Goal: Task Accomplishment & Management: Complete application form

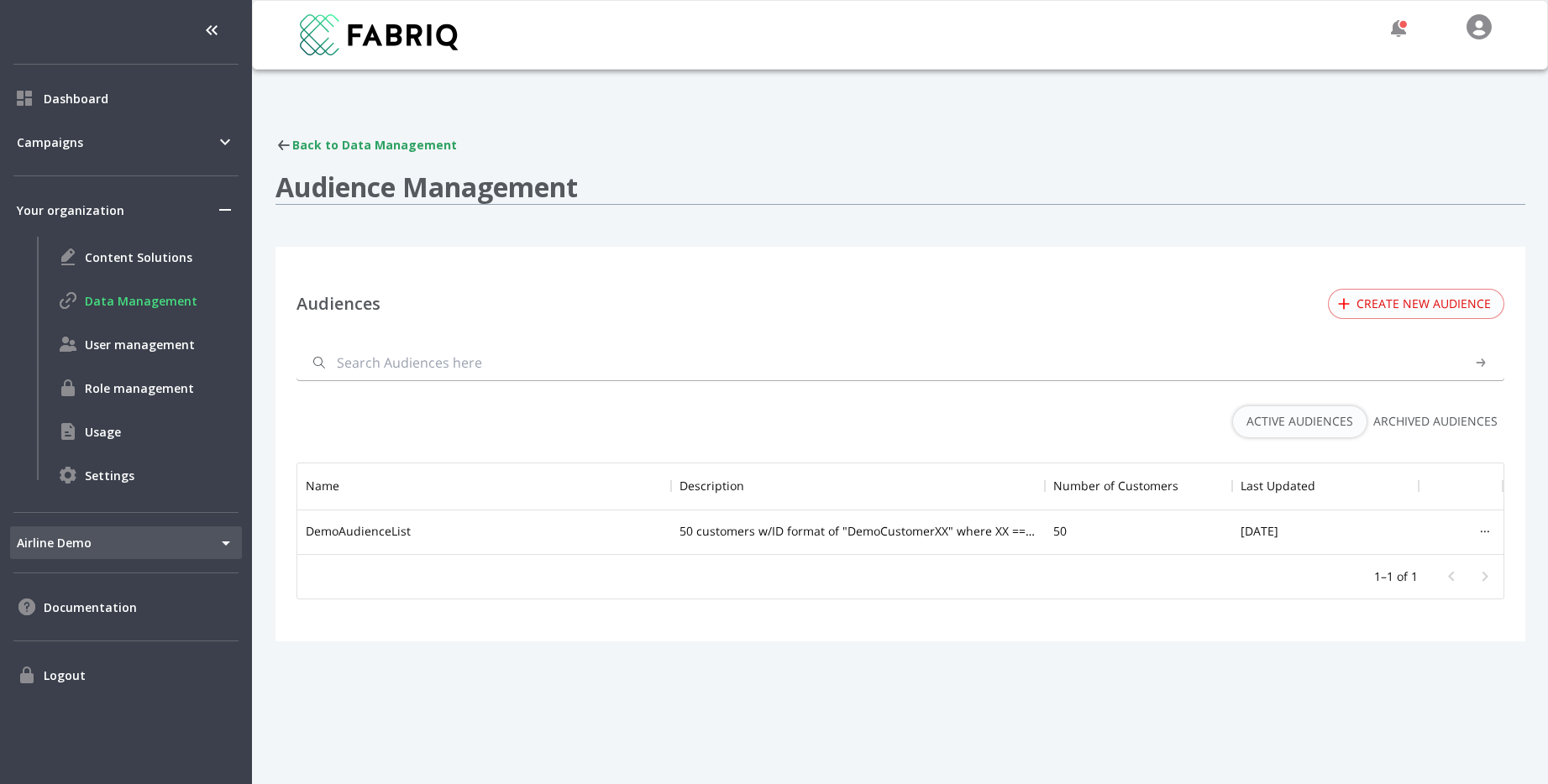
scroll to position [91, 1206]
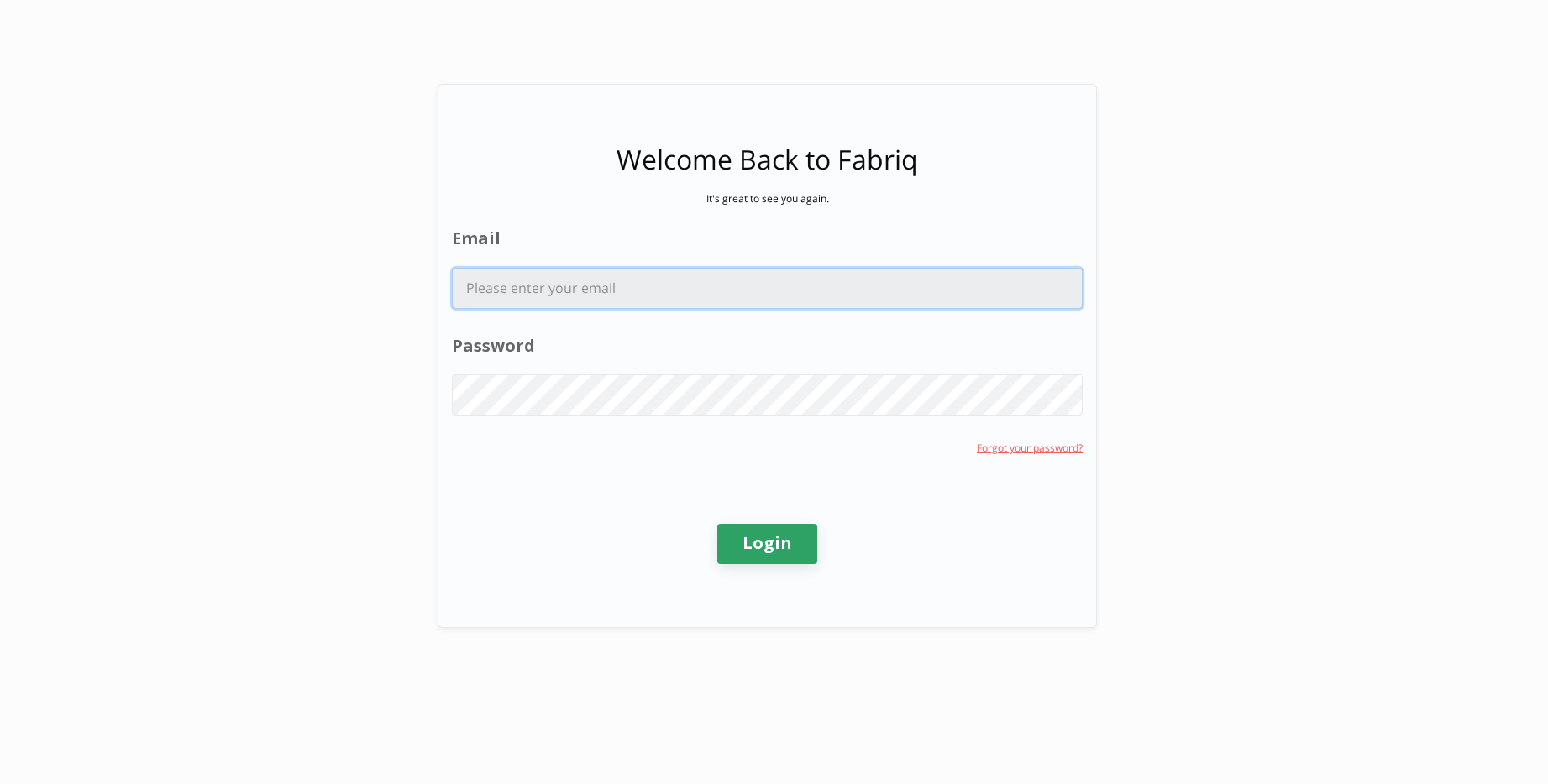
click at [828, 304] on input "Email" at bounding box center [767, 288] width 629 height 39
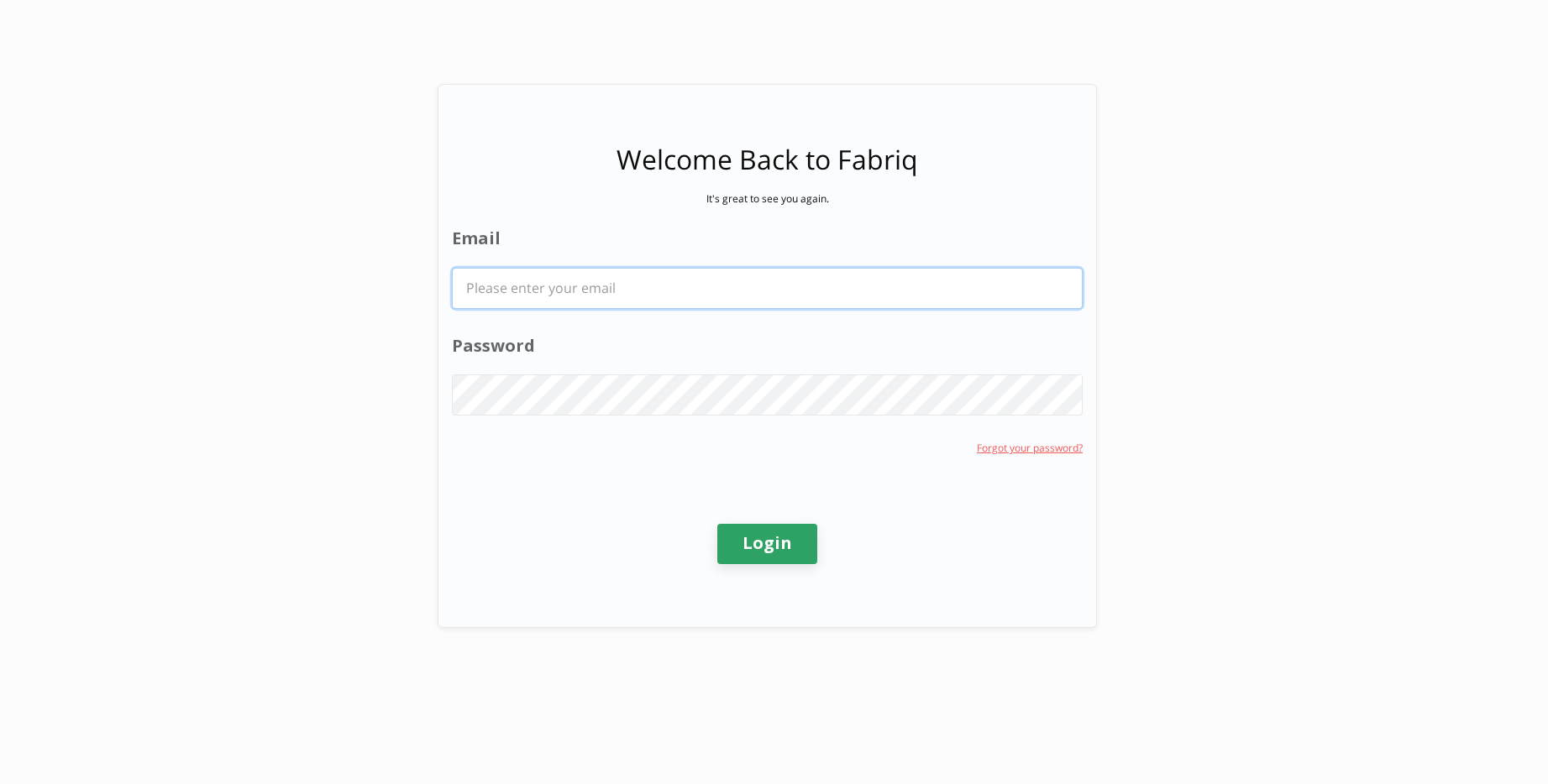
click at [713, 296] on input "Email" at bounding box center [767, 288] width 629 height 39
click at [0, 783] on com-1password-button at bounding box center [0, 784] width 0 height 0
type input "hanak.nathan@bcg.com"
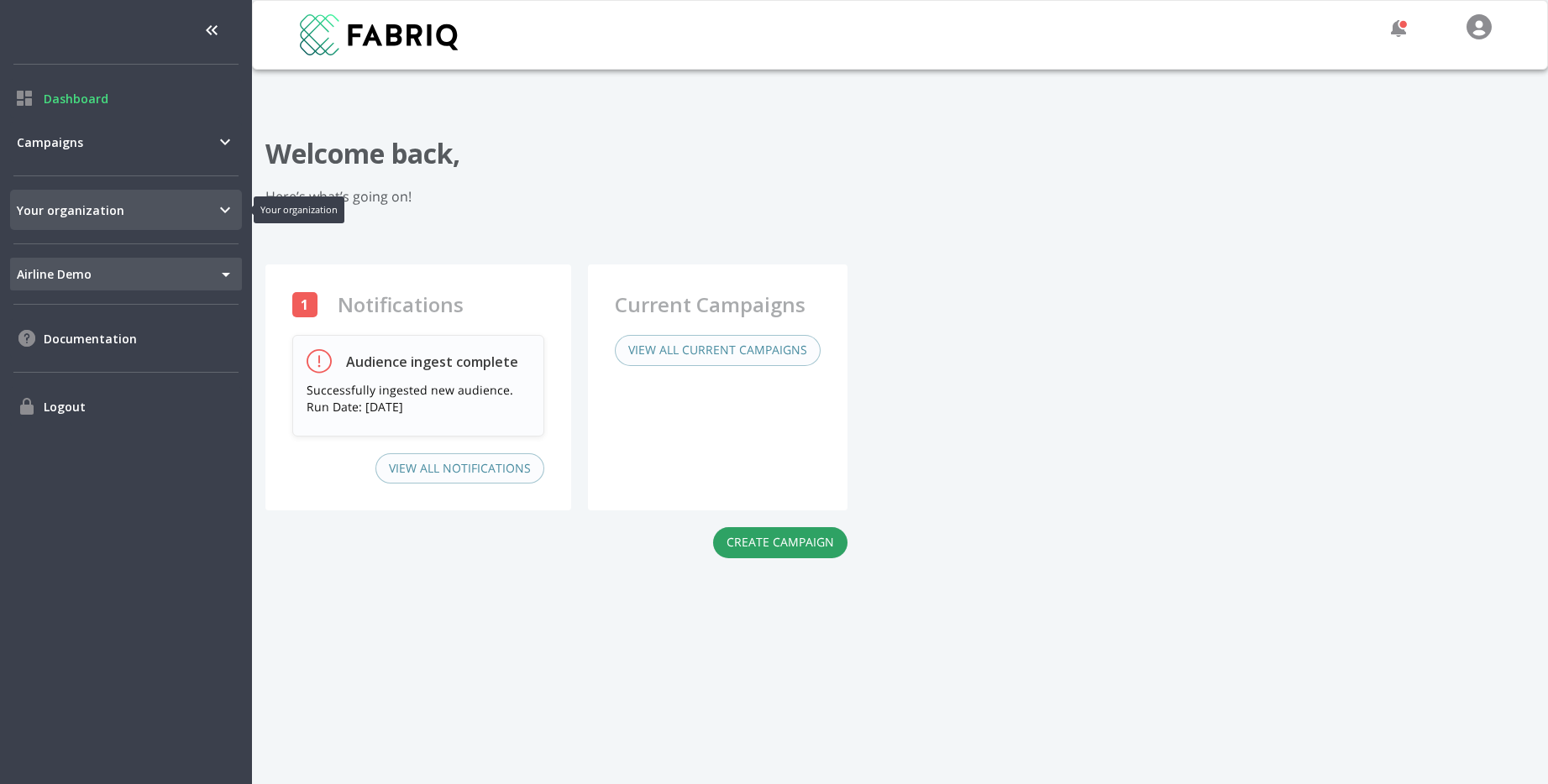
click at [166, 206] on span "Your organization" at bounding box center [116, 210] width 198 height 18
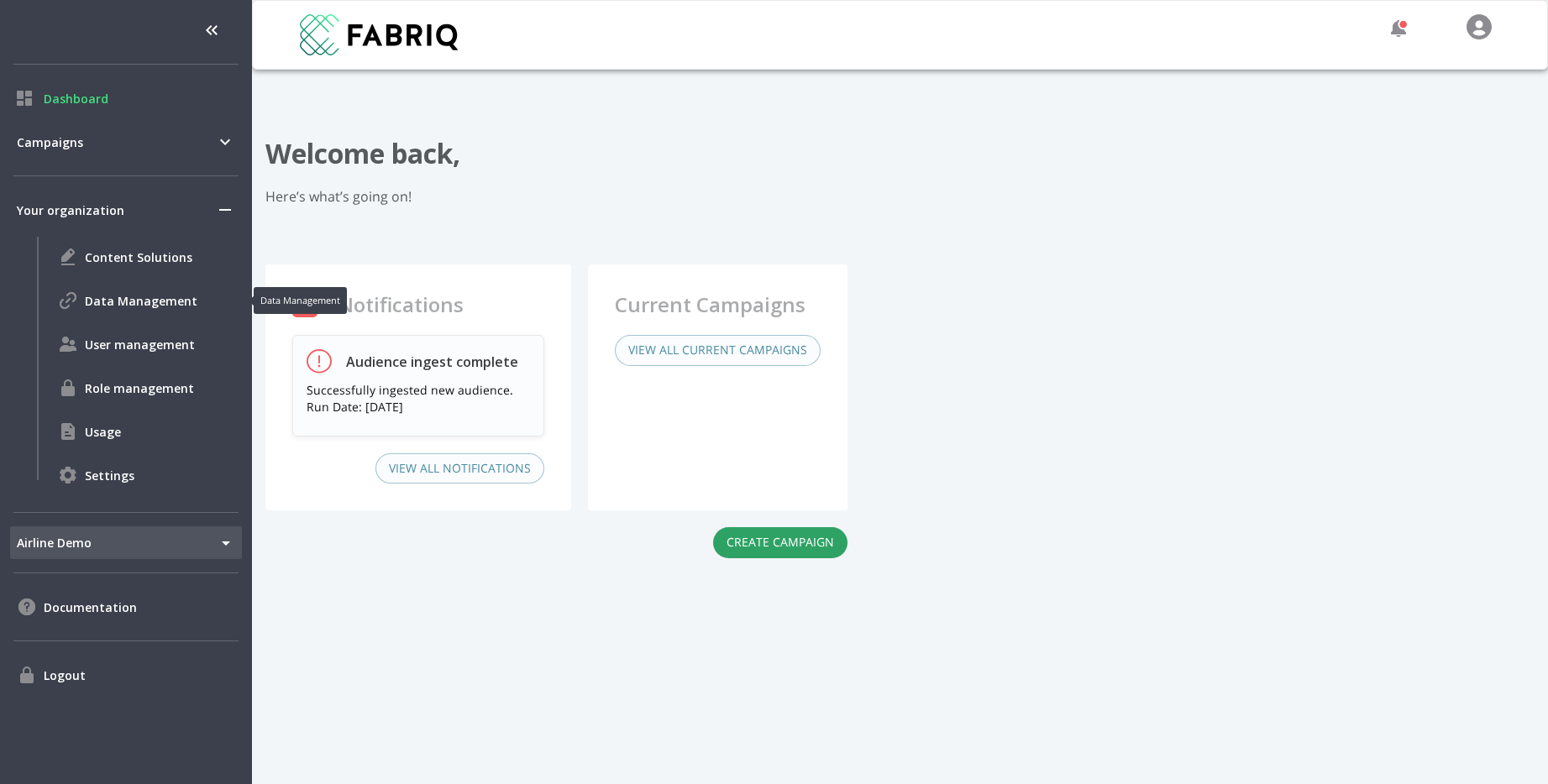
click at [102, 315] on div "Data Management" at bounding box center [146, 300] width 191 height 40
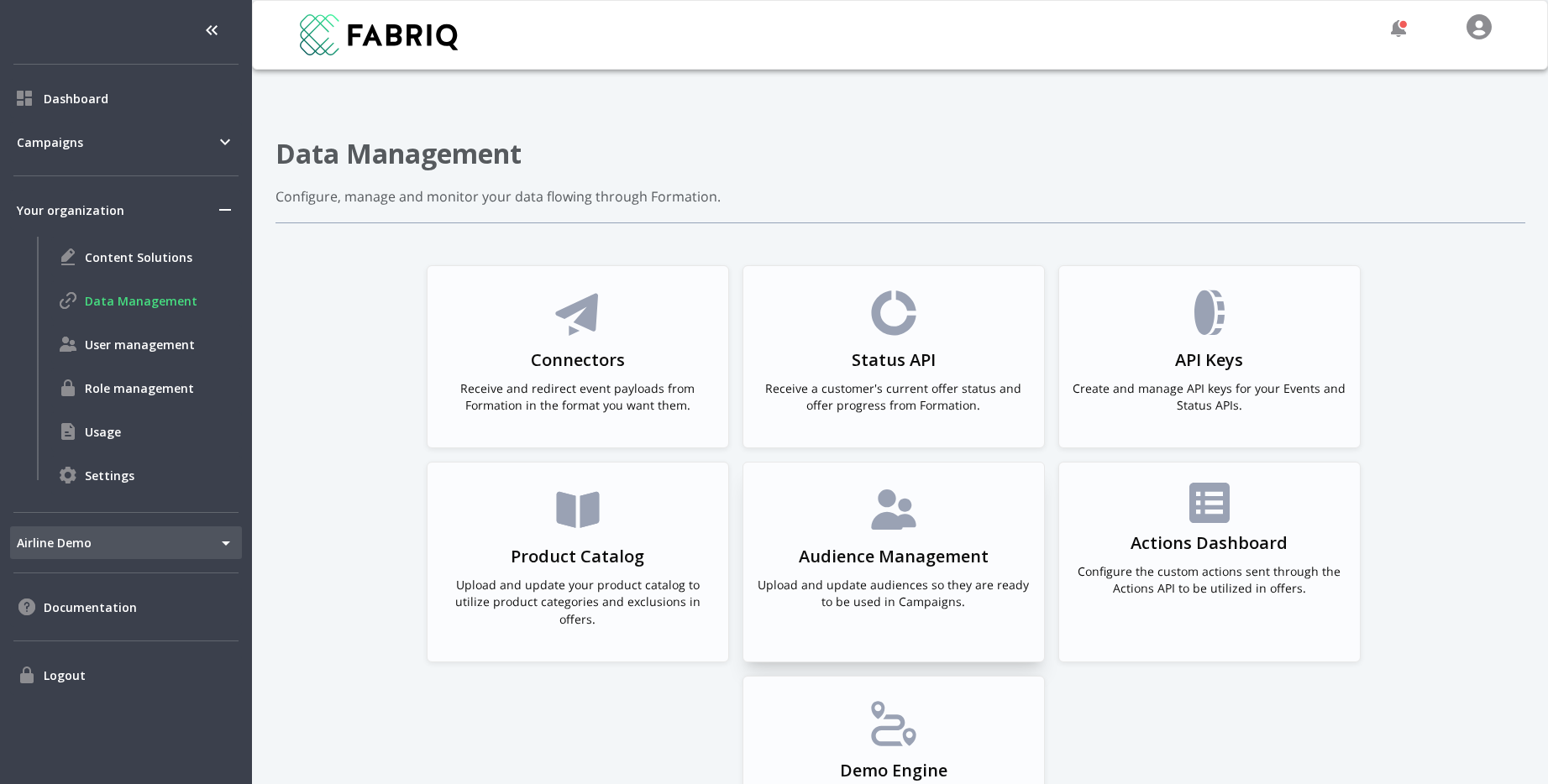
click at [917, 614] on div "Audience Management Upload and update audiences so they are ready to be used in…" at bounding box center [894, 554] width 274 height 141
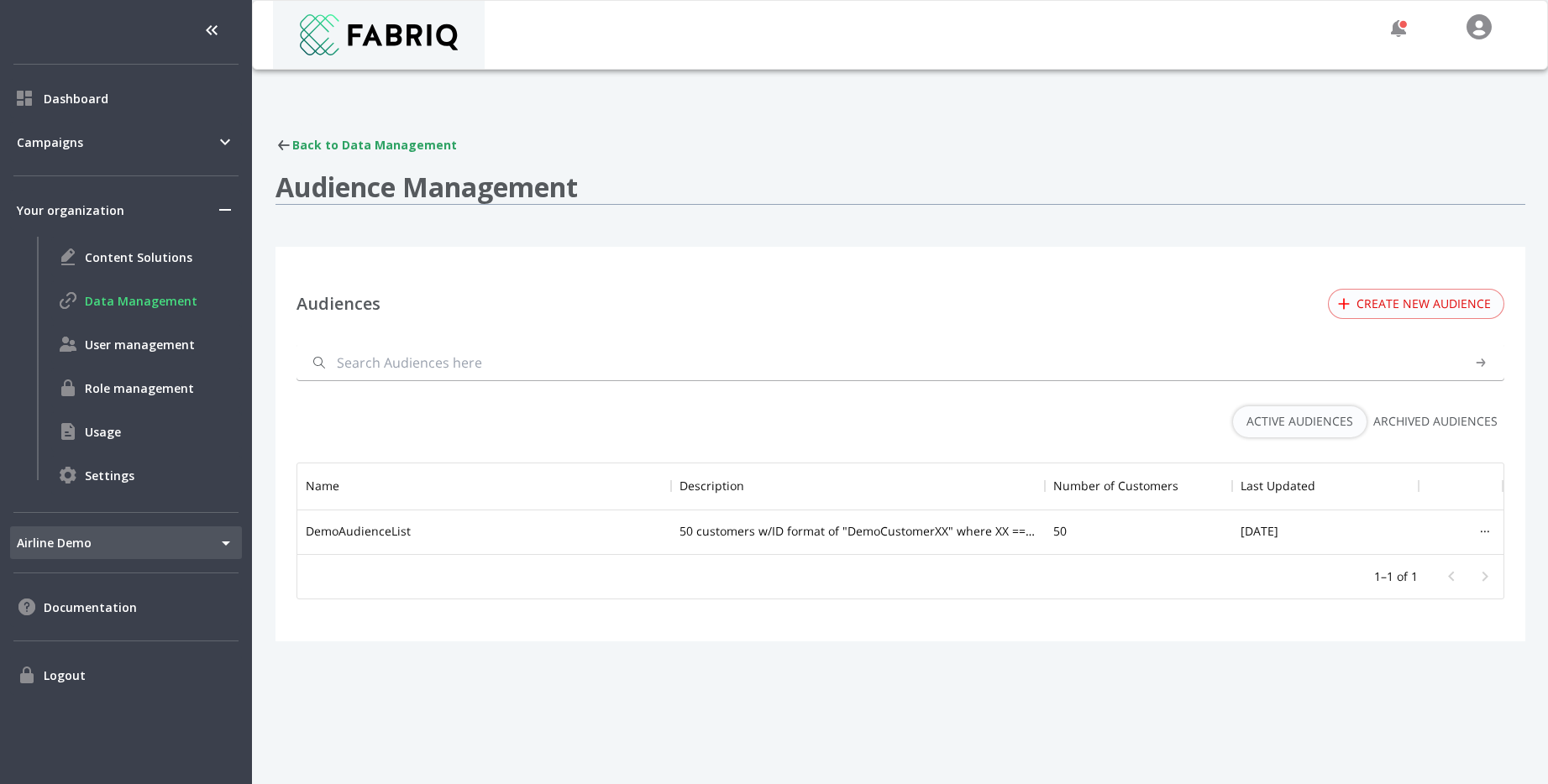
scroll to position [91, 1206]
click at [293, 137] on div "Back to Data Management" at bounding box center [900, 145] width 1249 height 17
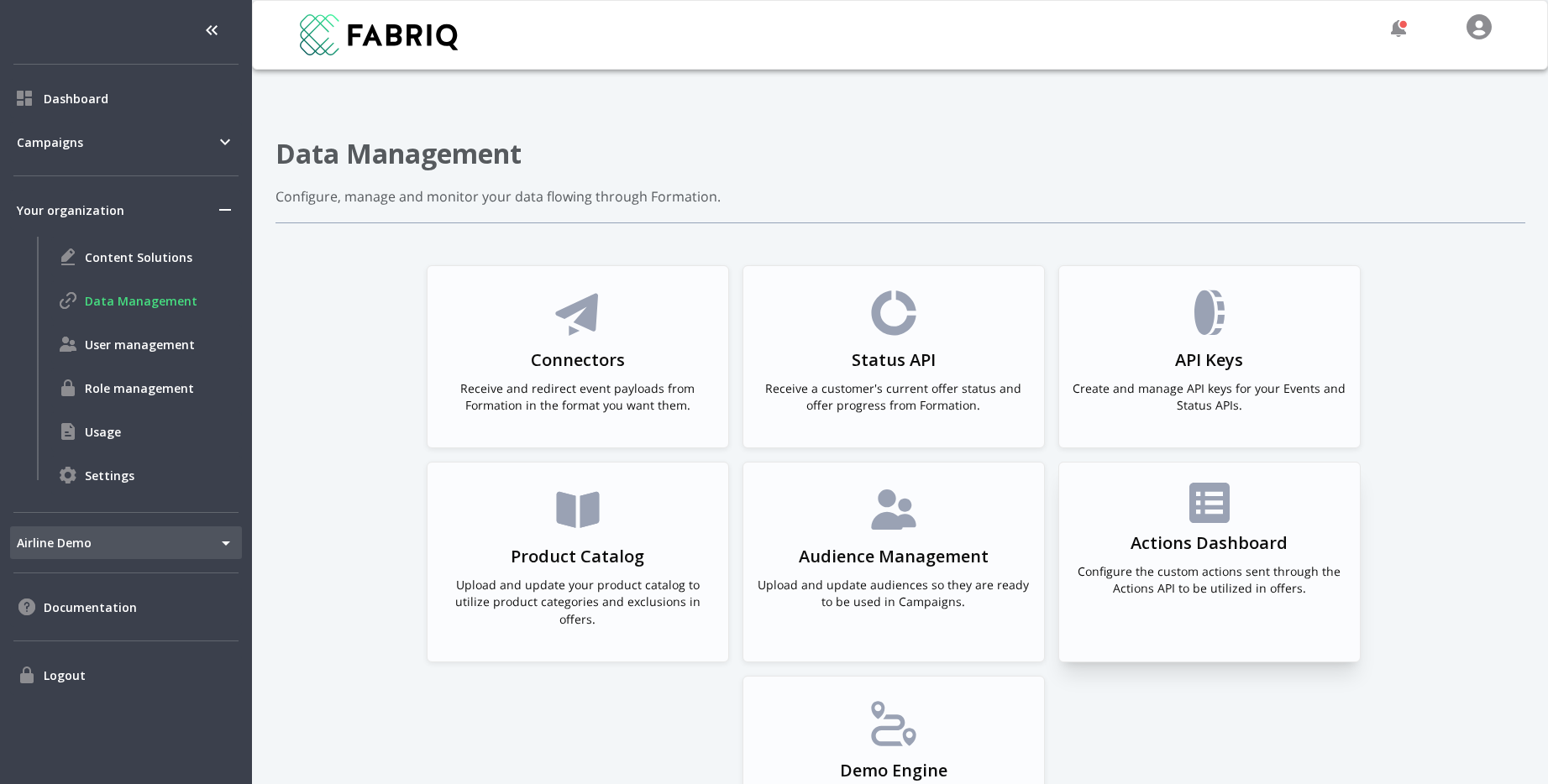
click at [1256, 609] on div "Actions Dashboard Configure the custom actions sent through the Actions API to …" at bounding box center [1209, 547] width 274 height 128
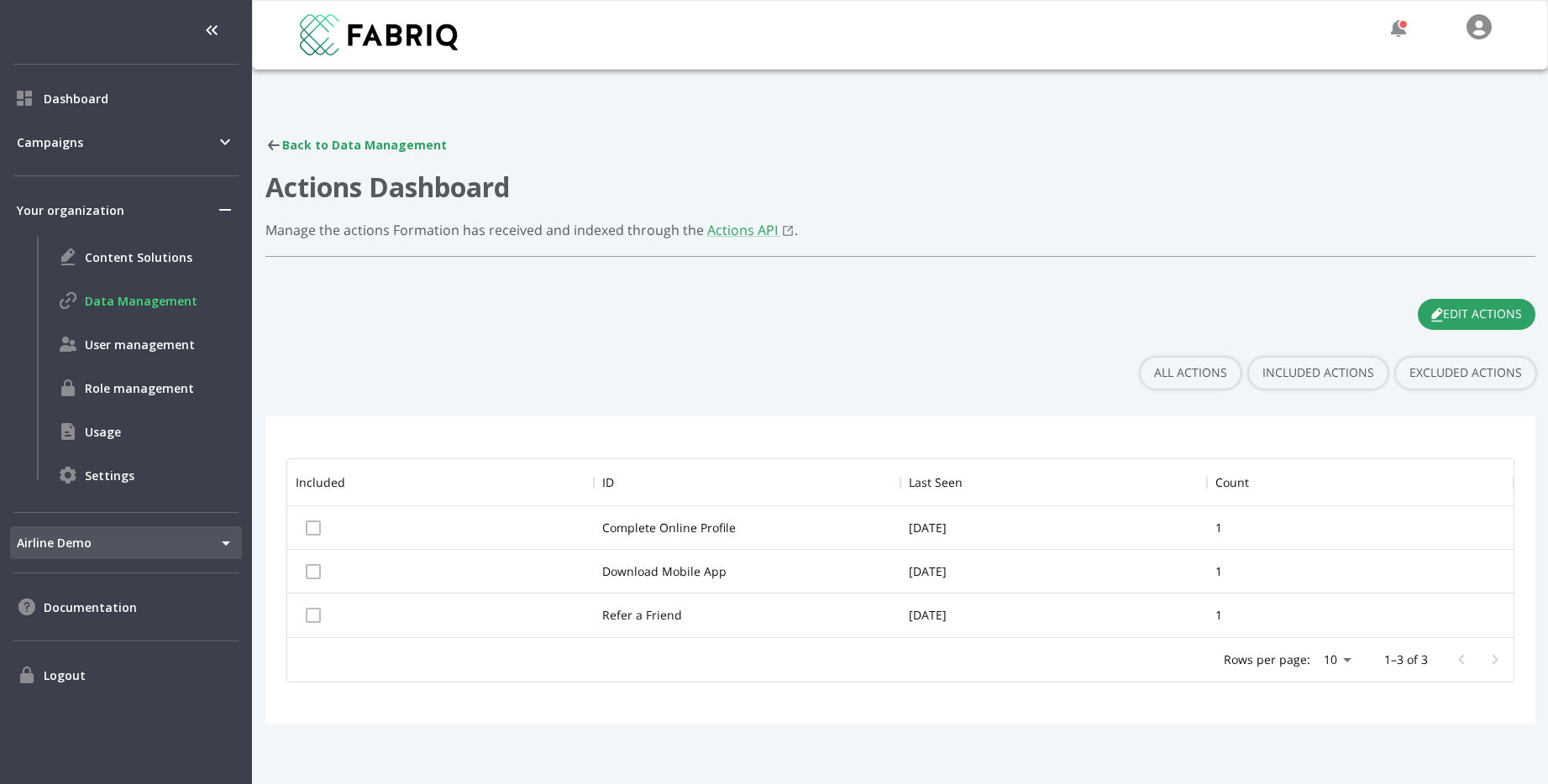
scroll to position [178, 1226]
click at [144, 155] on div "Campaigns" at bounding box center [126, 141] width 232 height 40
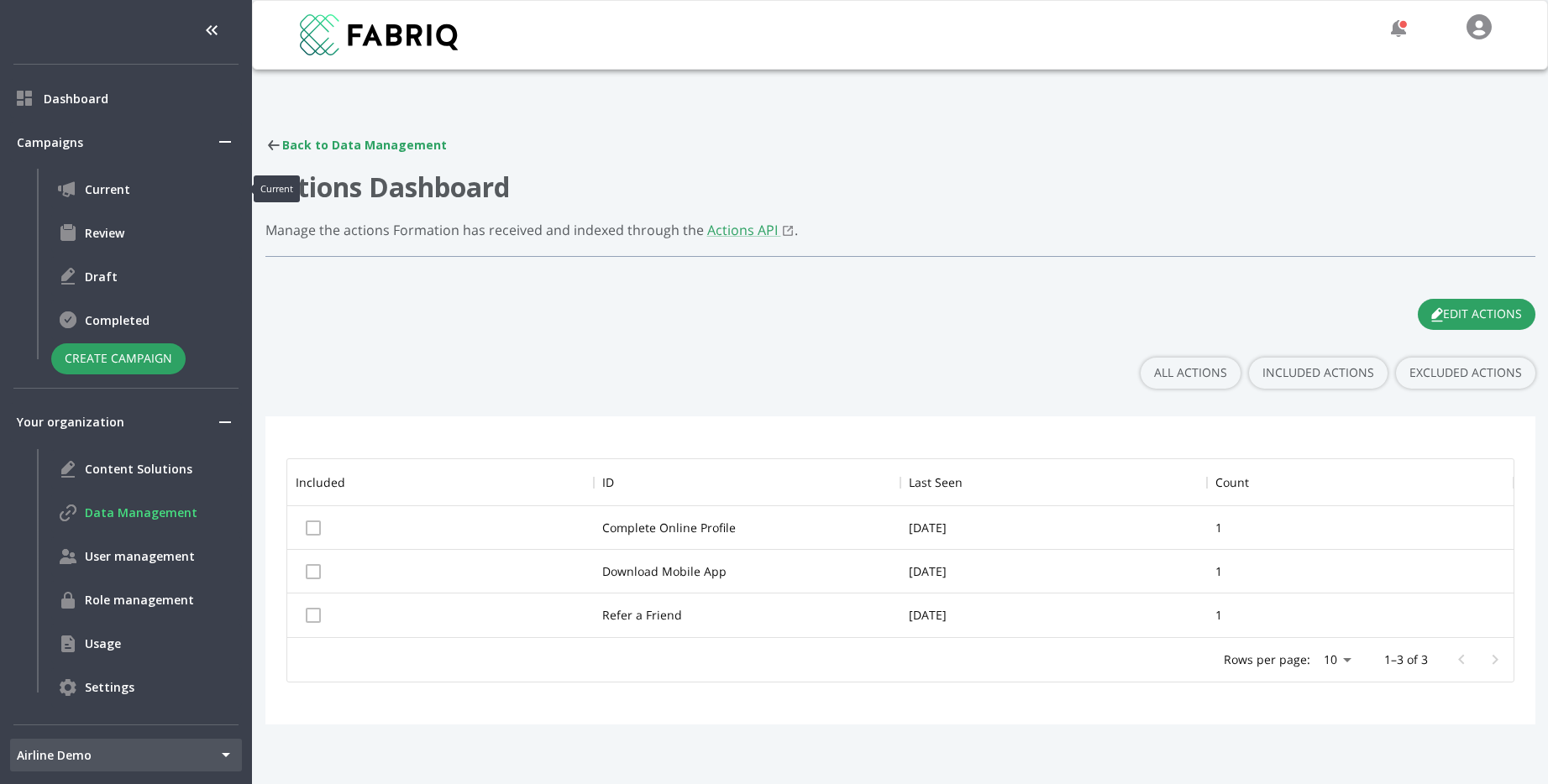
click at [105, 197] on span "Current" at bounding box center [160, 189] width 151 height 18
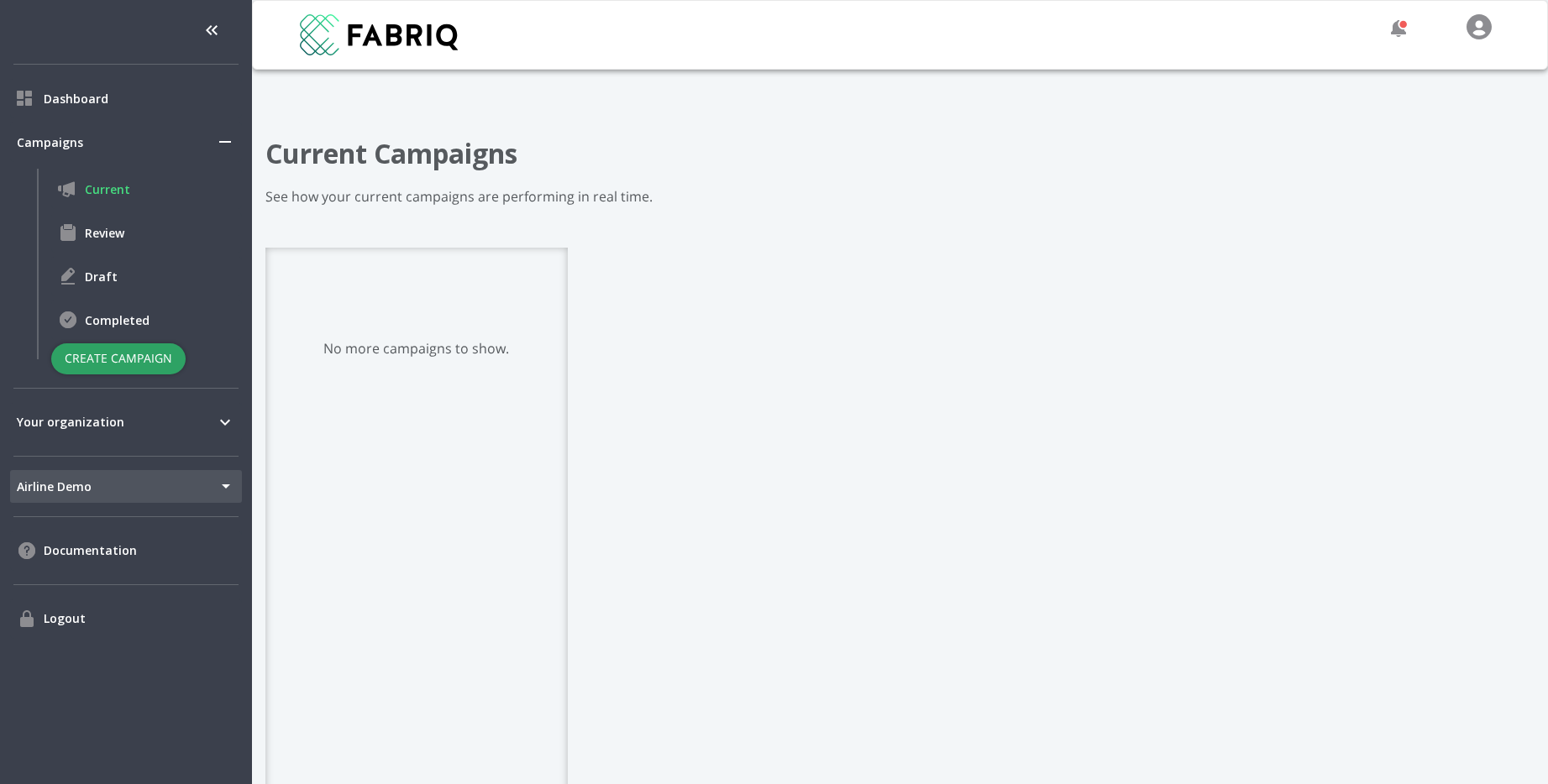
click at [132, 368] on button "Create Campaign" at bounding box center [118, 359] width 134 height 31
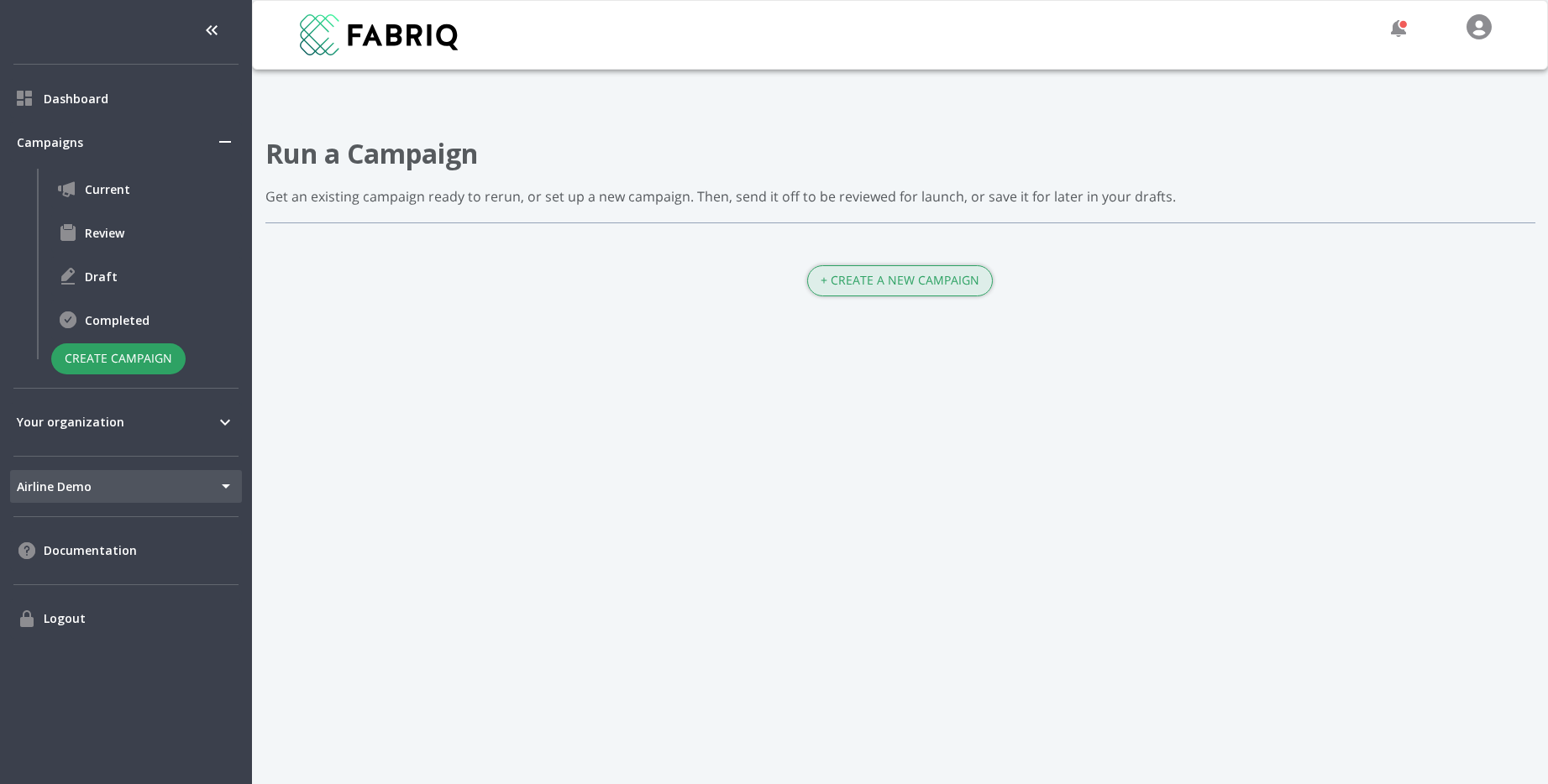
click at [960, 276] on button "+ Create a New Campaign" at bounding box center [900, 281] width 185 height 31
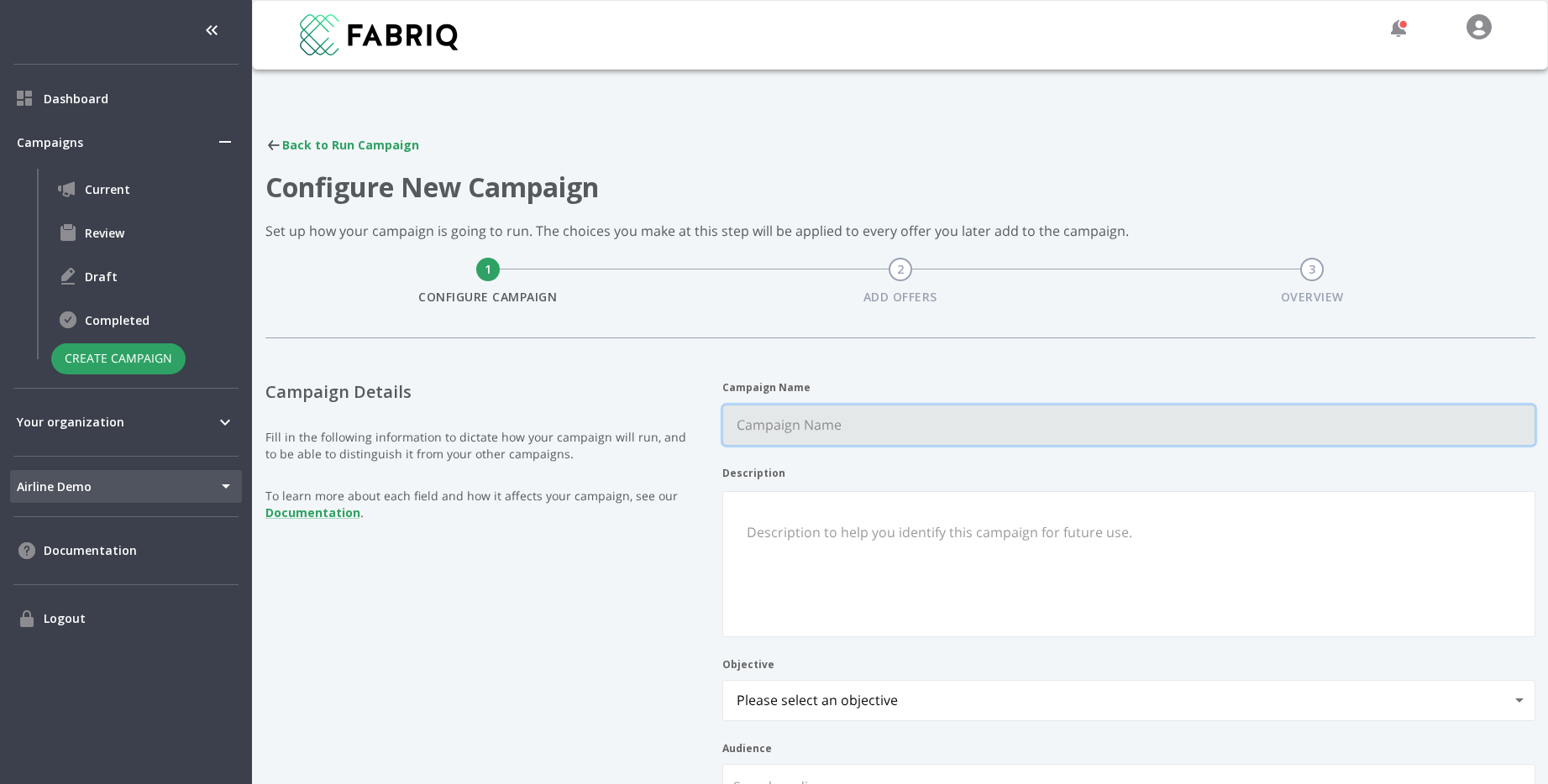
click at [862, 420] on Name "Campaign Name" at bounding box center [1129, 425] width 811 height 39
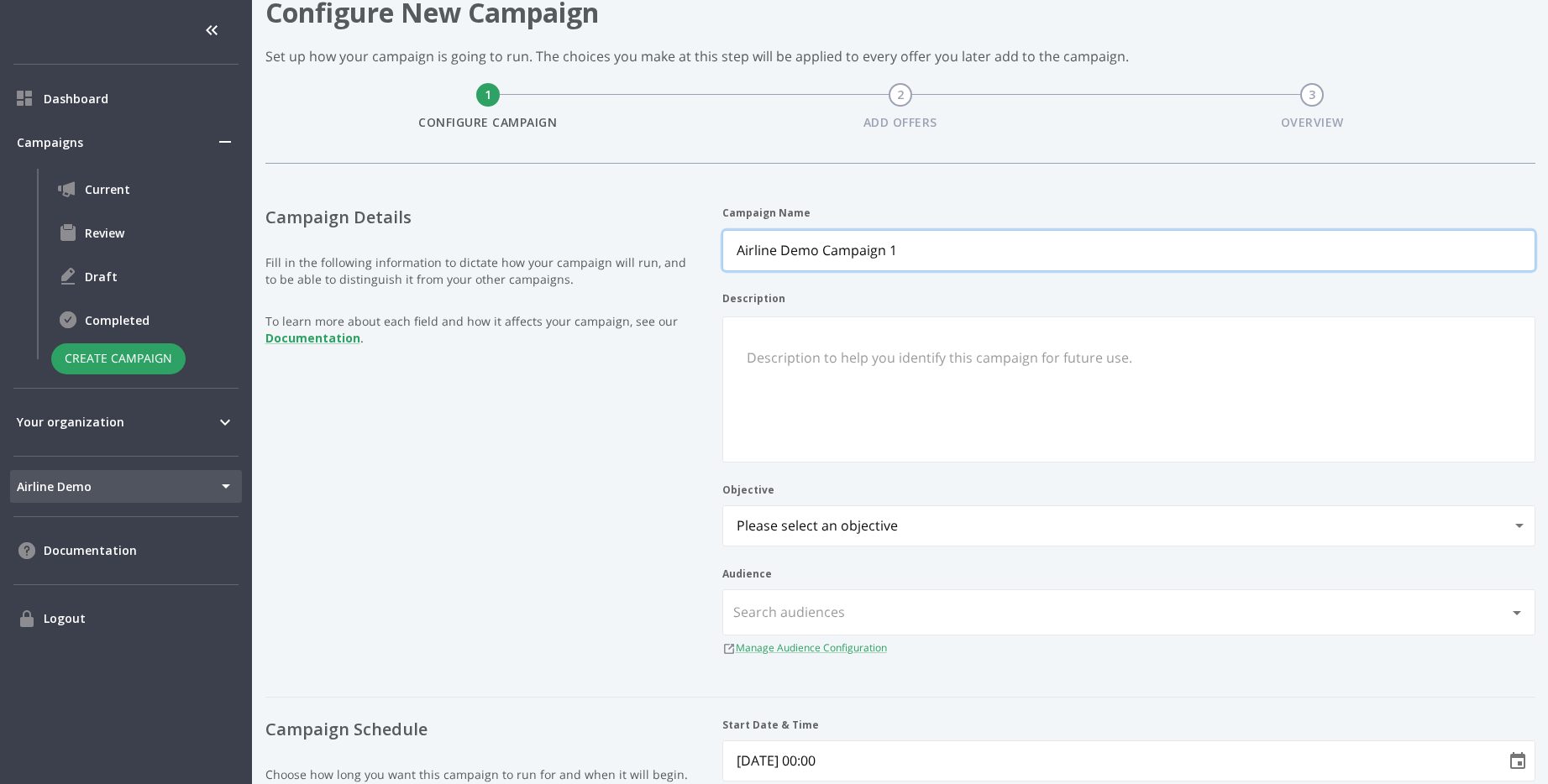
scroll to position [184, 0]
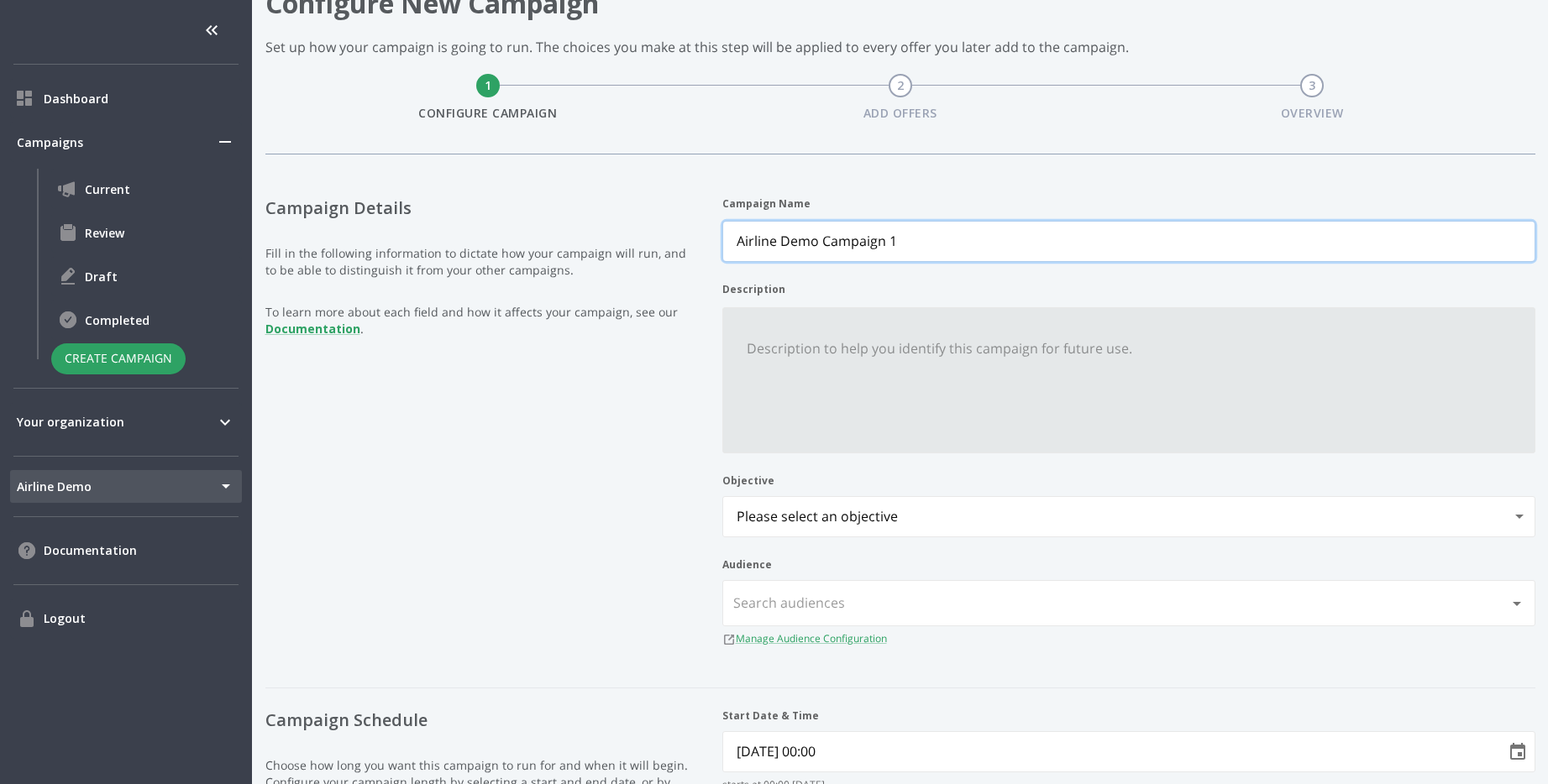
type Name "Airline Demo Campaign 1"
click at [1027, 425] on textarea "Description" at bounding box center [1129, 387] width 791 height 116
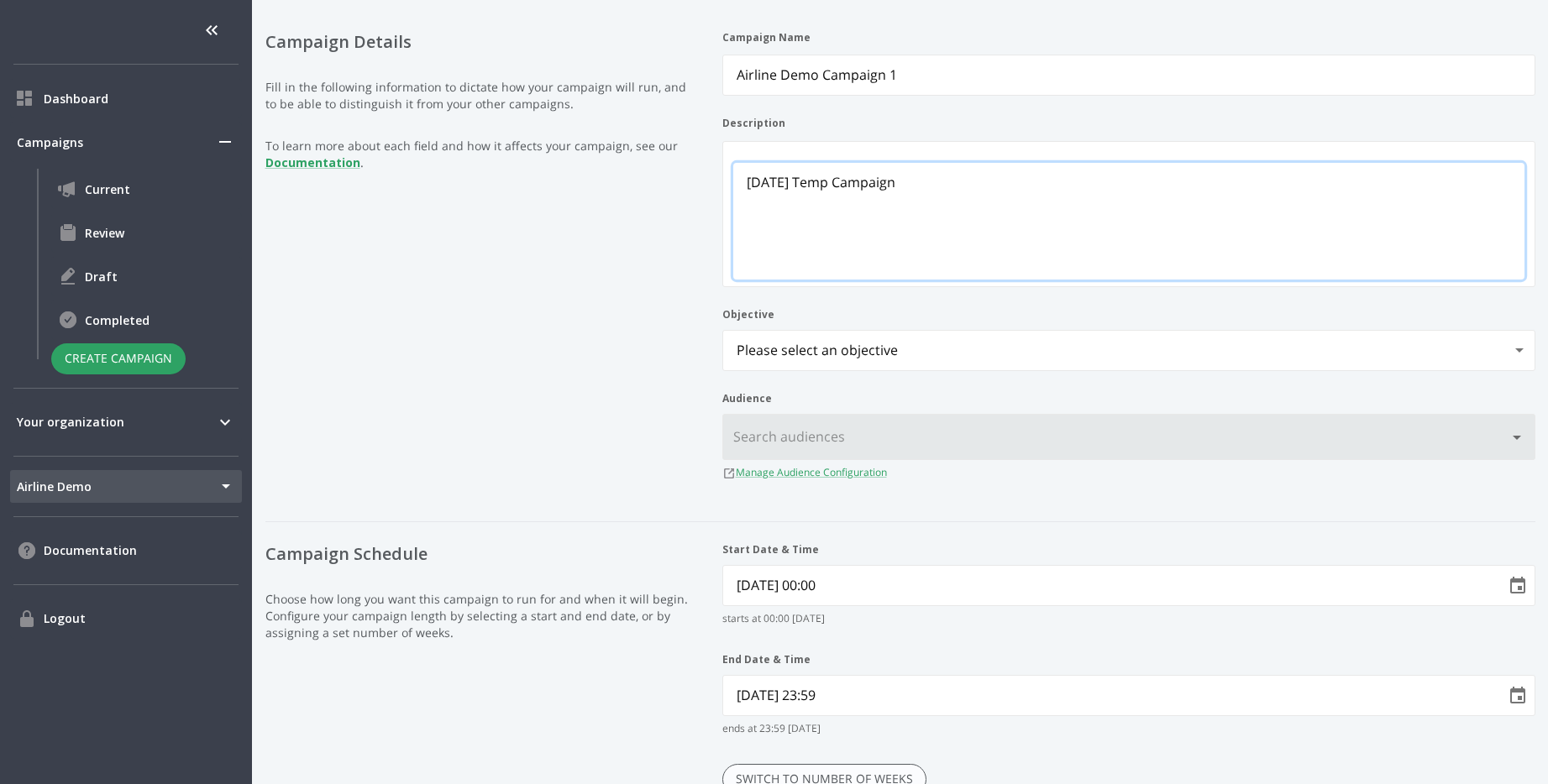
scroll to position [362, 0]
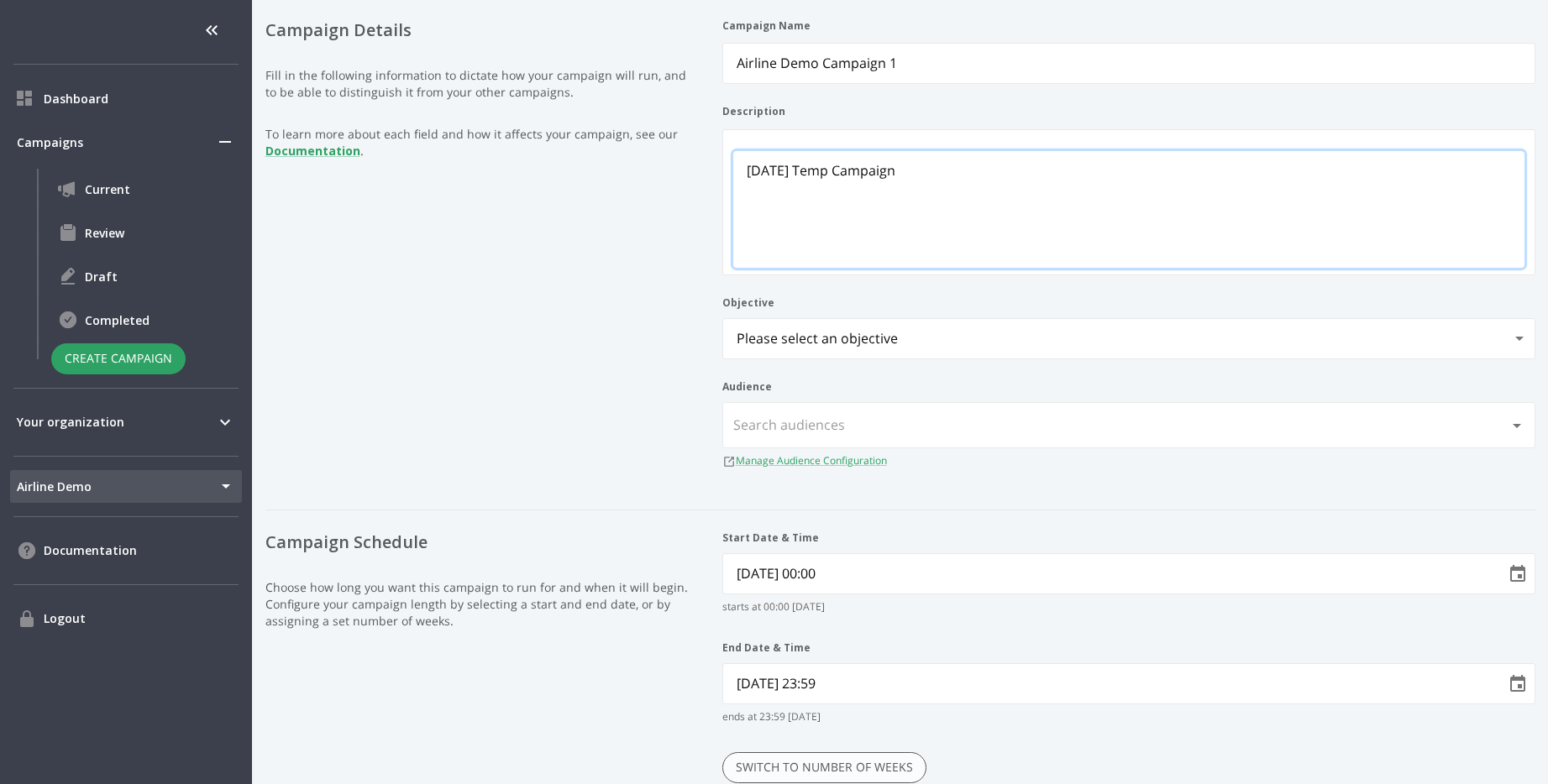
type textarea "Oct 6 Temp Campaign"
click at [1192, 349] on body "Dashboard Campaigns Current Review Draft Completed Create Campaign Your organiz…" at bounding box center [774, 392] width 1548 height 784
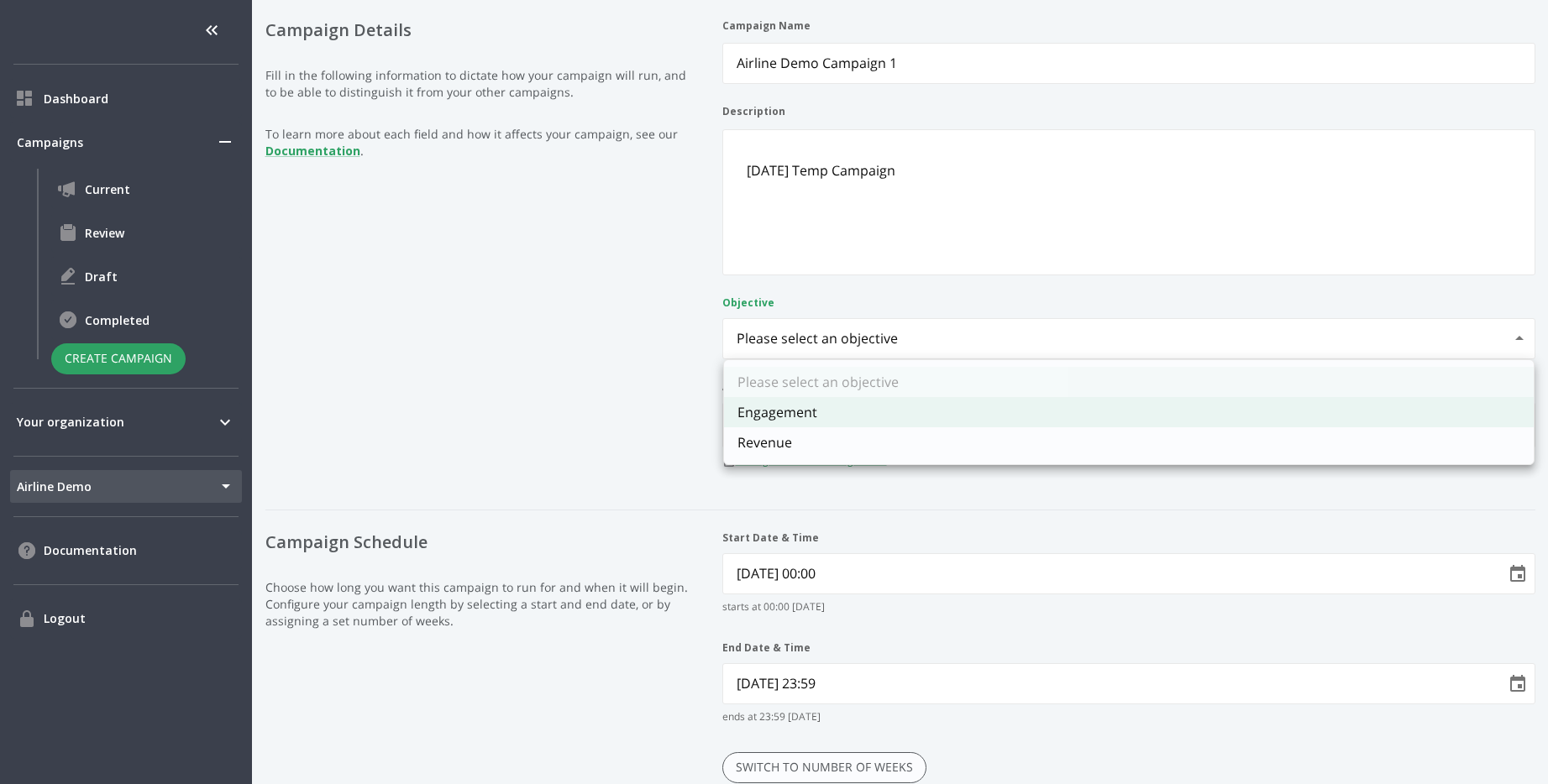
click at [1133, 410] on li "Engagement" at bounding box center [1129, 412] width 810 height 31
type input "engagement"
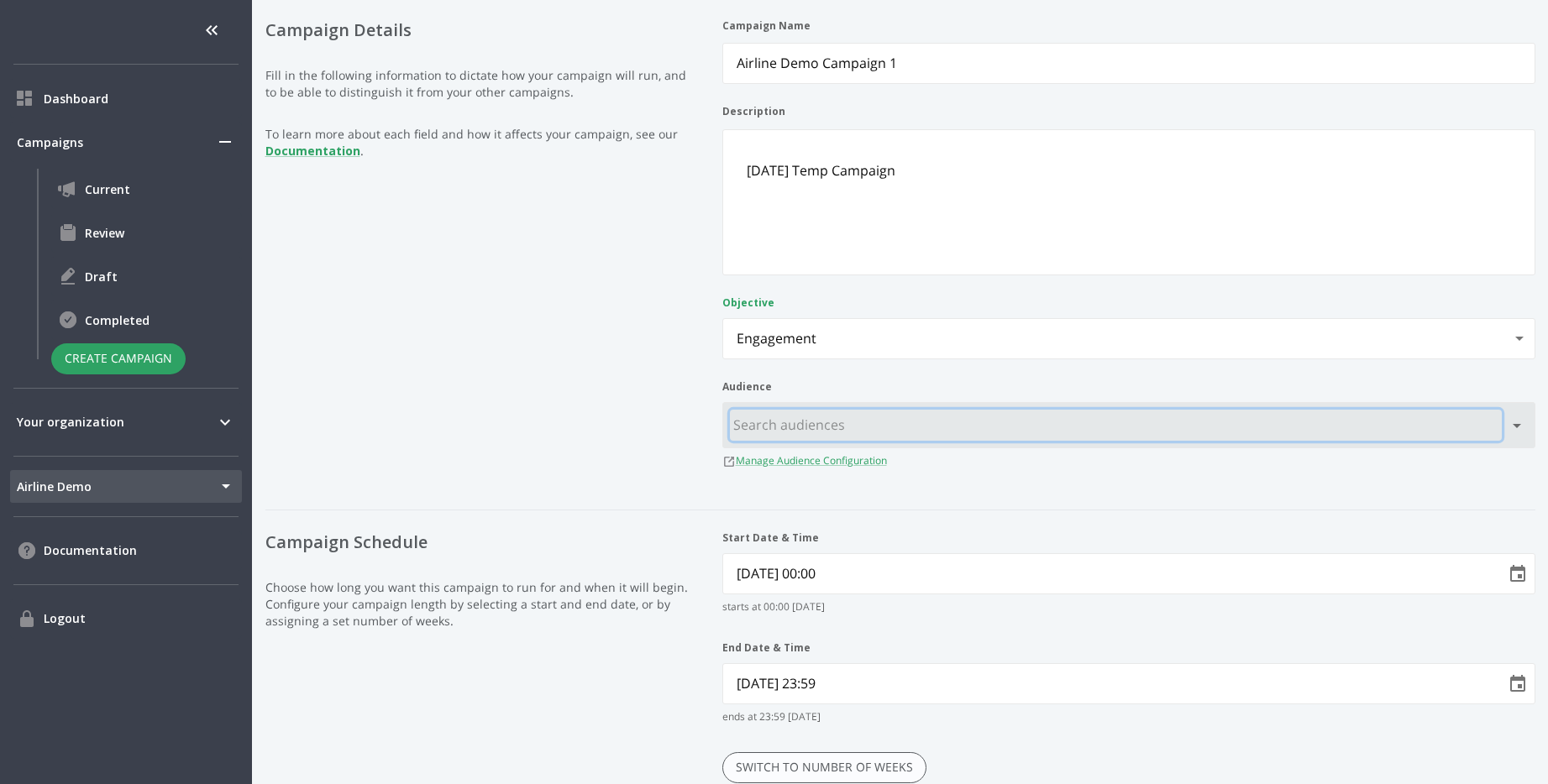
click at [1123, 423] on input "text" at bounding box center [1116, 425] width 772 height 31
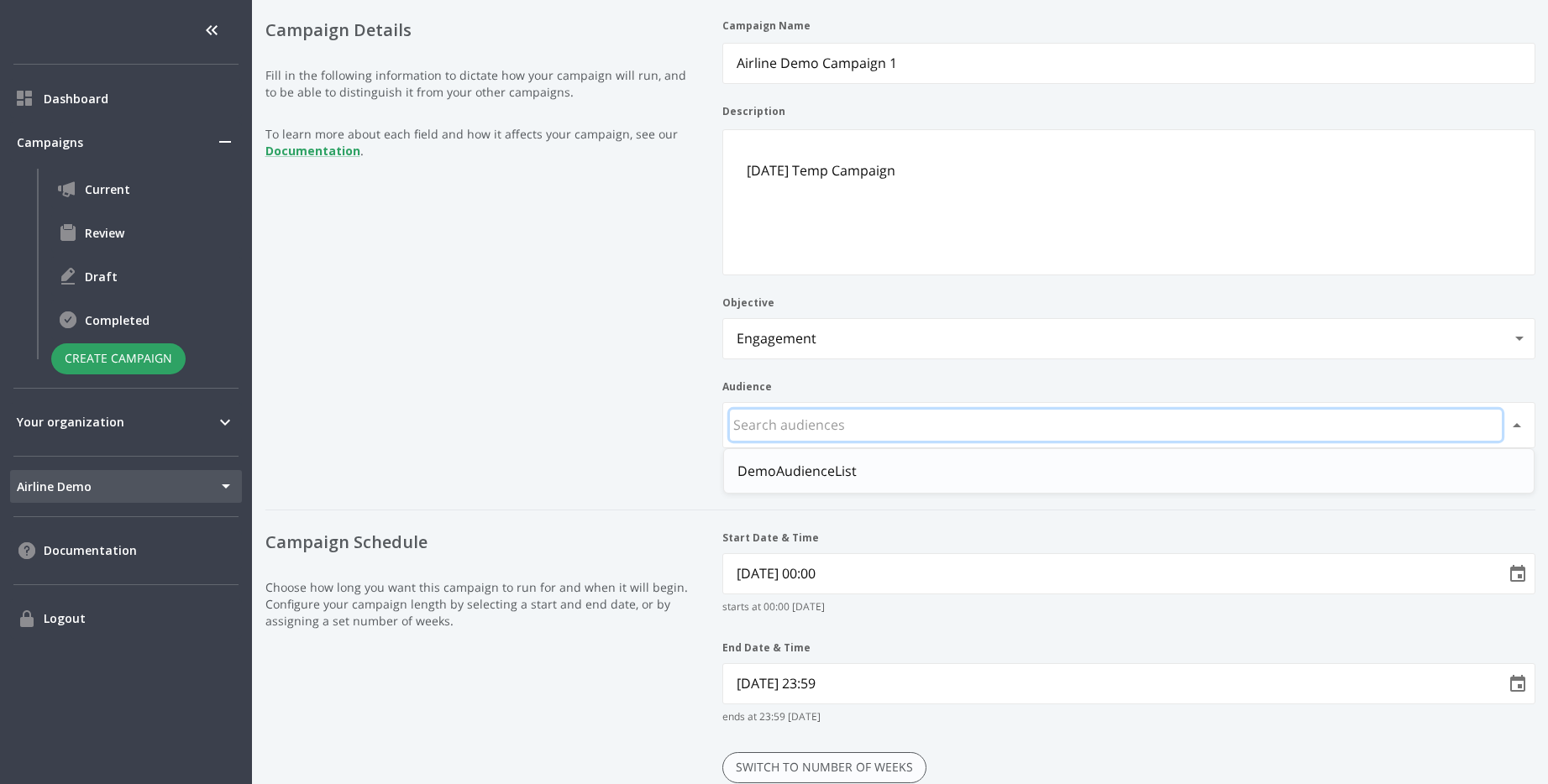
click at [1069, 469] on li "DemoAudienceList" at bounding box center [1129, 471] width 810 height 31
type input "DemoAudienceList"
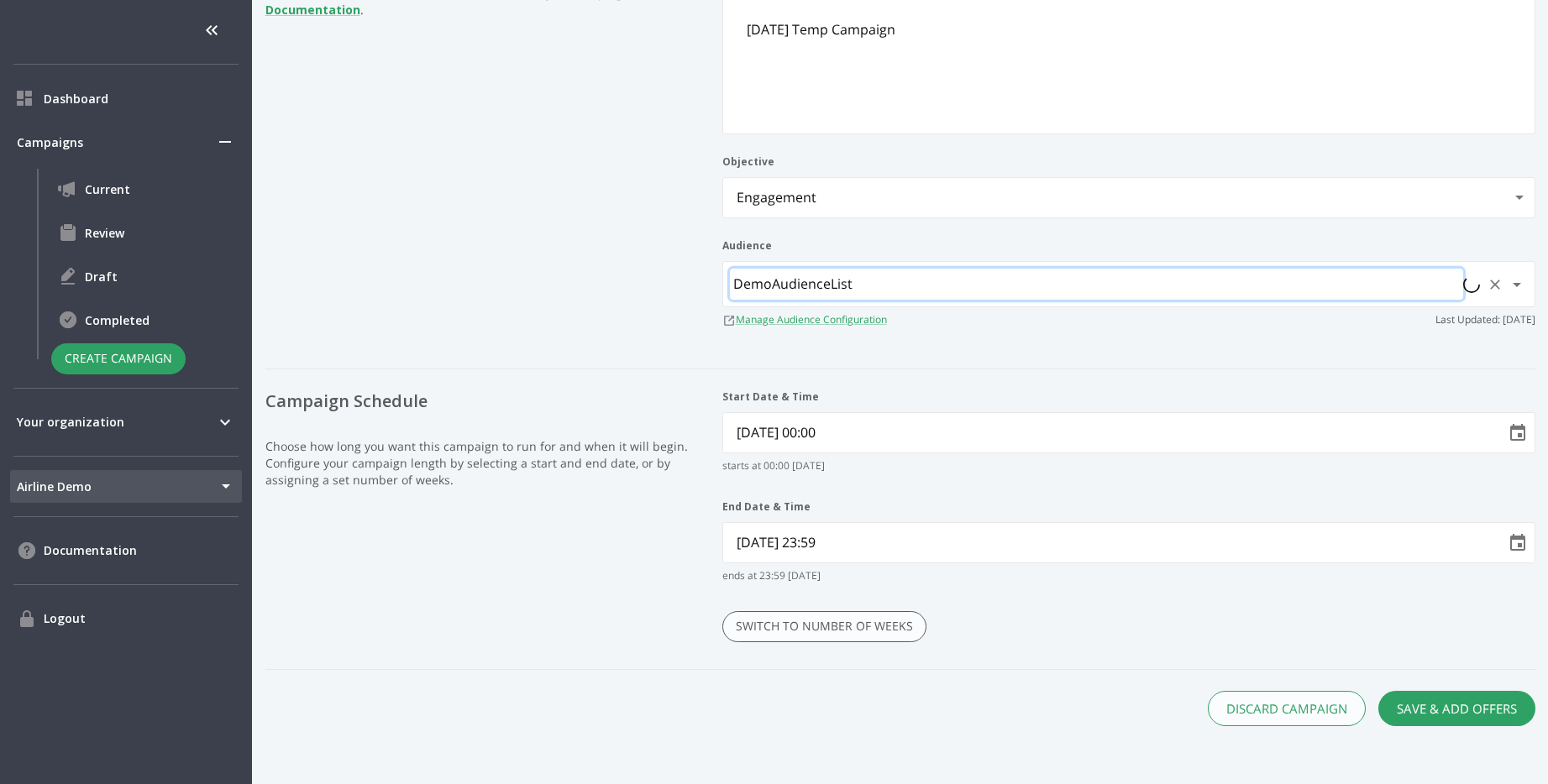
scroll to position [508, 0]
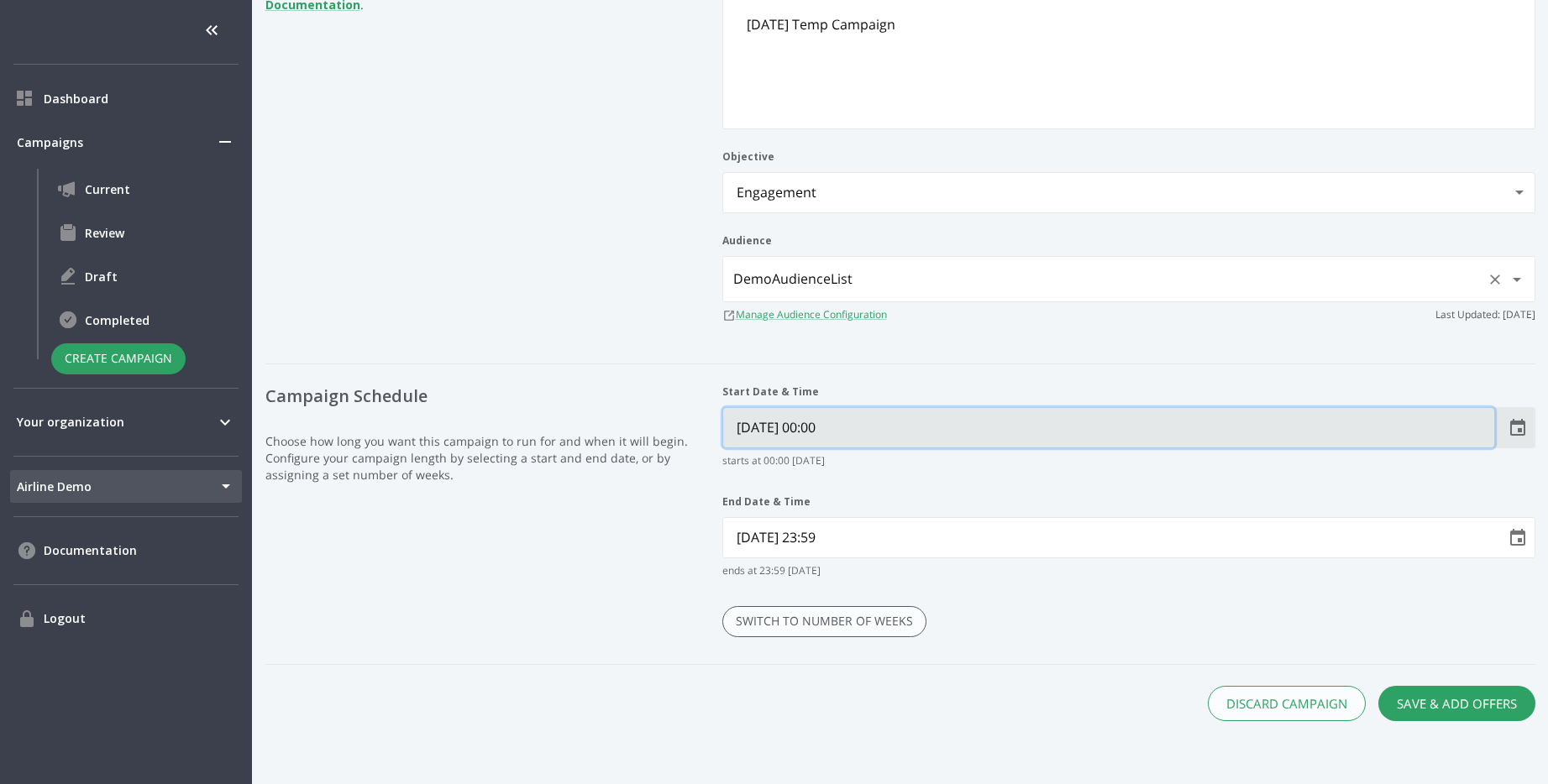
click at [1187, 444] on Time "10/13/2025 00:00" at bounding box center [1108, 428] width 771 height 39
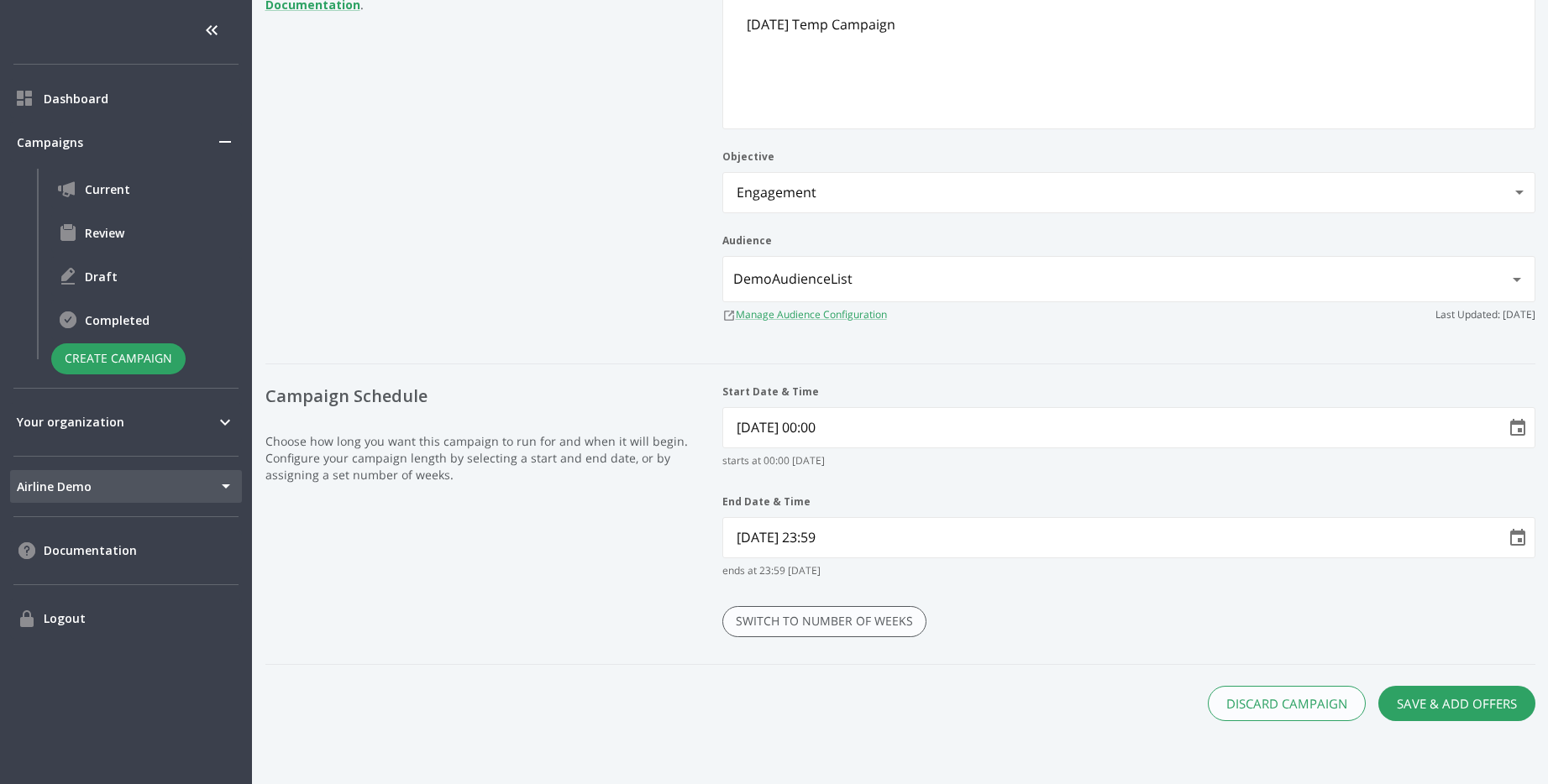
click at [1527, 431] on button "Choose date, selected date is Oct 13, 2025" at bounding box center [1517, 428] width 33 height 33
click at [1043, 574] on button "6" at bounding box center [1042, 577] width 31 height 31
type Time "10/06/2025 00:00"
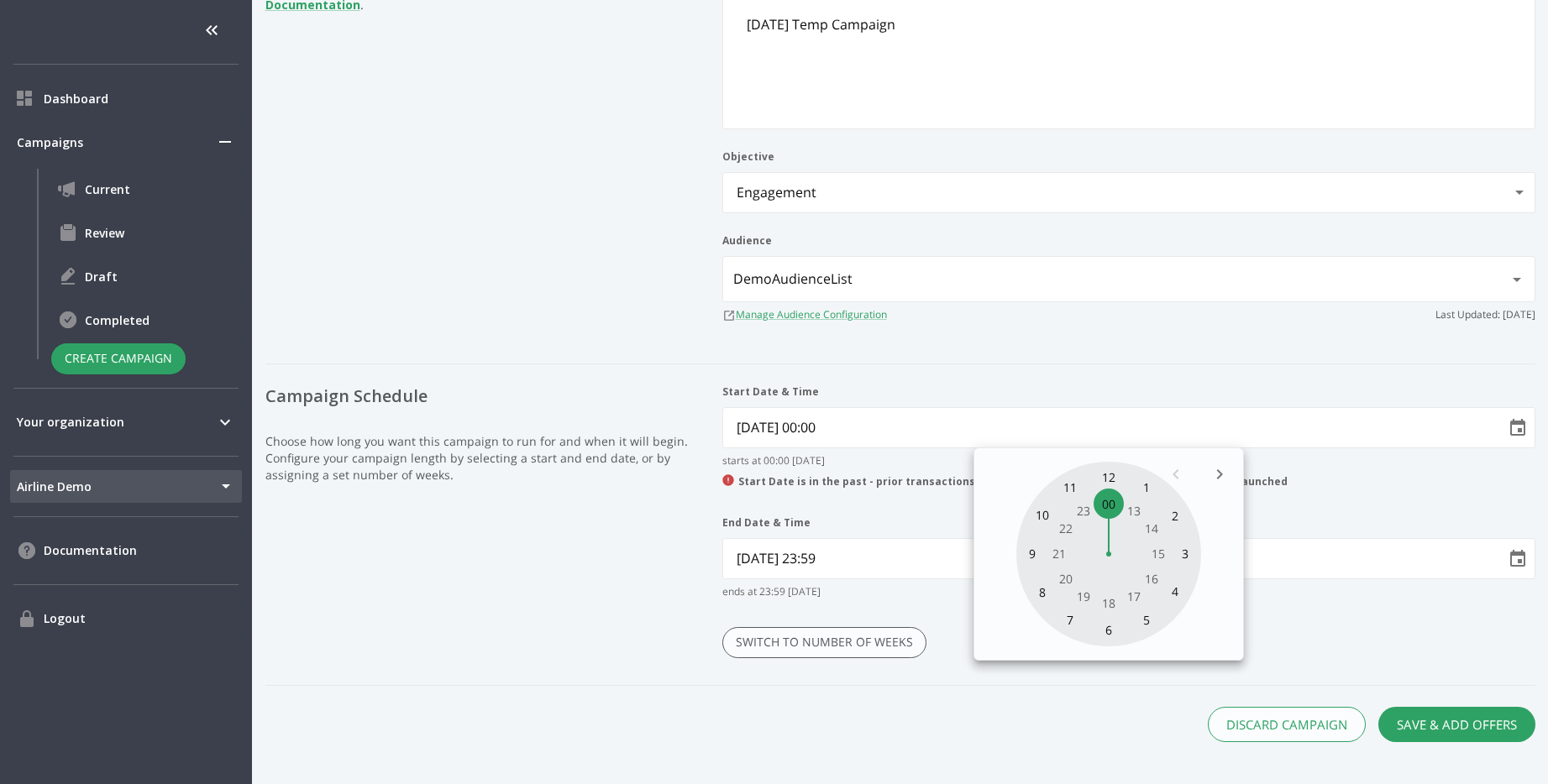
click at [555, 628] on legend "Campaign Schedule Choose how long you want this campaign to run for and when it…" at bounding box center [481, 521] width 430 height 274
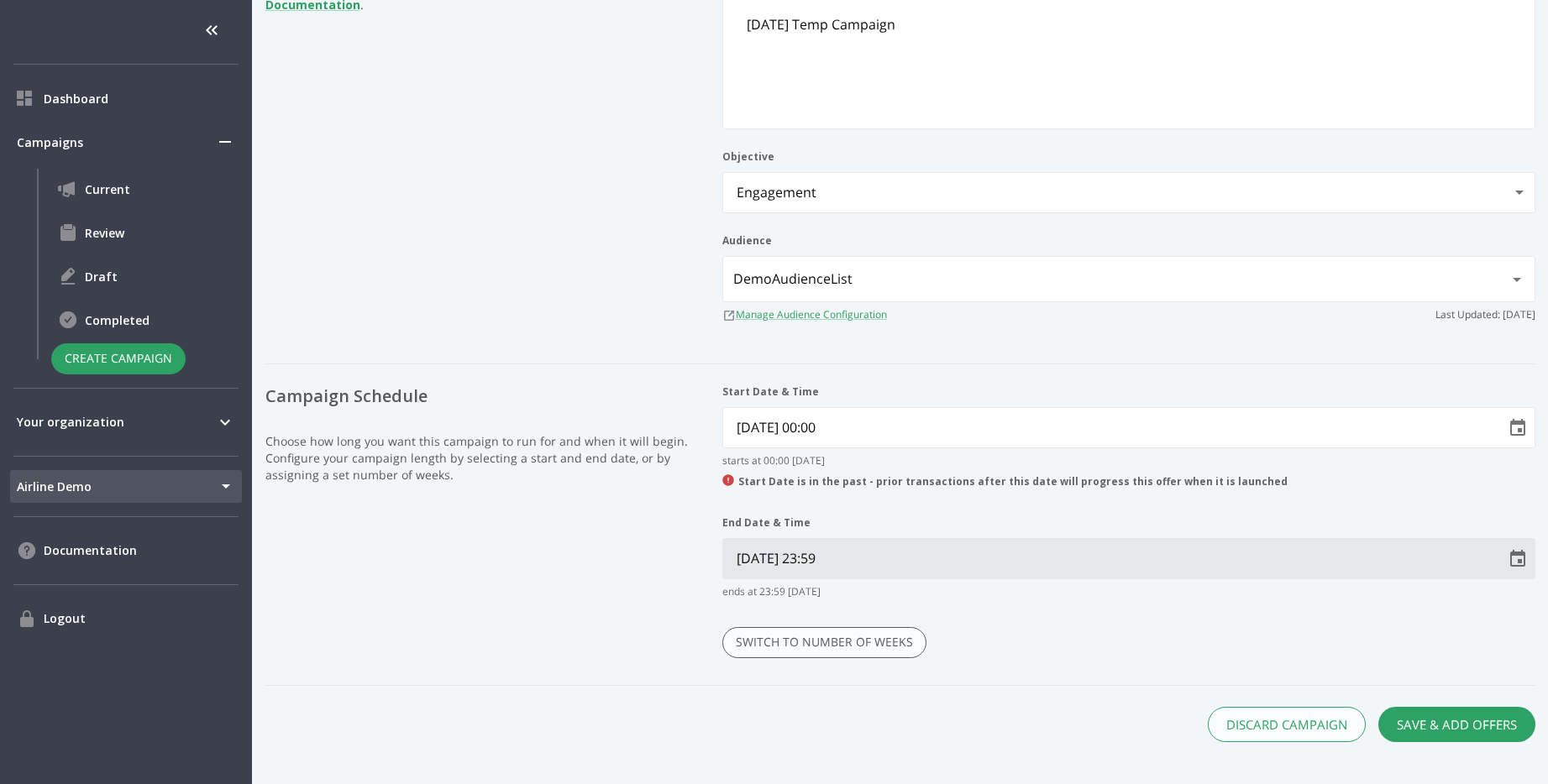
click at [1519, 560] on icon "Choose date, selected date is Oct 19, 2025" at bounding box center [1518, 559] width 15 height 17
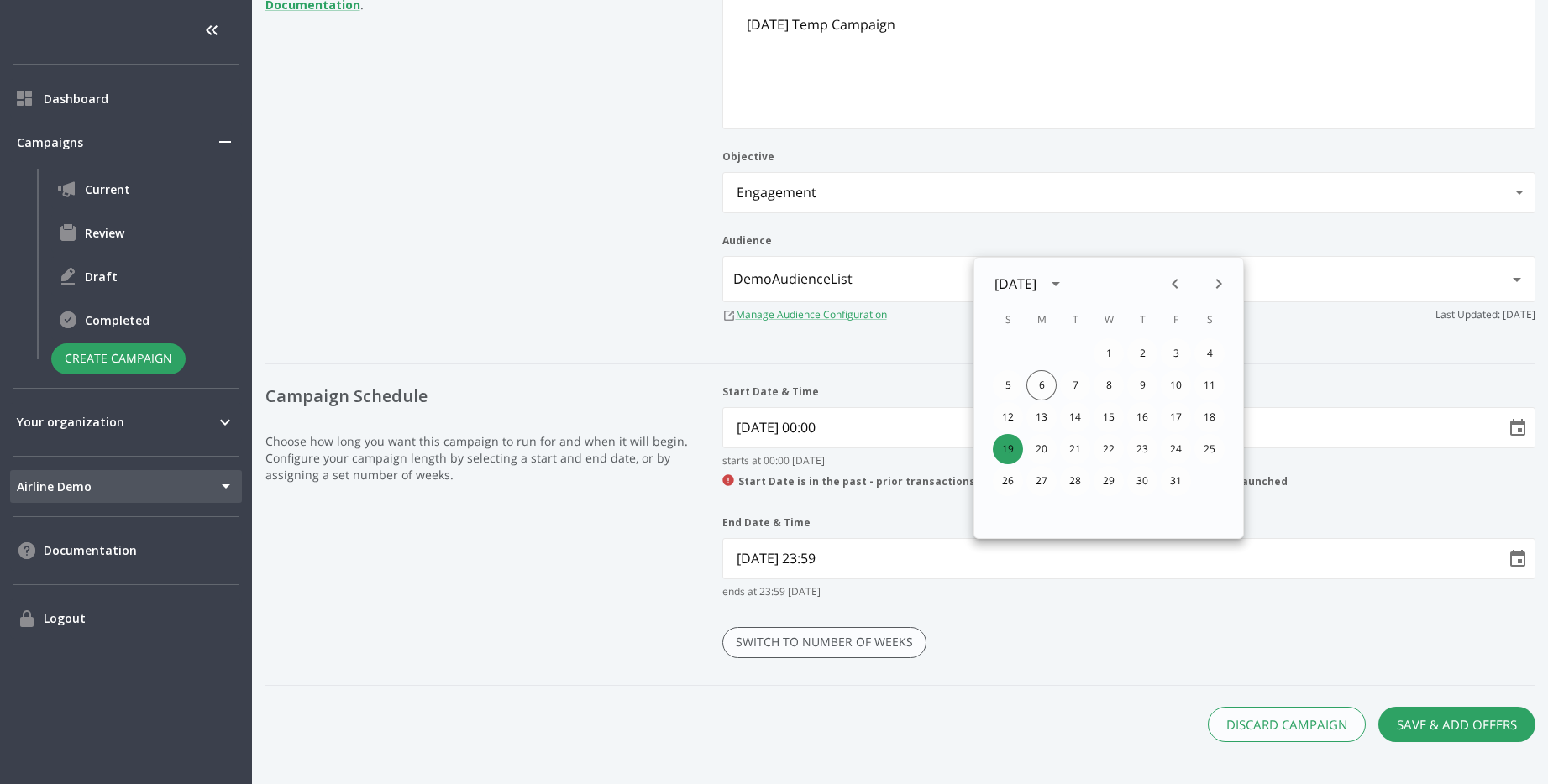
click at [1197, 683] on div "Start Date & Time 10/06/2025 00:00 starts at 00:00 on 10/06/2025 Start Date is …" at bounding box center [1129, 535] width 813 height 301
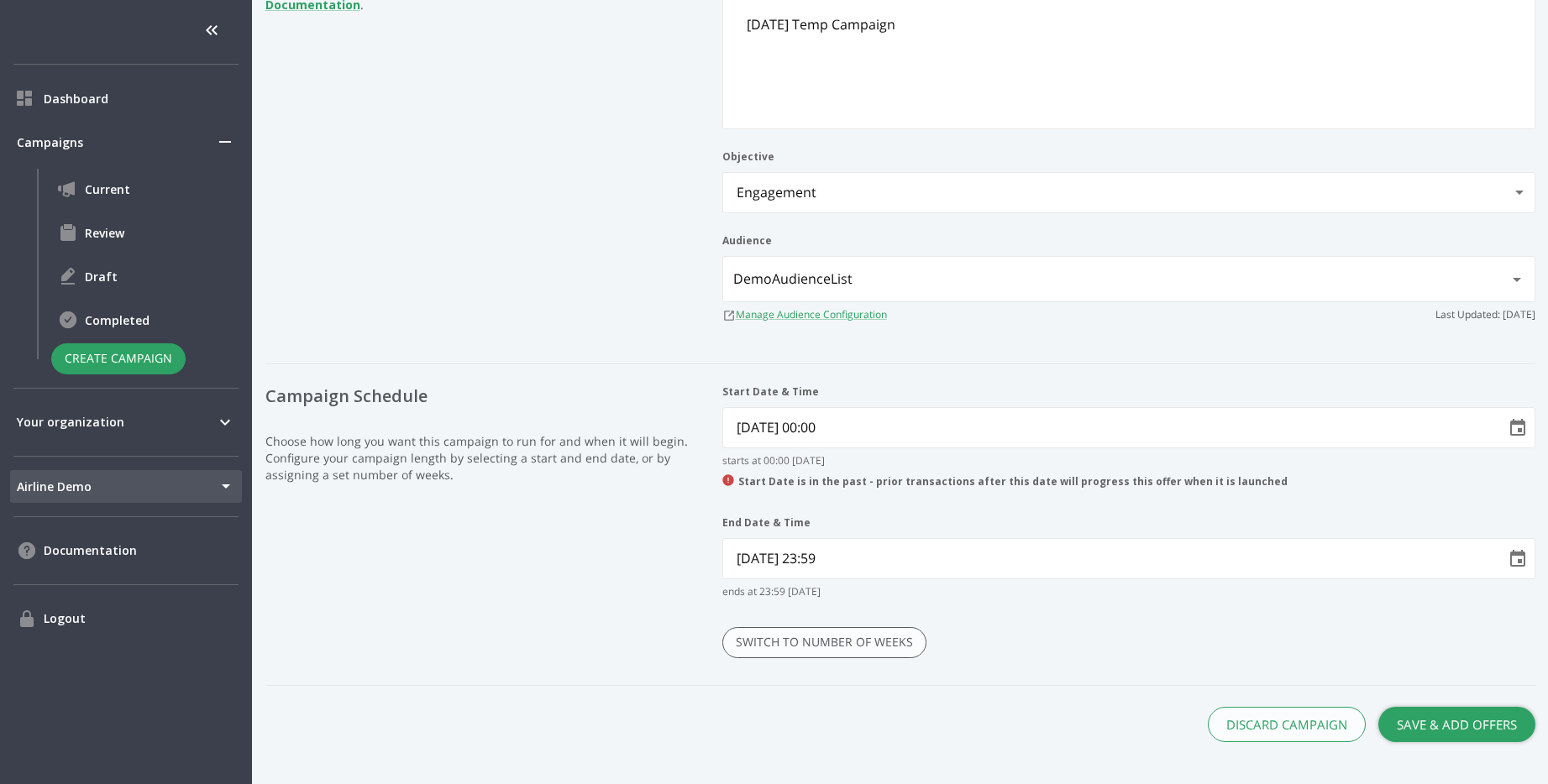
click at [1431, 740] on button "Save & Add Offers" at bounding box center [1456, 724] width 157 height 35
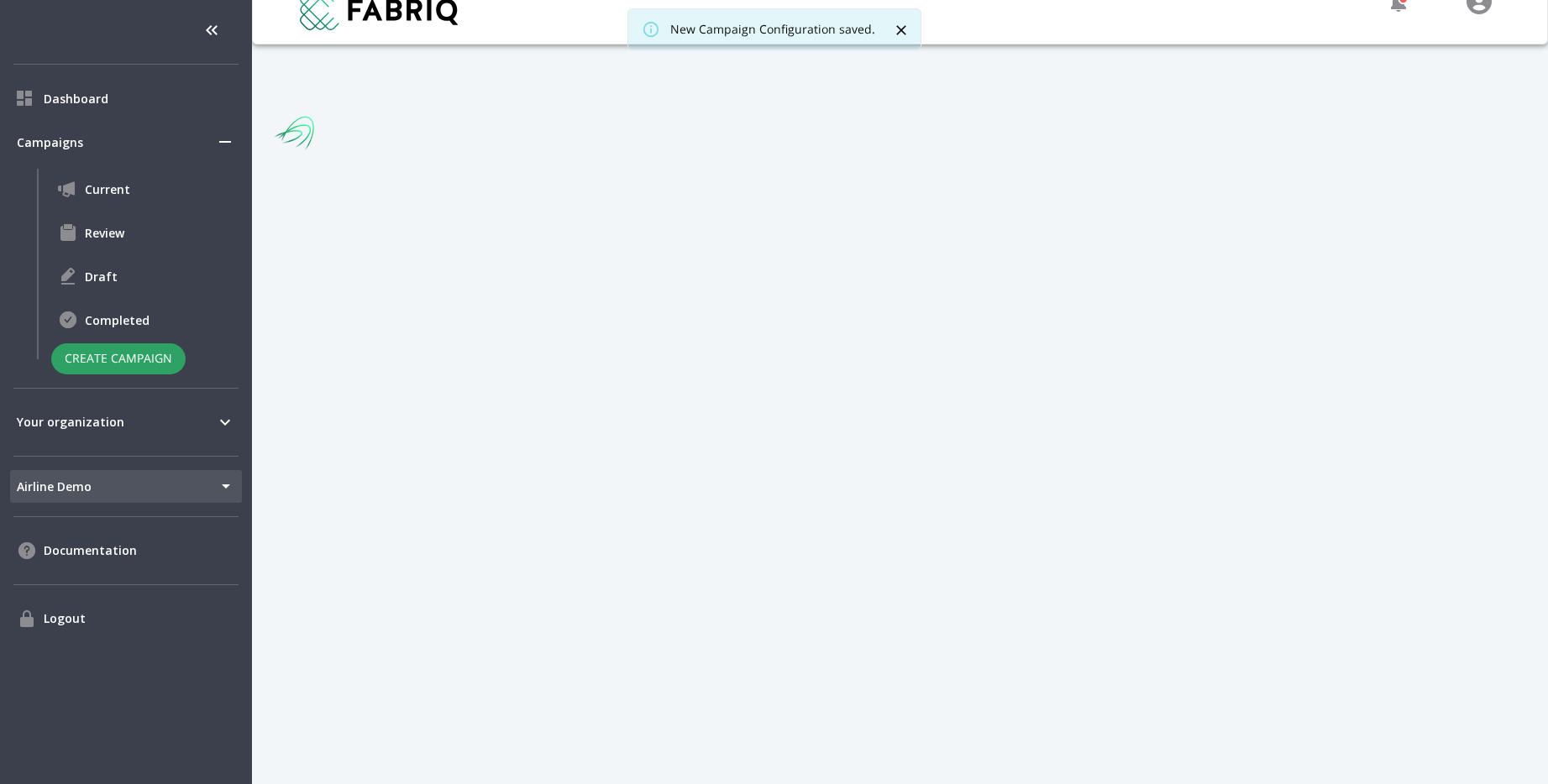
scroll to position [26, 0]
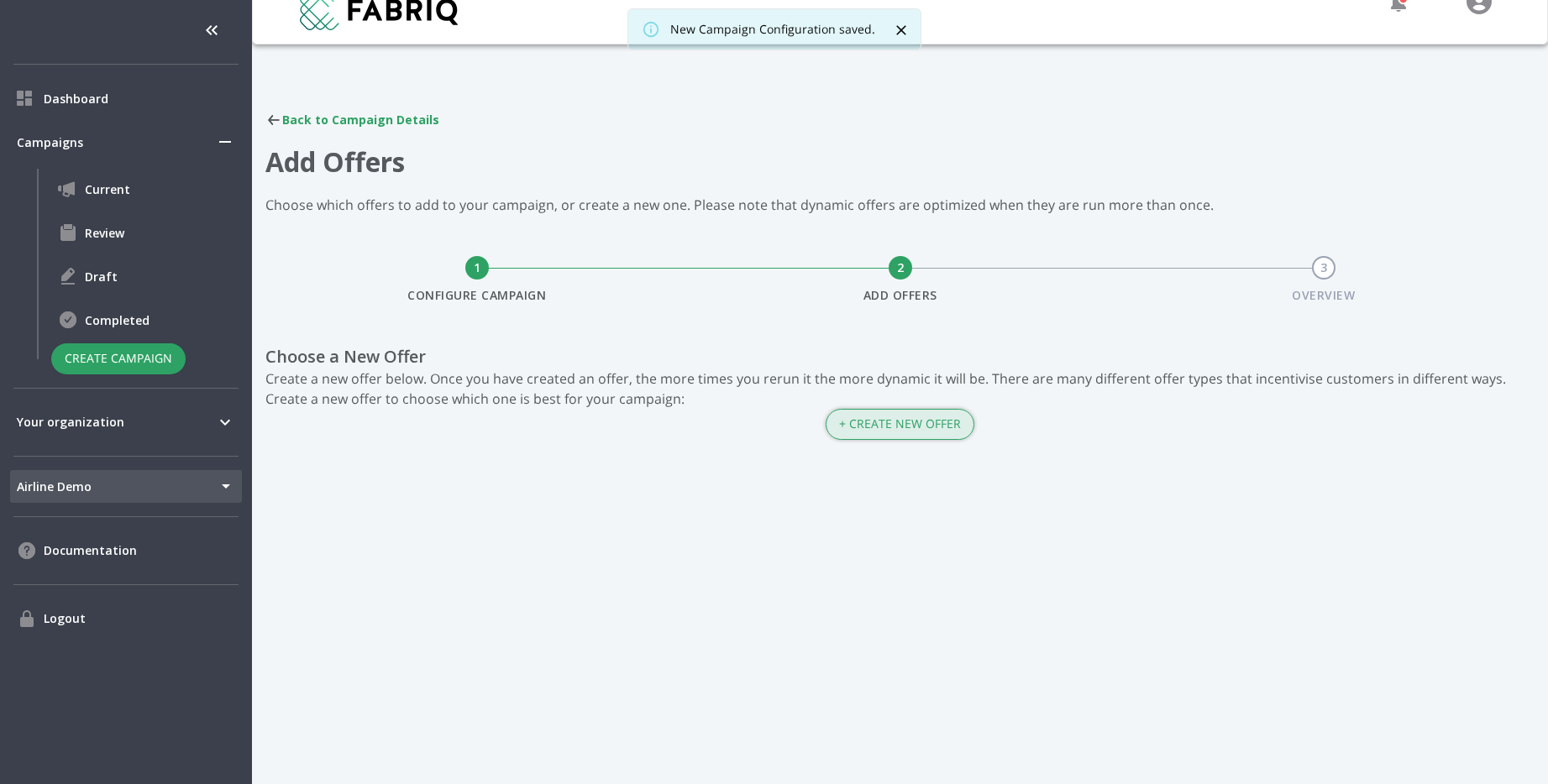
click at [885, 415] on button "+ Create New Offer" at bounding box center [900, 424] width 149 height 31
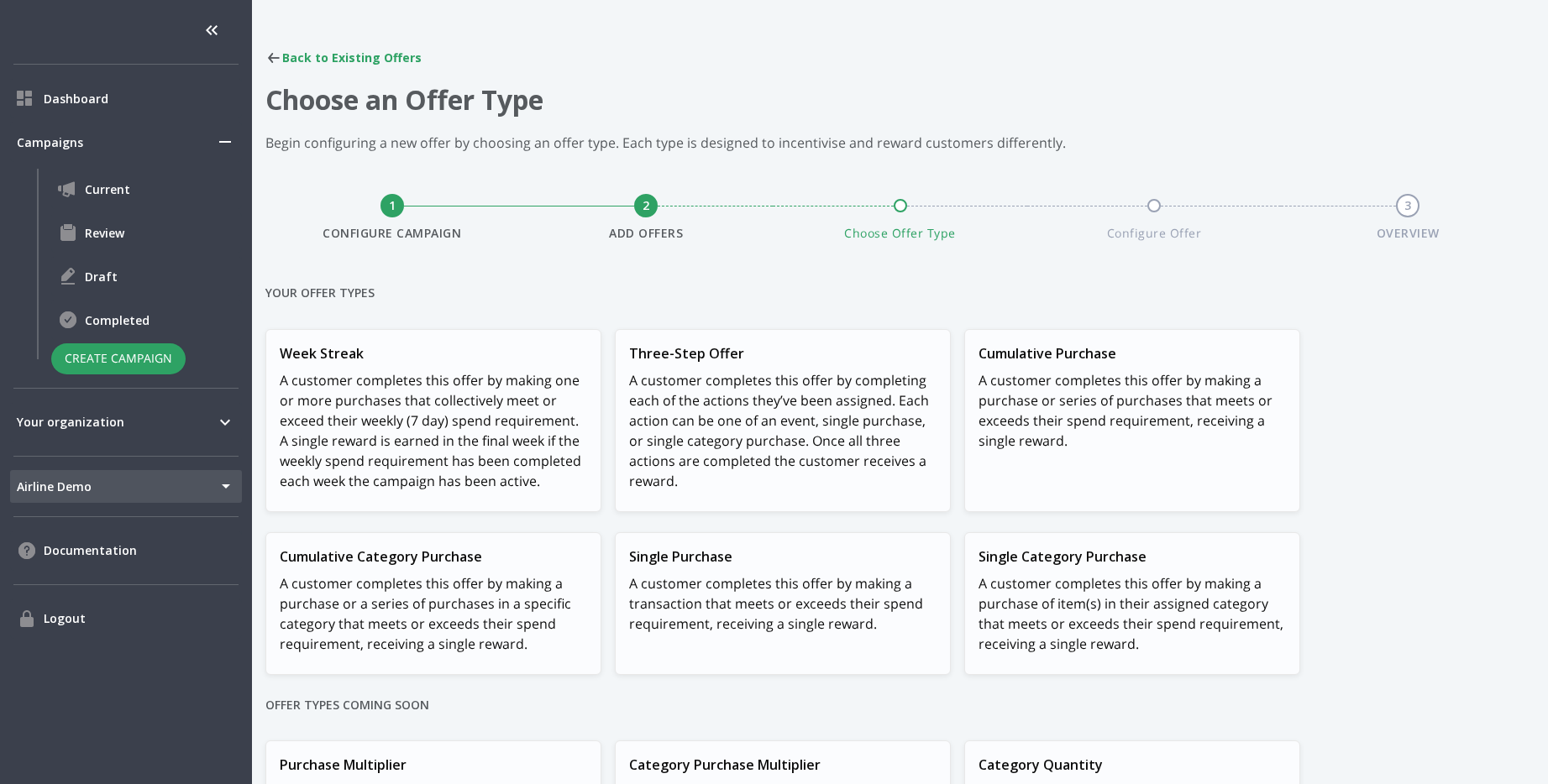
scroll to position [100, 0]
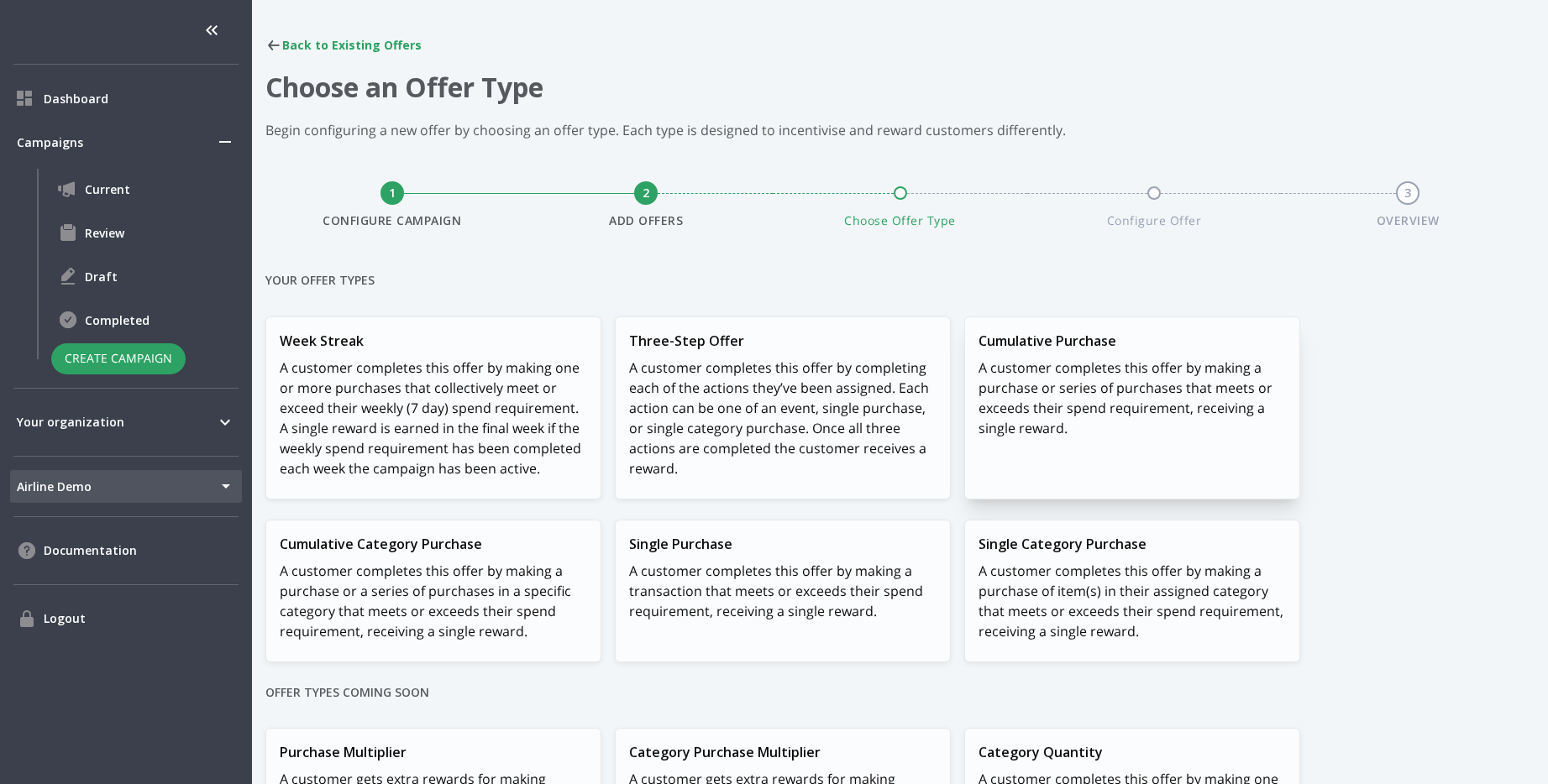
click at [1153, 406] on p "A customer completes this offer by making a purchase or series of purchases tha…" at bounding box center [1131, 398] width 307 height 81
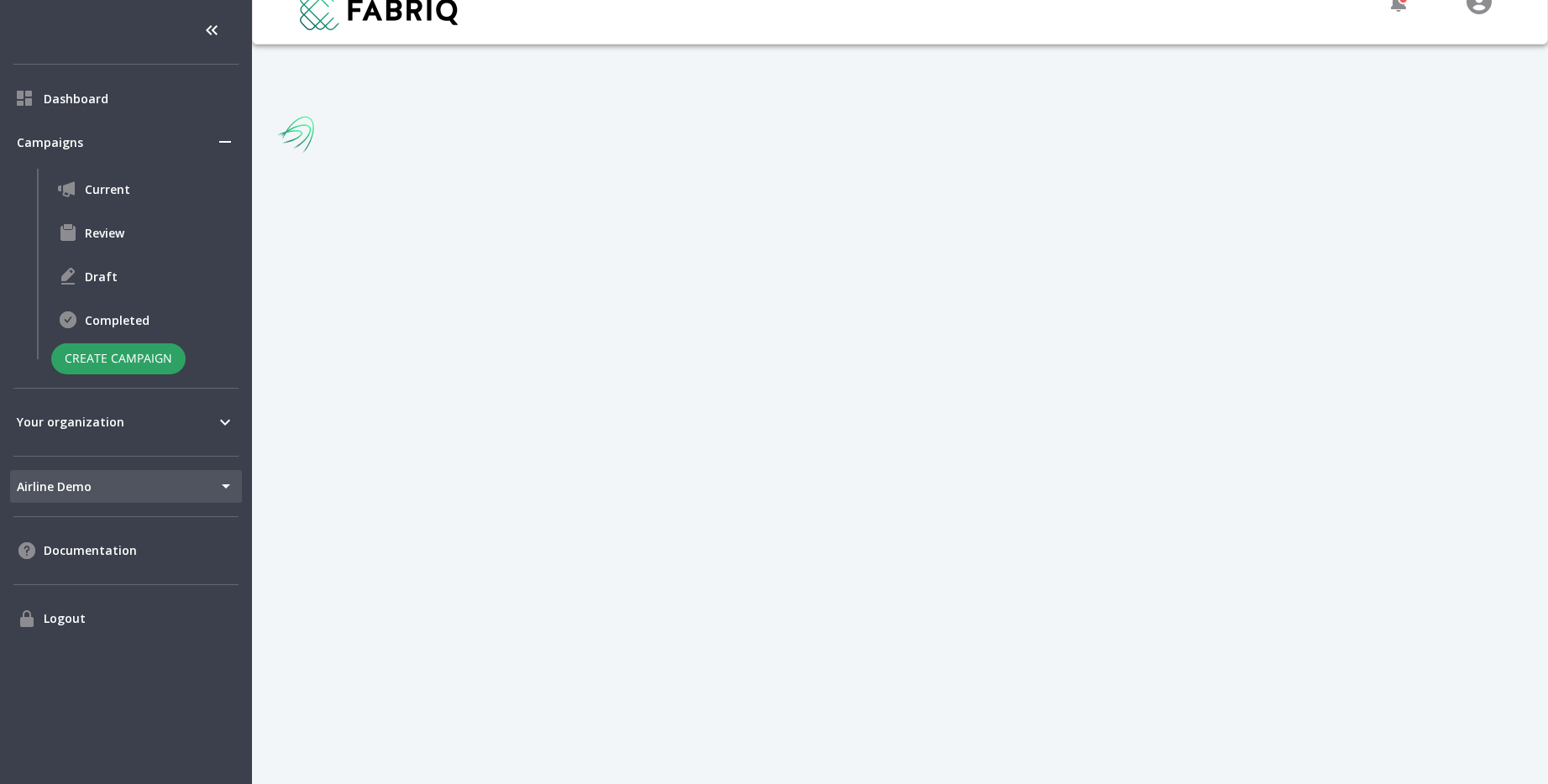
scroll to position [100, 0]
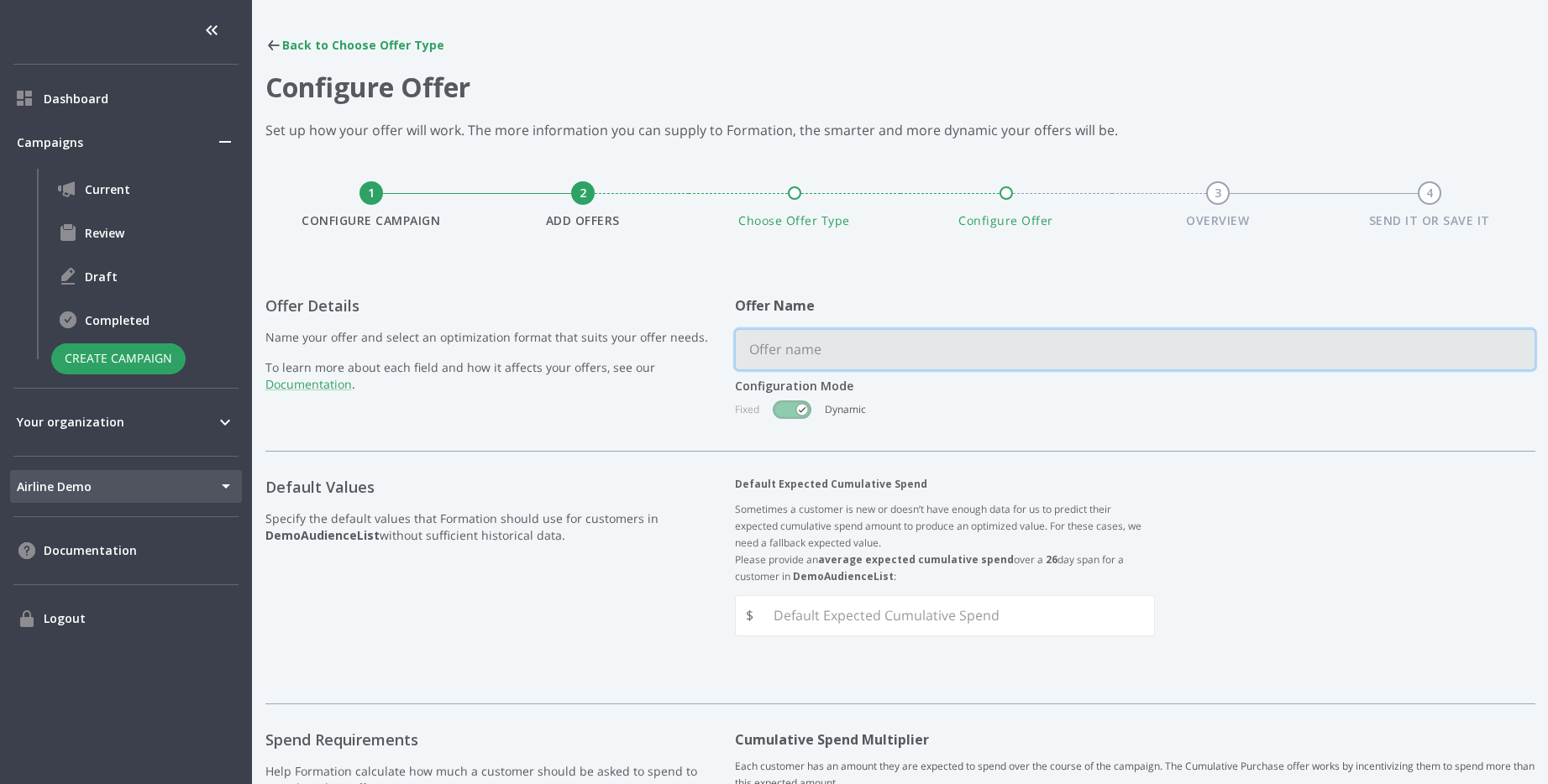
click at [839, 363] on input "text" at bounding box center [1135, 349] width 799 height 39
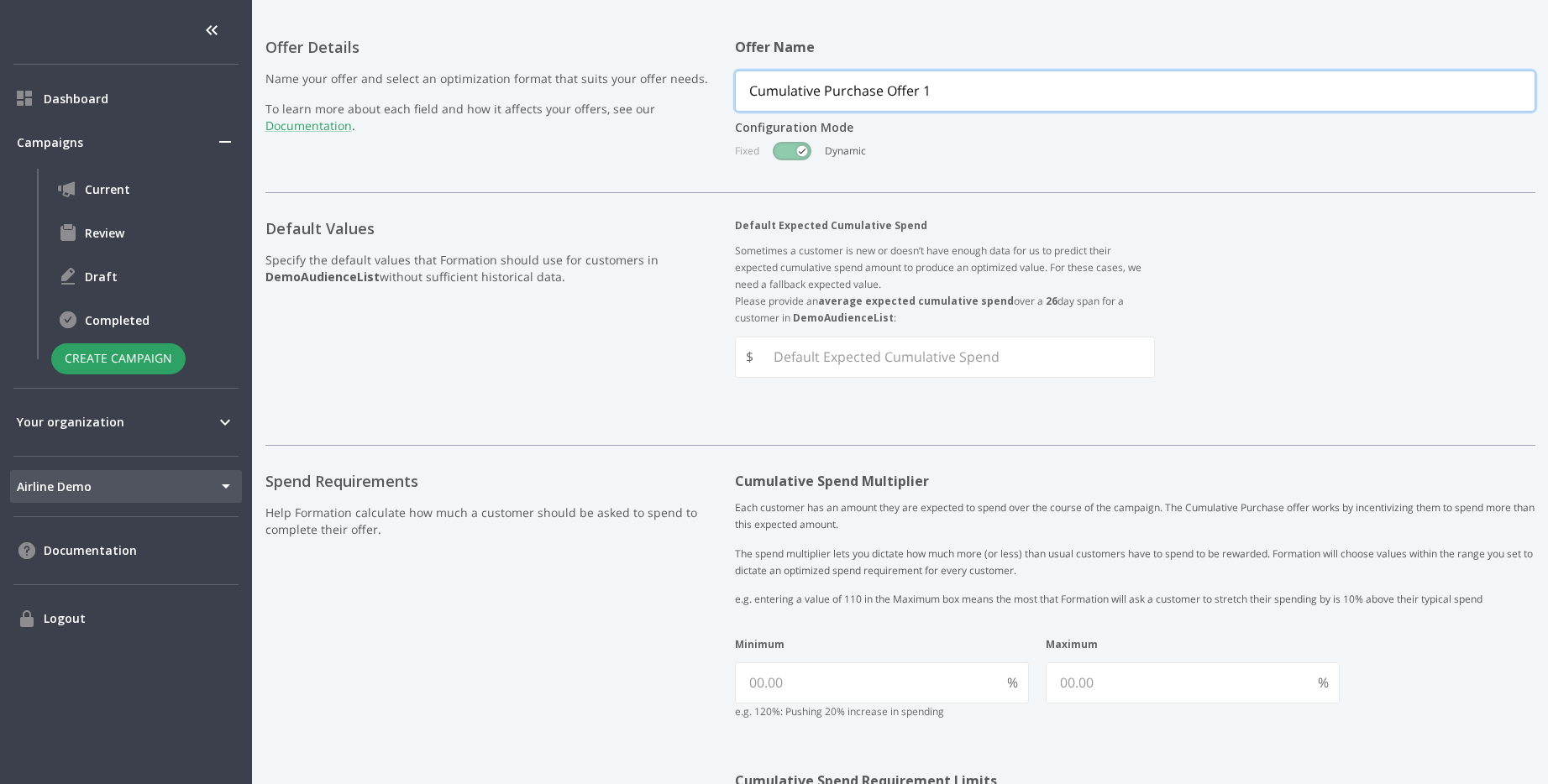
scroll to position [372, 0]
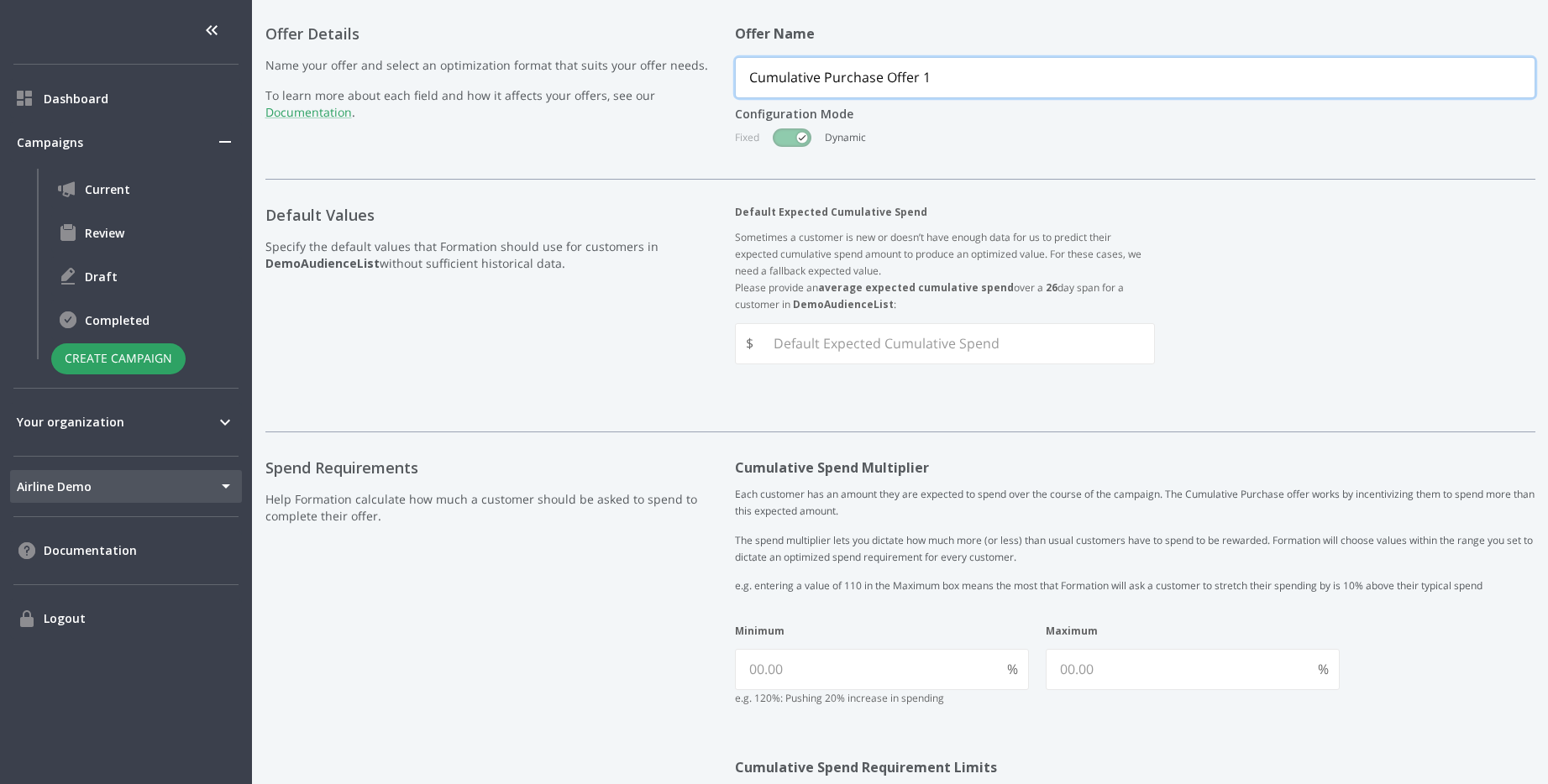
type input "Cumulative Purchase Offer 1"
click at [906, 366] on div "Default Expected Cumulative Spend Sometimes a customer is new or doesn’t have e…" at bounding box center [1135, 305] width 800 height 202
click at [811, 139] on input "checkbox" at bounding box center [802, 138] width 96 height 32
checkbox input "false"
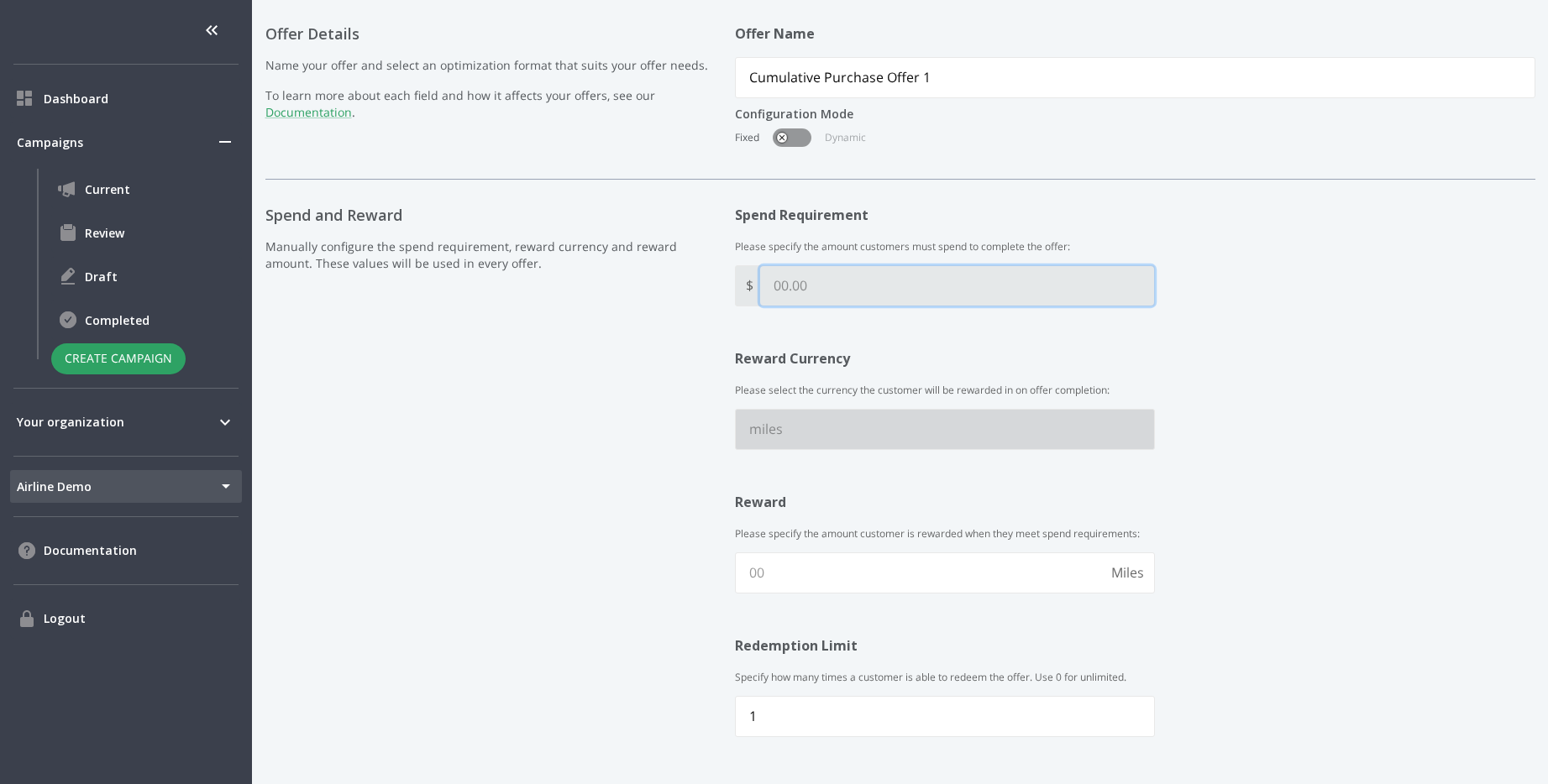
click at [788, 285] on input "text" at bounding box center [957, 286] width 394 height 39
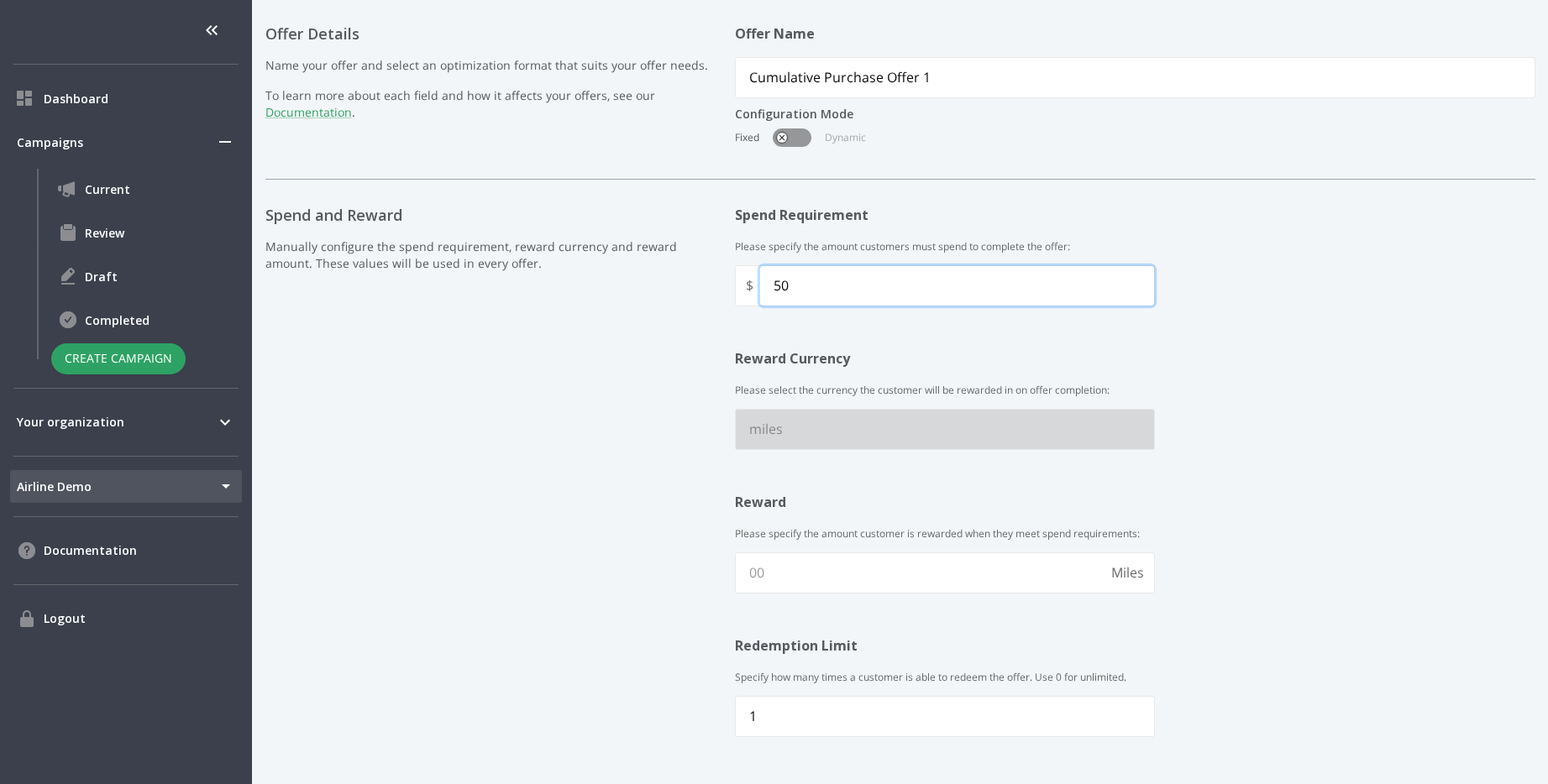
scroll to position [512, 0]
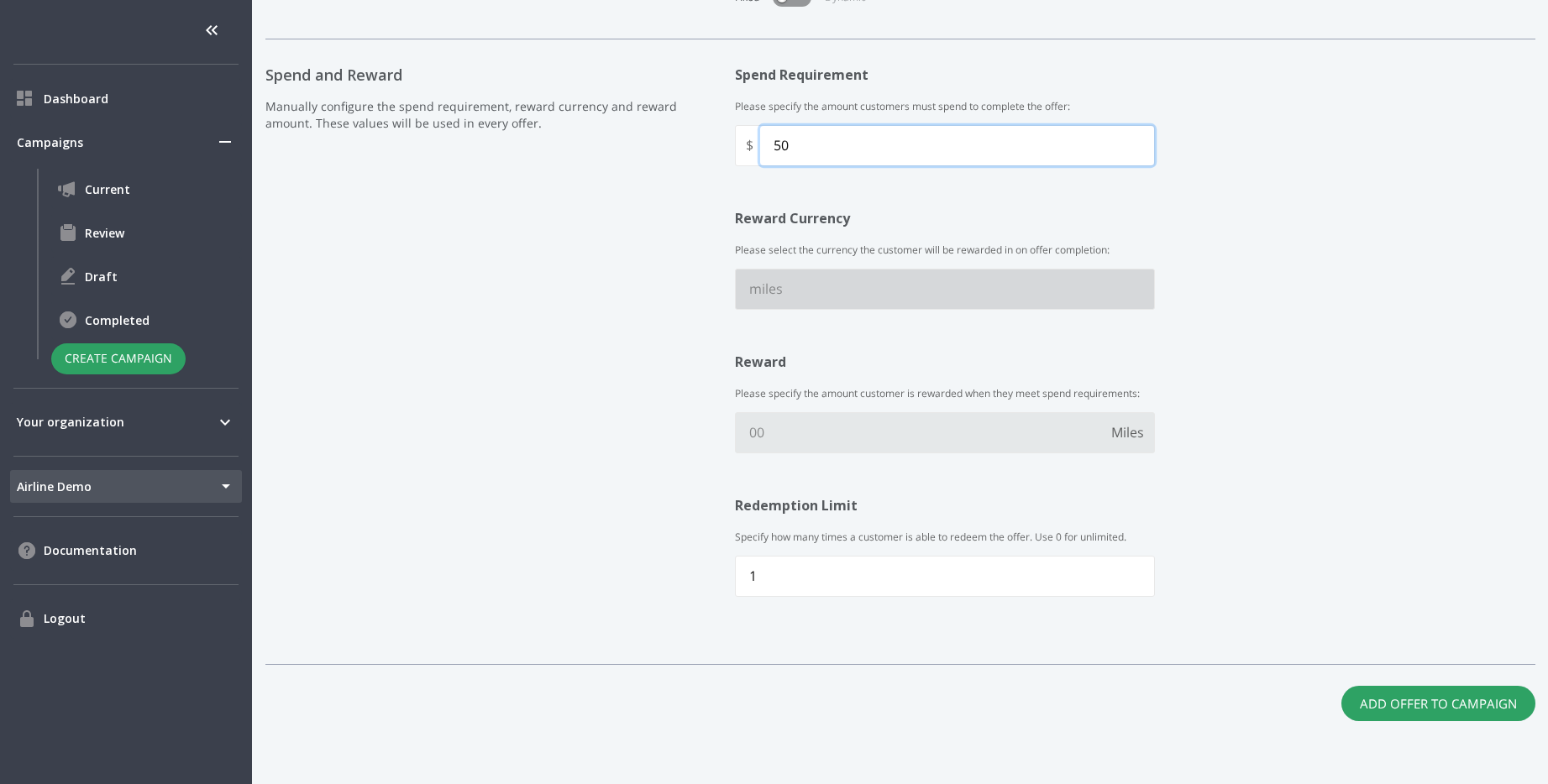
type input "50"
click at [857, 423] on input "text" at bounding box center [920, 433] width 369 height 39
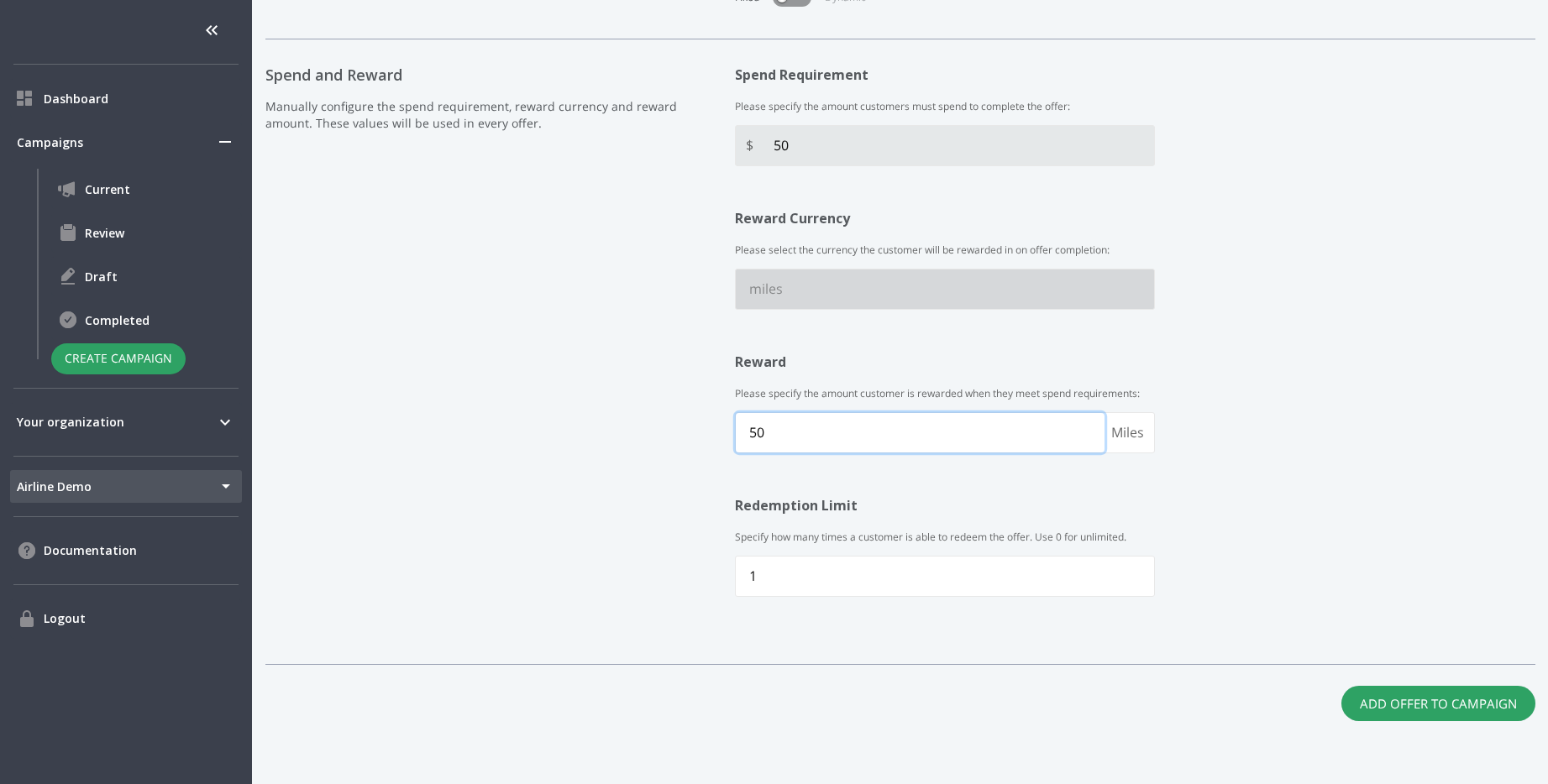
type input "50"
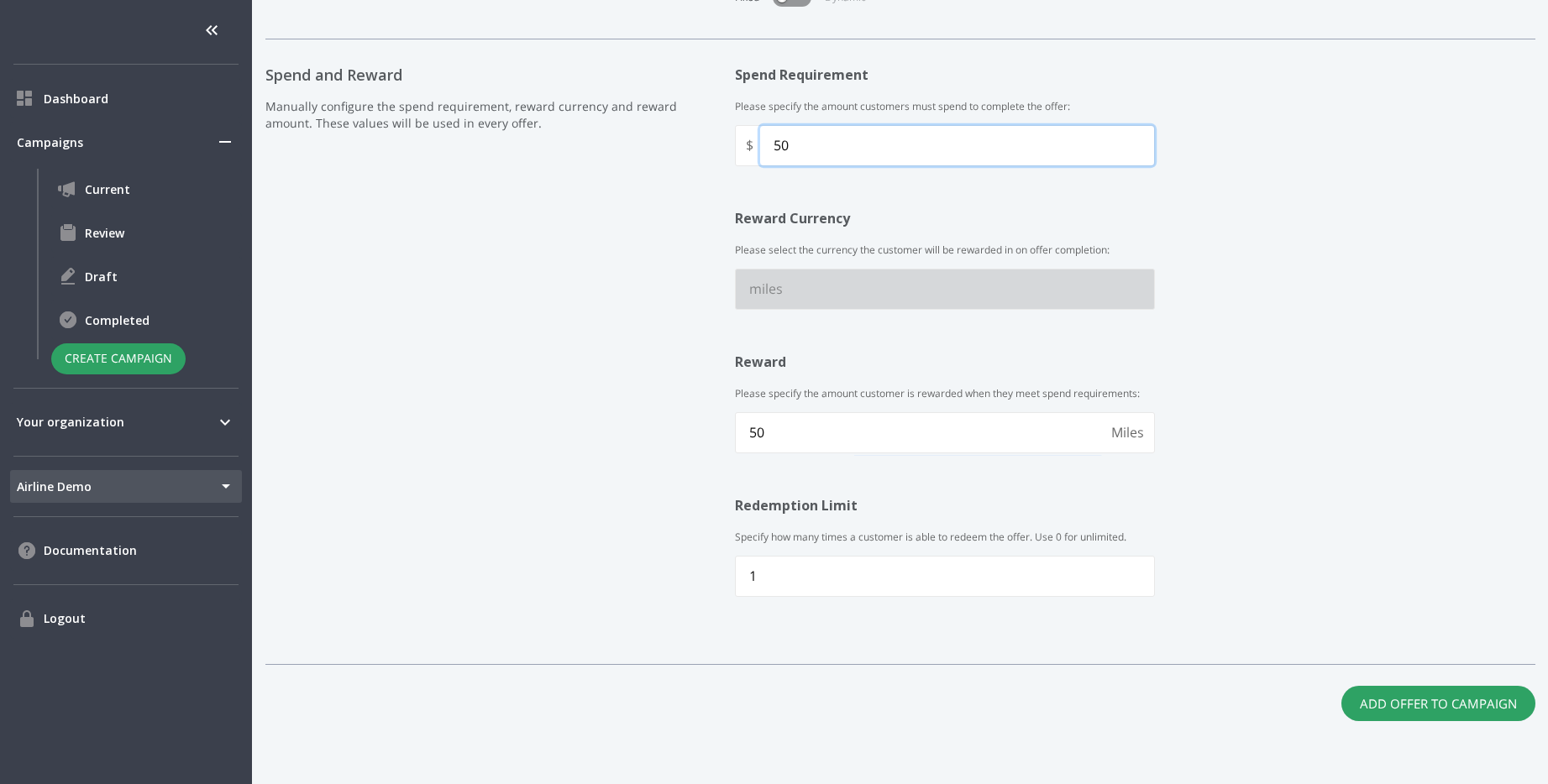
click at [914, 151] on input "50" at bounding box center [957, 145] width 394 height 39
click at [914, 149] on input "50" at bounding box center [957, 145] width 394 height 39
type input "200"
click at [1493, 701] on button "Add Offer to Campaign" at bounding box center [1438, 703] width 194 height 35
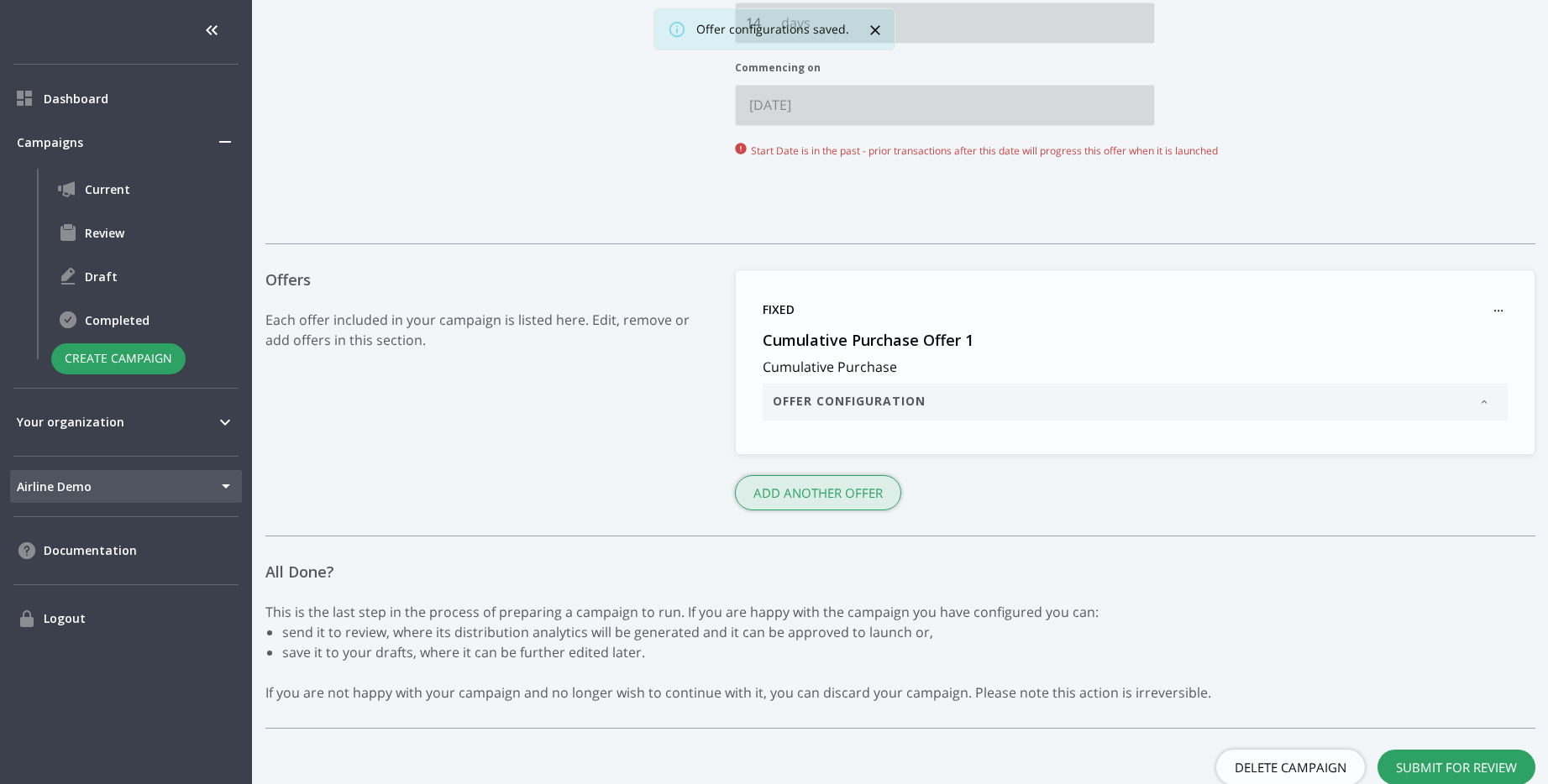
click at [815, 488] on button "Add another Offer" at bounding box center [818, 492] width 167 height 35
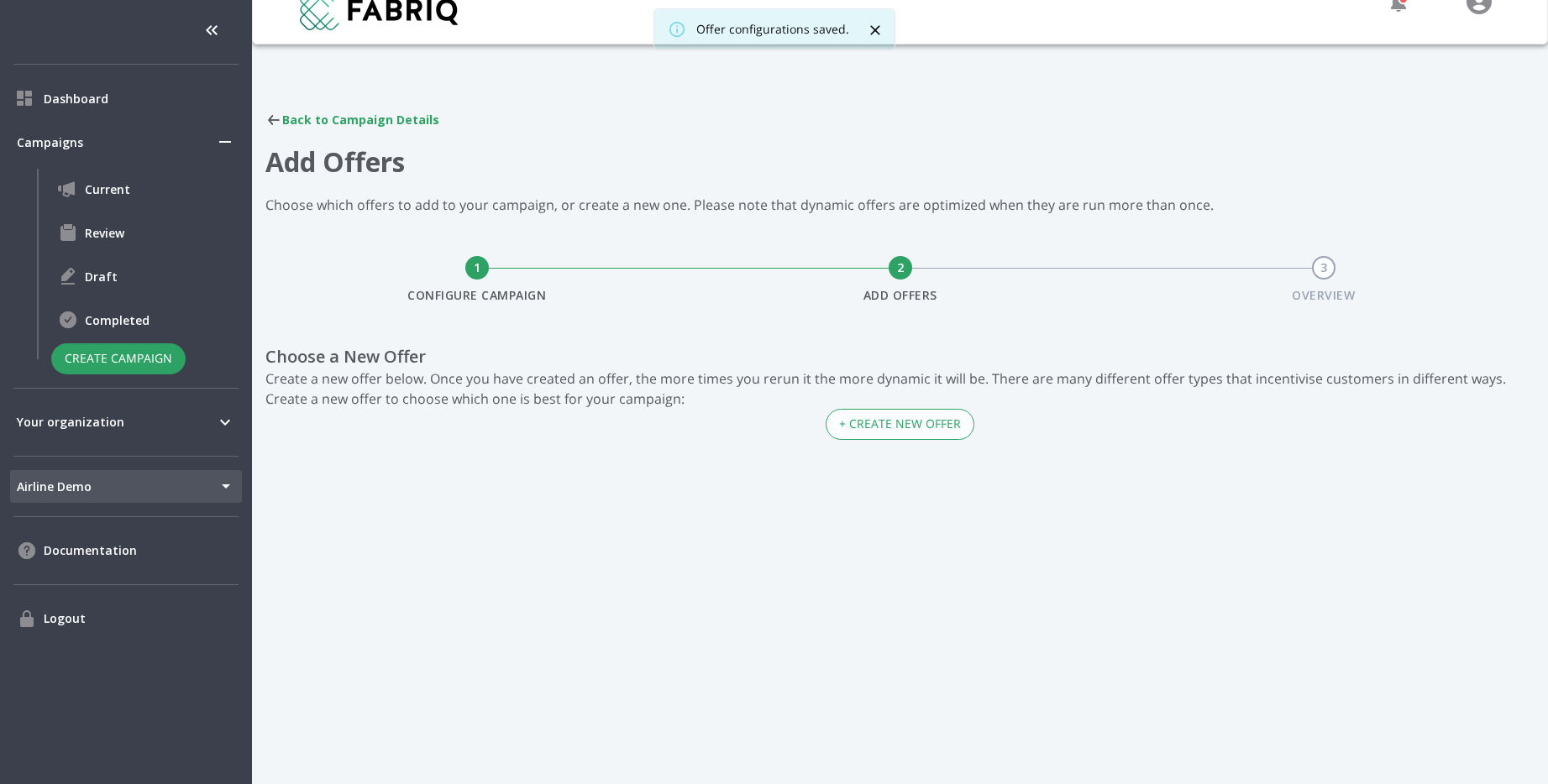
scroll to position [26, 0]
click at [896, 429] on button "+ Create New Offer" at bounding box center [900, 424] width 149 height 31
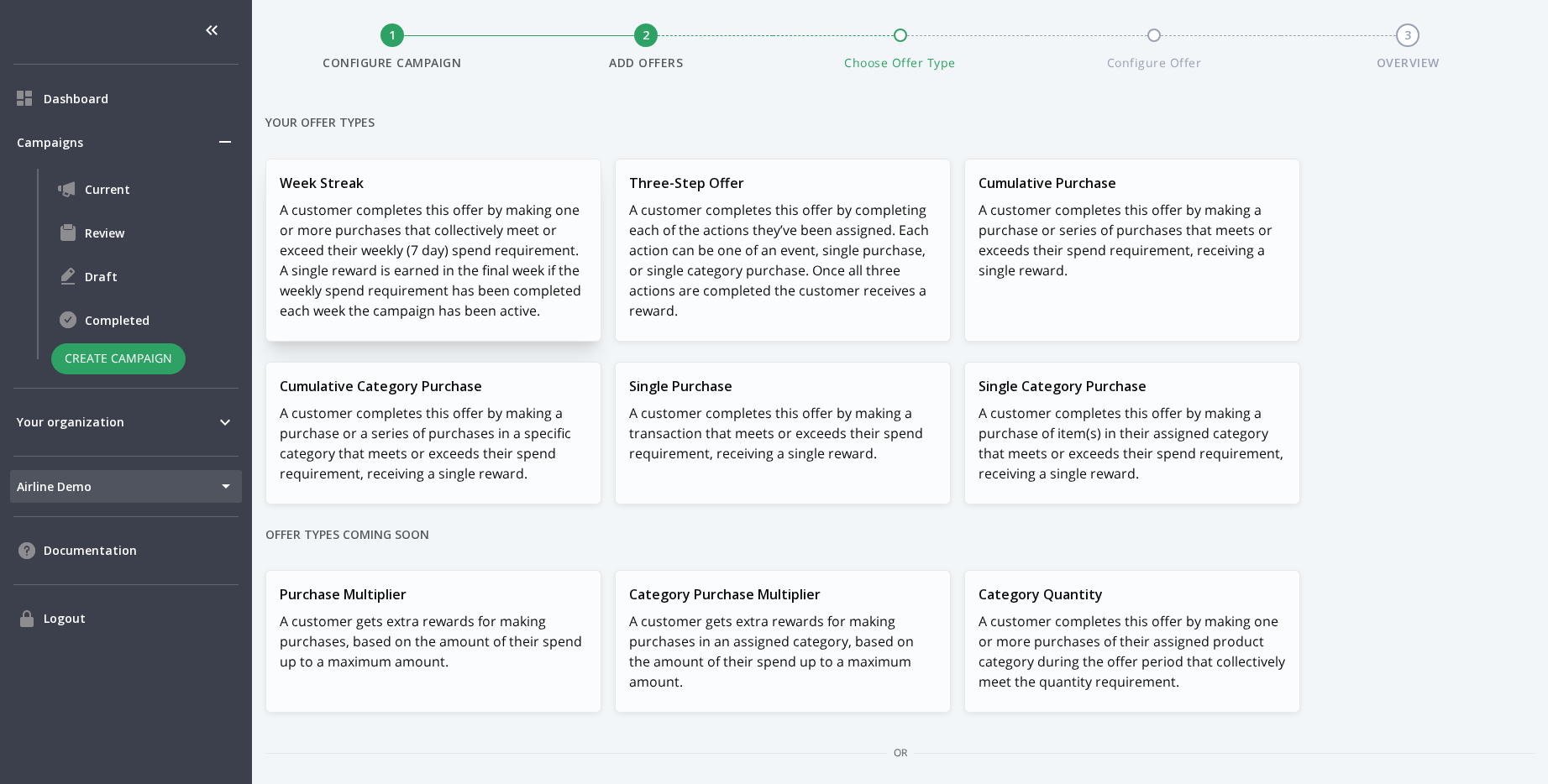
scroll to position [261, 0]
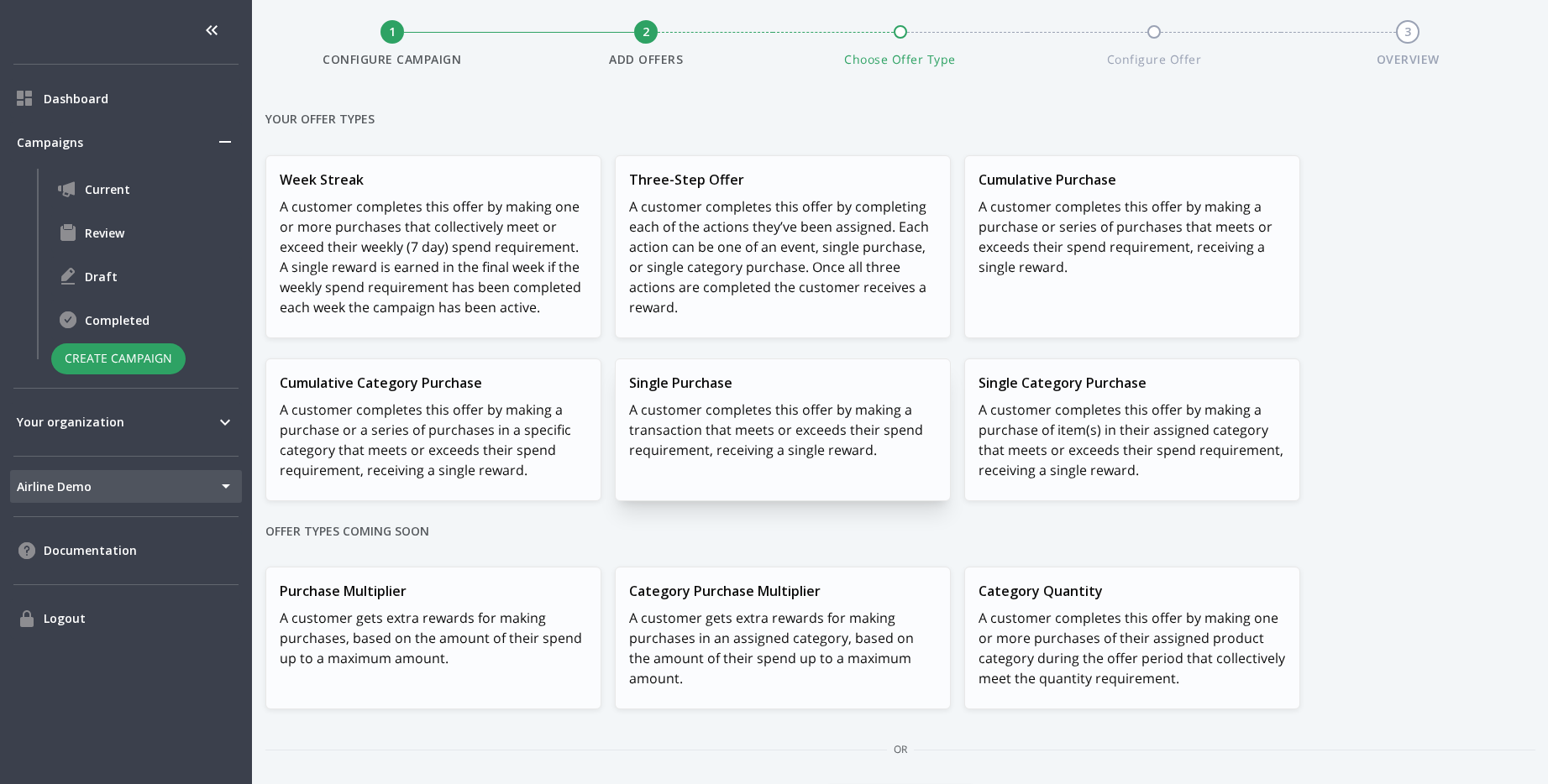
click at [684, 440] on p "A customer completes this offer by making a transaction that meets or exceeds t…" at bounding box center [783, 429] width 307 height 60
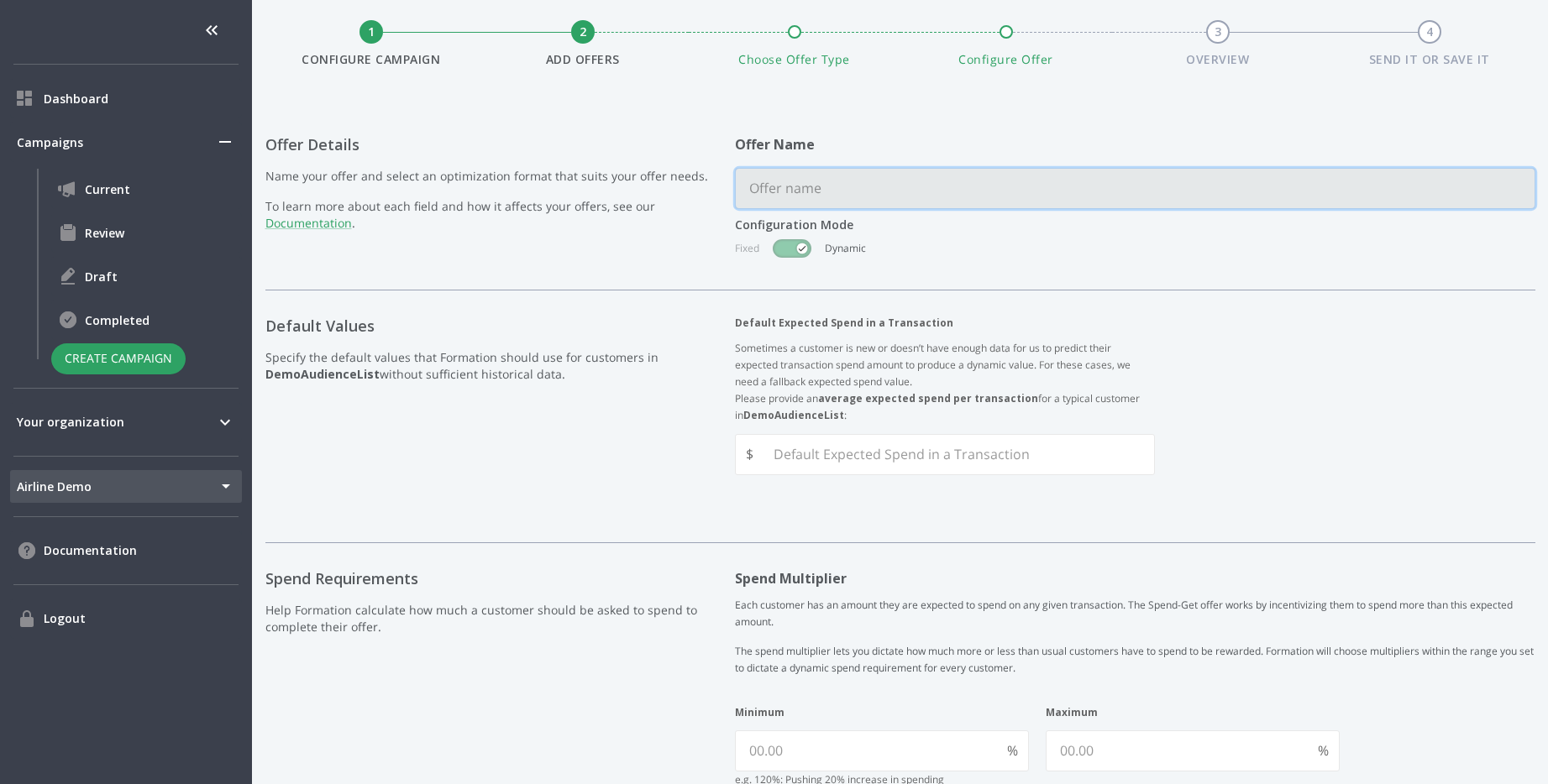
click at [822, 173] on input "text" at bounding box center [1135, 188] width 799 height 39
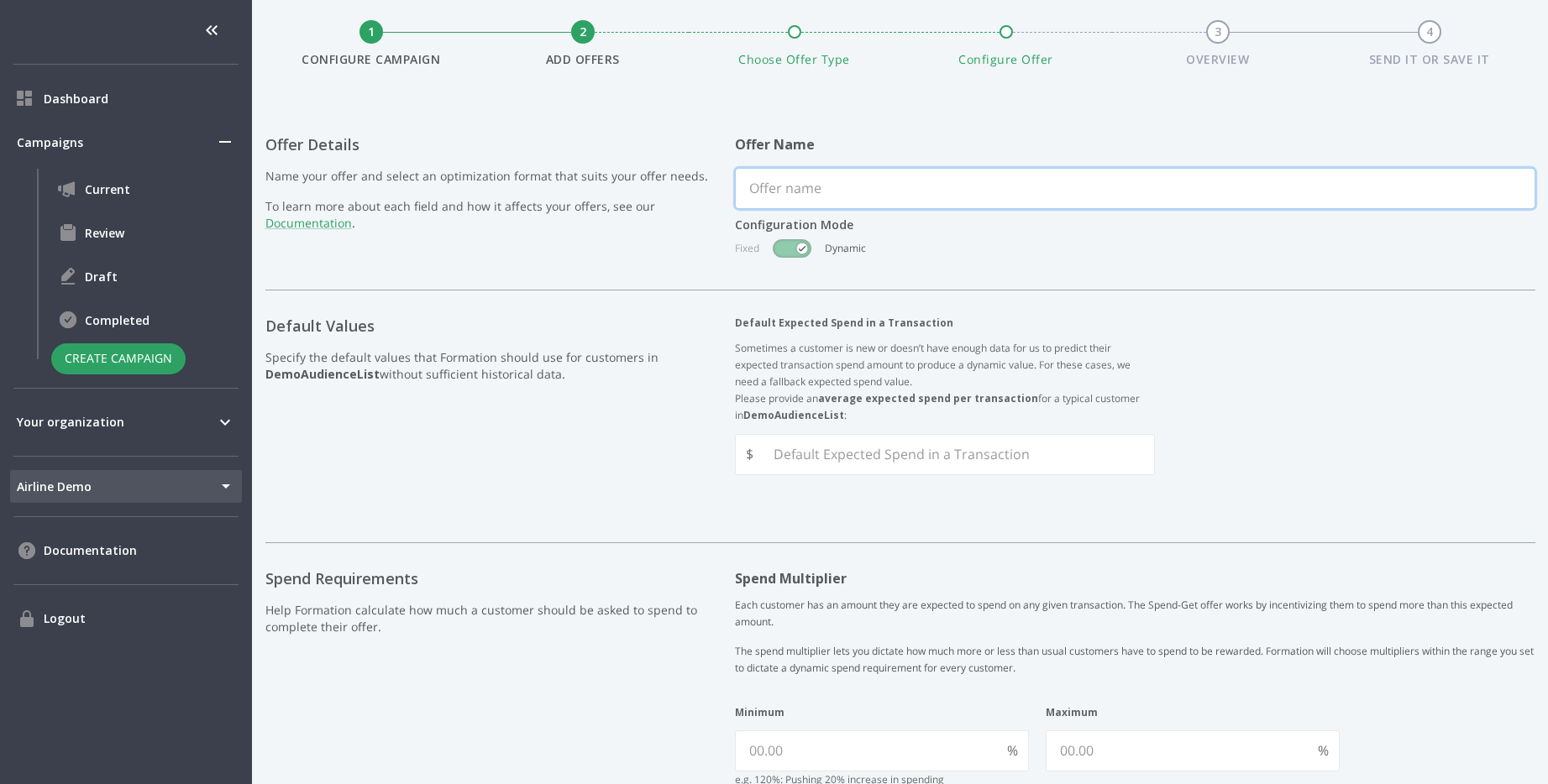
scroll to position [280, 0]
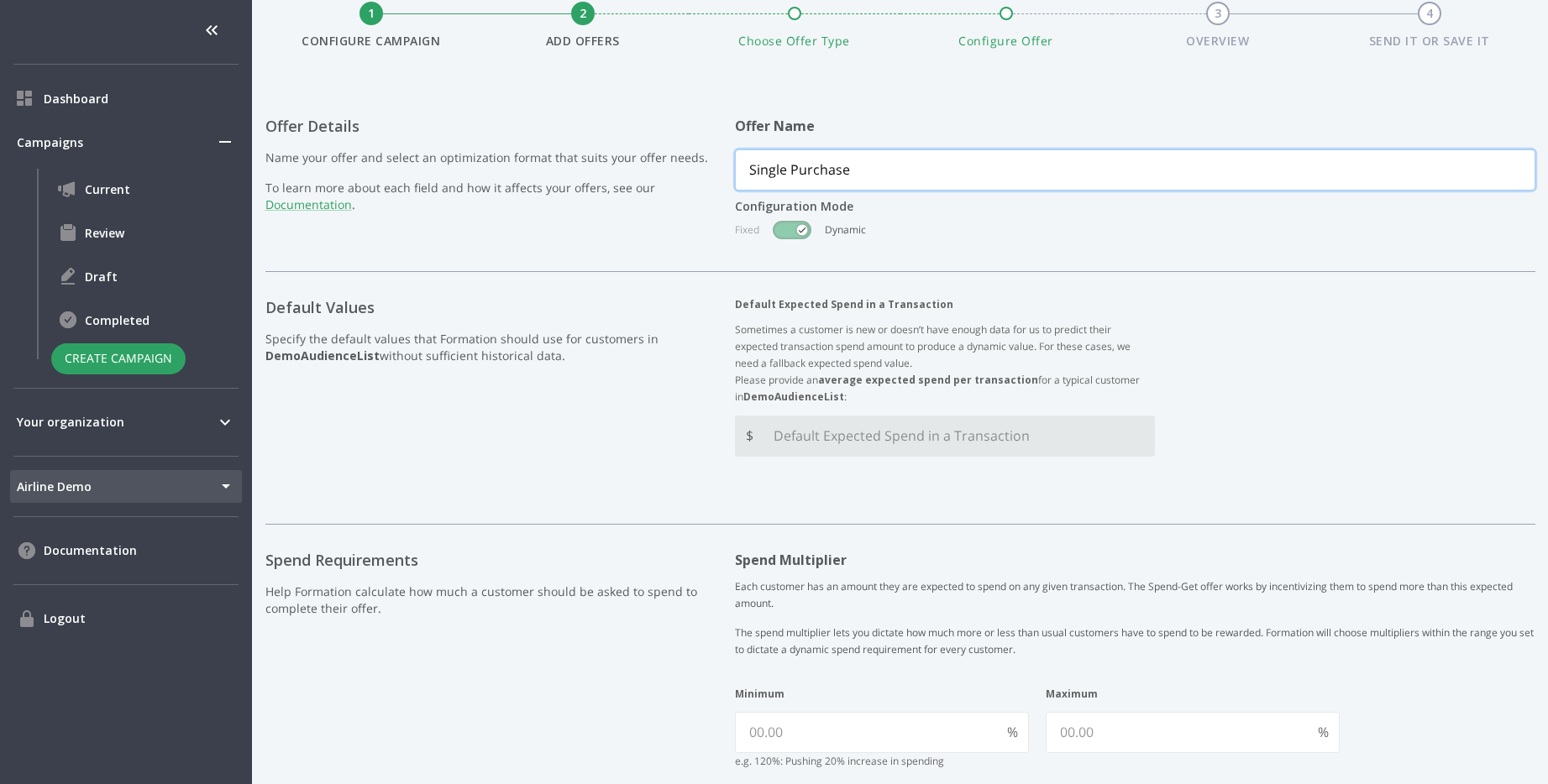
type input "Single Purchase"
click at [942, 426] on Transaction "Default Expected Spend in a Transaction" at bounding box center [957, 436] width 394 height 39
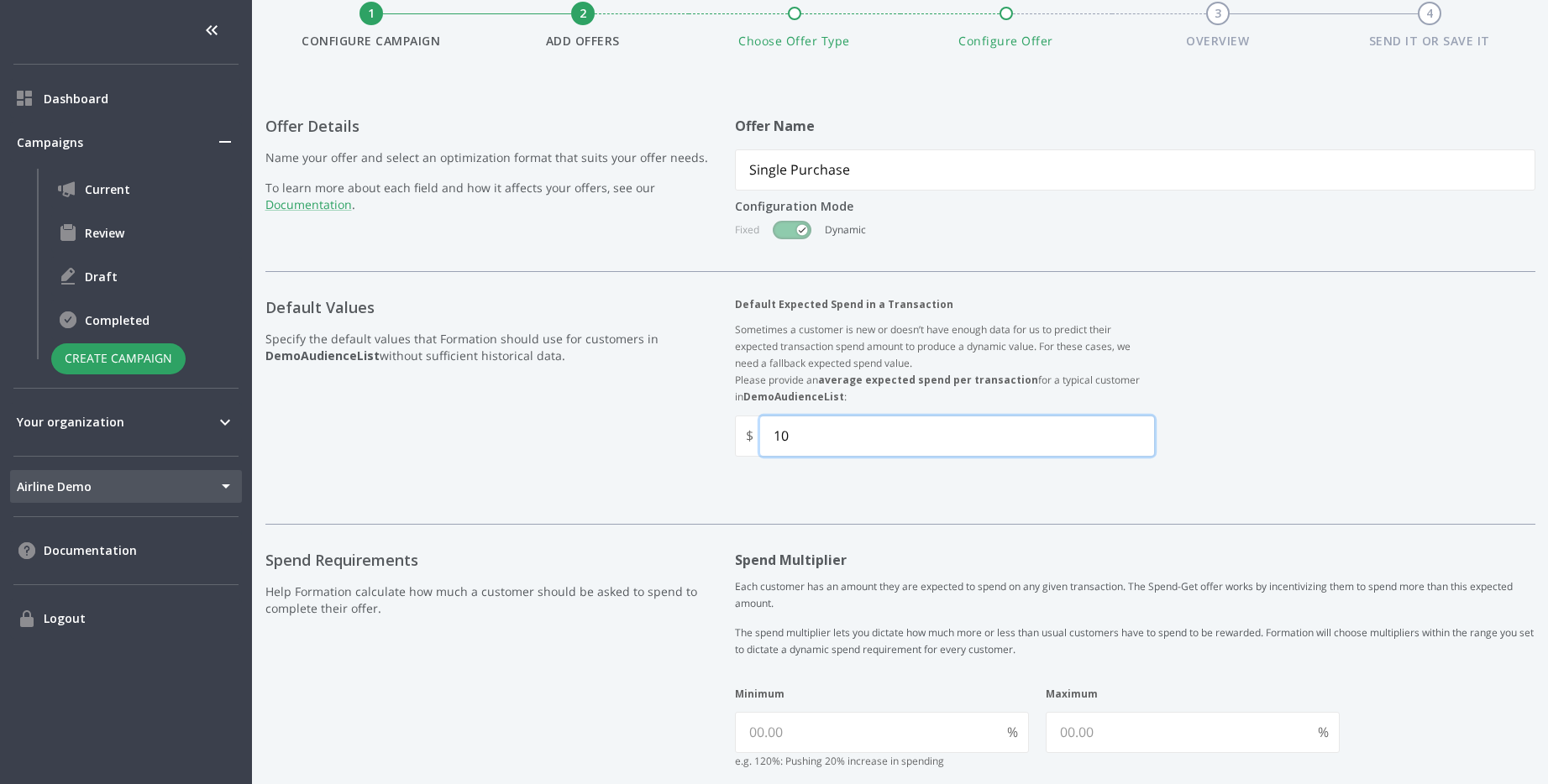
type Transaction "1"
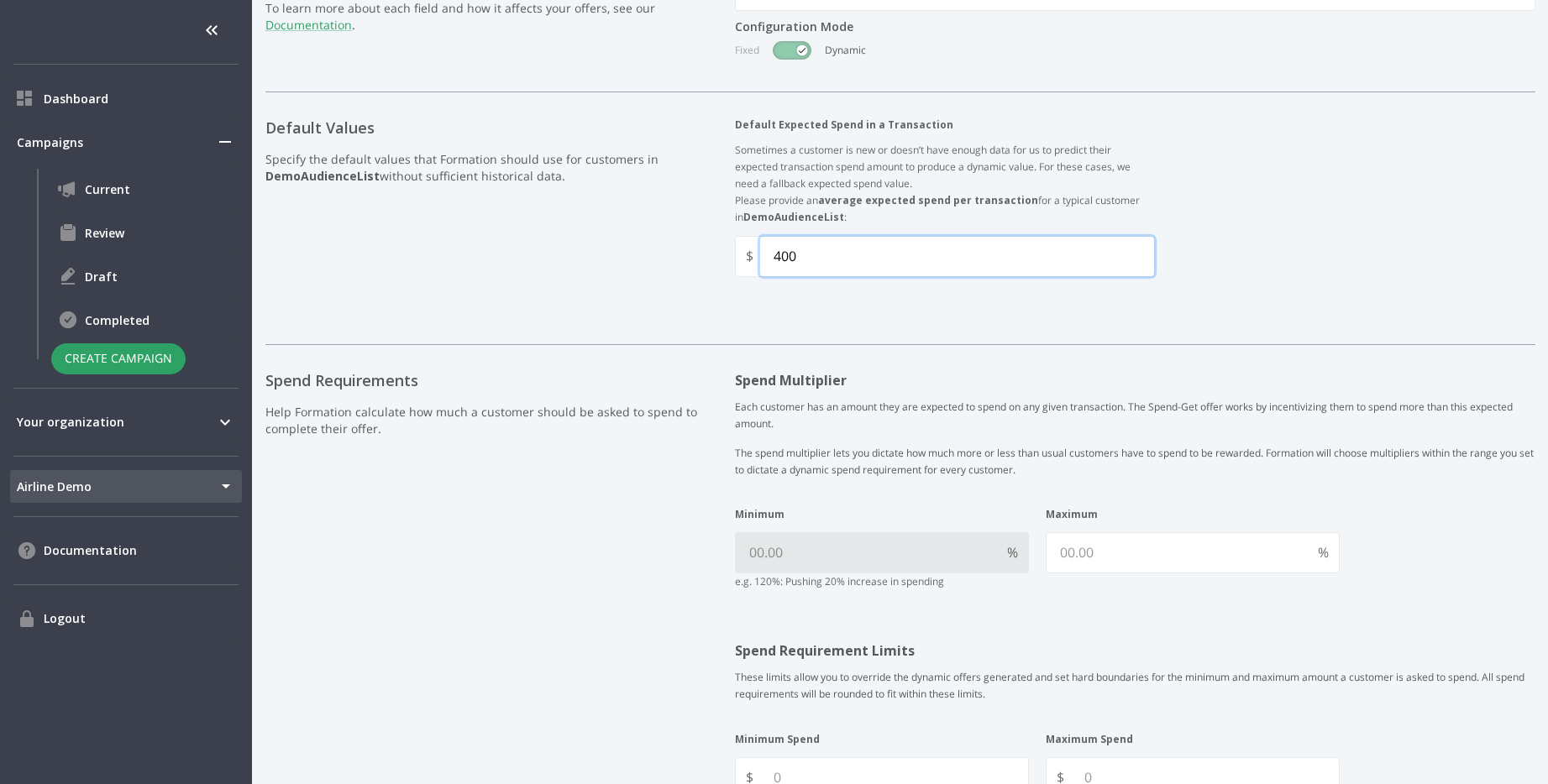
scroll to position [470, 0]
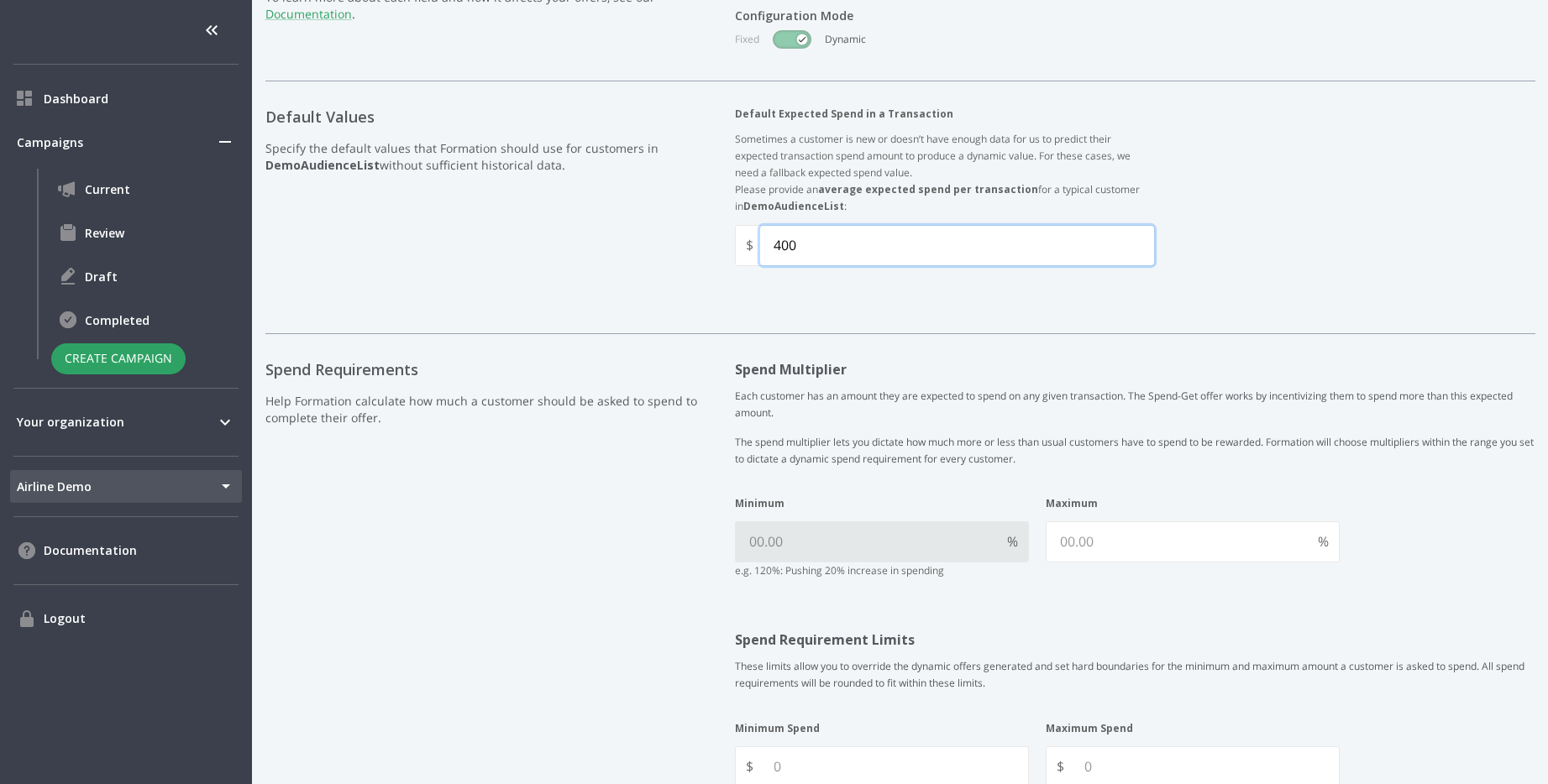
type Transaction "400"
click at [910, 531] on input "Minimum" at bounding box center [868, 542] width 265 height 39
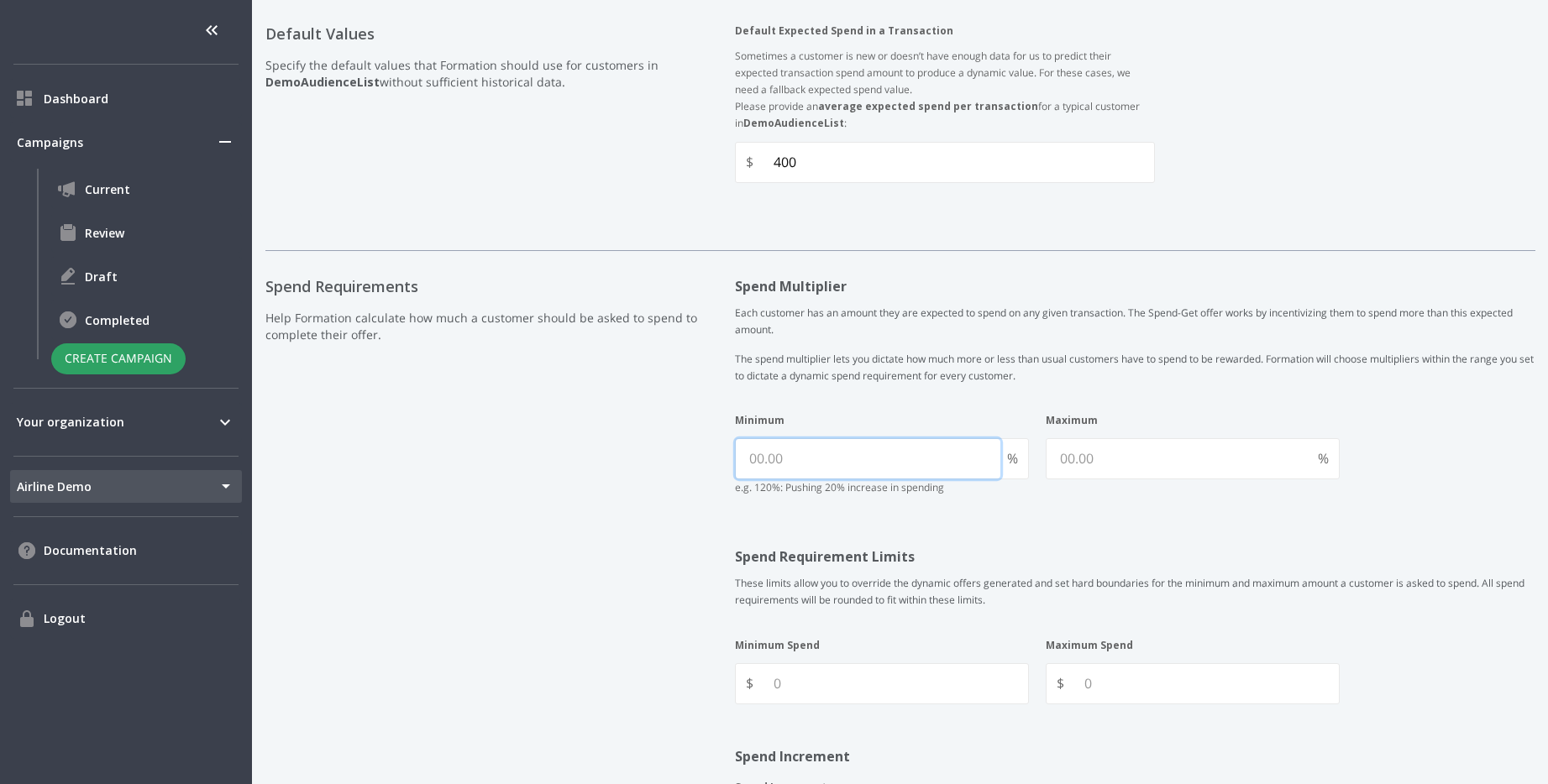
scroll to position [554, 0]
type input "10"
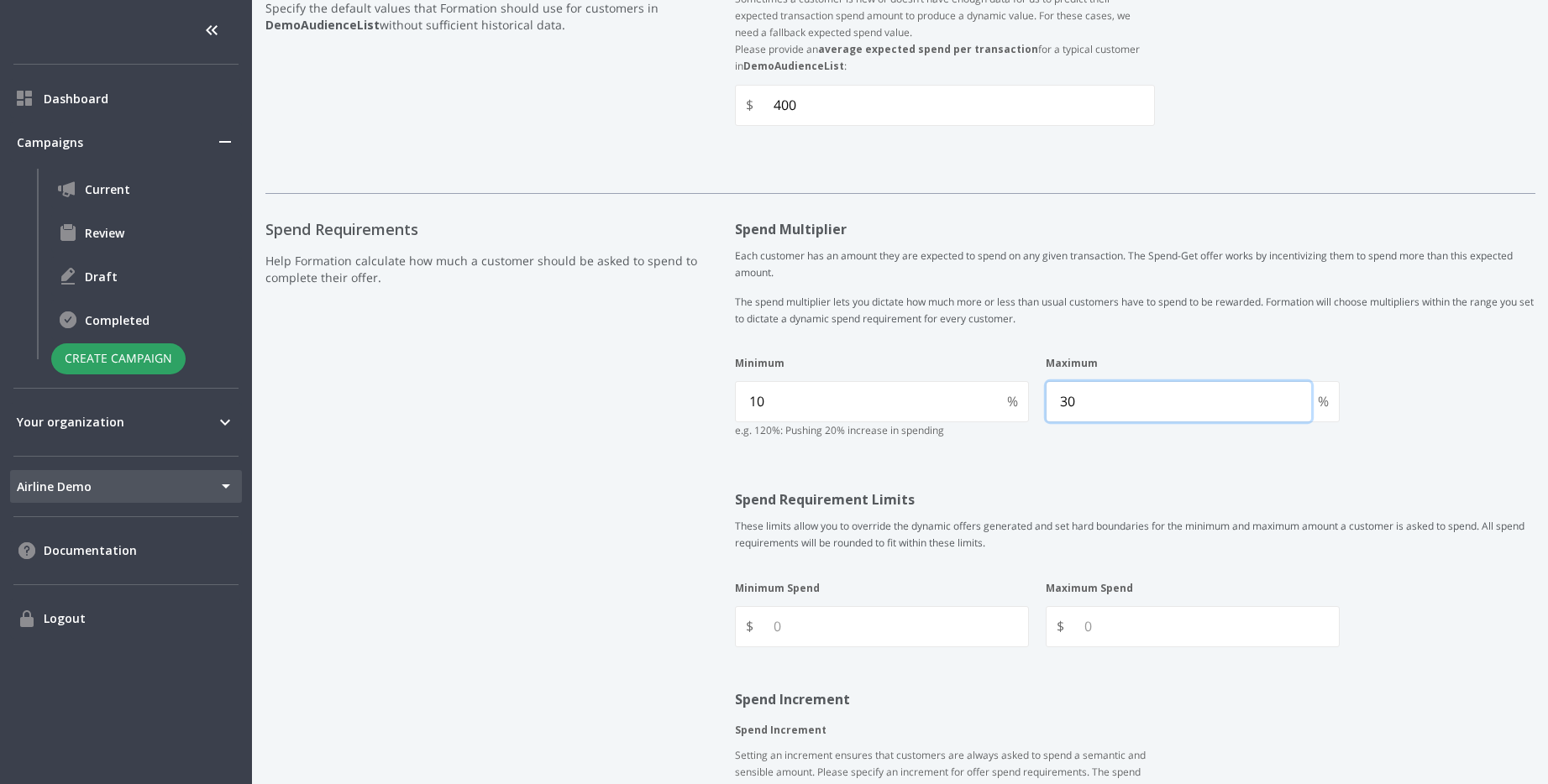
scroll to position [663, 0]
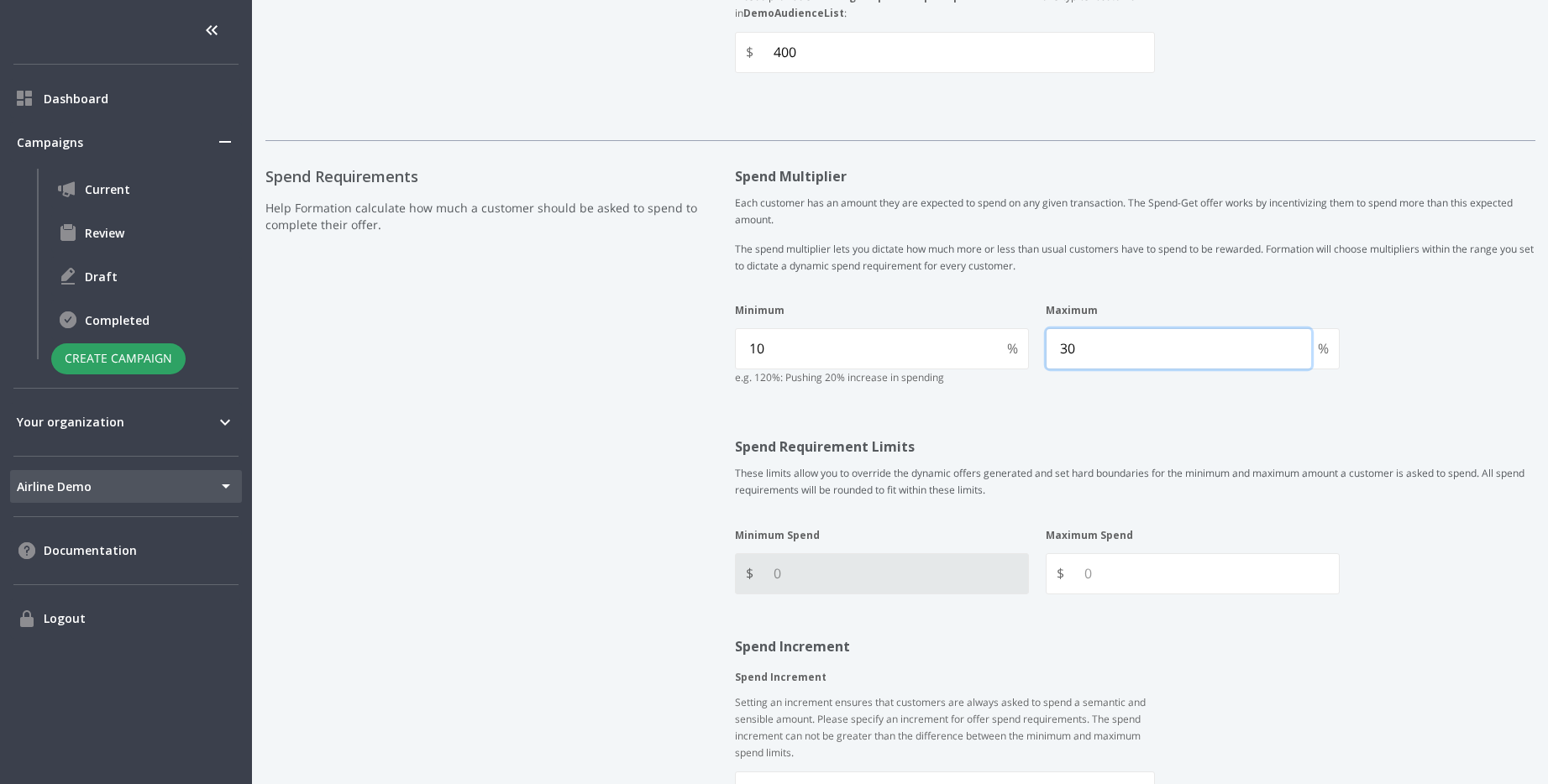
type input "30"
click at [891, 574] on Spend "Minimum Spend" at bounding box center [894, 574] width 268 height 39
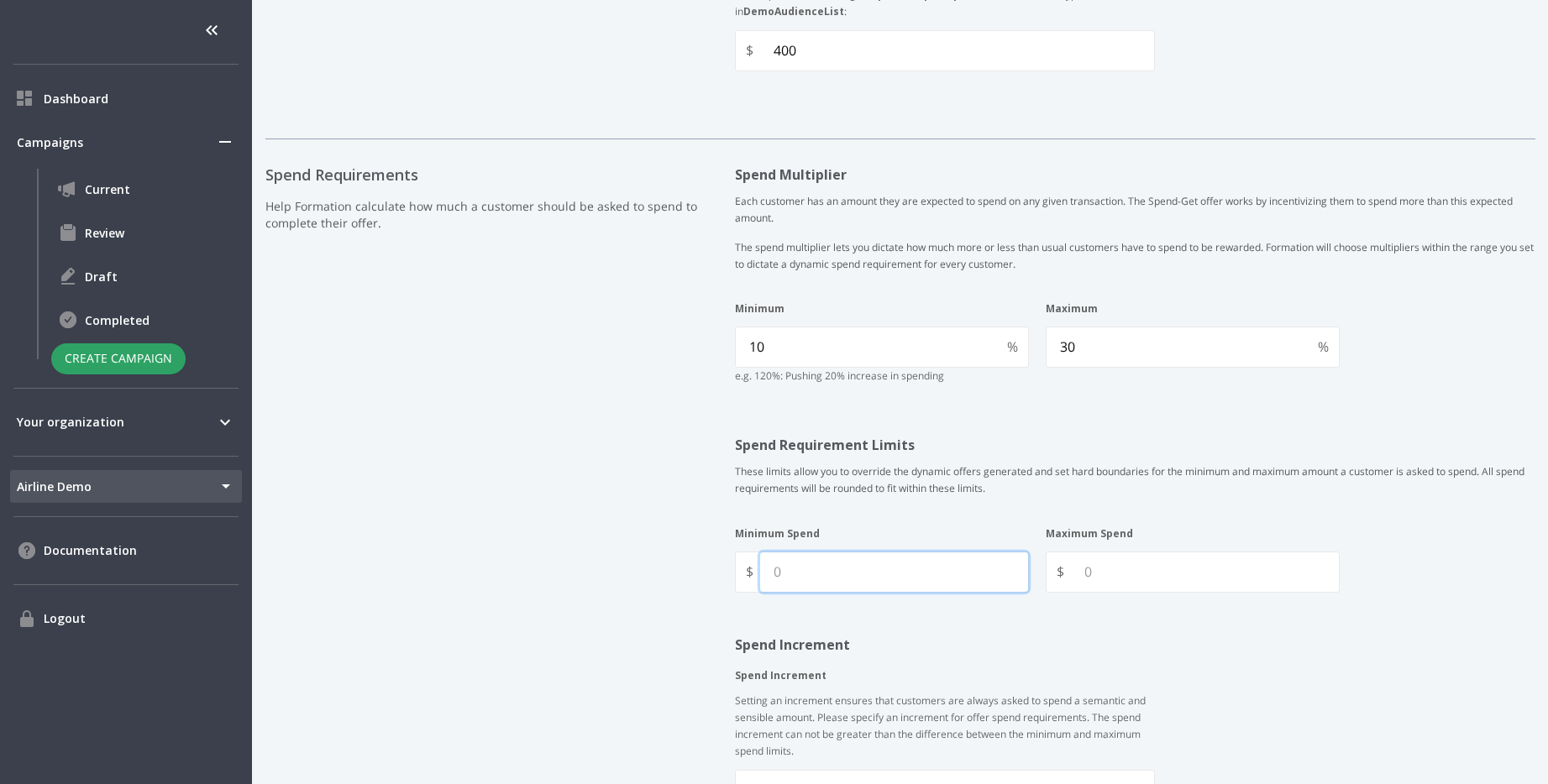
scroll to position [716, 0]
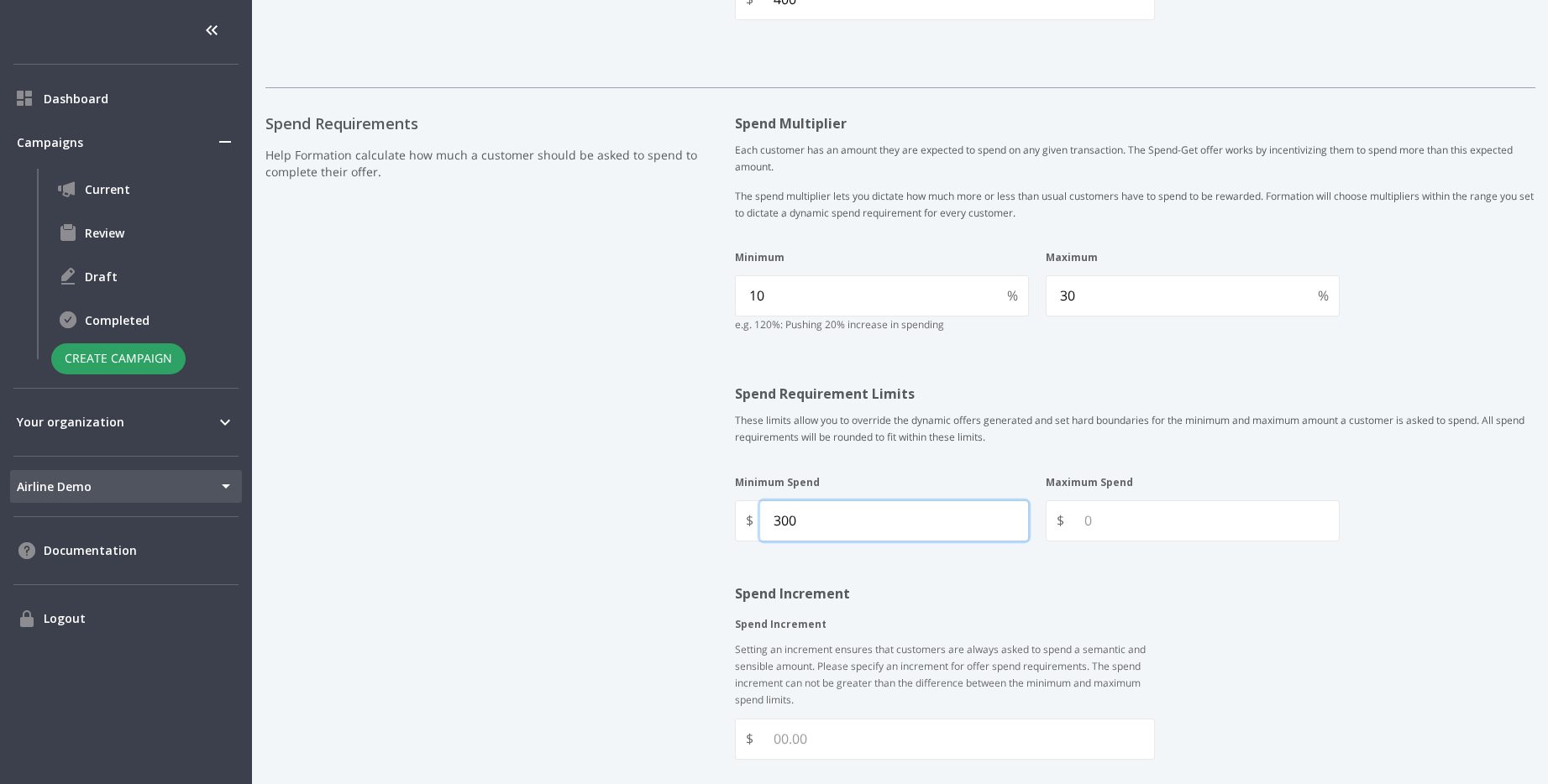
type Spend "300"
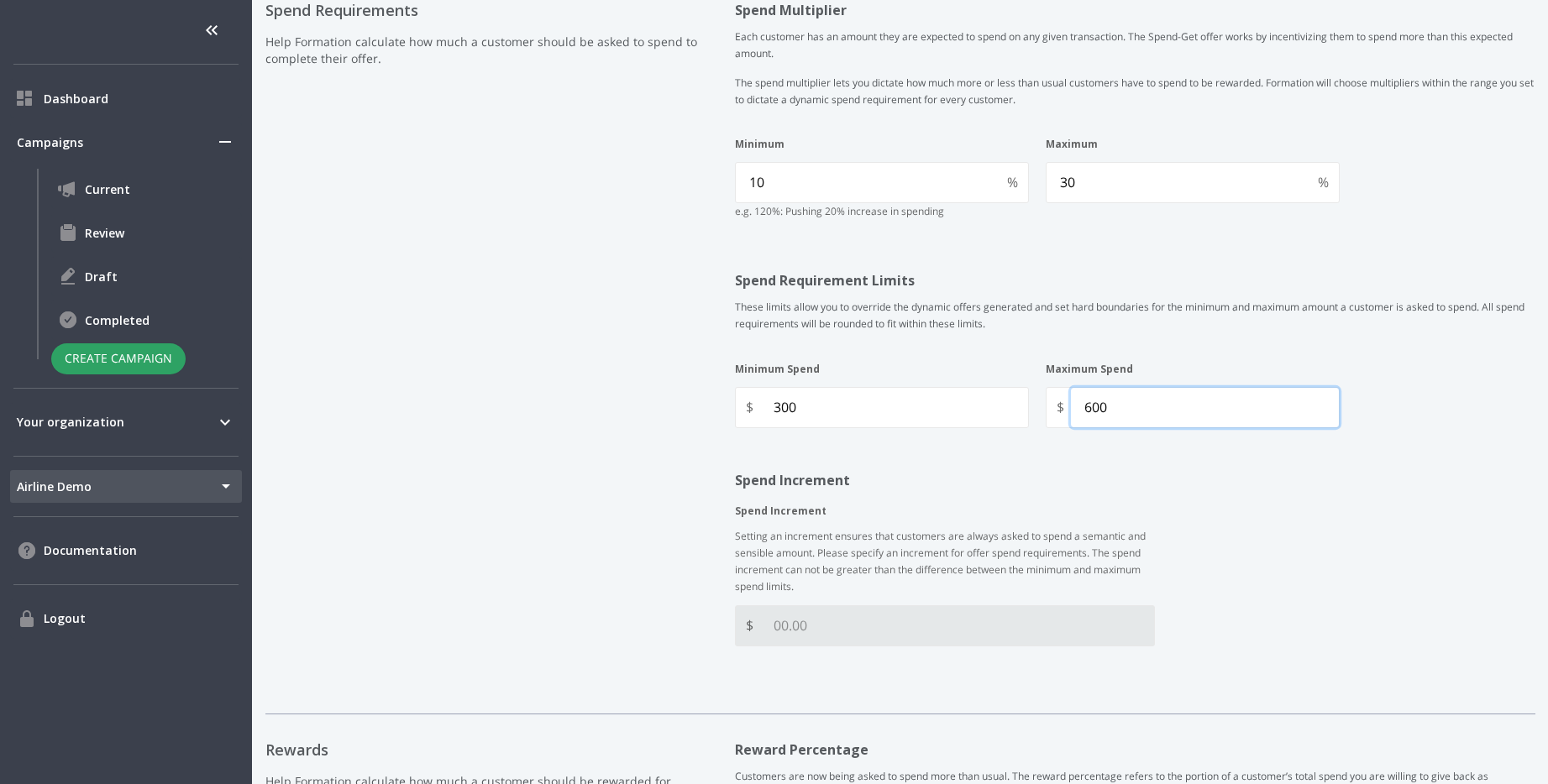
type Spend "600"
click at [831, 625] on Increment "Spend Increment" at bounding box center [957, 626] width 394 height 39
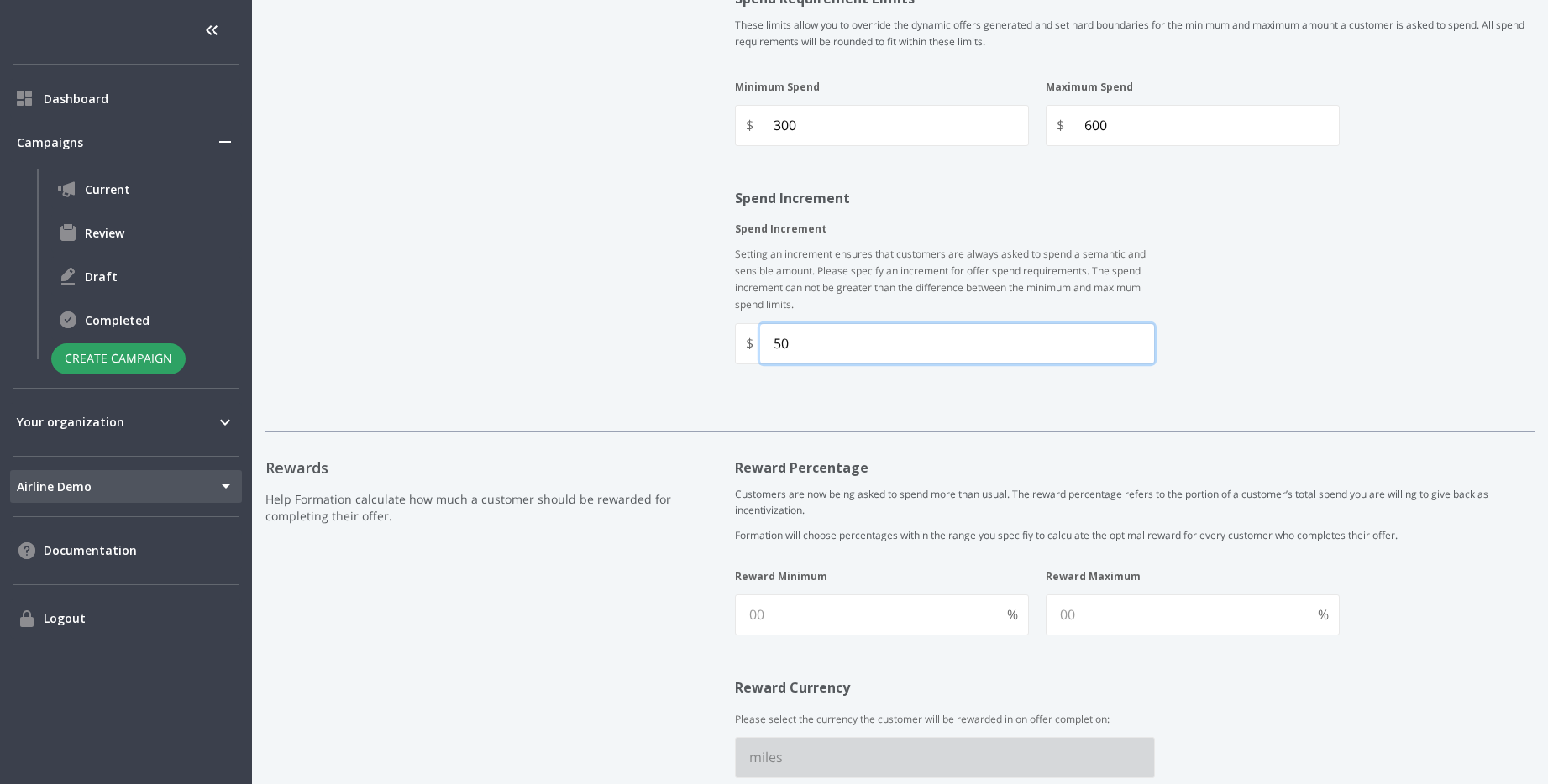
scroll to position [1124, 0]
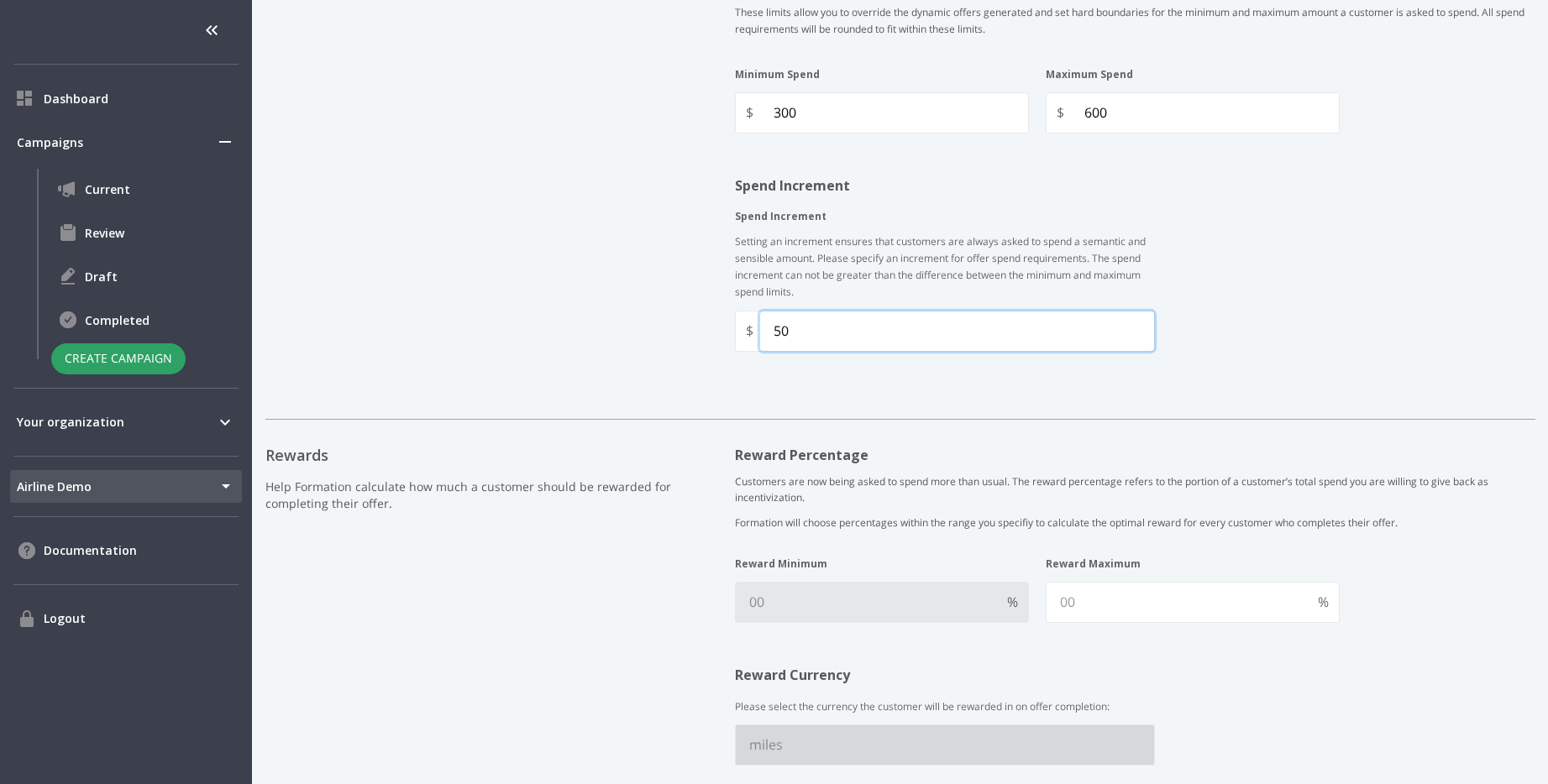
type Increment "50"
click at [909, 594] on Minimum "Reward Minimum" at bounding box center [868, 602] width 265 height 39
type Minimum "5"
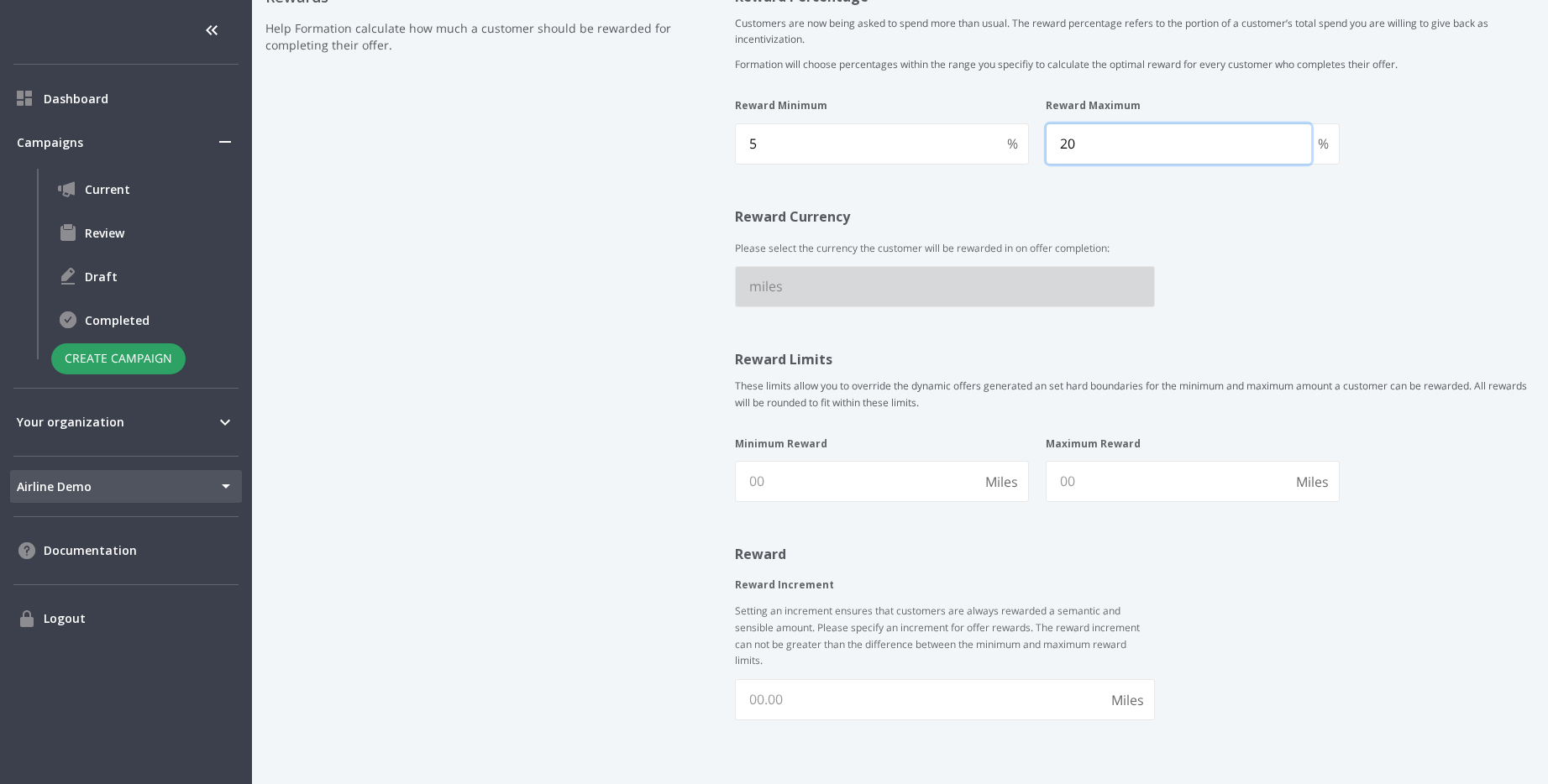
scroll to position [1679, 0]
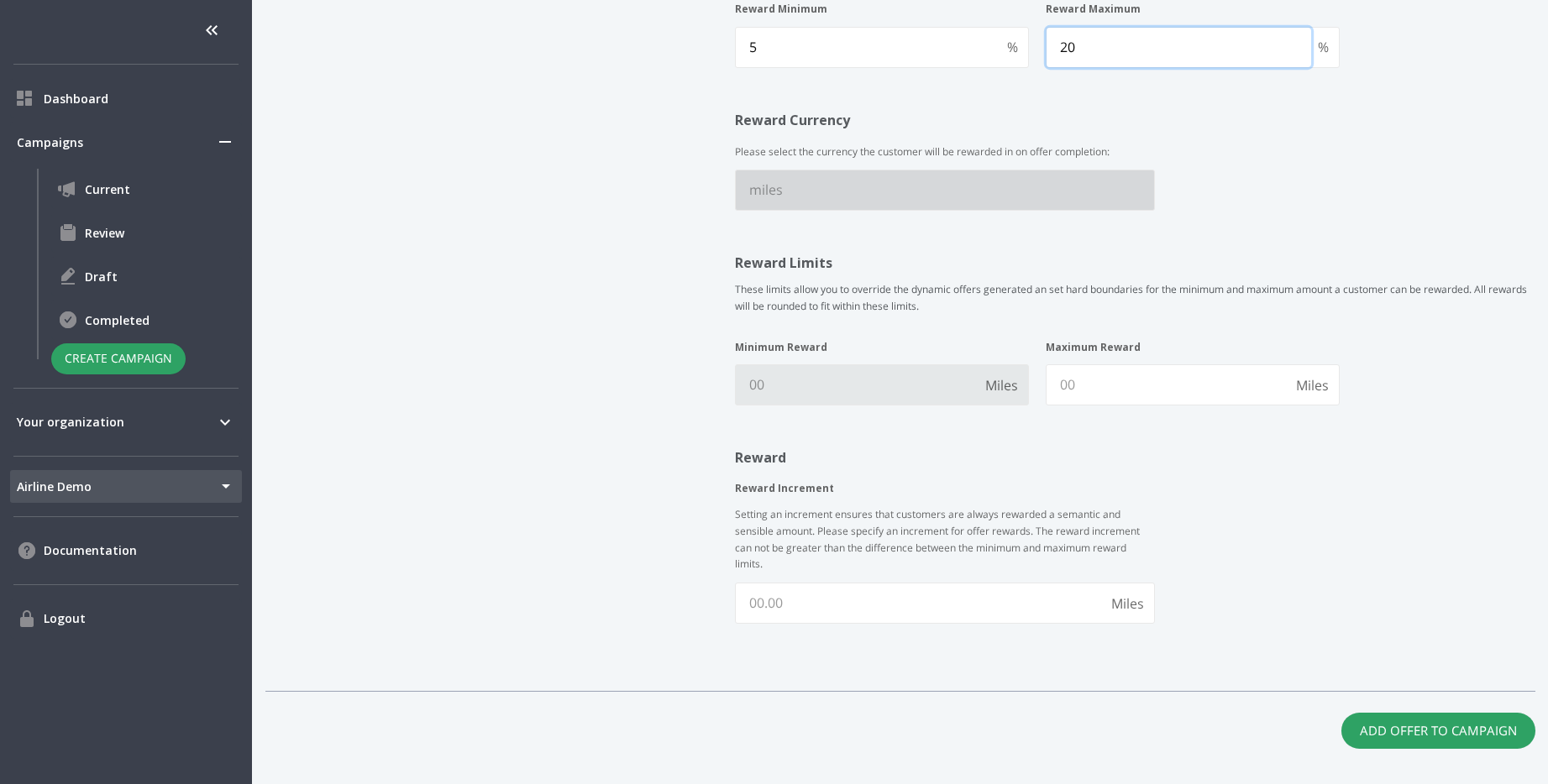
type Maximum "20"
click at [845, 388] on Reward "Minimum Reward" at bounding box center [857, 385] width 242 height 39
type Reward "50"
type Reward "100"
type Increment "10"
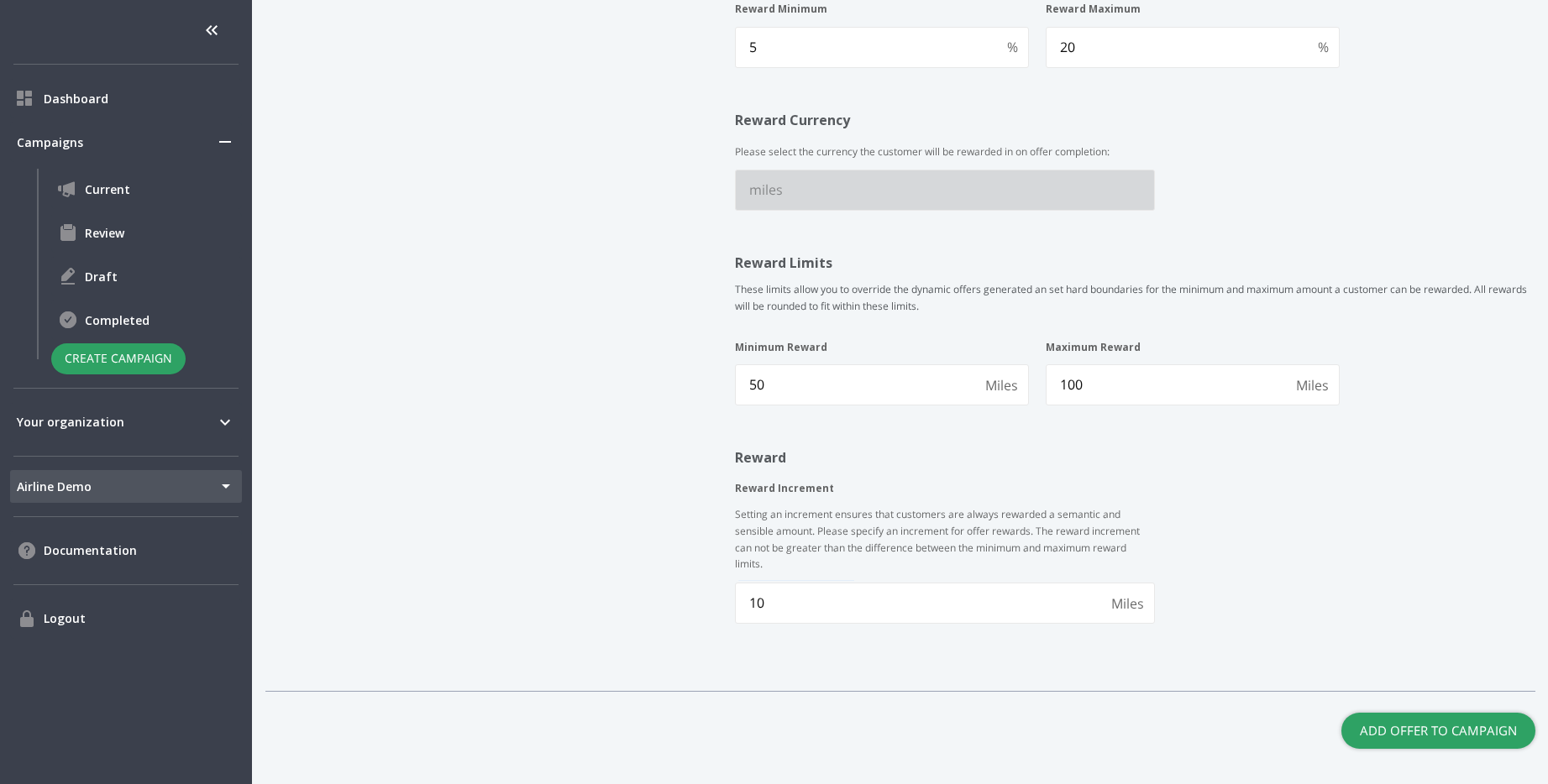
click at [1431, 725] on button "Add Offer to Campaign" at bounding box center [1438, 730] width 194 height 35
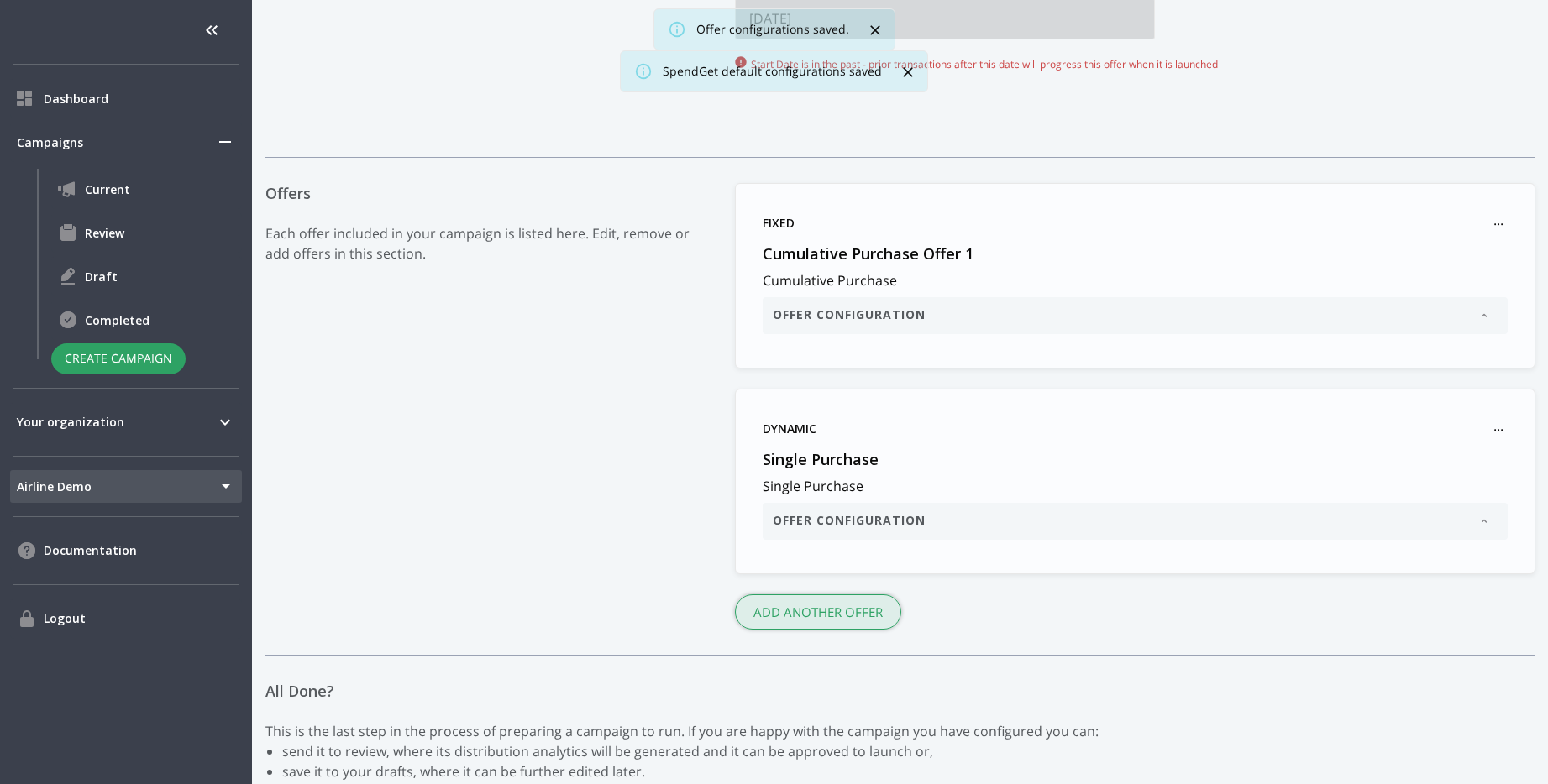
click at [851, 613] on button "Add another Offer" at bounding box center [818, 611] width 167 height 35
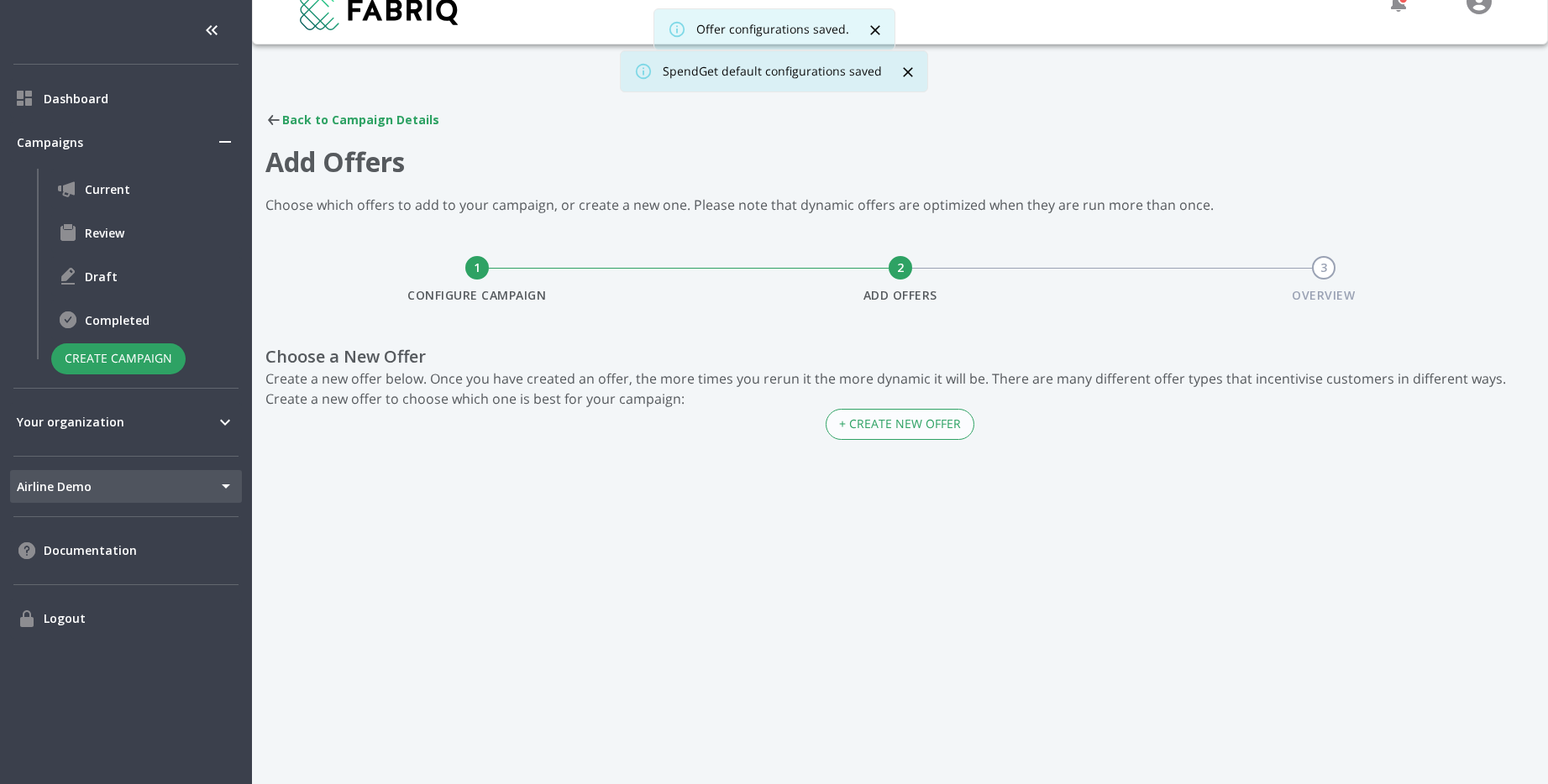
click at [931, 441] on div "Back to Campaign Details Add Offers Choose which offers to add to your campaign…" at bounding box center [900, 287] width 1290 height 434
click at [939, 424] on button "+ Create New Offer" at bounding box center [900, 424] width 149 height 31
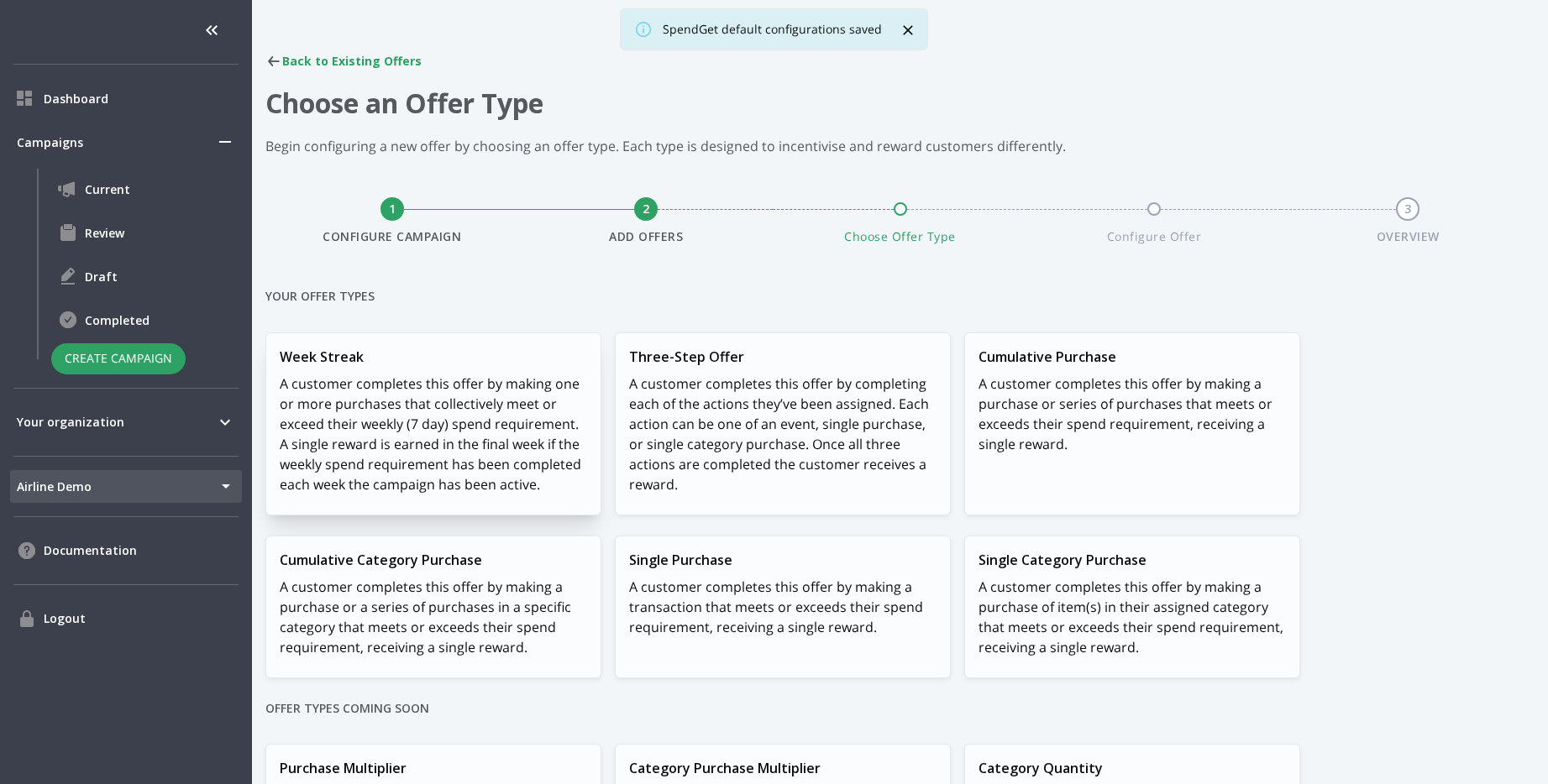
scroll to position [159, 0]
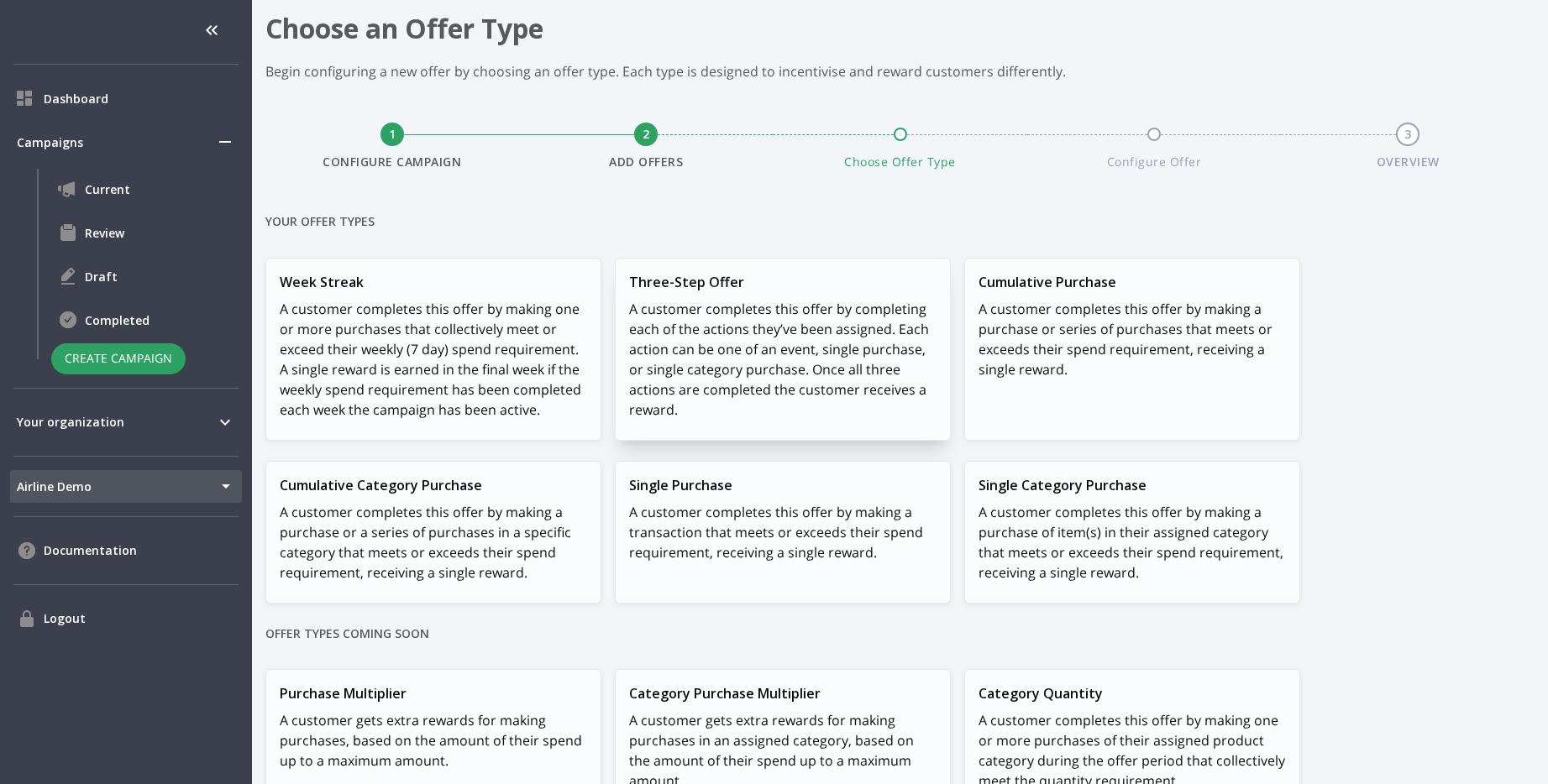
click at [726, 327] on p "A customer completes this offer by completing each of the actions they’ve been …" at bounding box center [783, 360] width 307 height 121
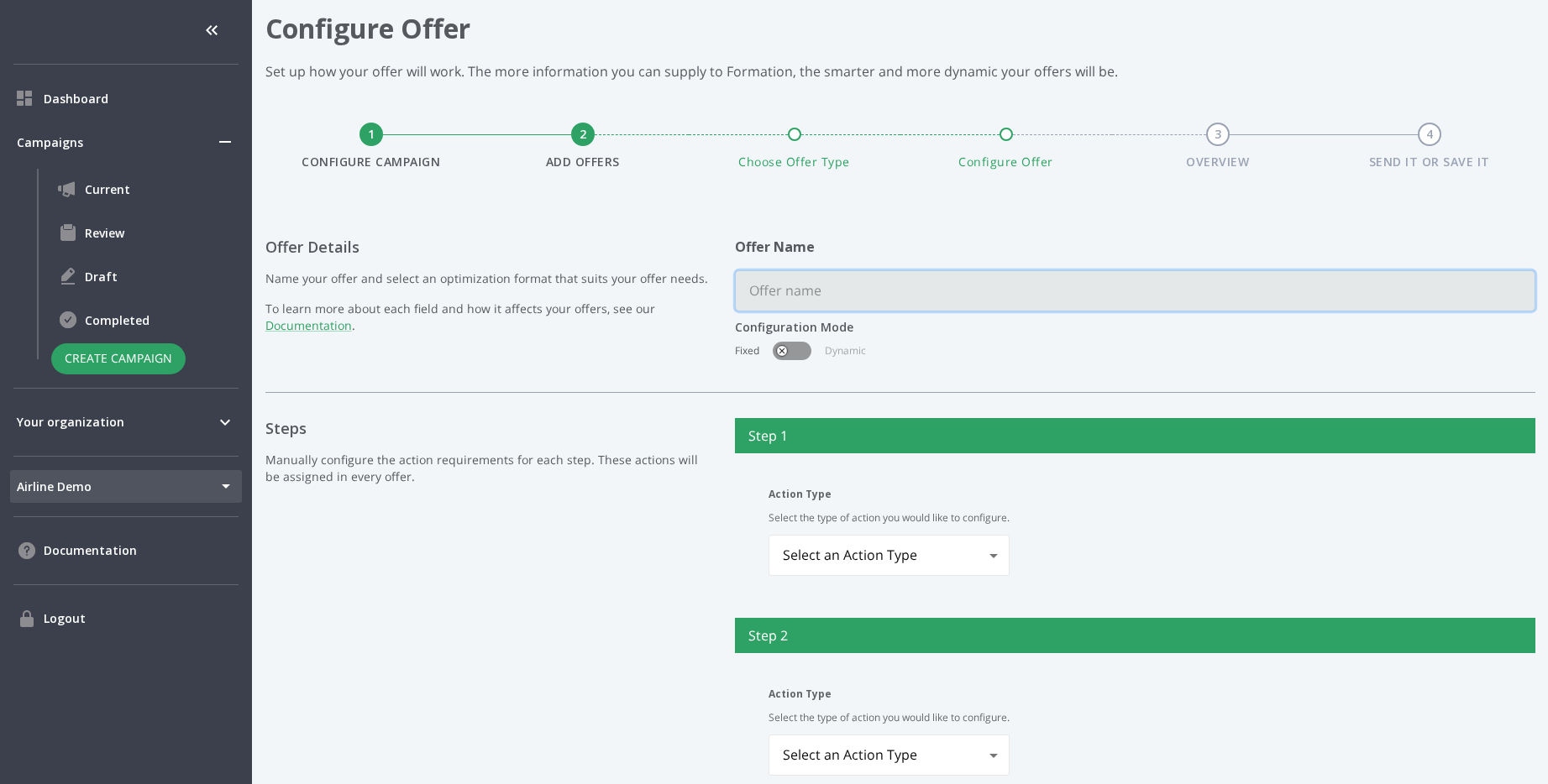
click at [836, 273] on input "text" at bounding box center [1135, 291] width 799 height 39
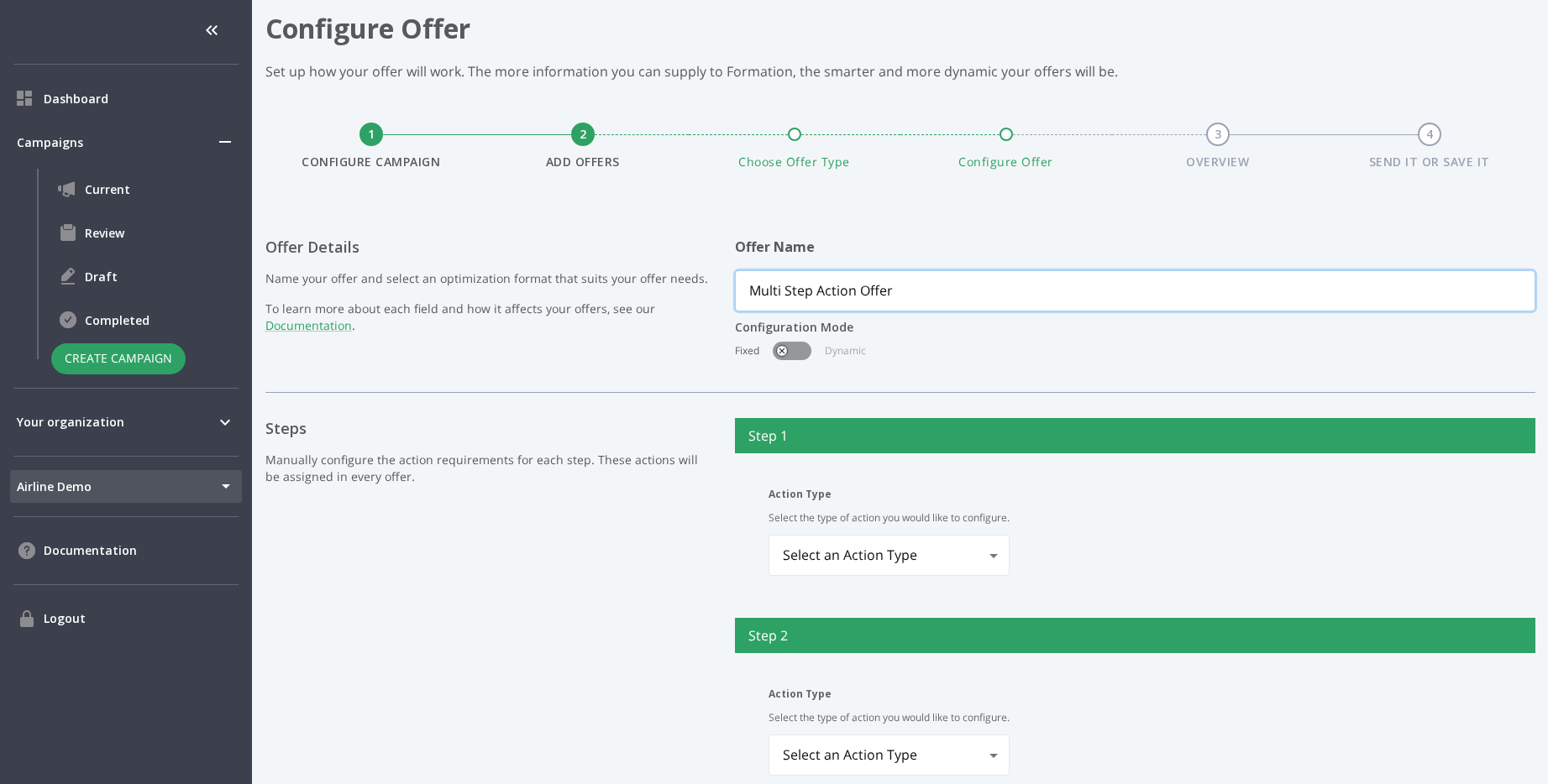
scroll to position [350, 0]
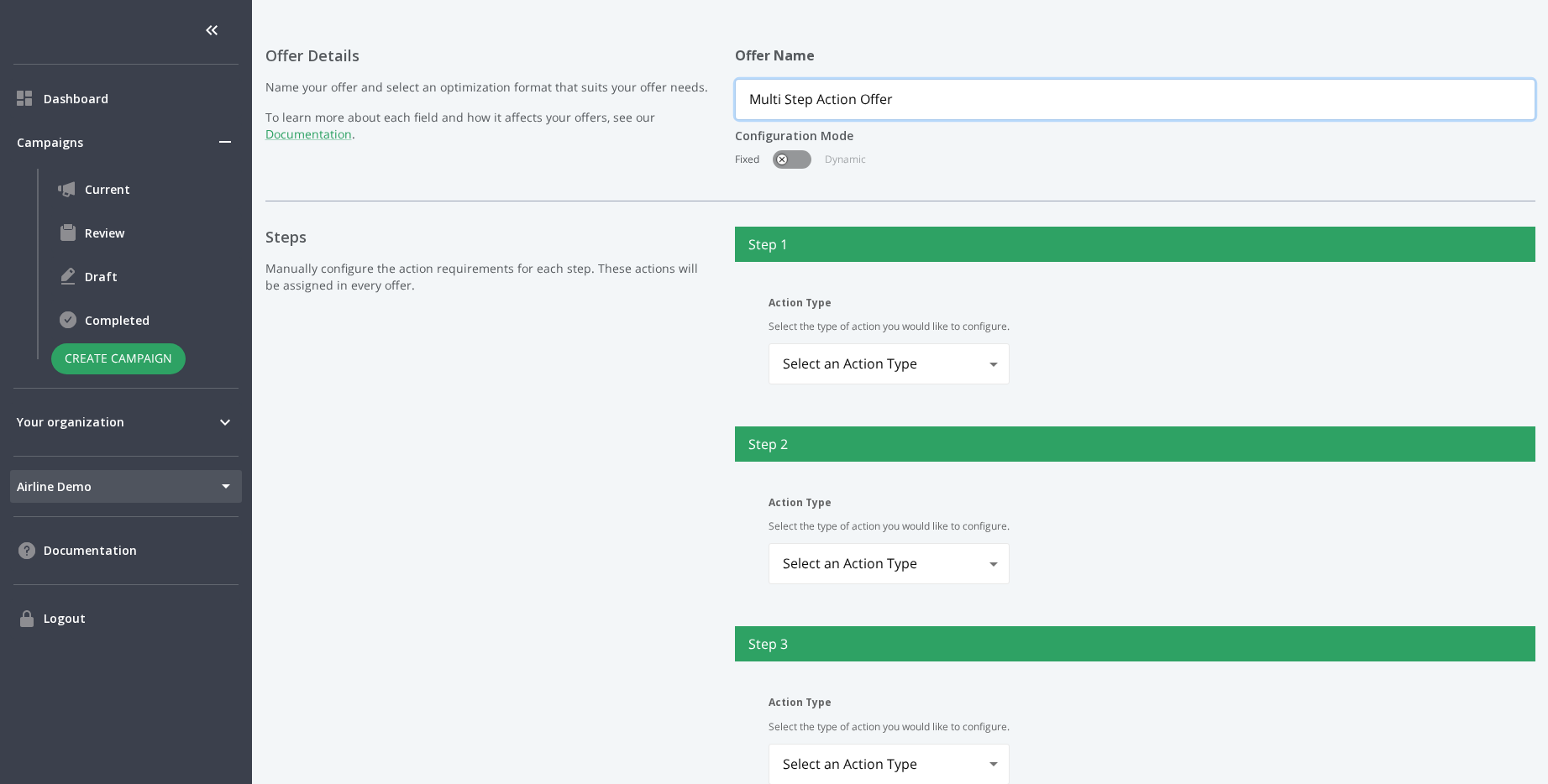
type input "Multi Step Action Offer"
click at [913, 372] on body "Dashboard Campaigns Current Review Draft Completed Create Campaign Your organiz…" at bounding box center [774, 392] width 1548 height 784
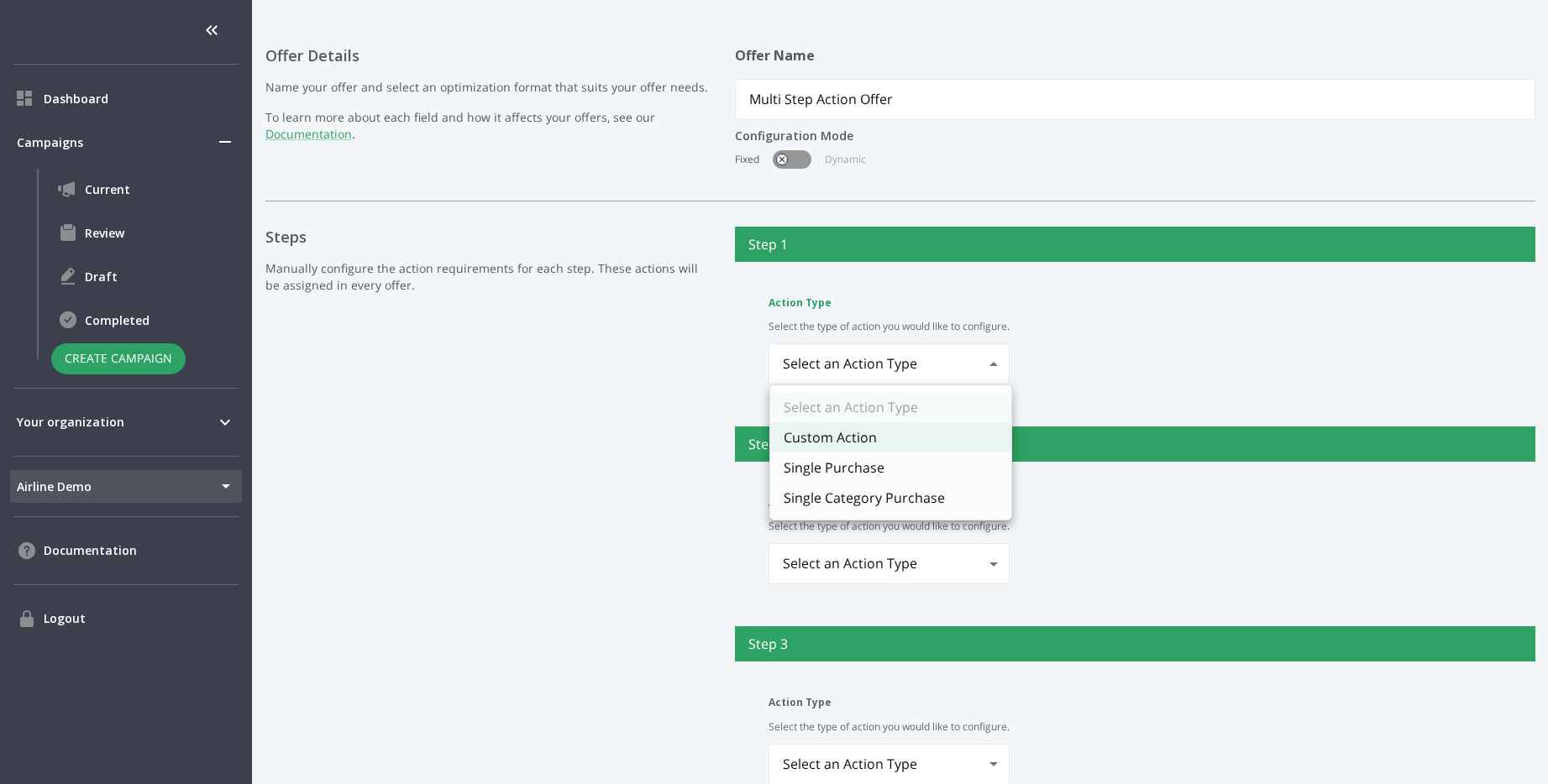
click at [906, 435] on li "Custom Action" at bounding box center [891, 438] width 241 height 31
type input "customAction"
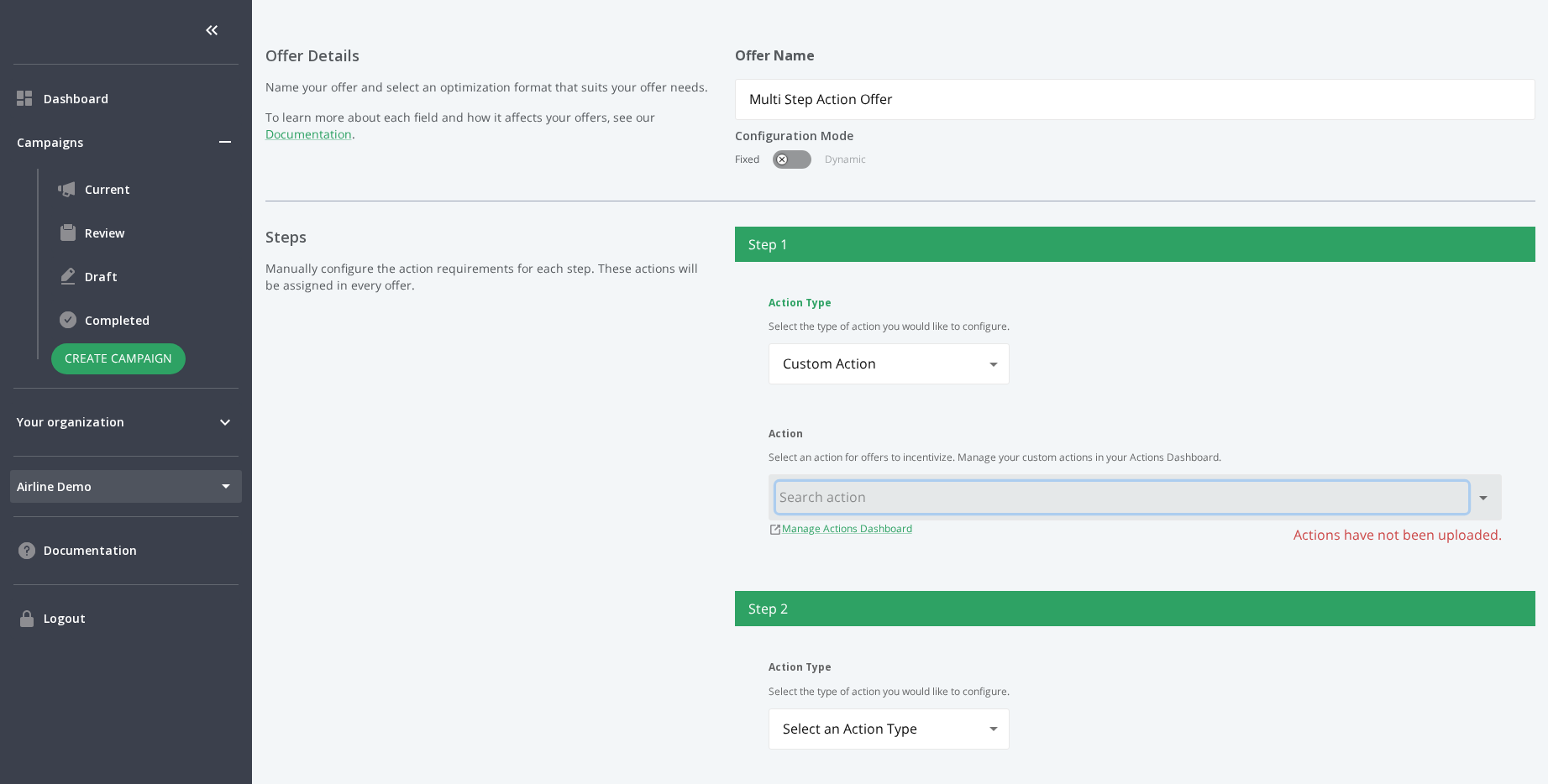
click at [937, 502] on input "text" at bounding box center [1122, 497] width 692 height 31
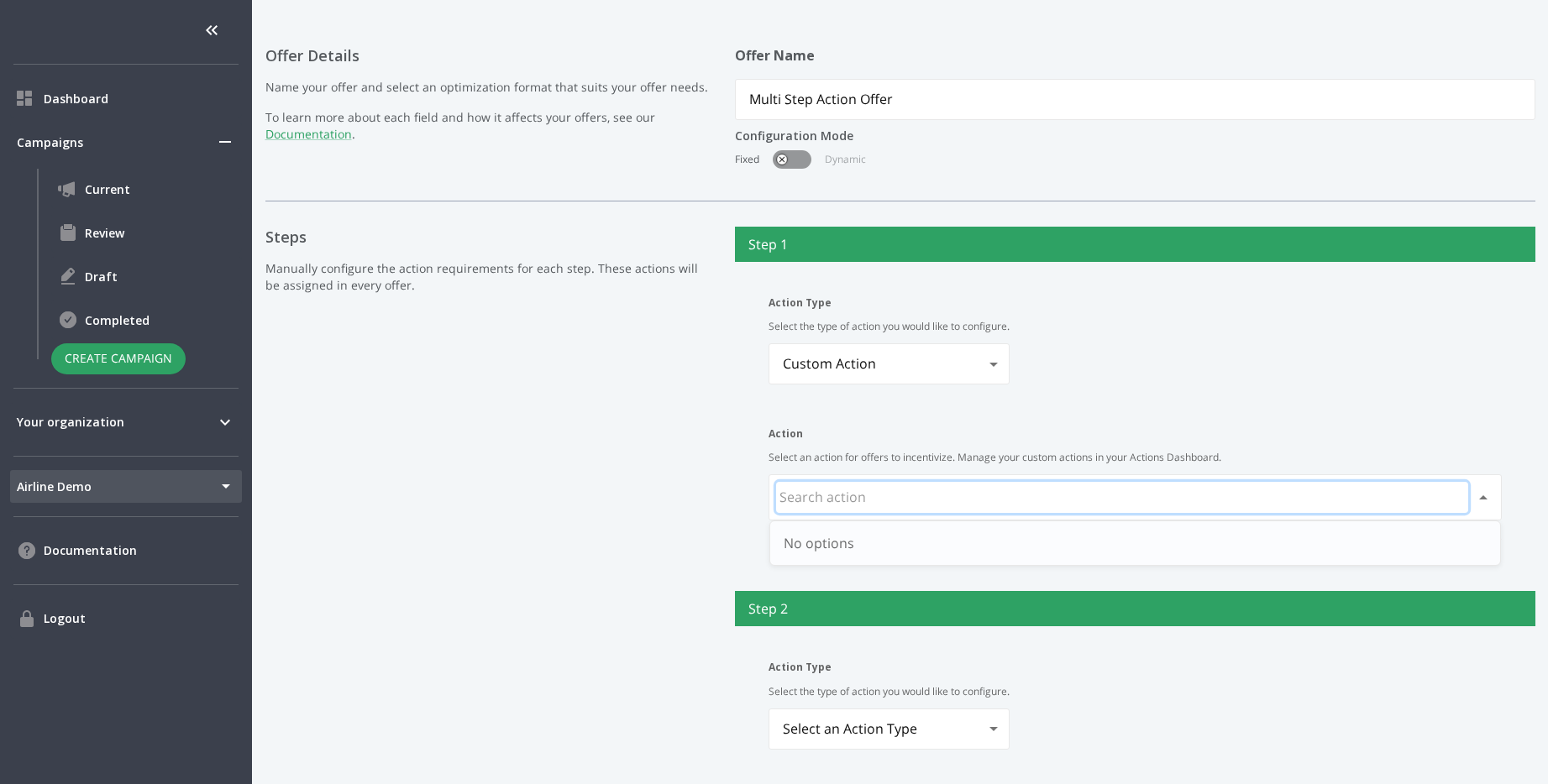
click at [947, 492] on input "text" at bounding box center [1122, 497] width 692 height 31
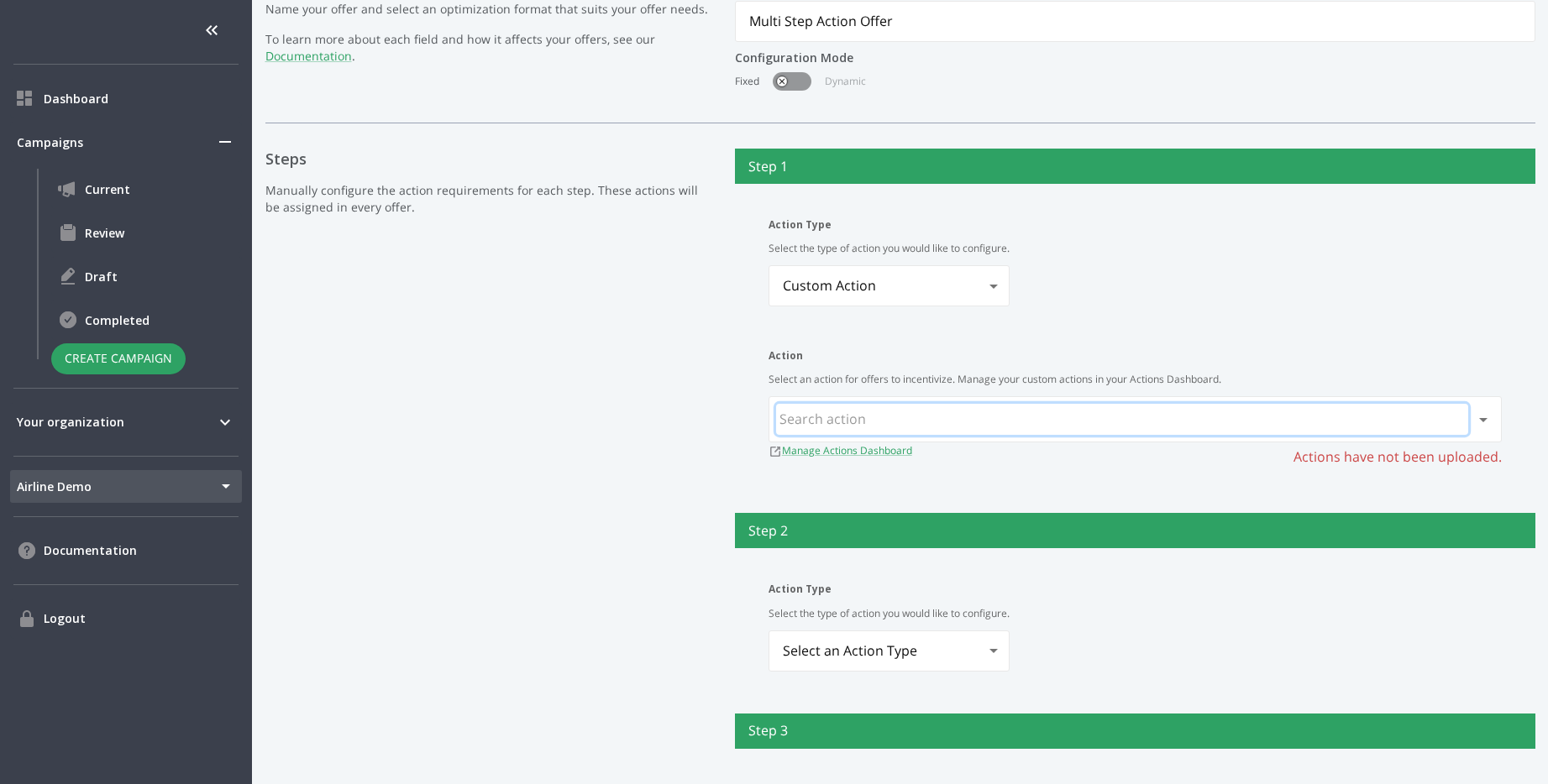
scroll to position [453, 0]
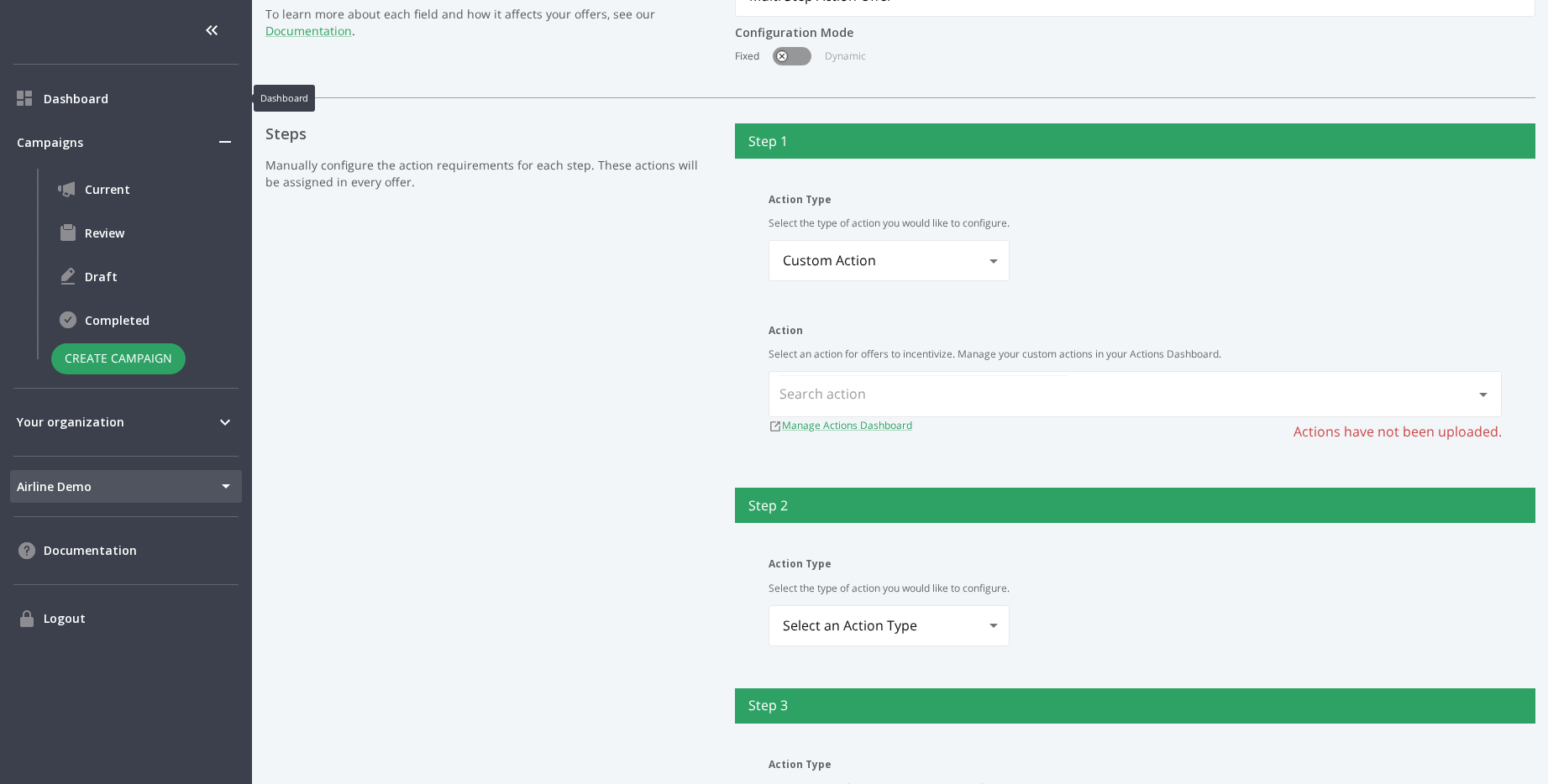
click at [111, 105] on span "Dashboard" at bounding box center [139, 99] width 191 height 18
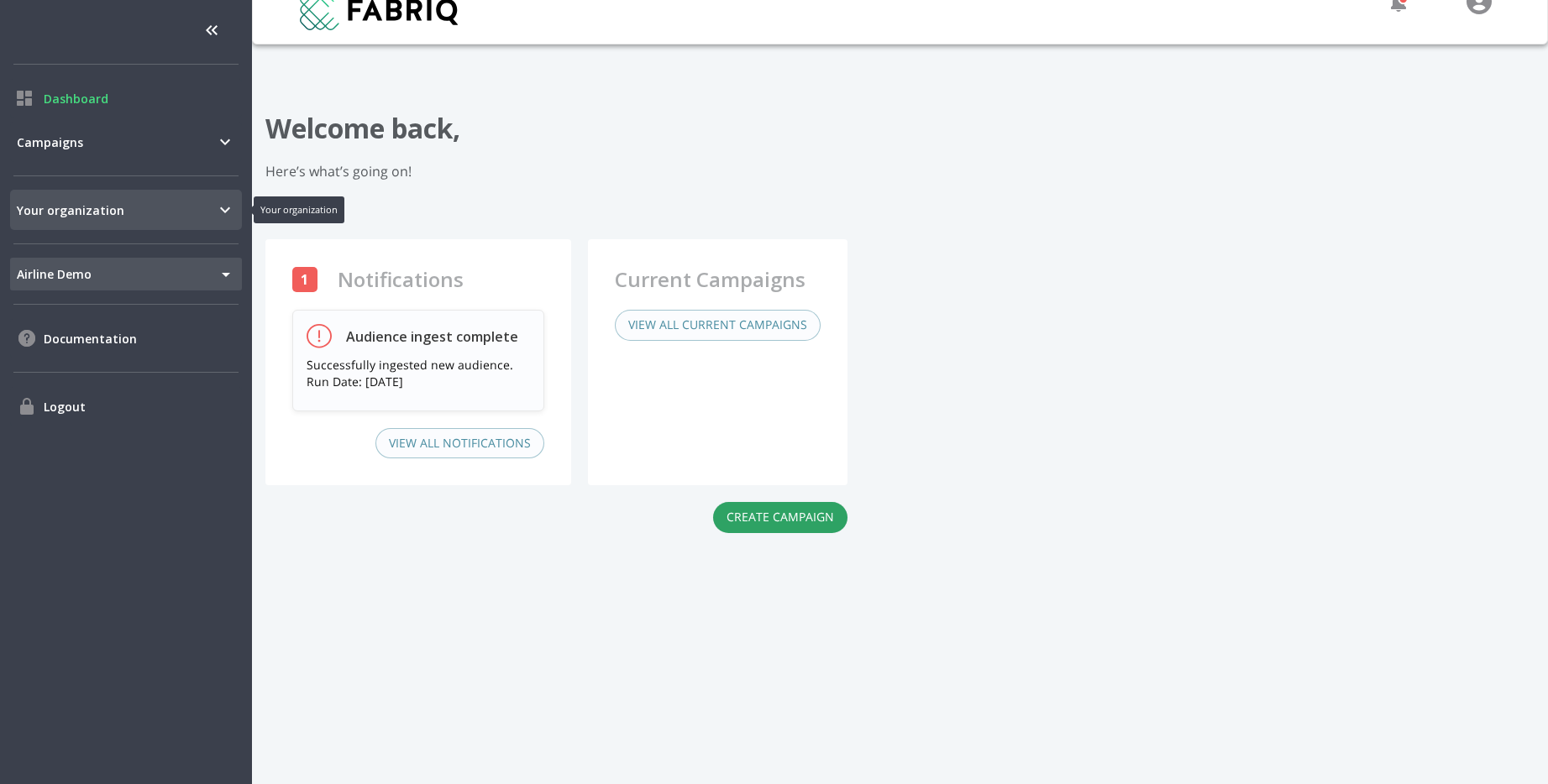
click at [157, 225] on div "Your organization" at bounding box center [126, 209] width 232 height 40
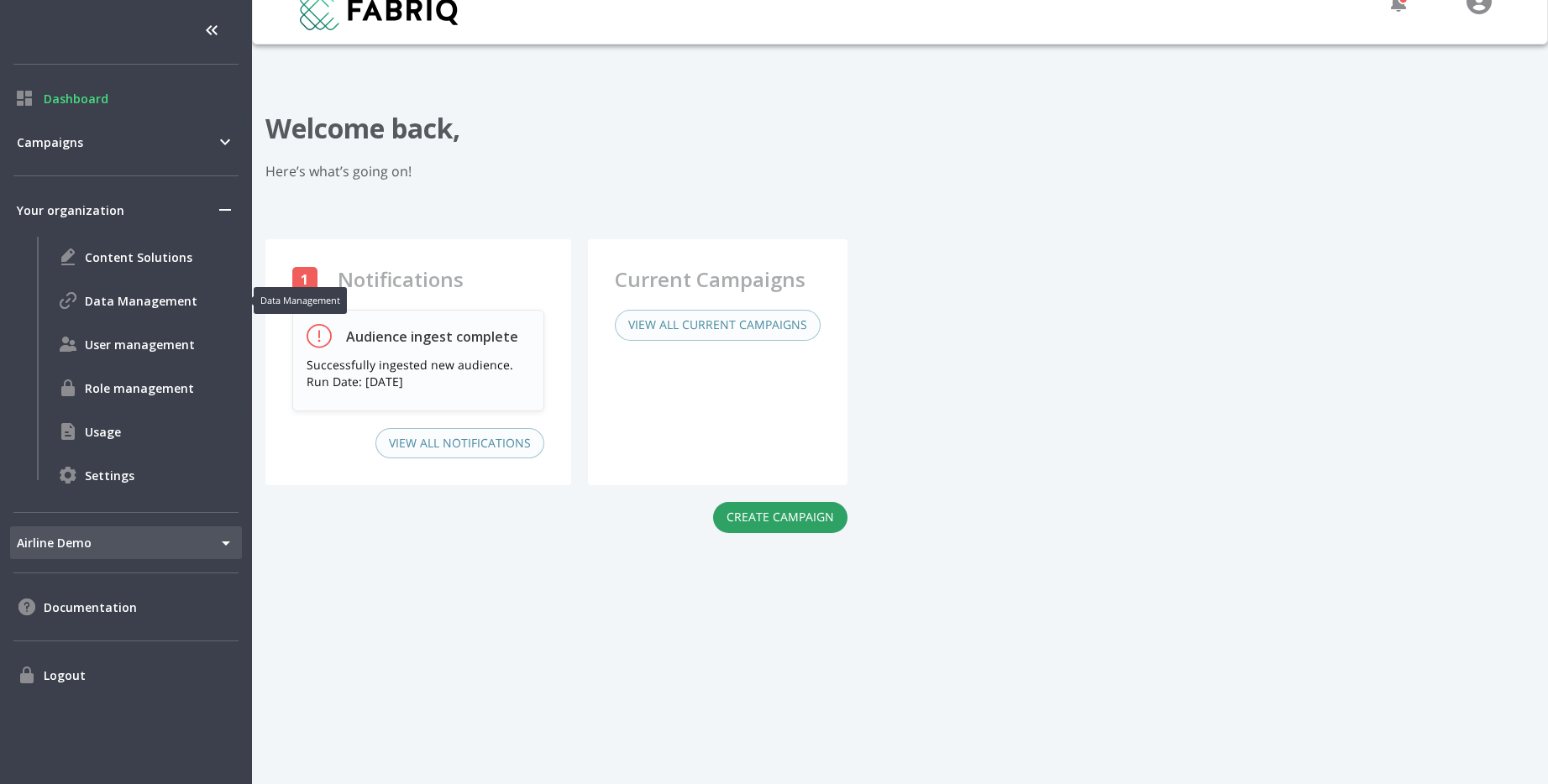
click at [134, 312] on div "Data Management" at bounding box center [146, 300] width 191 height 40
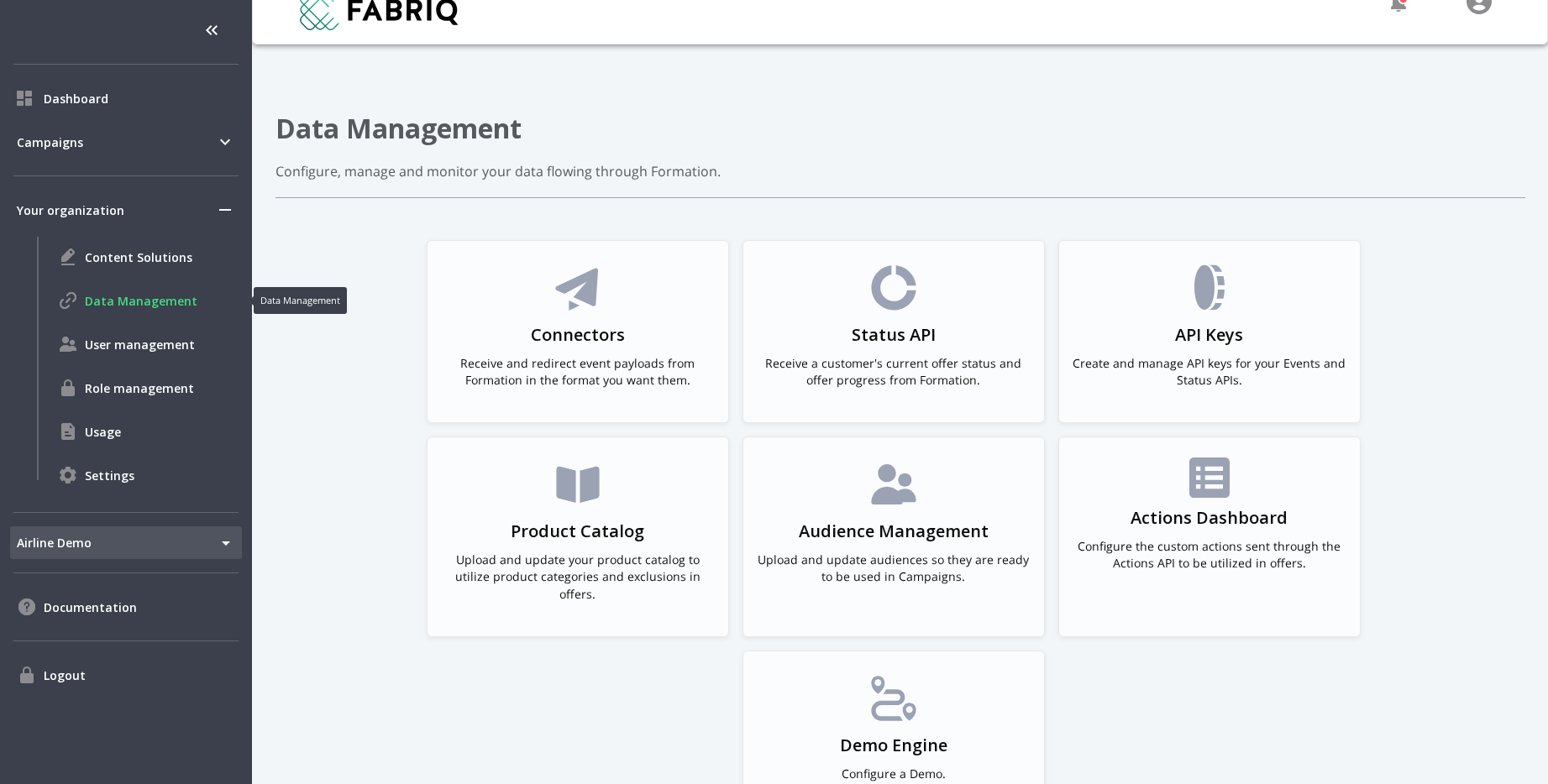
scroll to position [117, 0]
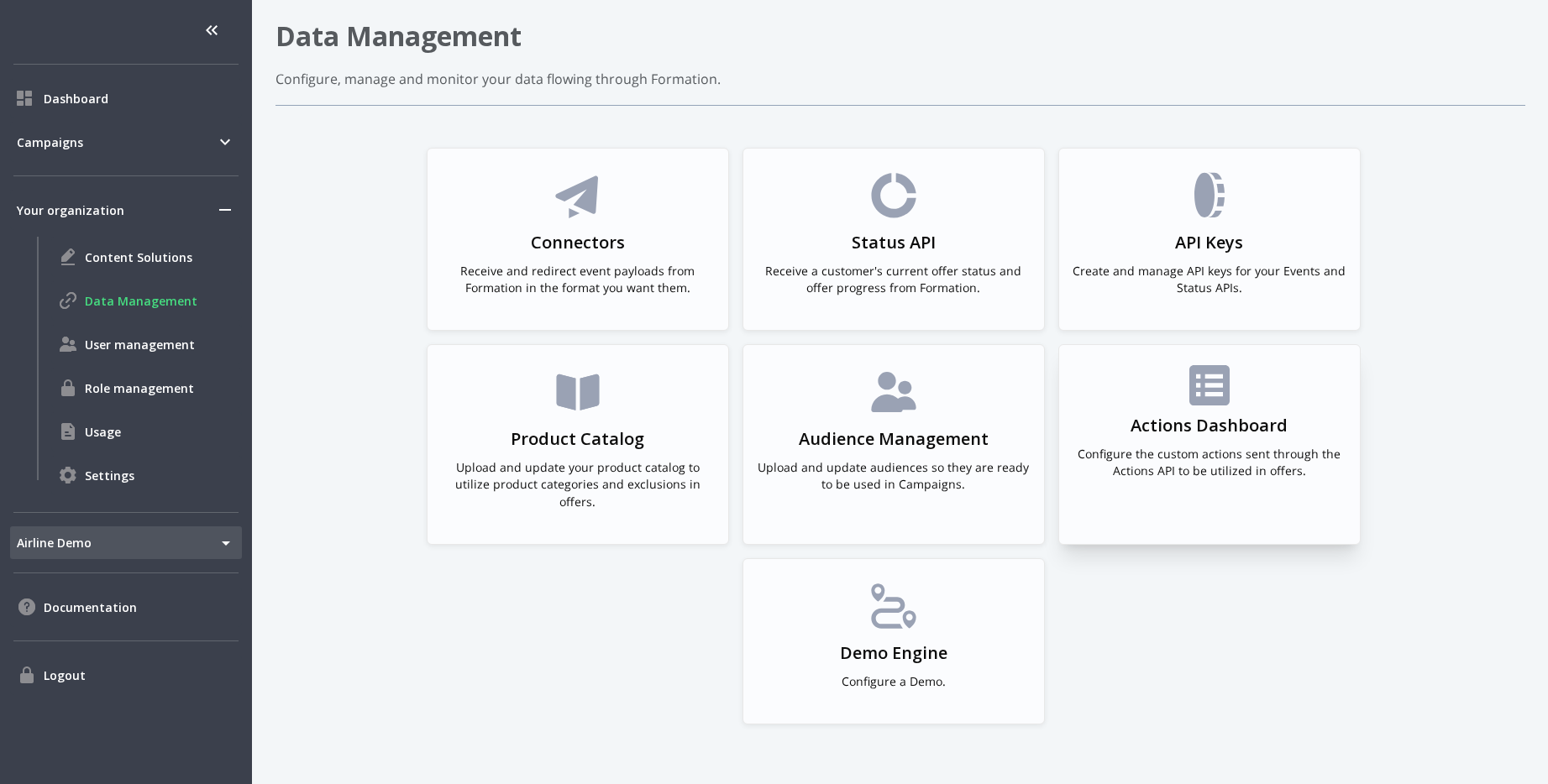
click at [1149, 460] on p "Configure the custom actions sent through the Actions API to be utilized in off…" at bounding box center [1209, 462] width 274 height 33
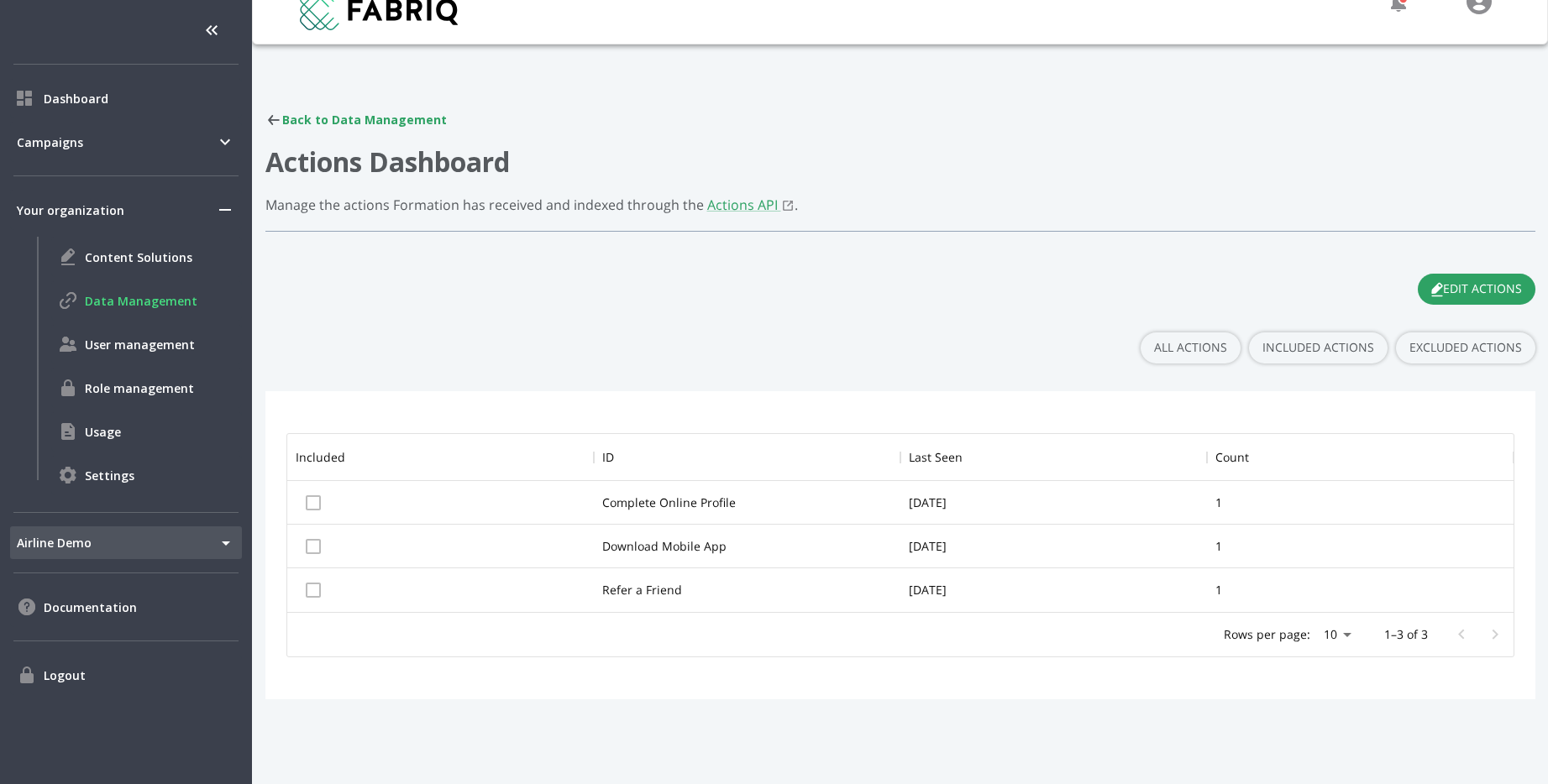
scroll to position [178, 1226]
click at [321, 503] on div at bounding box center [441, 503] width 306 height 43
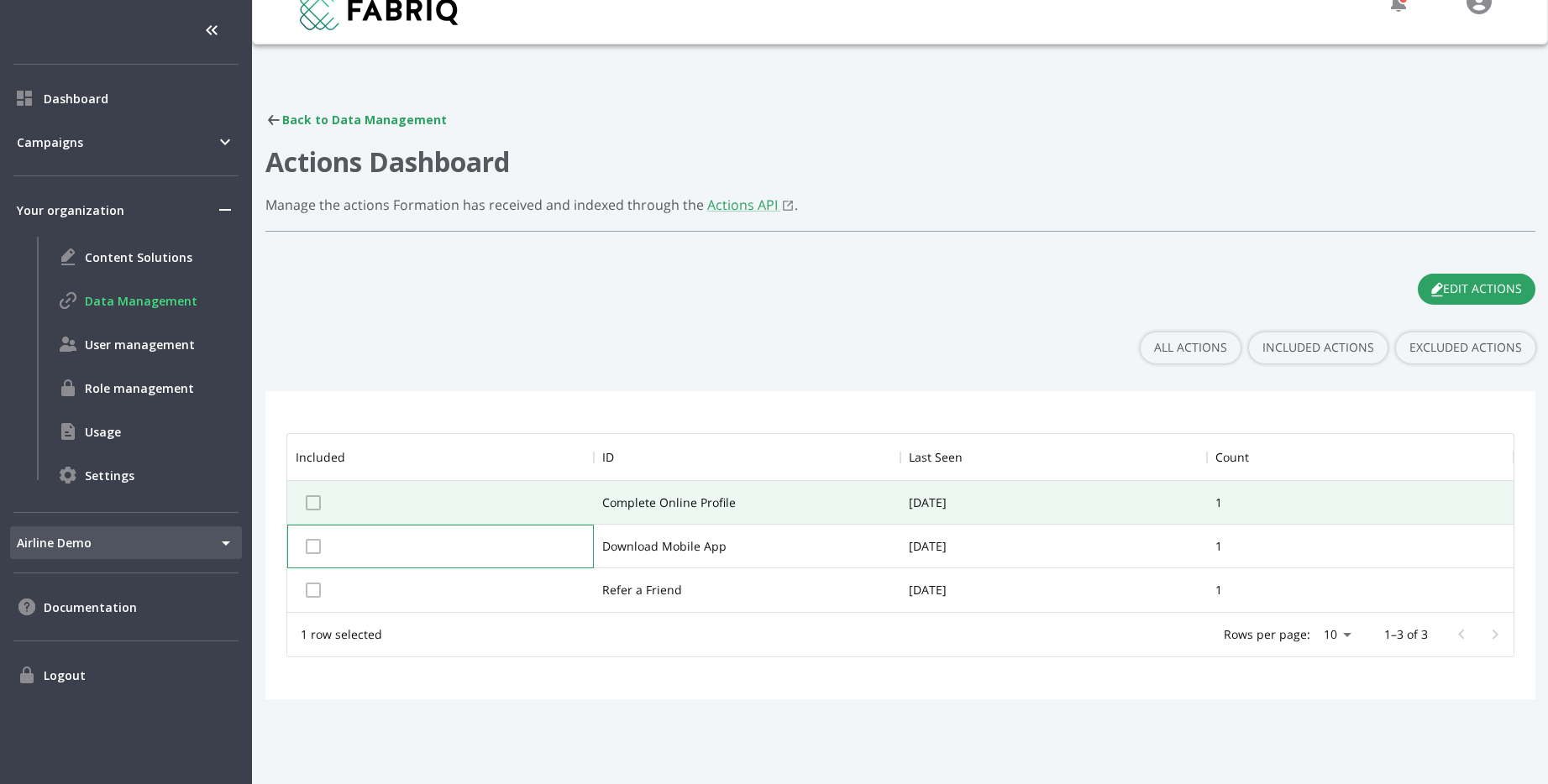
click at [309, 558] on div at bounding box center [441, 546] width 306 height 43
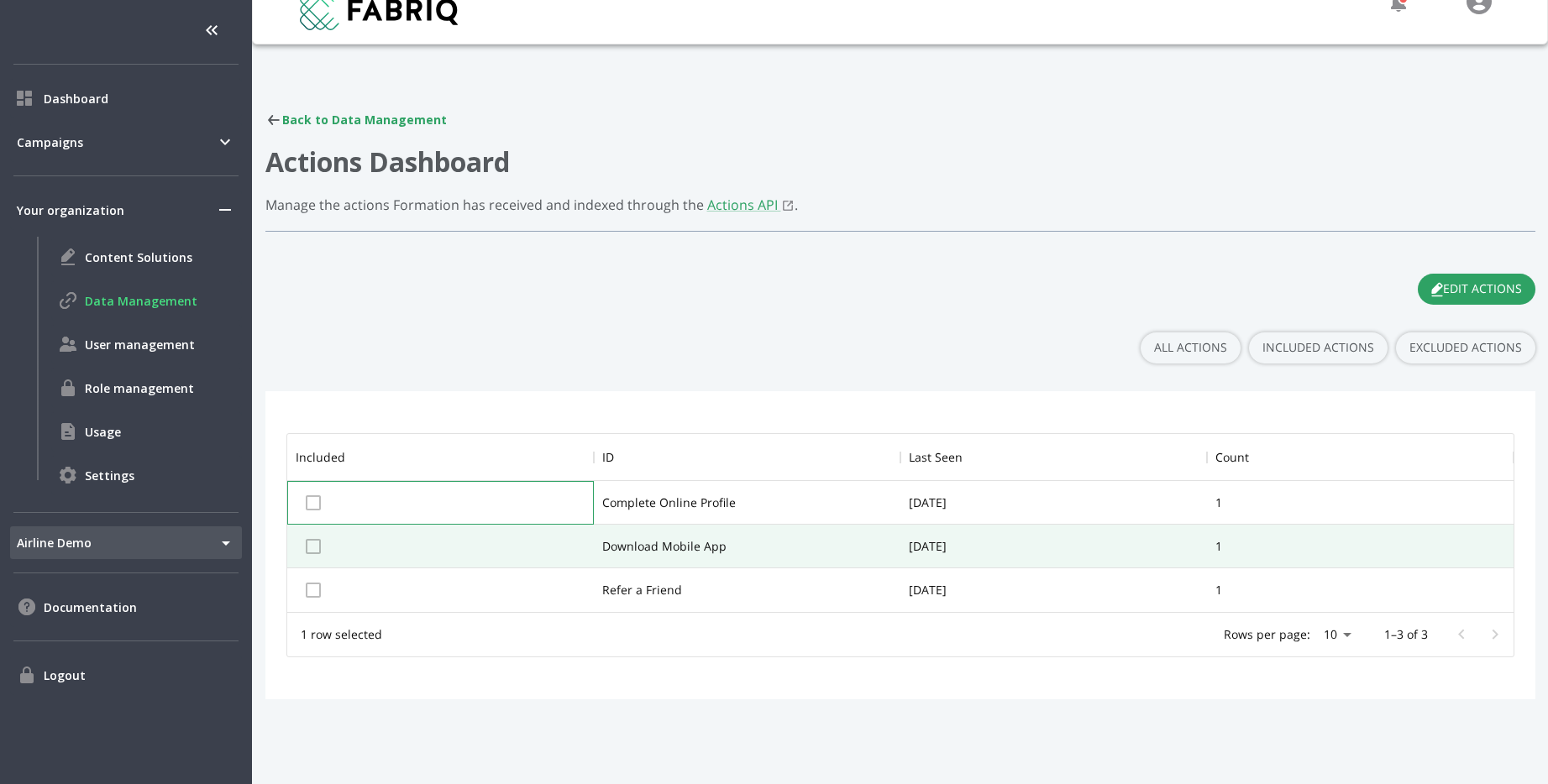
click at [309, 506] on div at bounding box center [441, 503] width 306 height 43
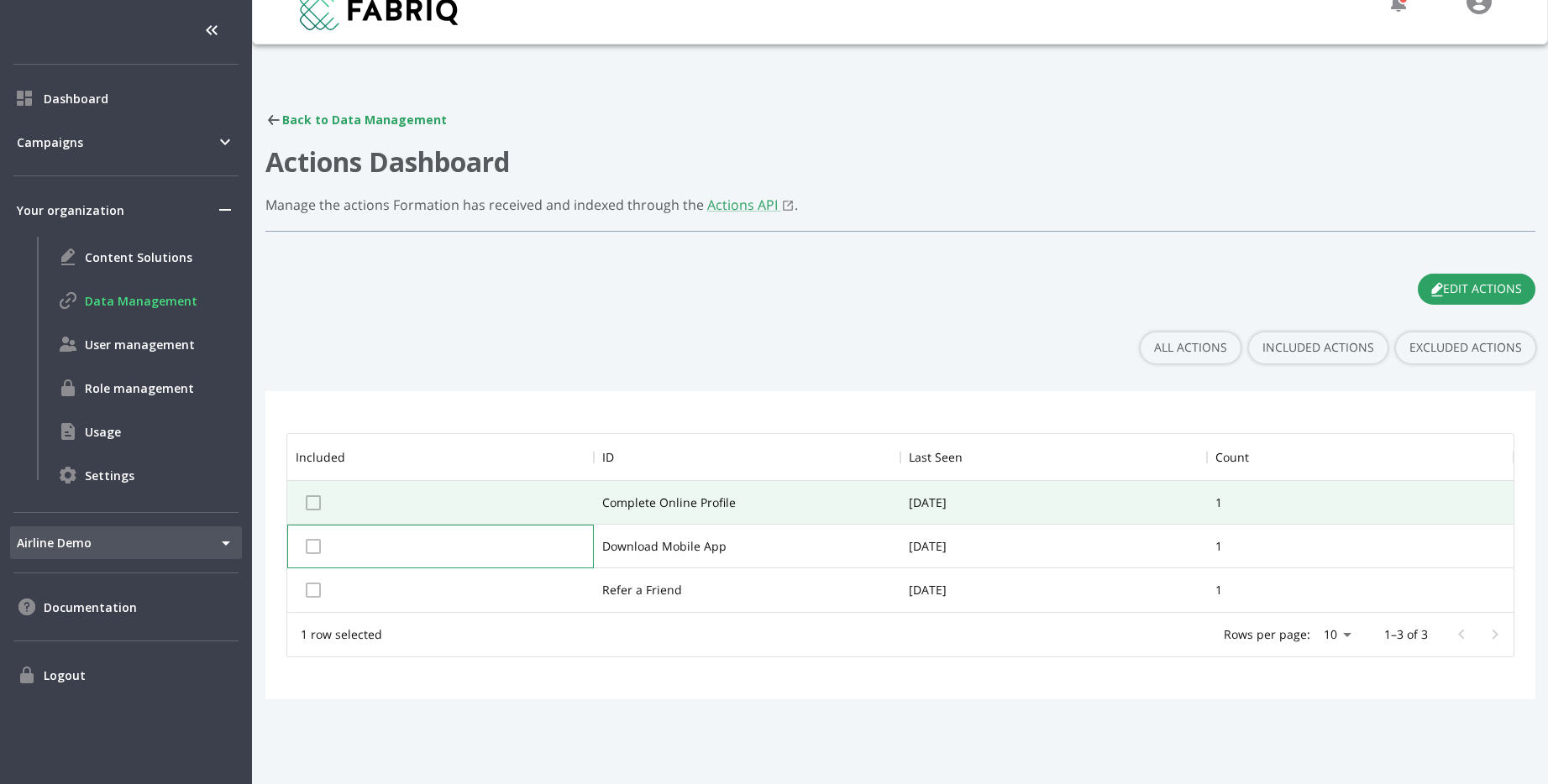
drag, startPoint x: 304, startPoint y: 538, endPoint x: 304, endPoint y: 527, distance: 11.0
click at [304, 531] on div at bounding box center [441, 546] width 306 height 43
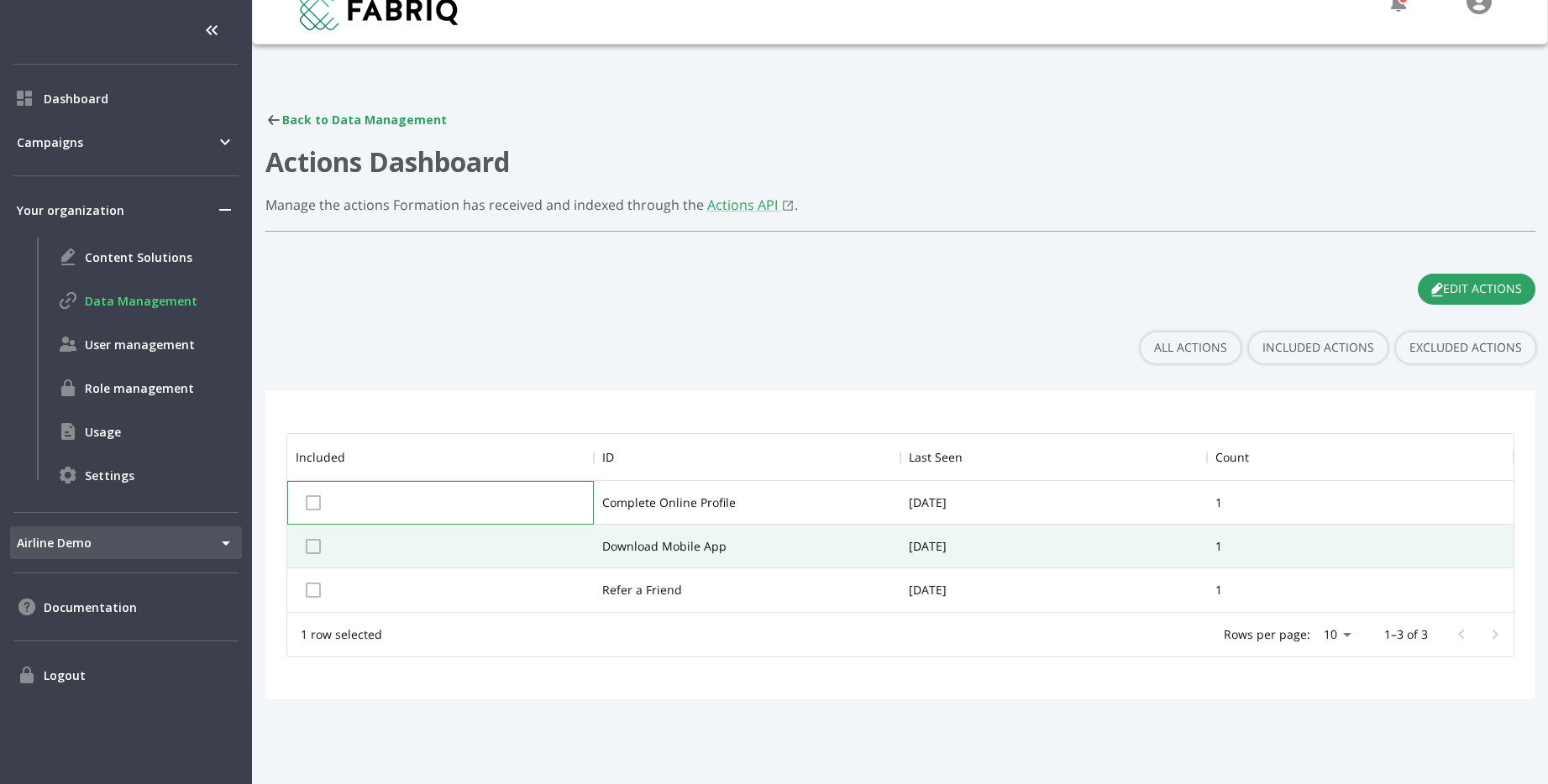
click at [310, 503] on div at bounding box center [441, 503] width 306 height 43
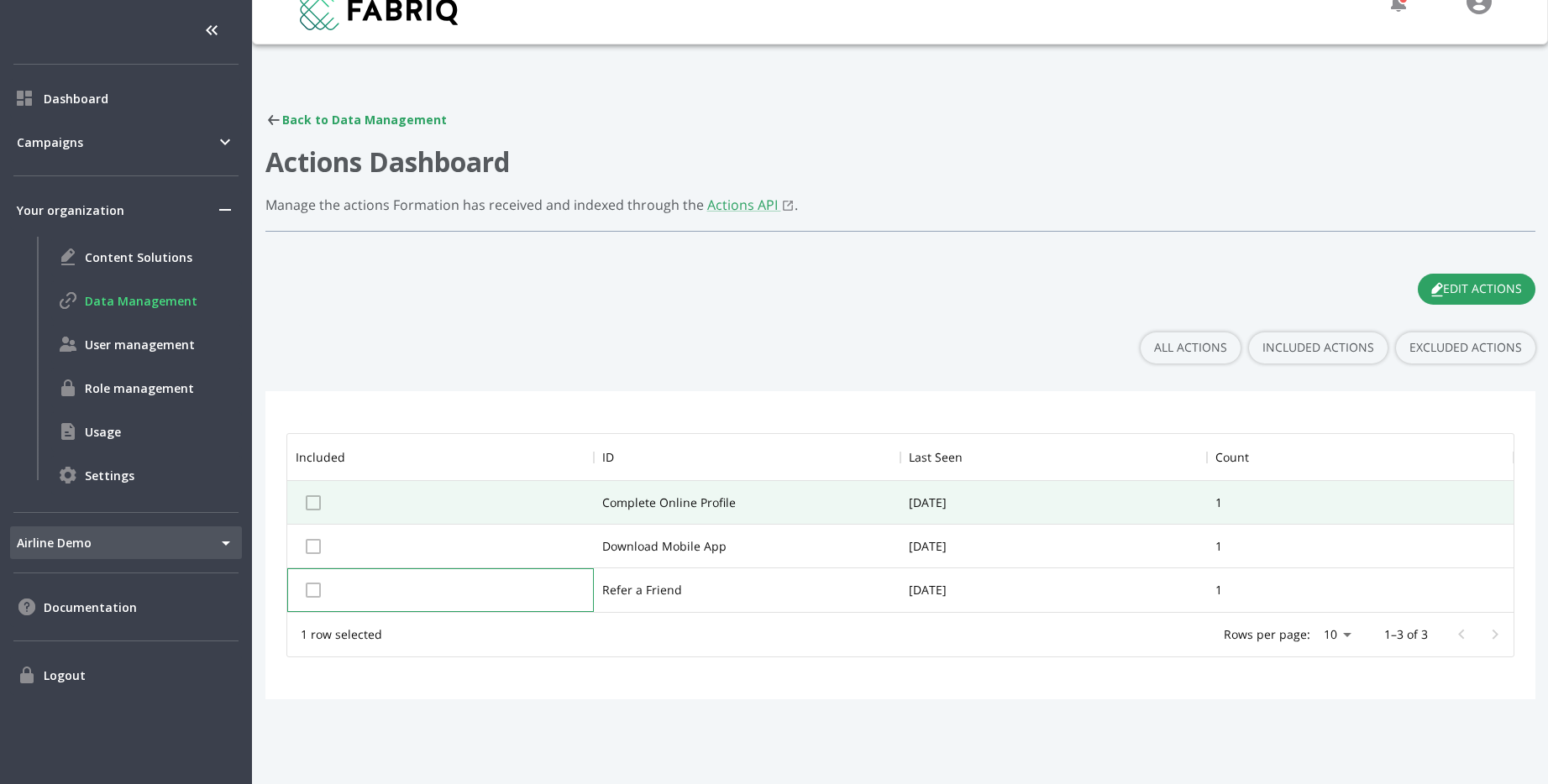
click at [305, 589] on div at bounding box center [441, 590] width 306 height 43
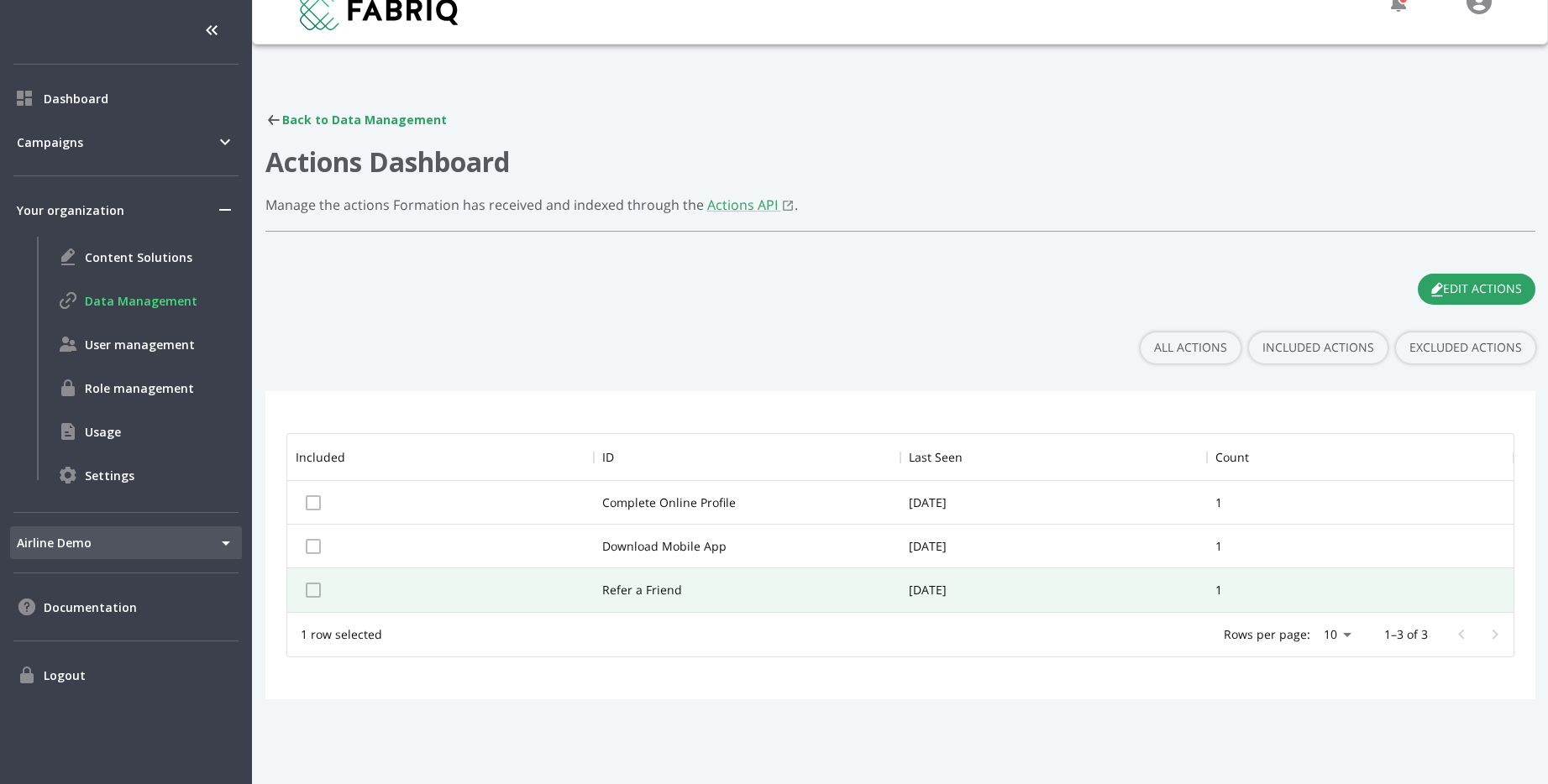
click at [1513, 273] on div "Back to Data Management Actions Dashboard Manage the actions Formation has rece…" at bounding box center [900, 406] width 1270 height 588
click at [1500, 293] on button "EDIT ACTIONS" at bounding box center [1477, 289] width 117 height 31
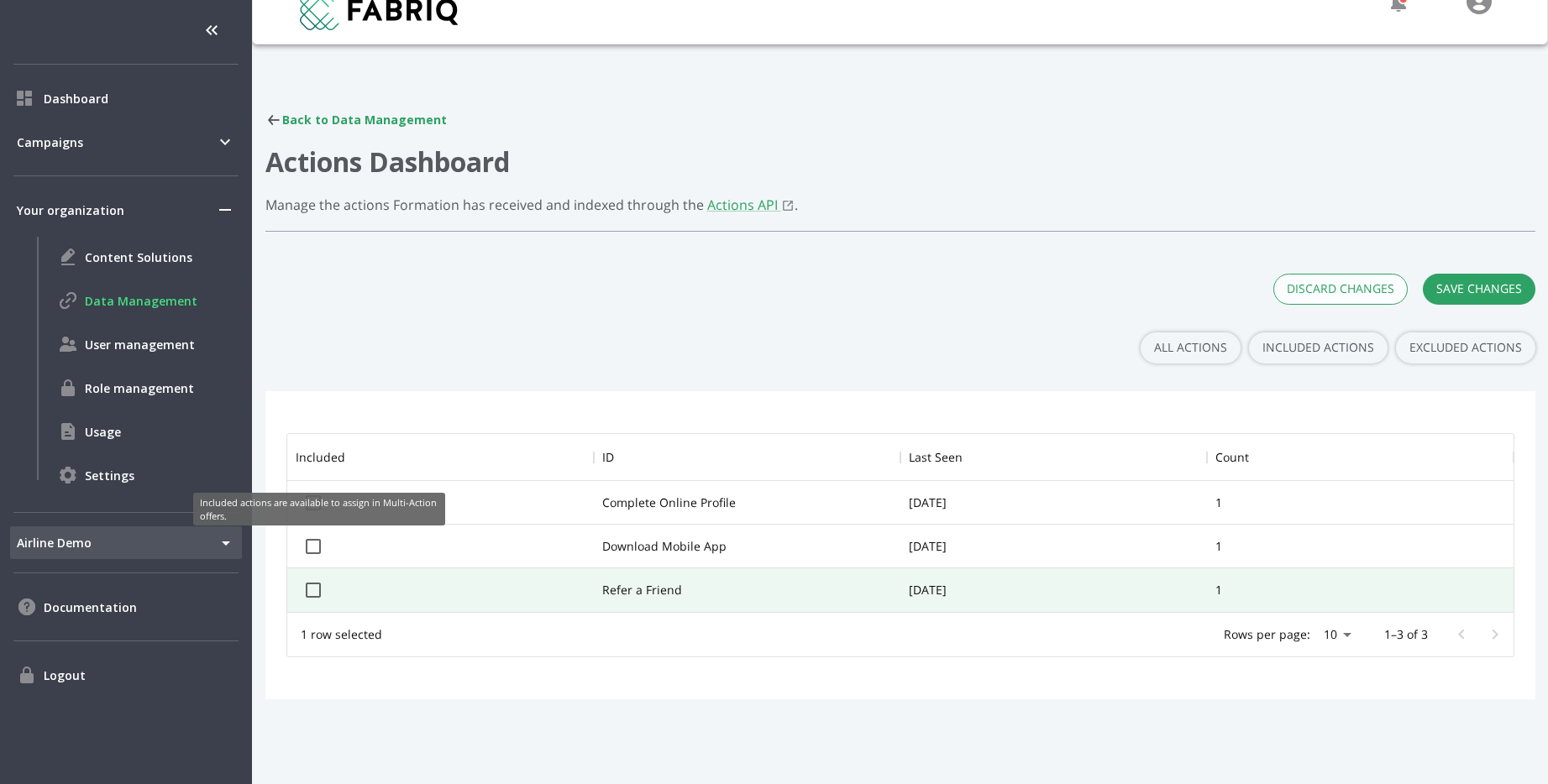
click at [310, 504] on div "Included actions are available to assign in Multi-Action offers." at bounding box center [319, 509] width 252 height 33
click at [310, 538] on input "checkbox" at bounding box center [313, 546] width 35 height 35
checkbox input "true"
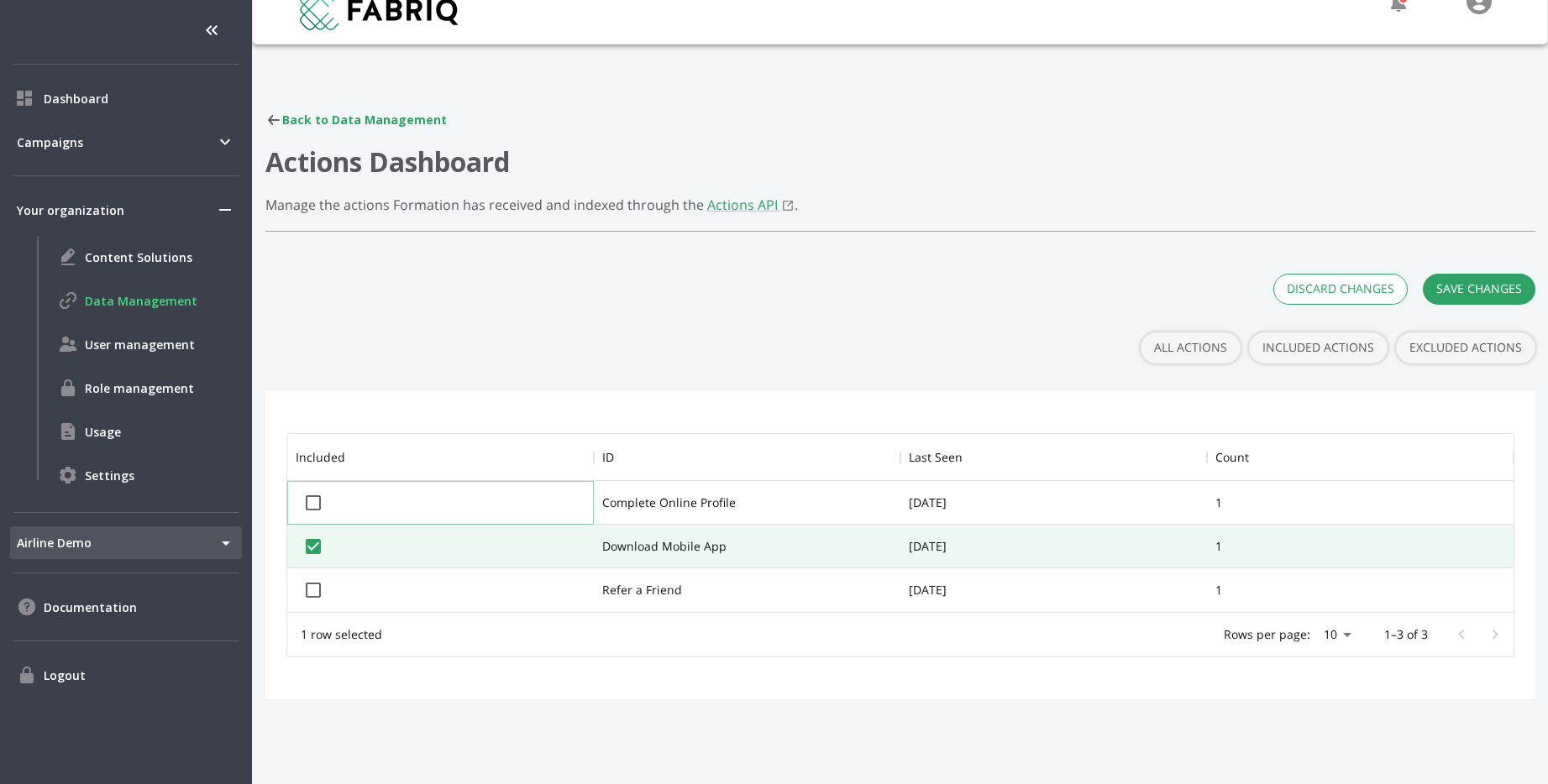
click at [309, 503] on input "checkbox" at bounding box center [313, 503] width 35 height 35
checkbox input "true"
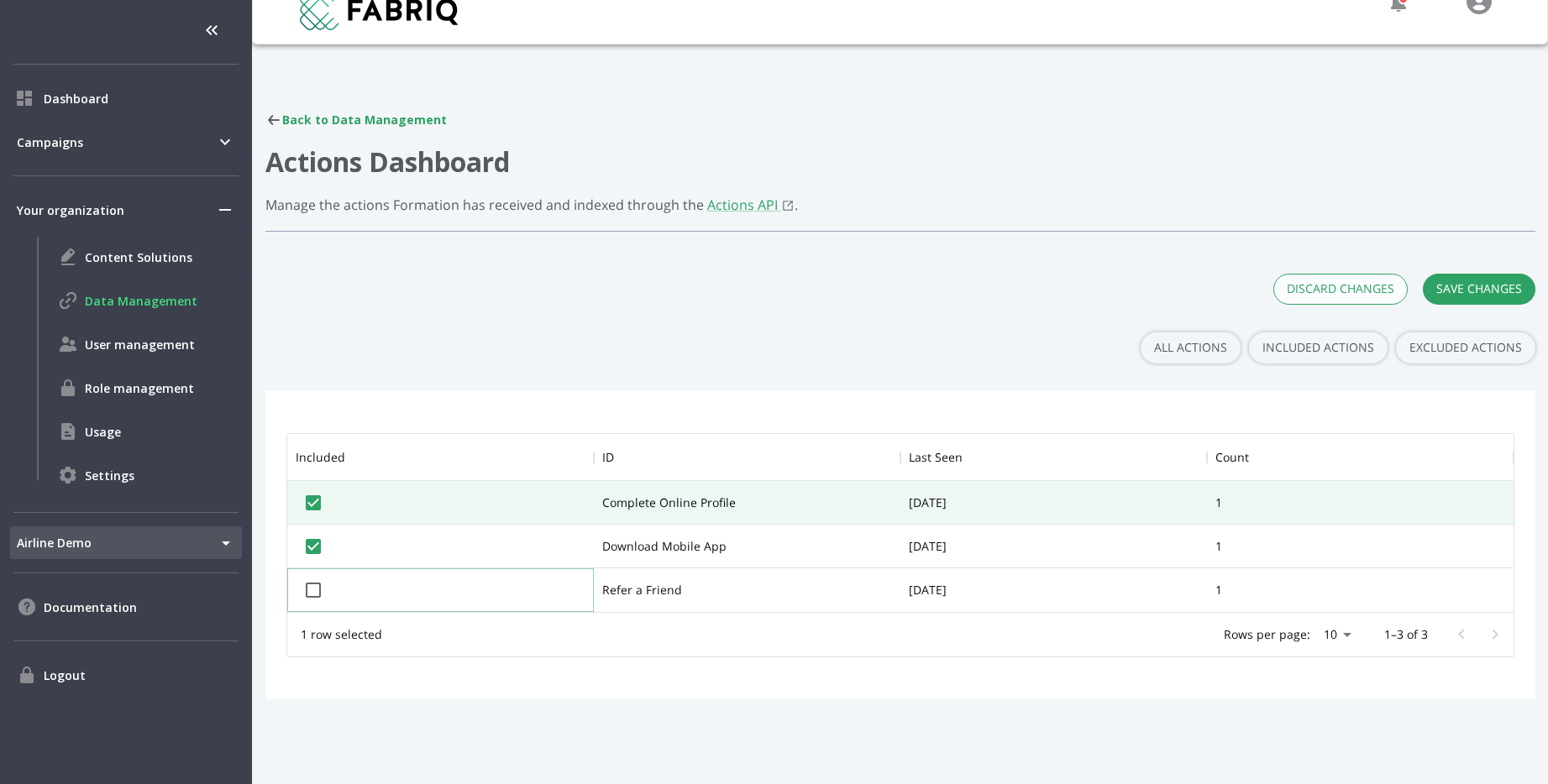
click at [309, 591] on input "checkbox" at bounding box center [313, 589] width 35 height 35
checkbox input "true"
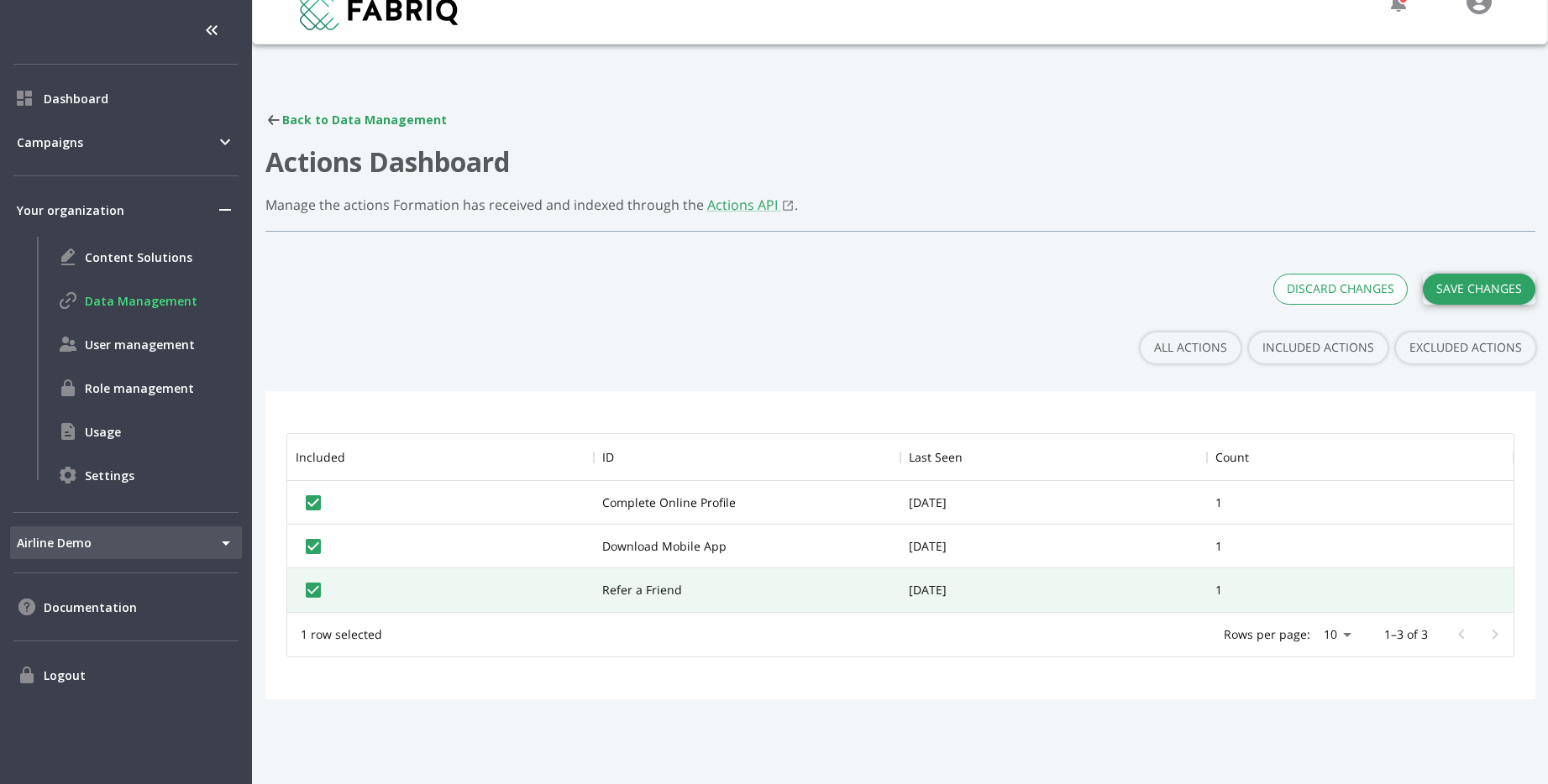
click at [1509, 295] on button "SAVE CHANGES" at bounding box center [1479, 289] width 112 height 31
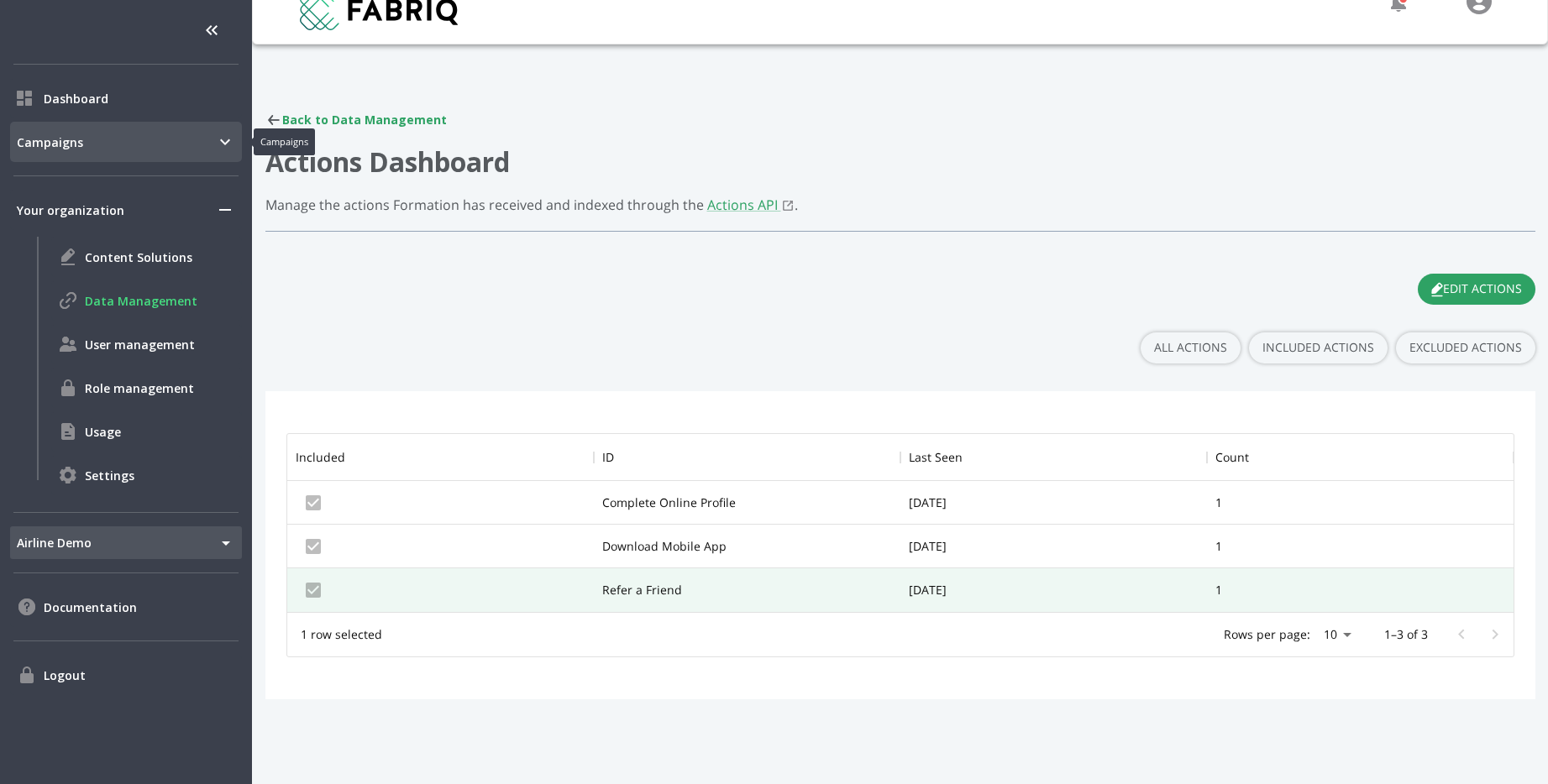
click at [52, 145] on span "Campaigns" at bounding box center [116, 142] width 198 height 18
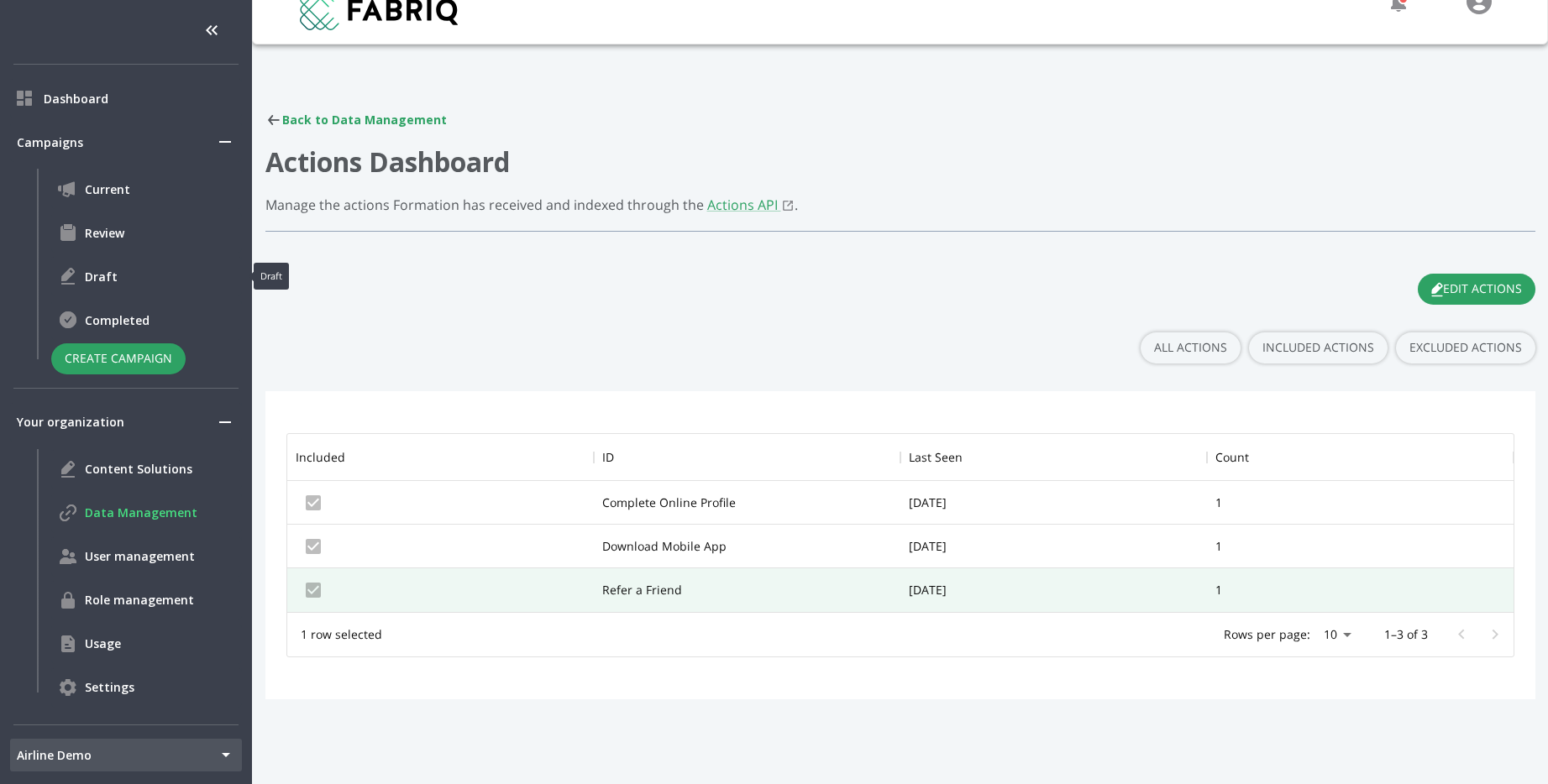
click at [77, 275] on img "Draft" at bounding box center [68, 276] width 20 height 20
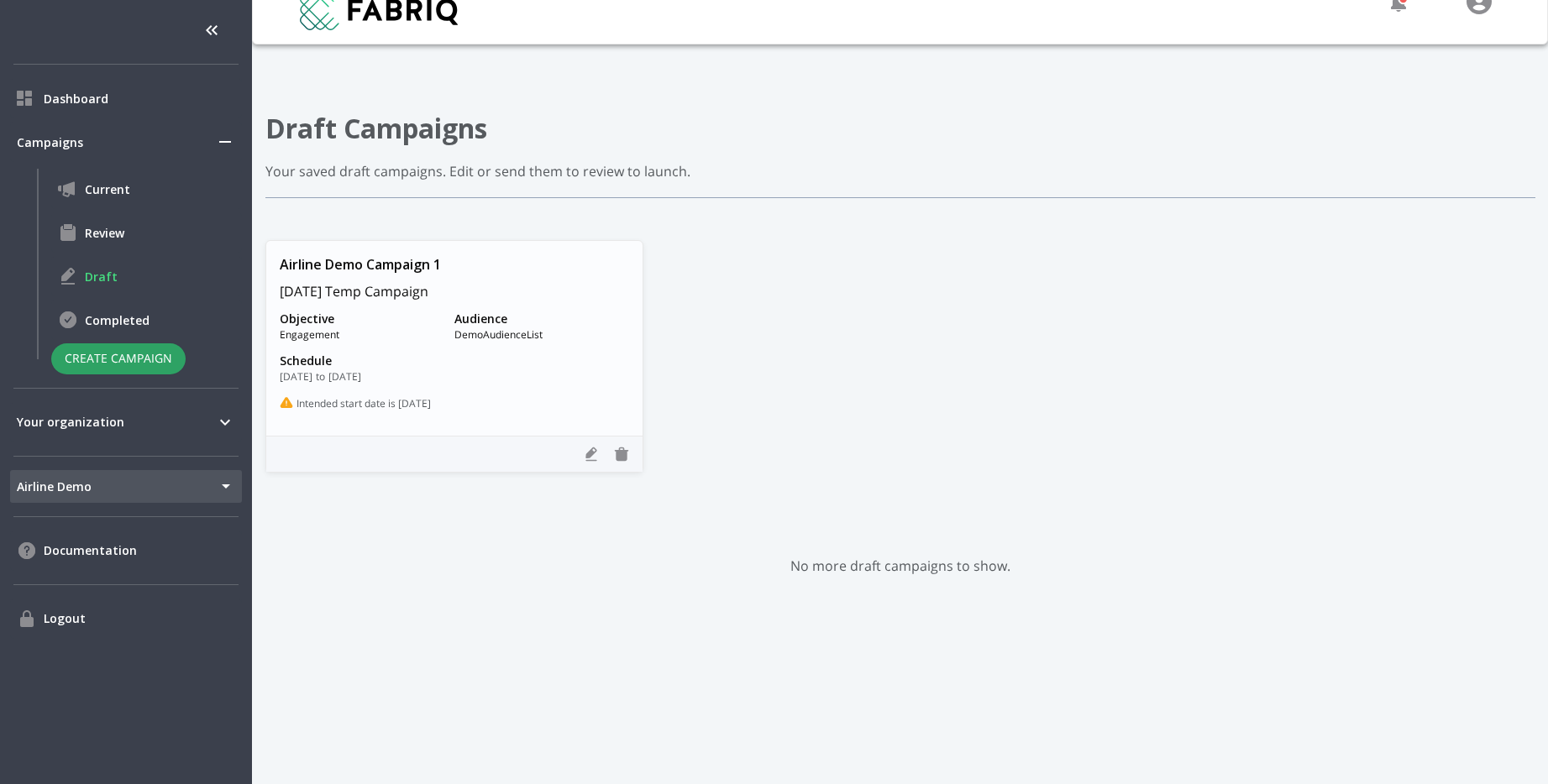
click at [430, 333] on span "Engagement" at bounding box center [367, 335] width 174 height 17
click at [589, 455] on icon at bounding box center [590, 454] width 11 height 14
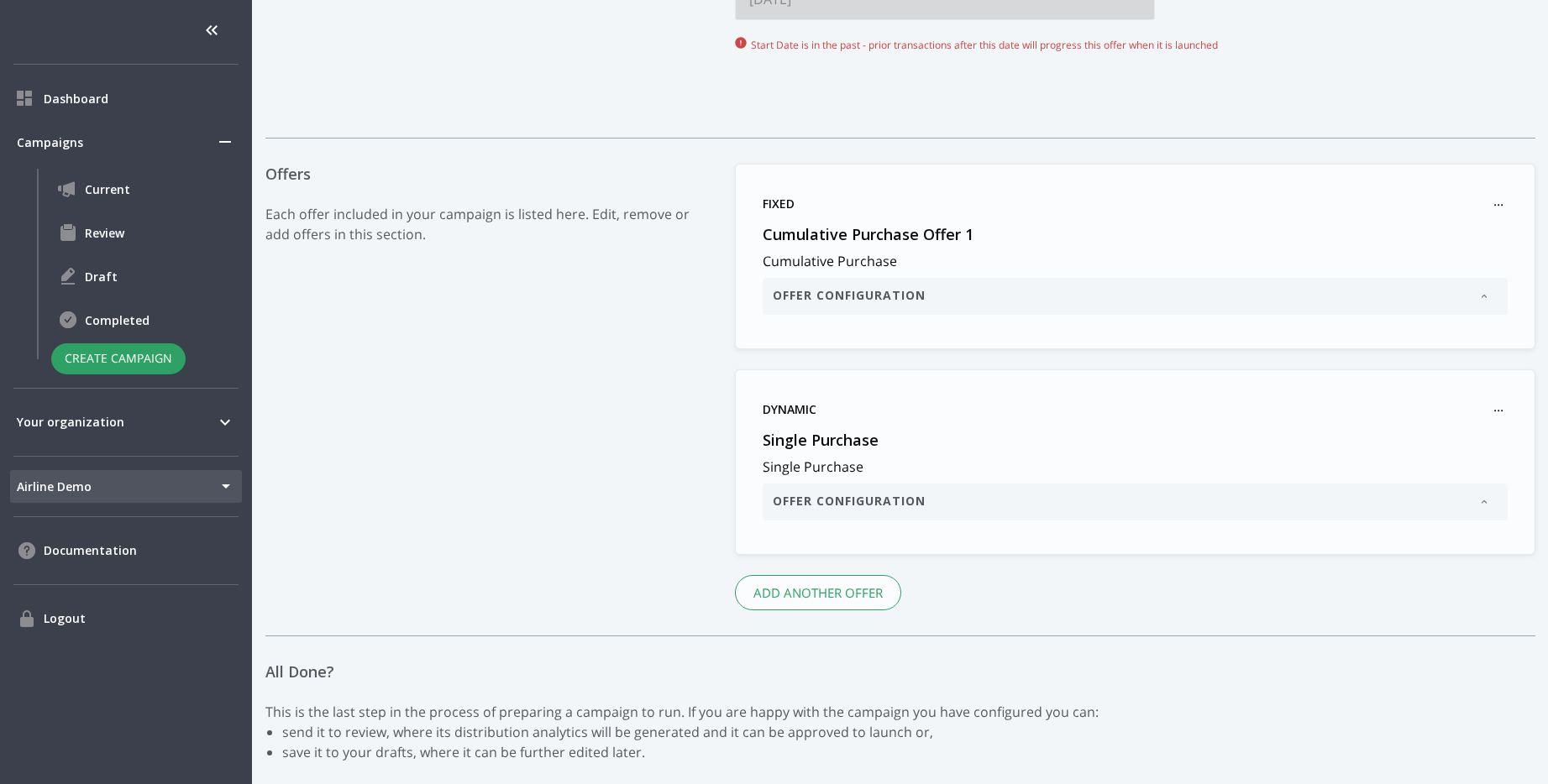
scroll to position [982, 0]
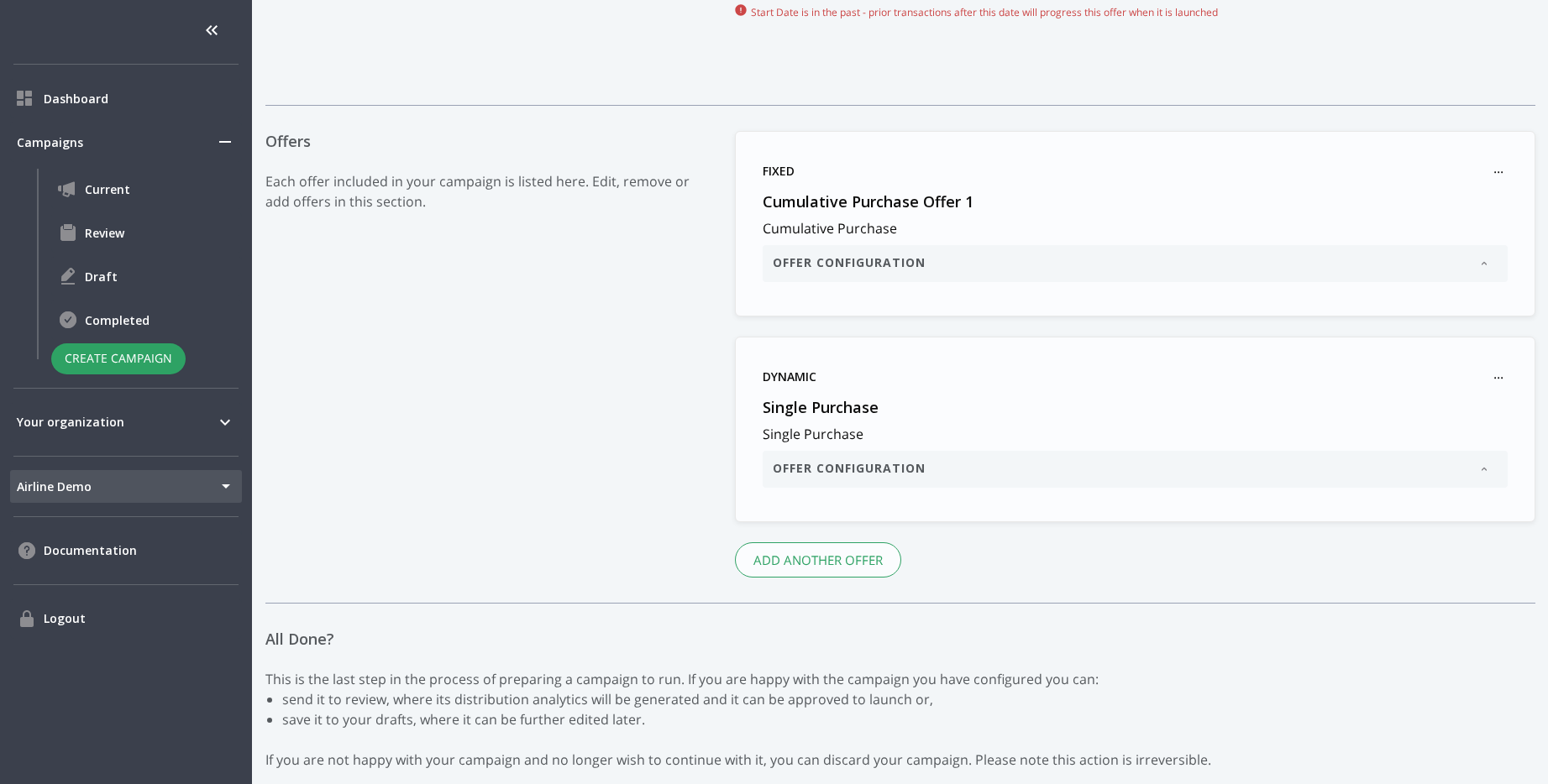
click at [859, 538] on div "Fixed ... Cumulative Purchase Offer 1 Cumulative Purchase Offer Configuration D…" at bounding box center [1135, 354] width 800 height 446
click at [839, 572] on button "Add another Offer" at bounding box center [818, 560] width 167 height 35
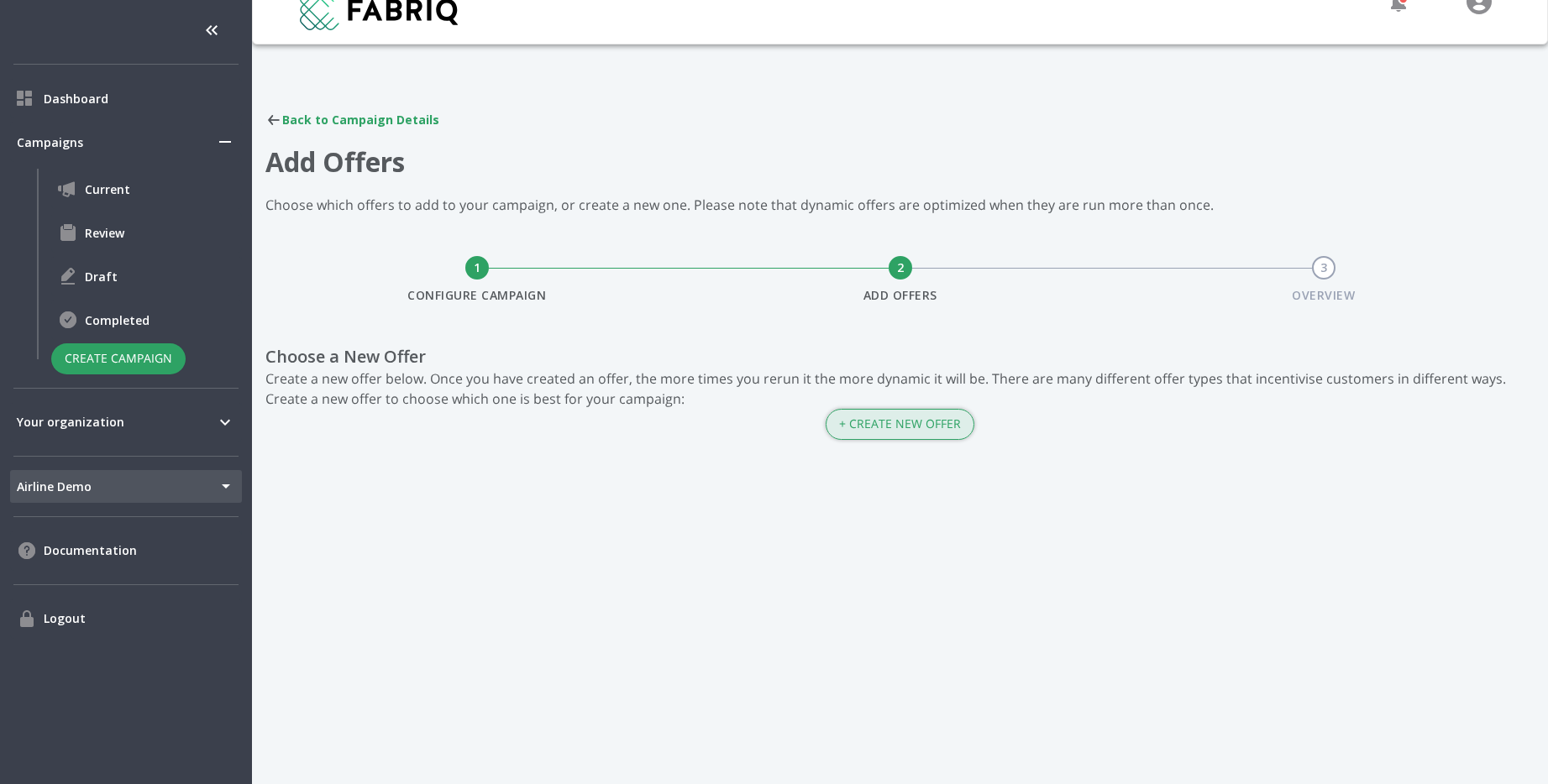
click at [944, 429] on button "+ Create New Offer" at bounding box center [900, 424] width 149 height 31
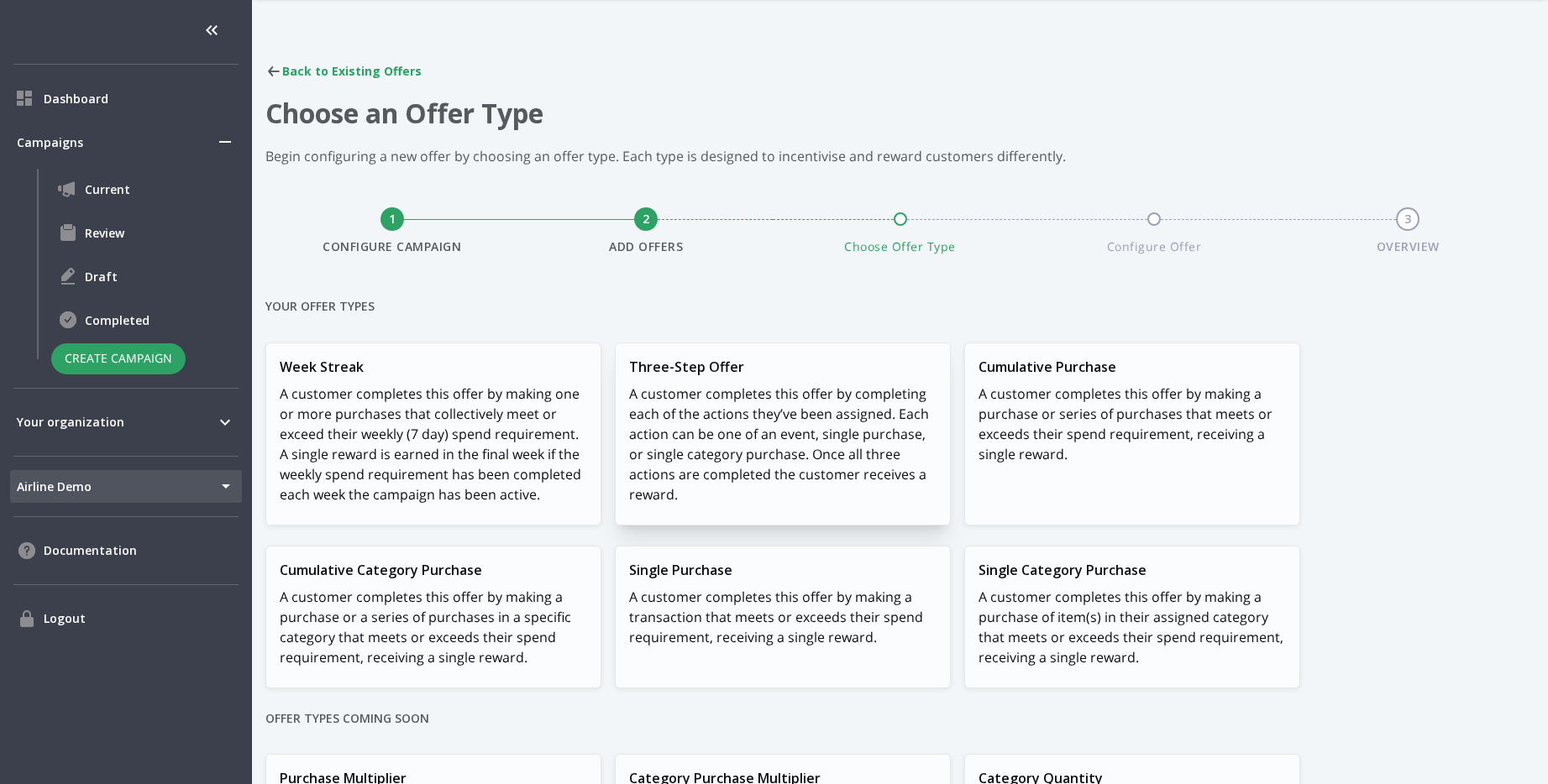
scroll to position [49, 0]
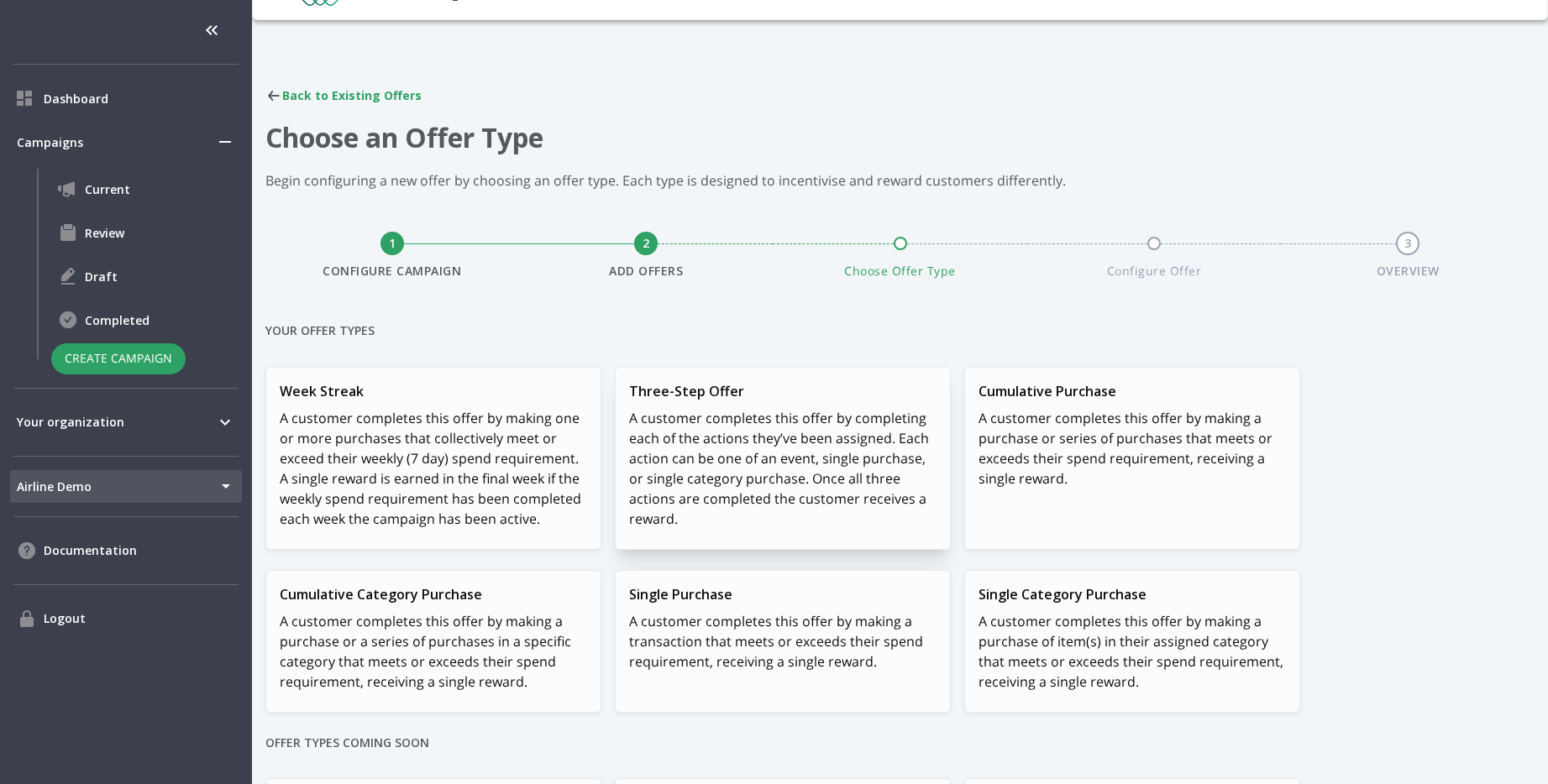
click at [755, 401] on div "Three-Step Offer A customer completes this offer by completing each of the acti…" at bounding box center [783, 458] width 334 height 181
click at [727, 419] on p "A customer completes this offer by completing each of the actions they’ve been …" at bounding box center [783, 469] width 307 height 121
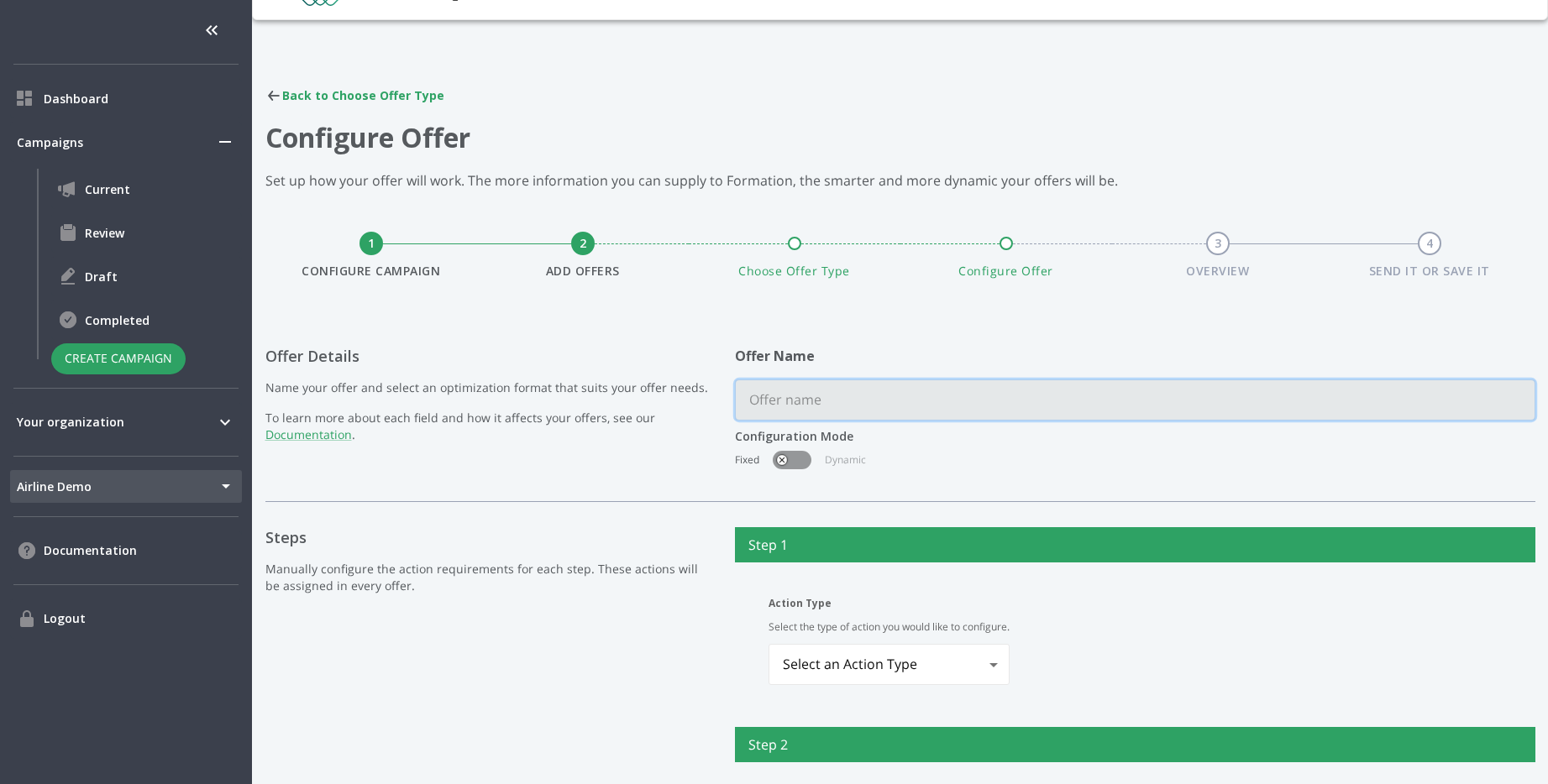
click at [874, 415] on input "text" at bounding box center [1135, 400] width 799 height 39
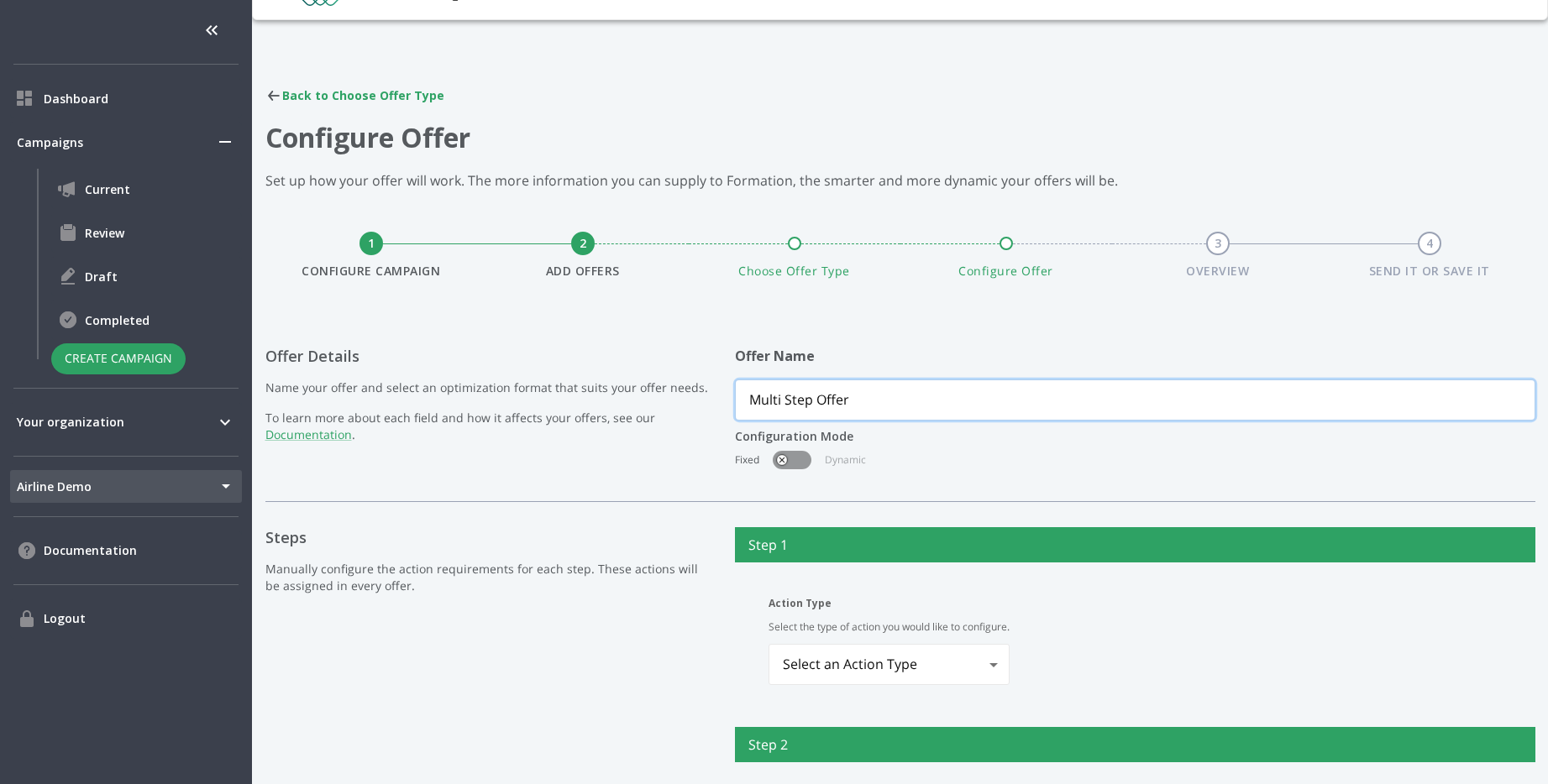
type input "Multi Step Offer"
click at [997, 645] on body "Dashboard Campaigns Current Review Draft Completed Create Campaign Your organiz…" at bounding box center [774, 392] width 1548 height 784
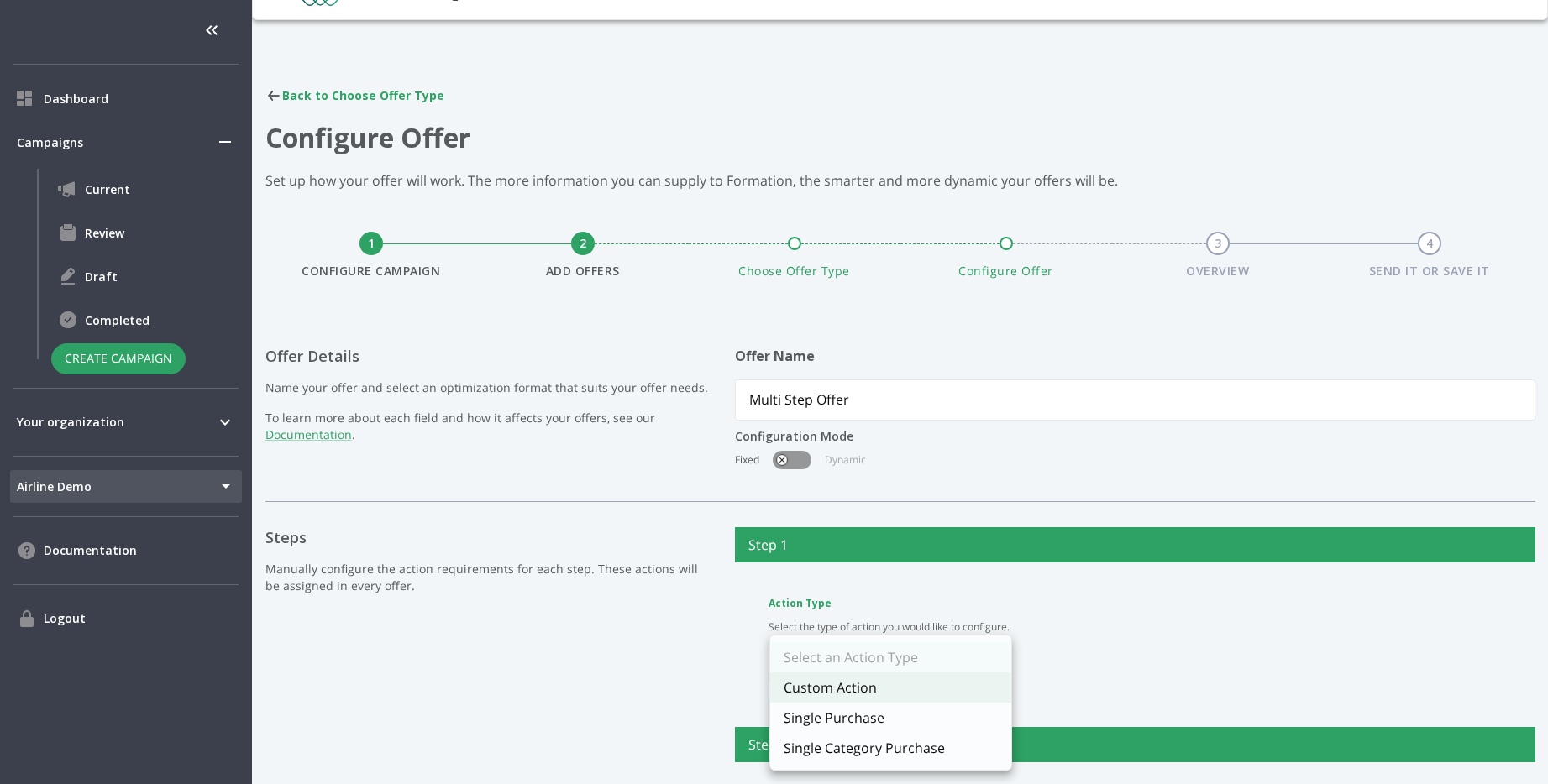
click at [973, 680] on li "Custom Action" at bounding box center [891, 688] width 241 height 31
type input "customAction"
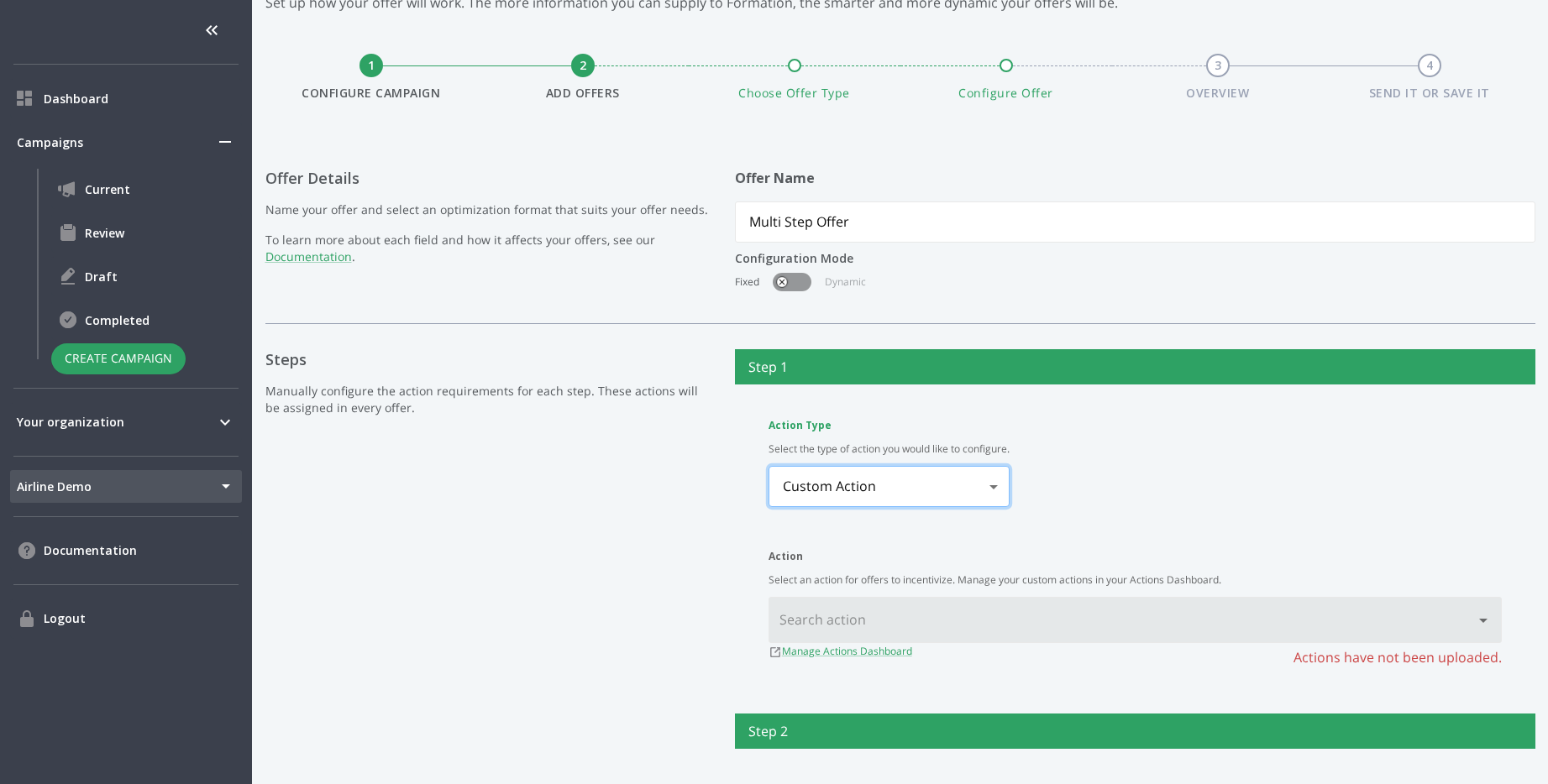
scroll to position [247, 0]
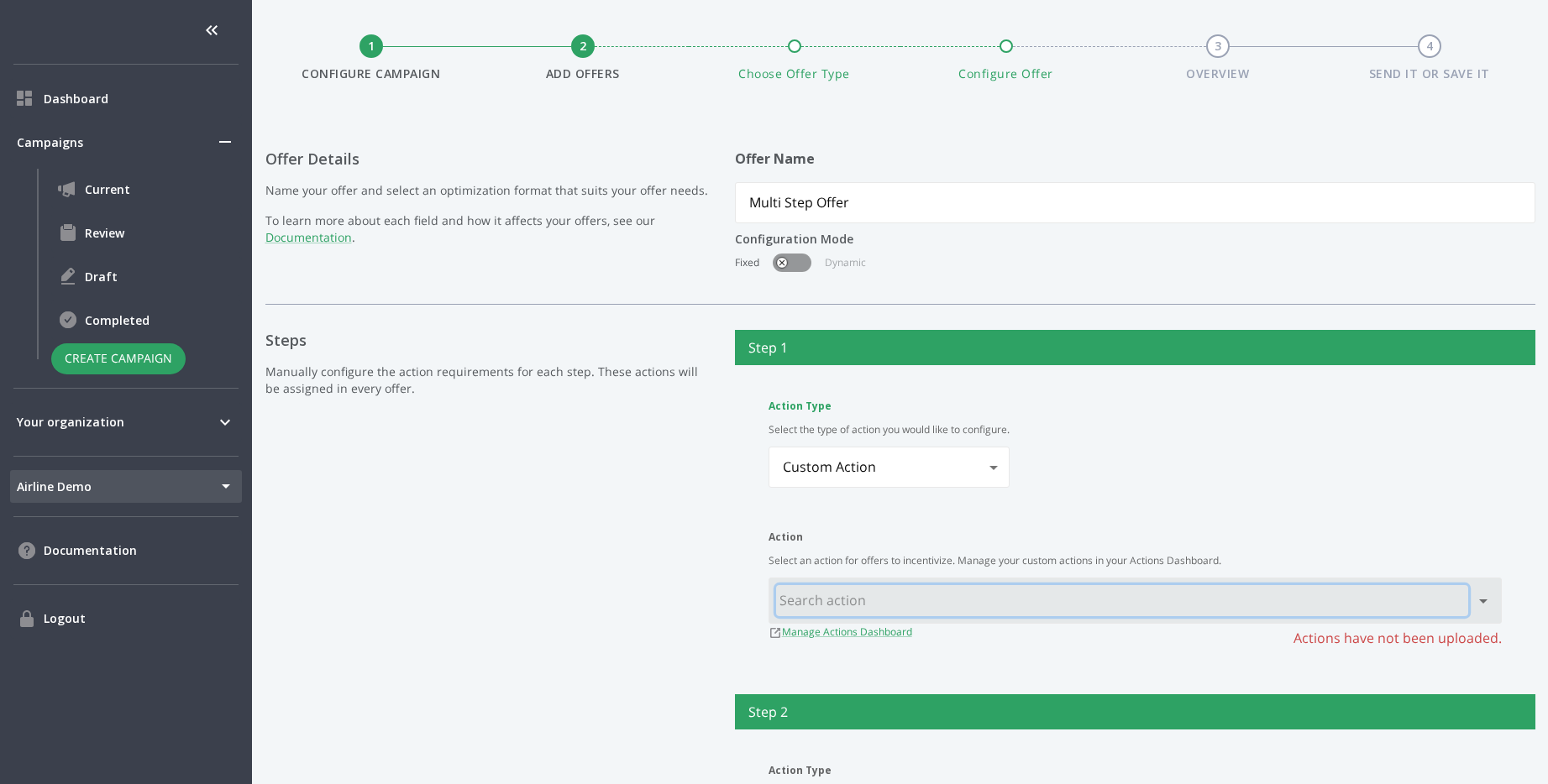
click at [1310, 593] on input "text" at bounding box center [1122, 600] width 692 height 31
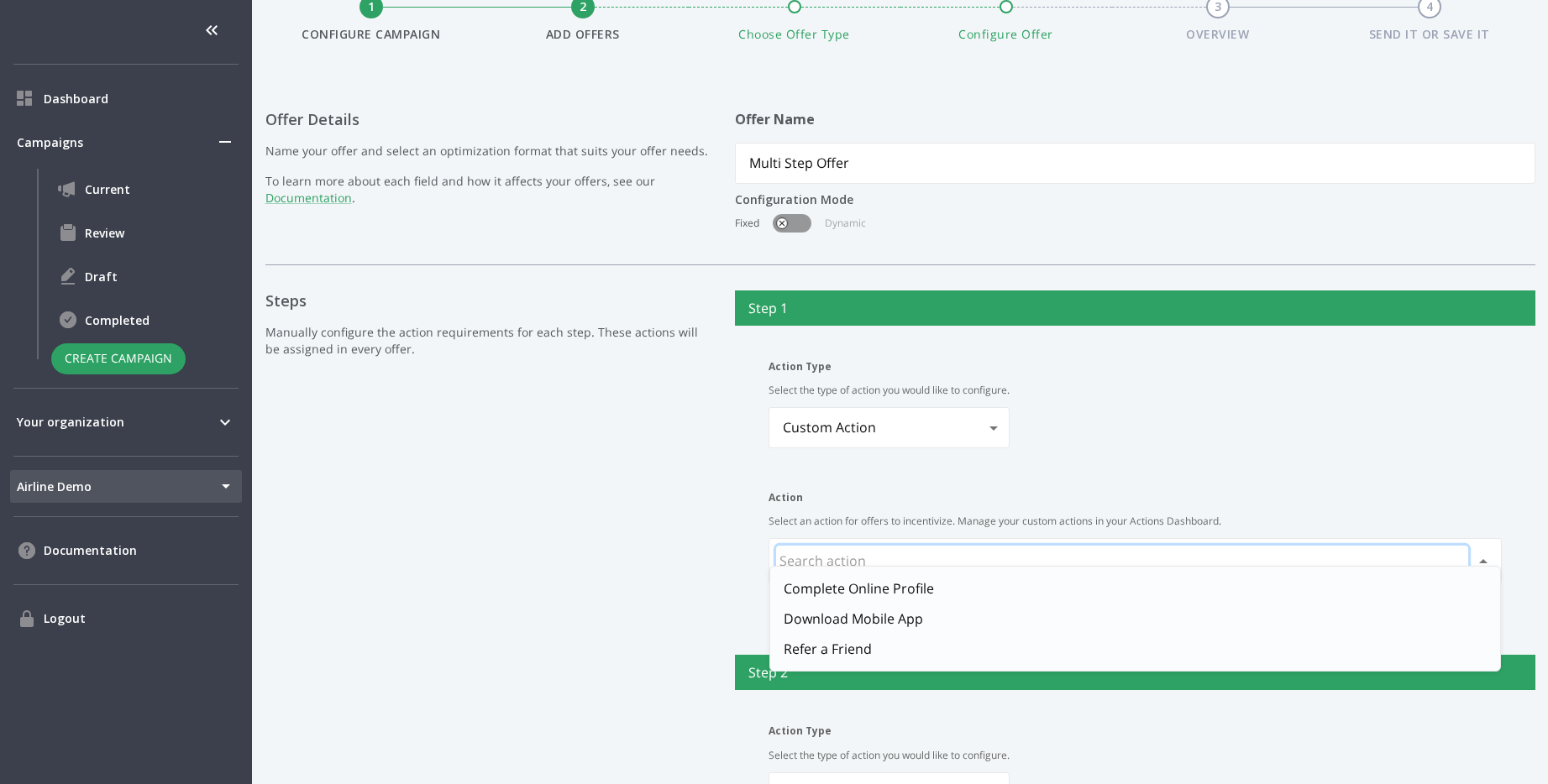
scroll to position [321, 0]
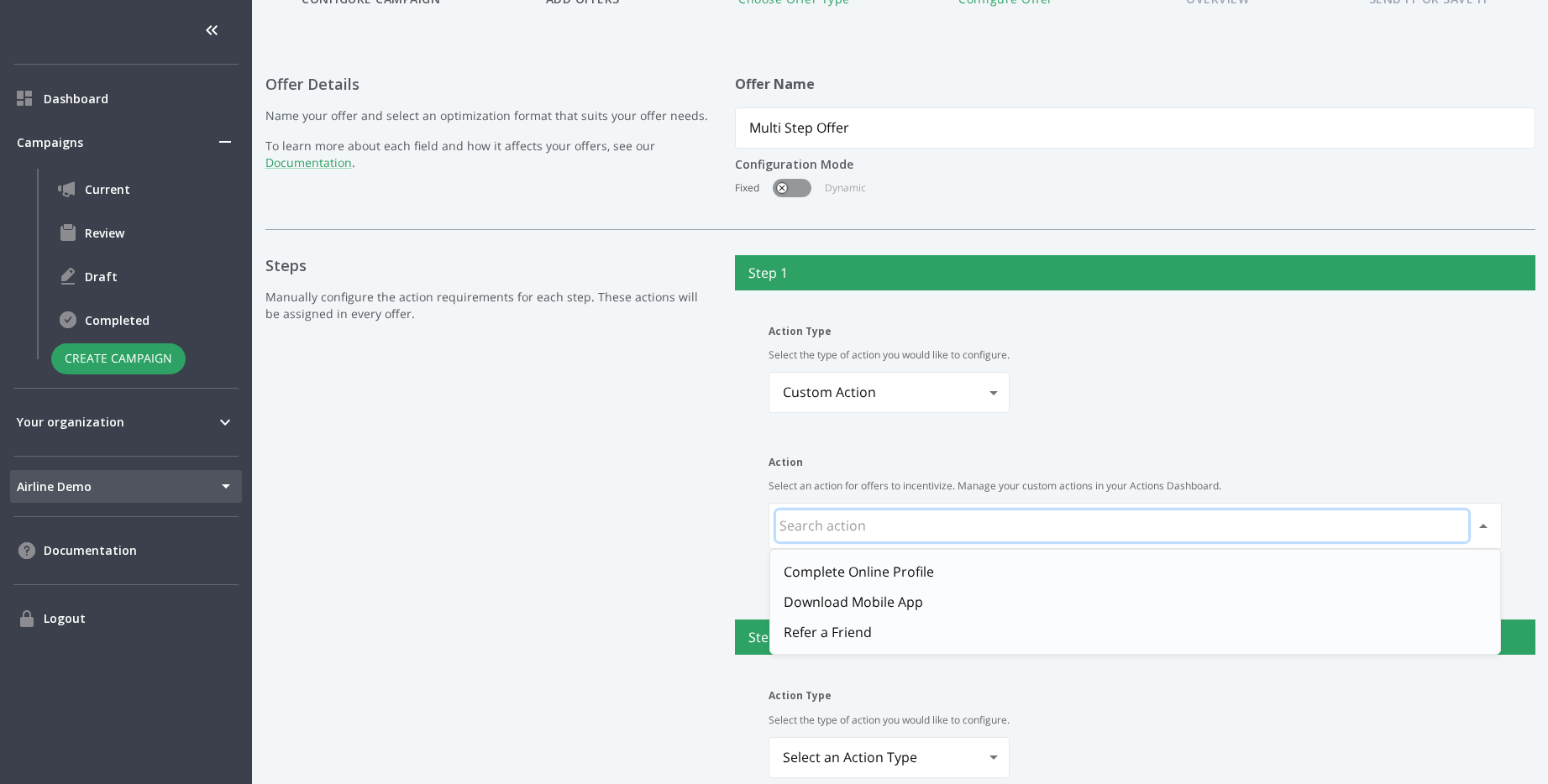
click at [871, 582] on li "Complete Online Profile" at bounding box center [1135, 572] width 730 height 31
type input "Complete Online Profile"
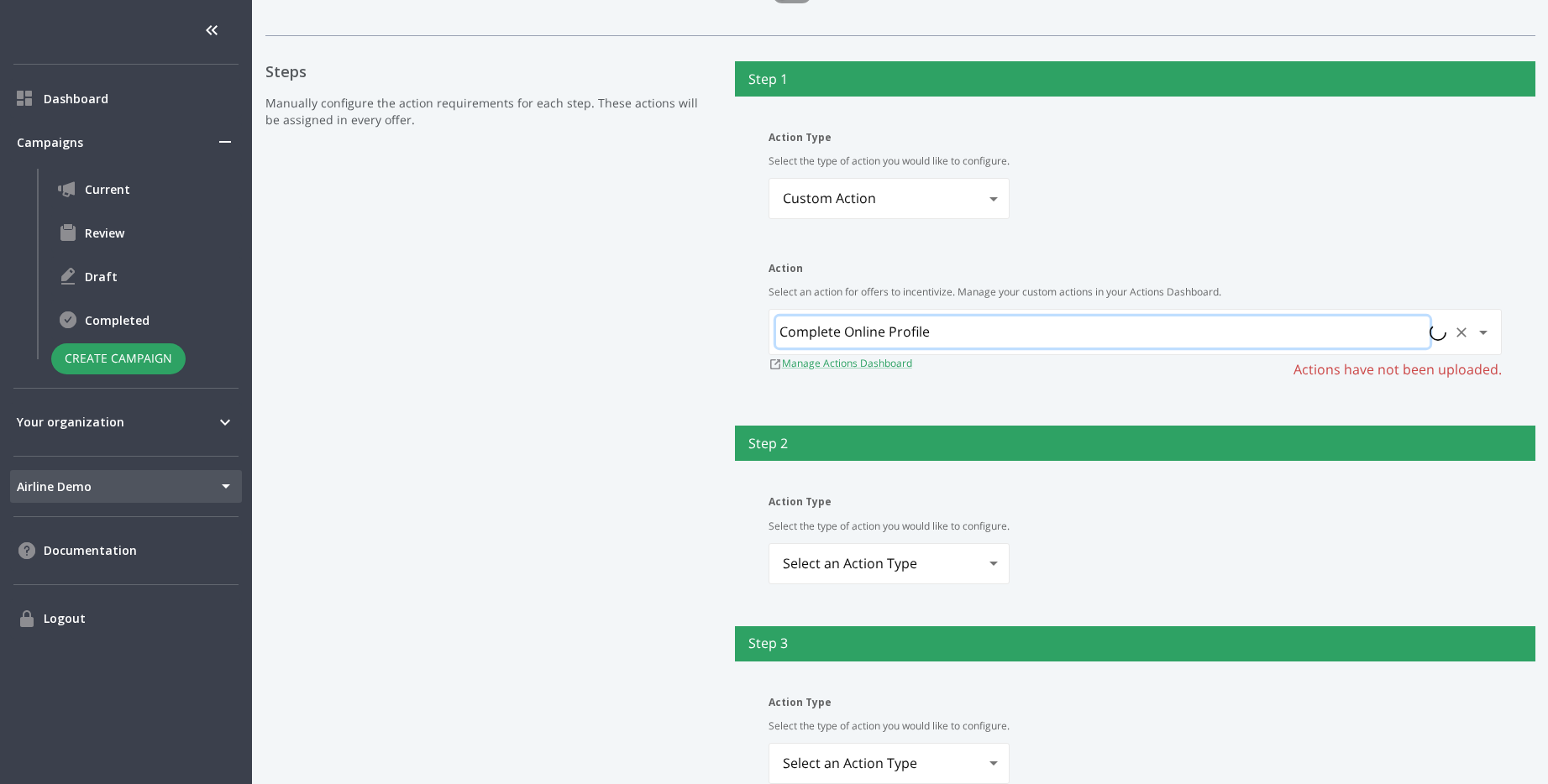
scroll to position [577, 0]
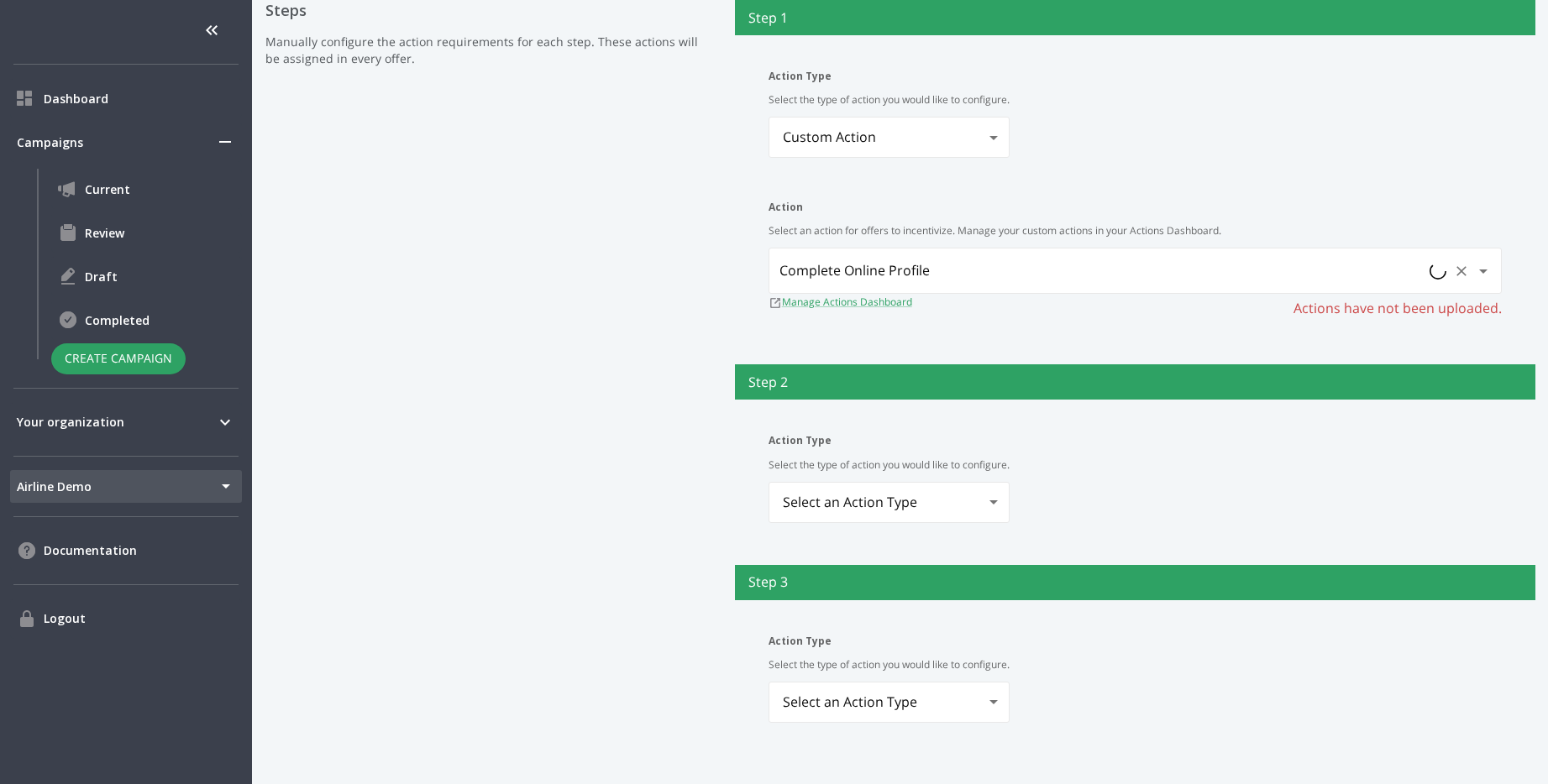
click at [910, 491] on body "Dashboard Campaigns Current Review Draft Completed Create Campaign Your organiz…" at bounding box center [774, 392] width 1548 height 784
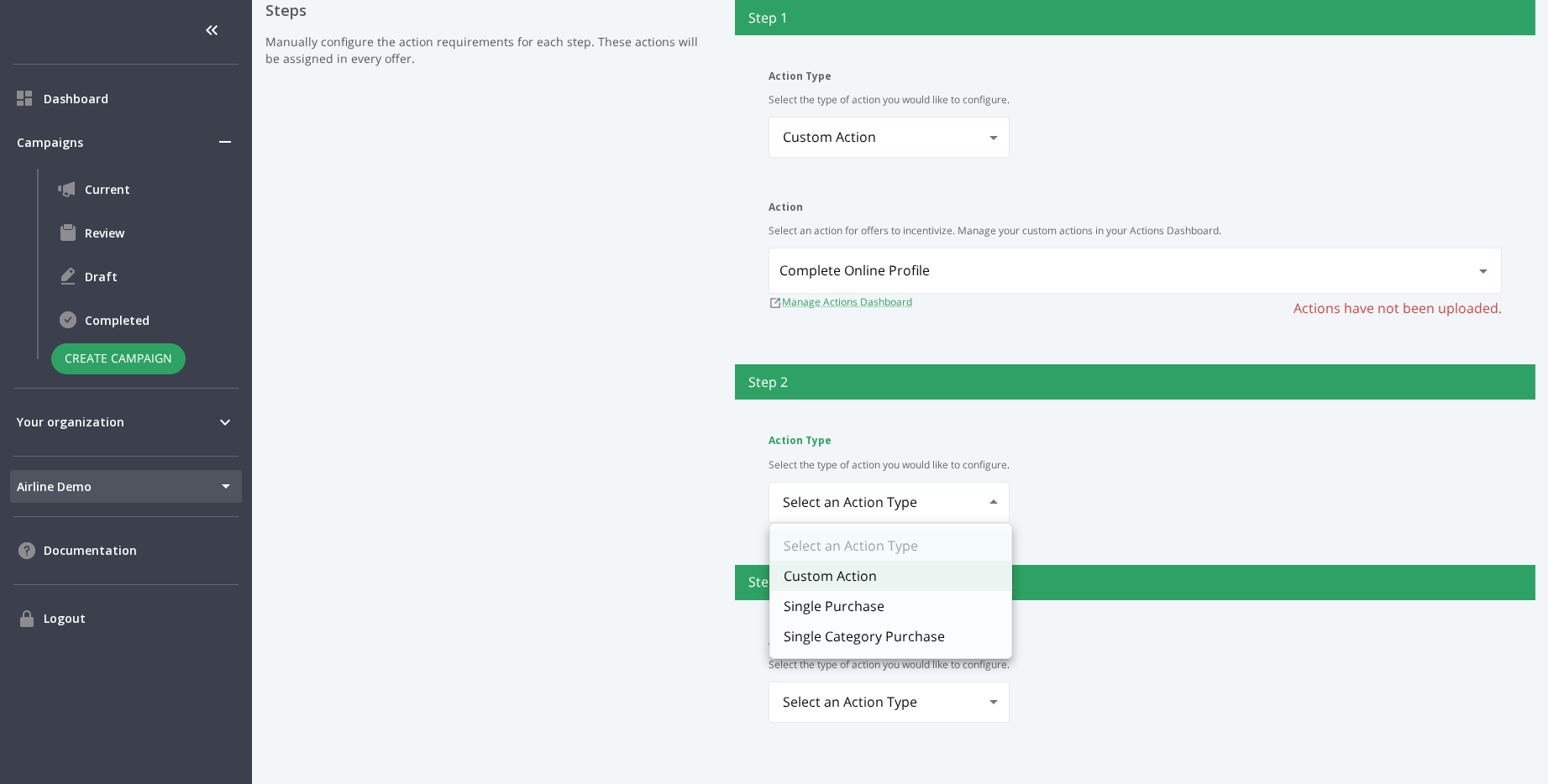
click at [891, 596] on li "Single Purchase" at bounding box center [891, 606] width 241 height 31
type input "singlePurchase"
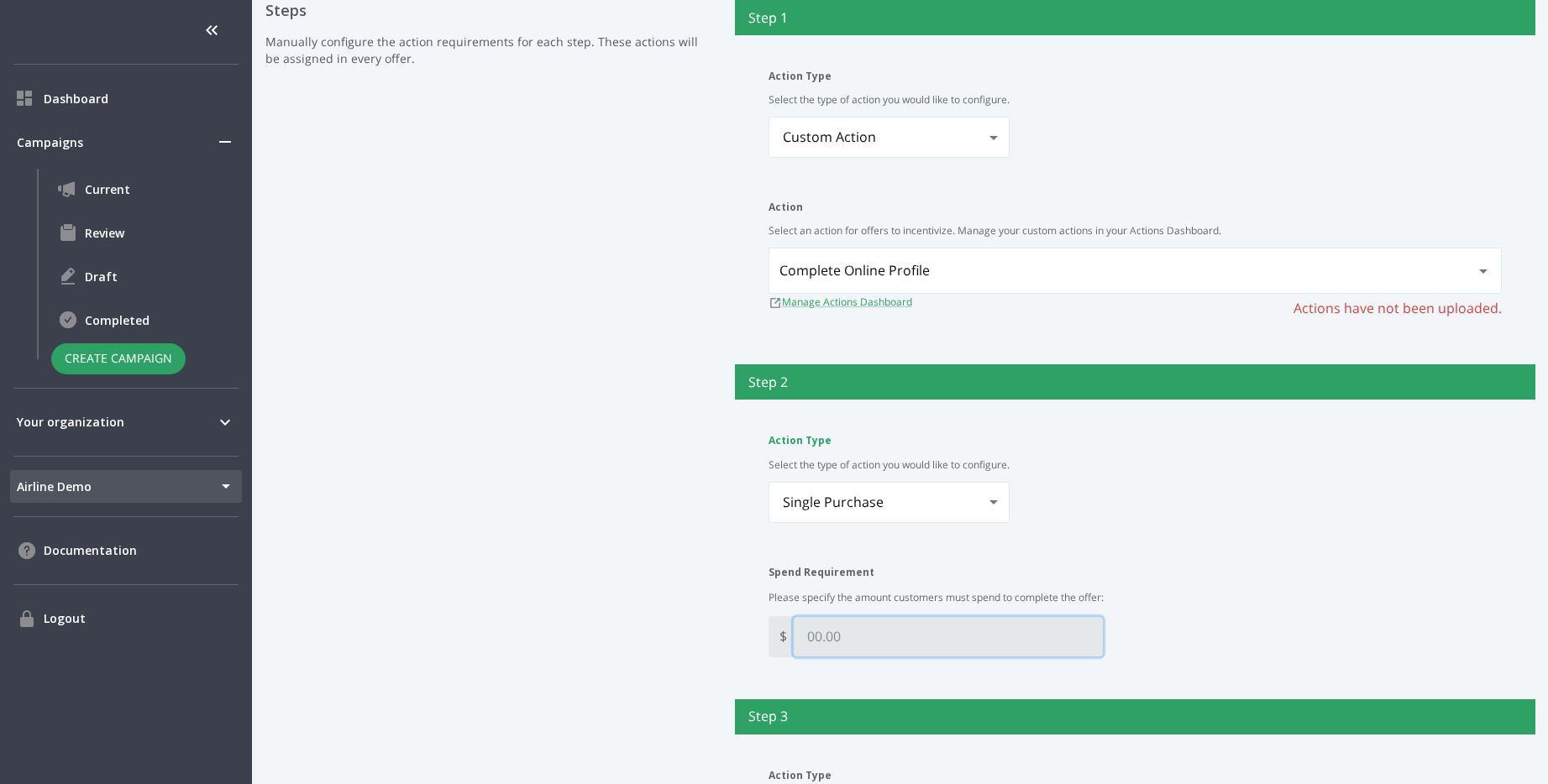
click at [883, 628] on Requirement "Spend Requirement" at bounding box center [948, 637] width 309 height 39
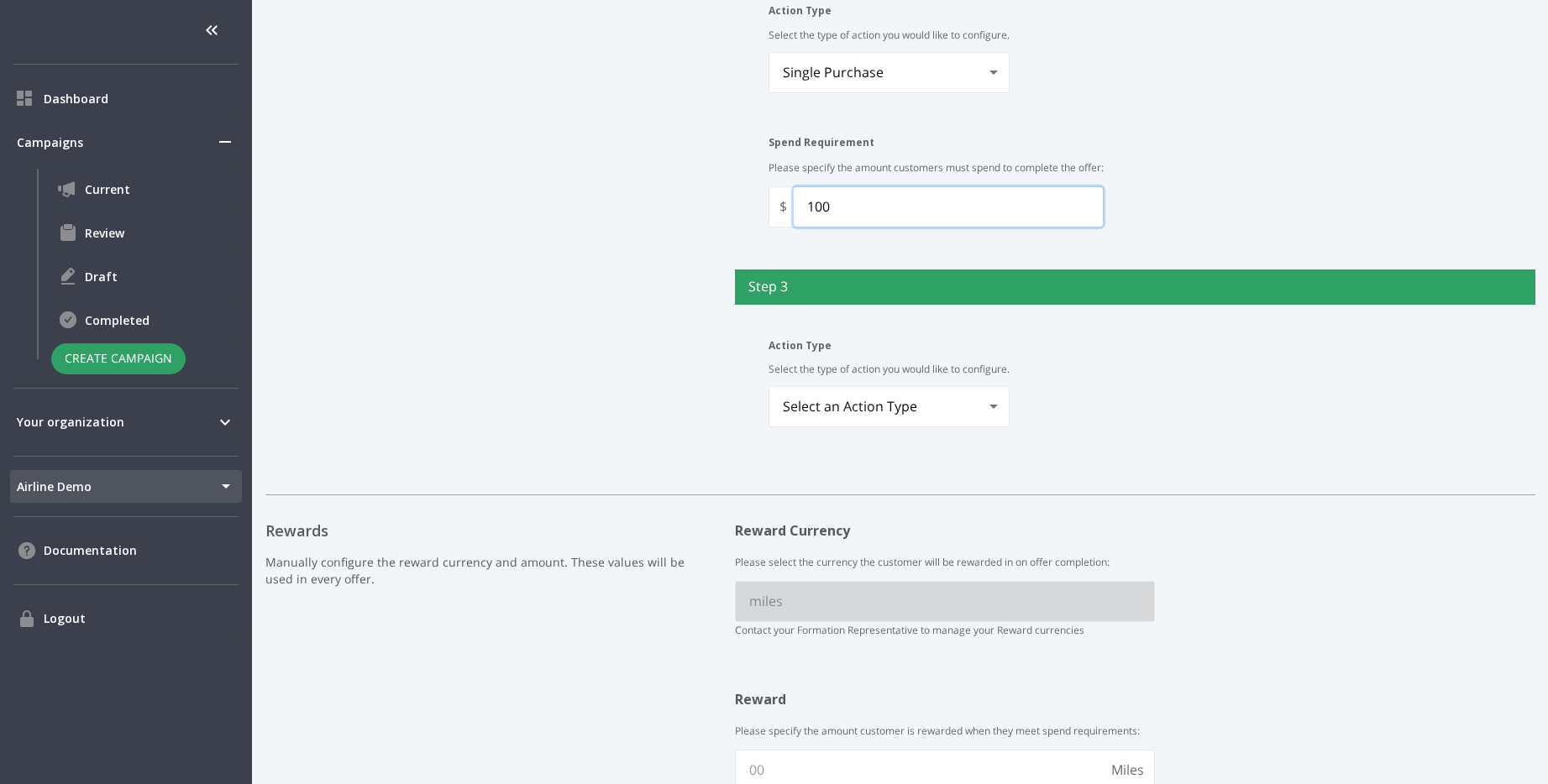
scroll to position [1050, 0]
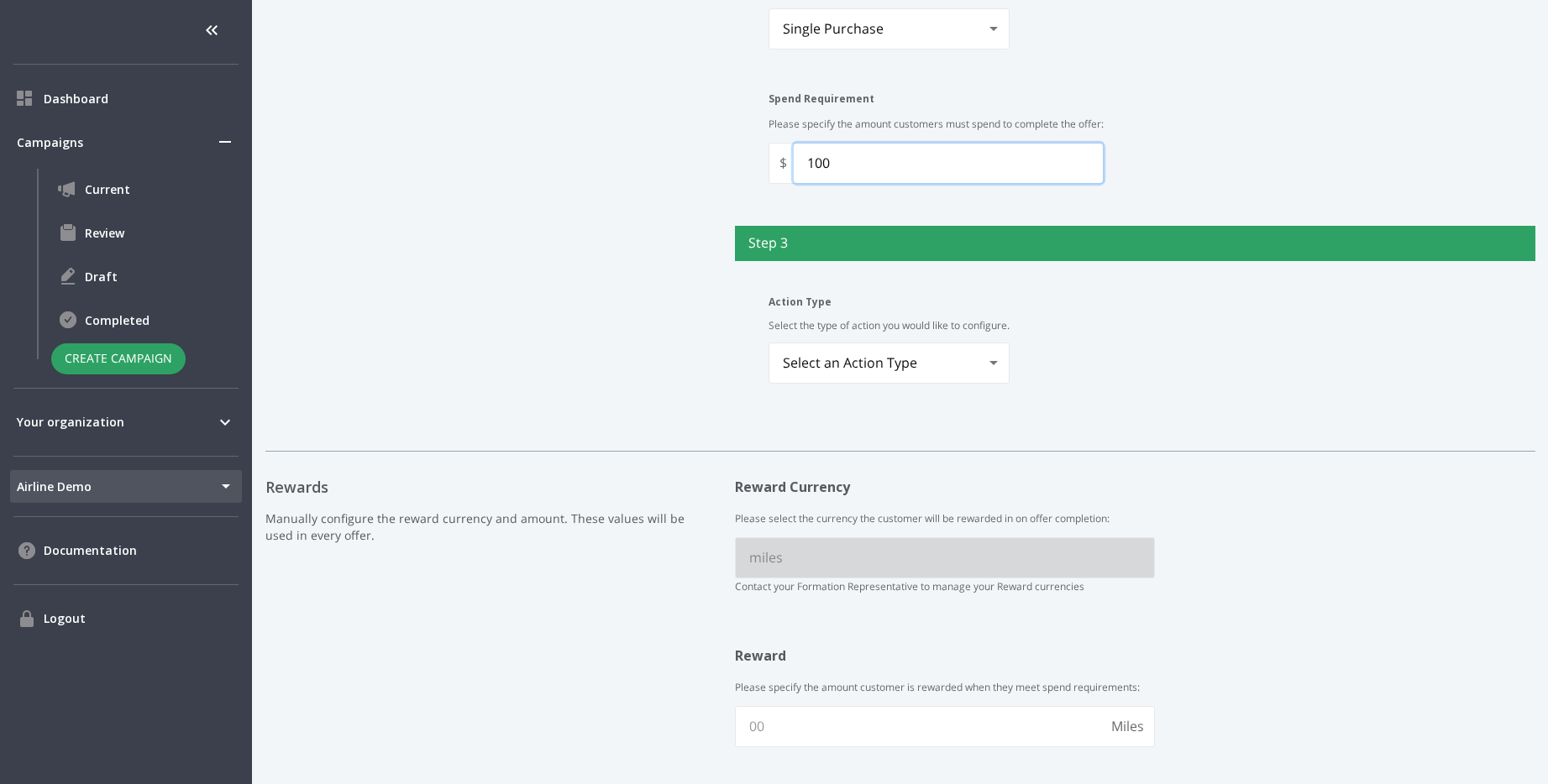
type Requirement "100"
click at [881, 366] on body "Dashboard Campaigns Current Review Draft Completed Create Campaign Your organiz…" at bounding box center [774, 392] width 1548 height 784
click at [941, 422] on li "Custom Action" at bounding box center [891, 437] width 241 height 31
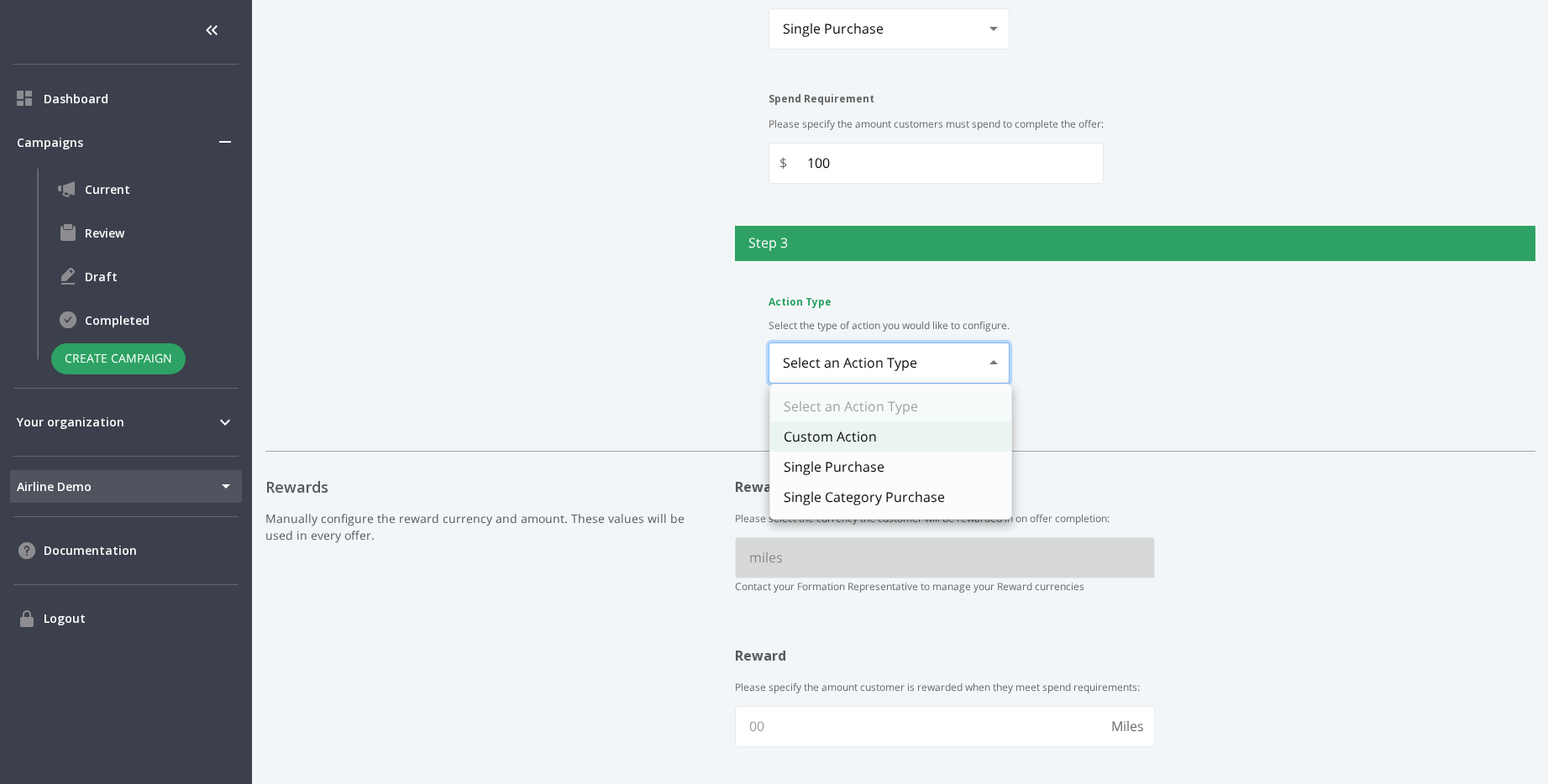
type input "customAction"
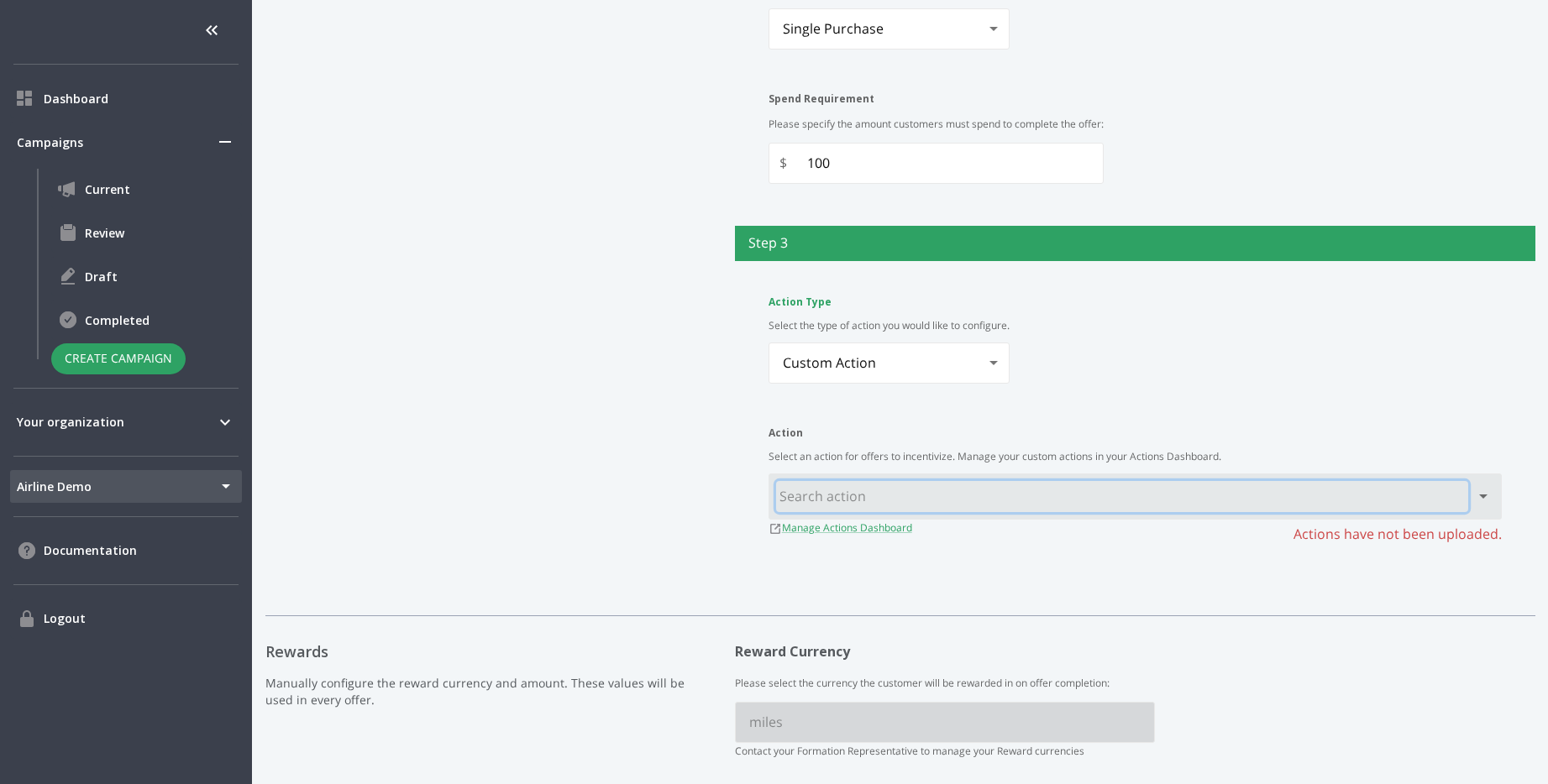
click at [1051, 501] on input "text" at bounding box center [1122, 497] width 692 height 31
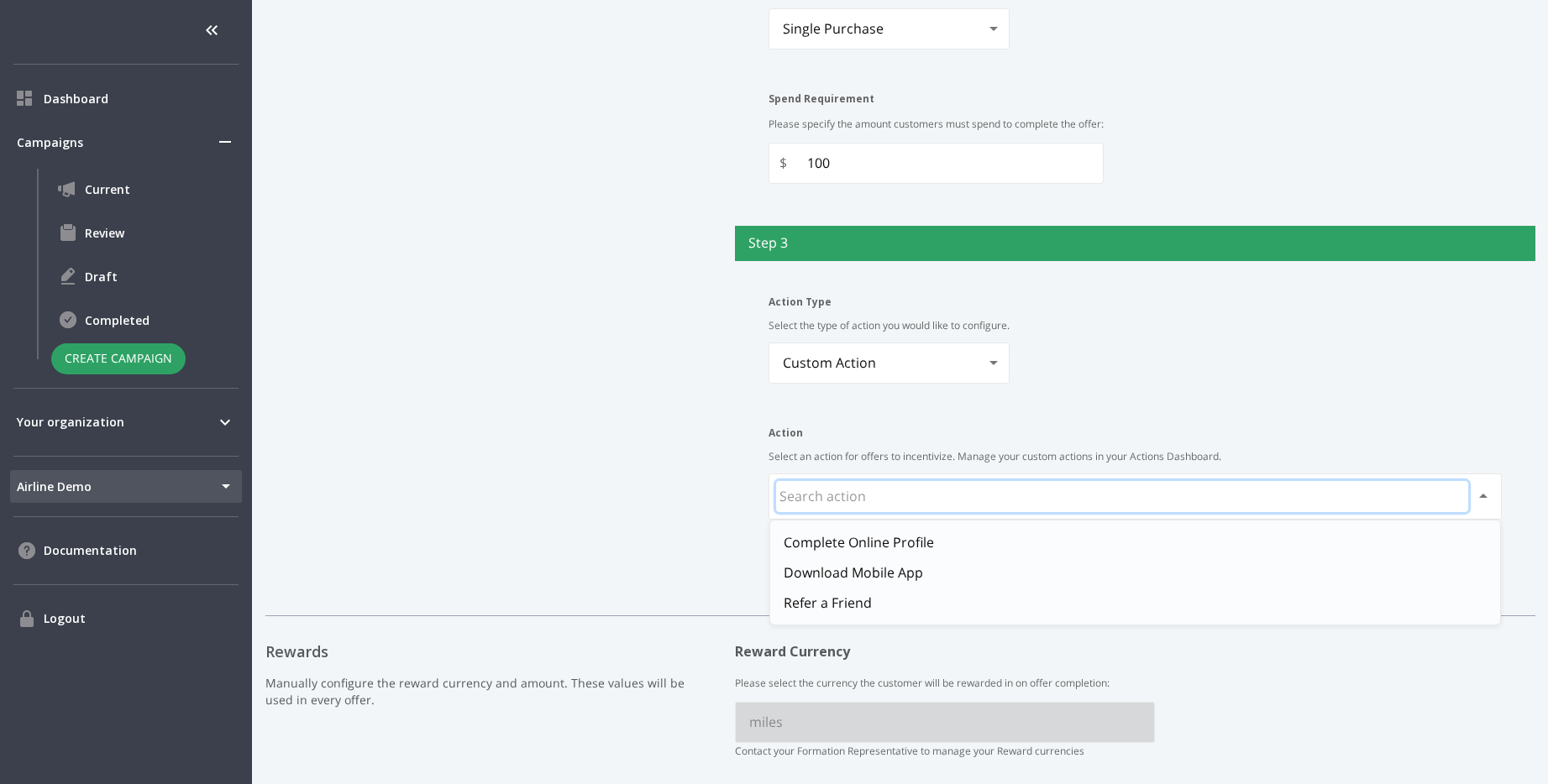
click at [994, 575] on li "Download Mobile App" at bounding box center [1135, 573] width 730 height 31
type input "Download Mobile App"
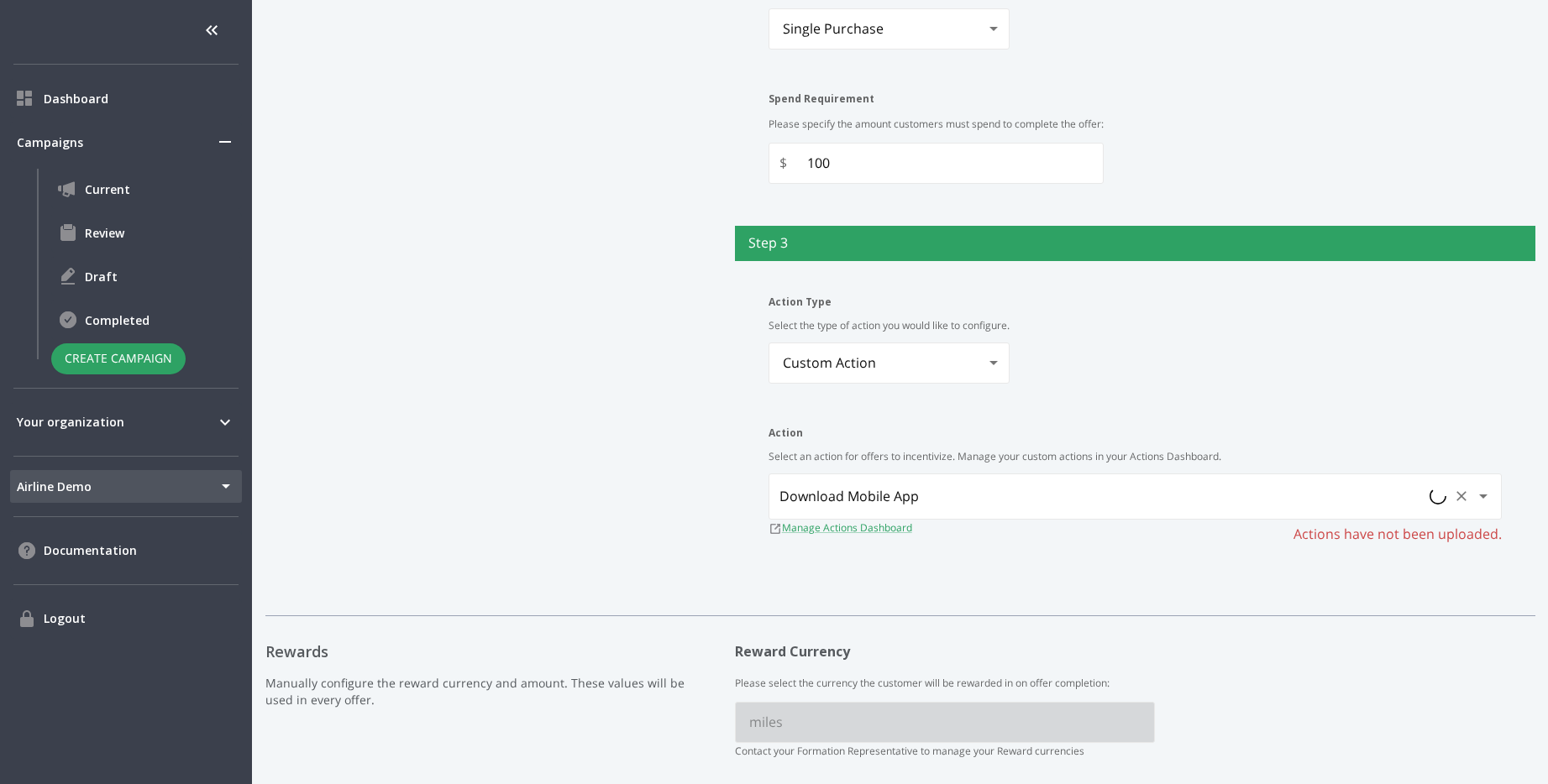
click at [589, 452] on div "Steps Manually configure the action requirements for each step. These actions w…" at bounding box center [487, 58] width 444 height 1064
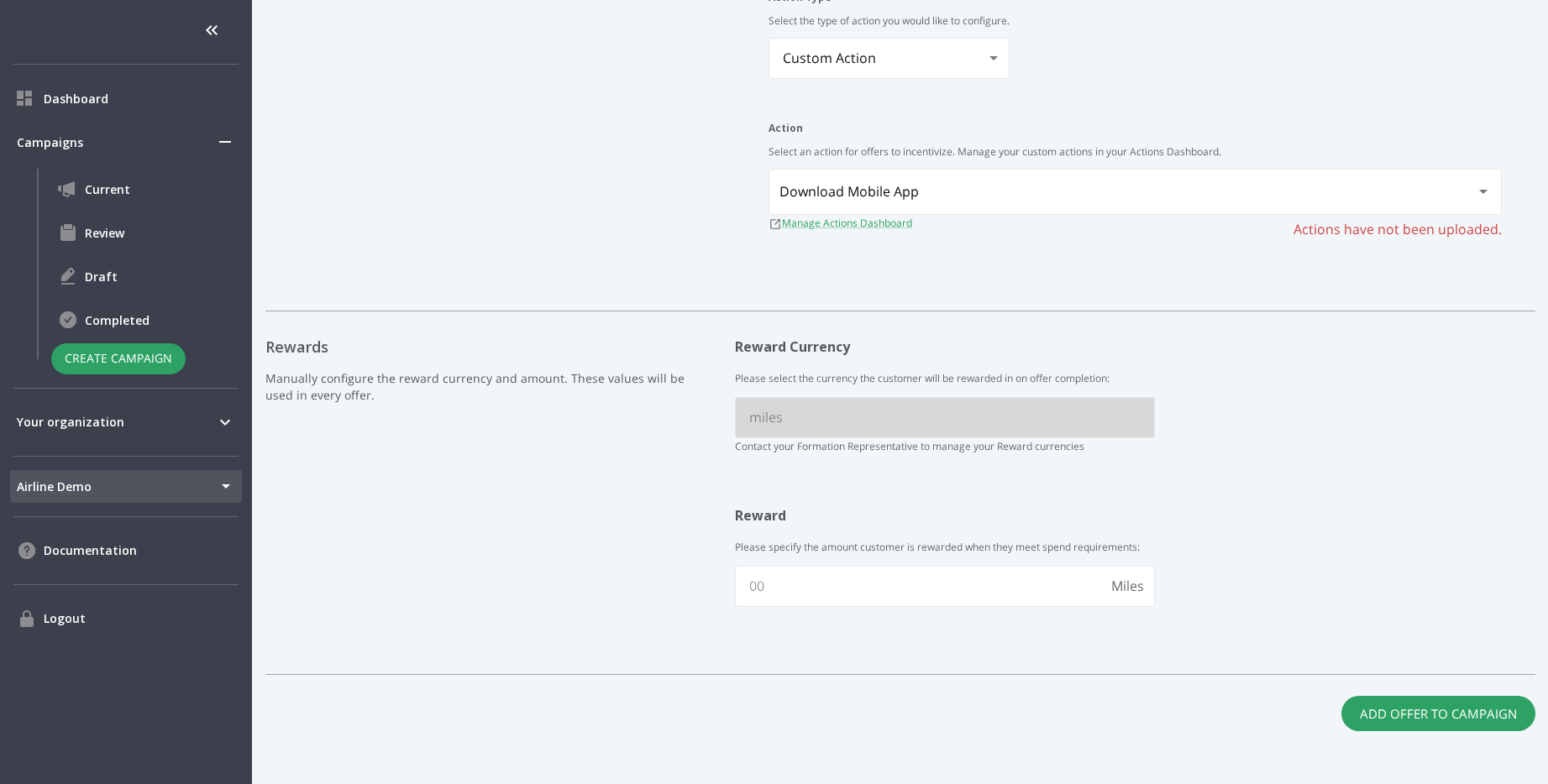
scroll to position [1366, 0]
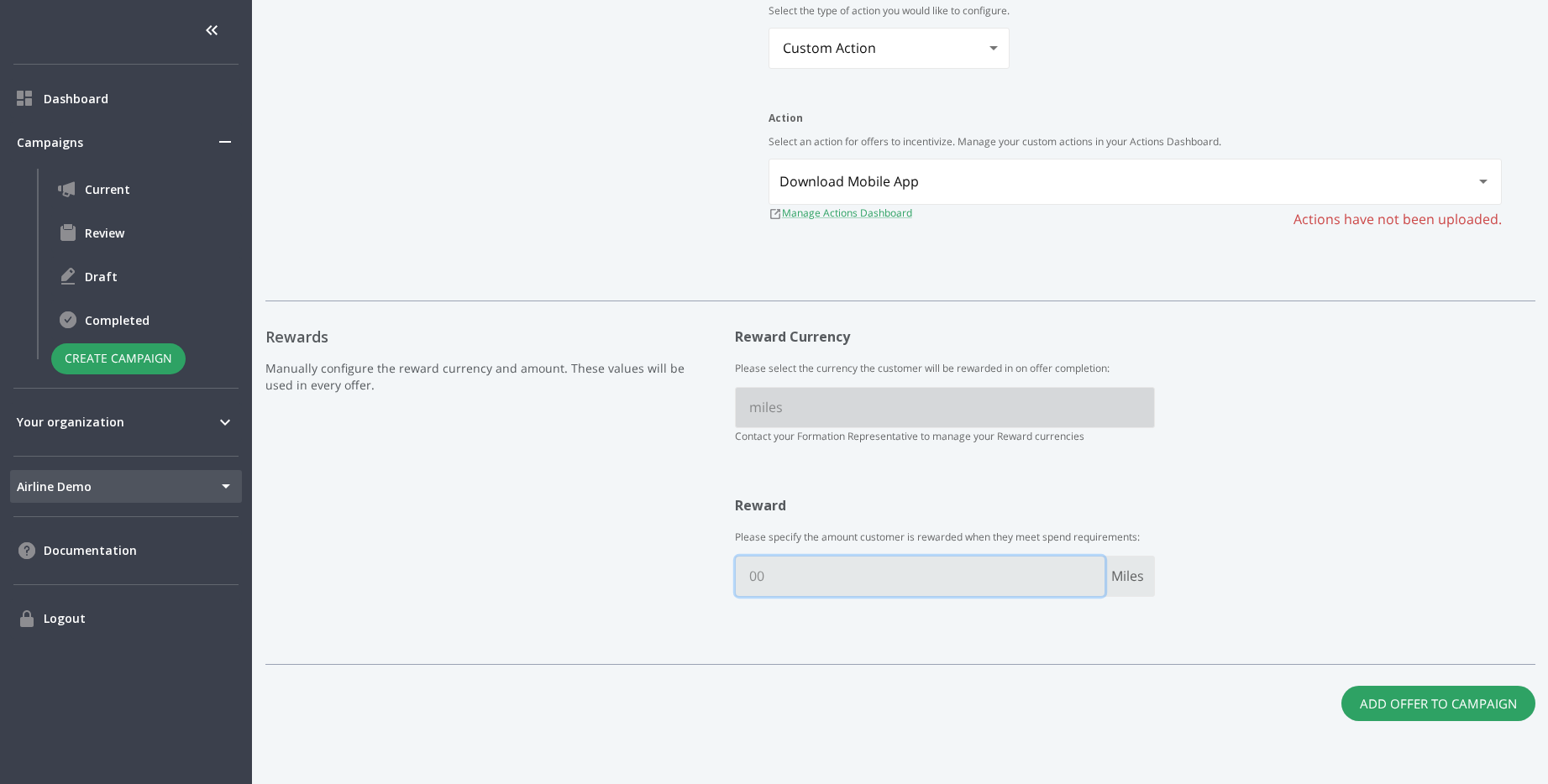
click at [862, 583] on input "text" at bounding box center [920, 577] width 369 height 39
type input "5"
type input "200"
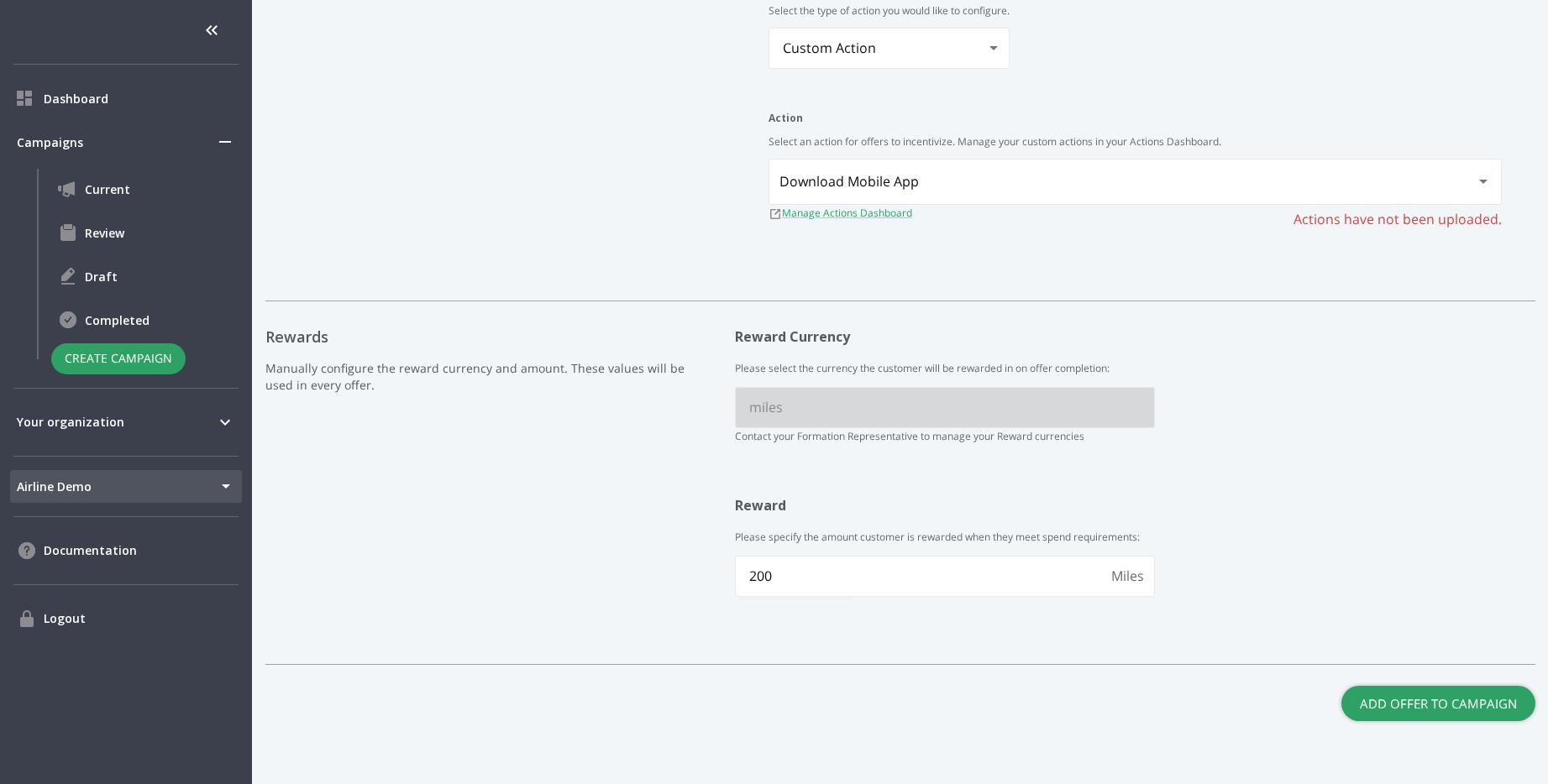
click at [1465, 698] on button "Add Offer to Campaign" at bounding box center [1438, 703] width 194 height 35
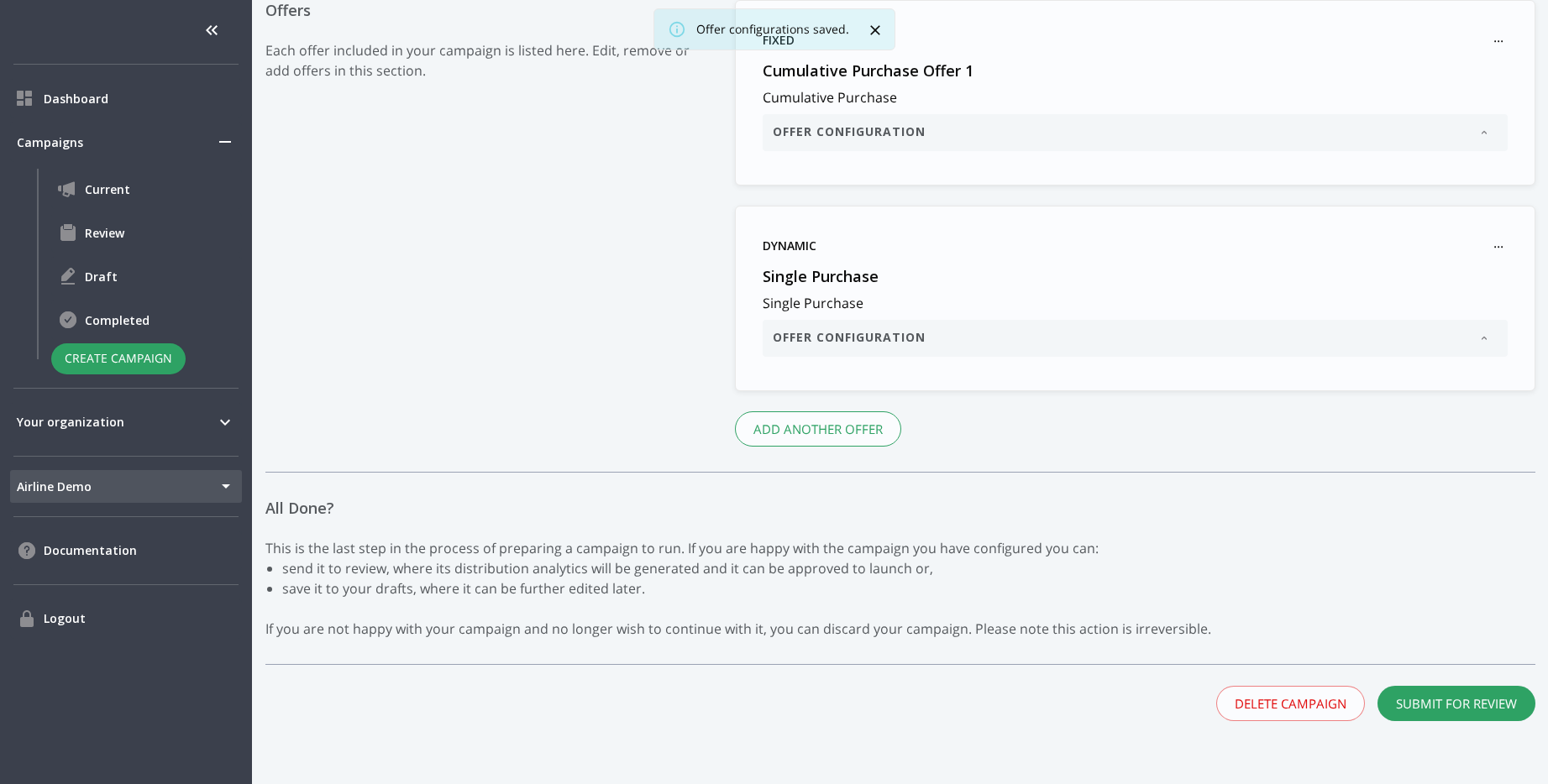
scroll to position [1319, 0]
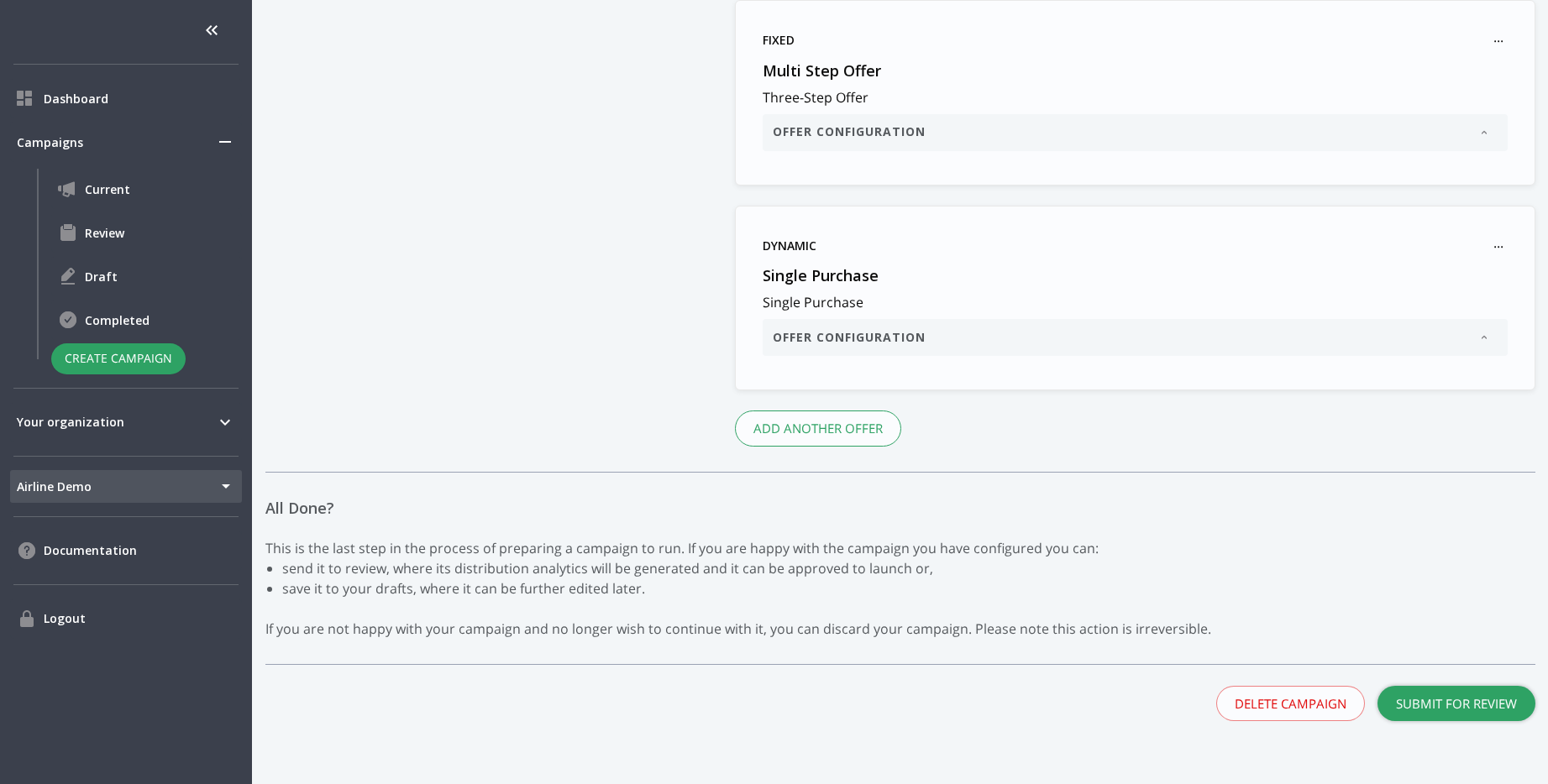
click at [1483, 701] on button "Submit for Review" at bounding box center [1456, 703] width 158 height 35
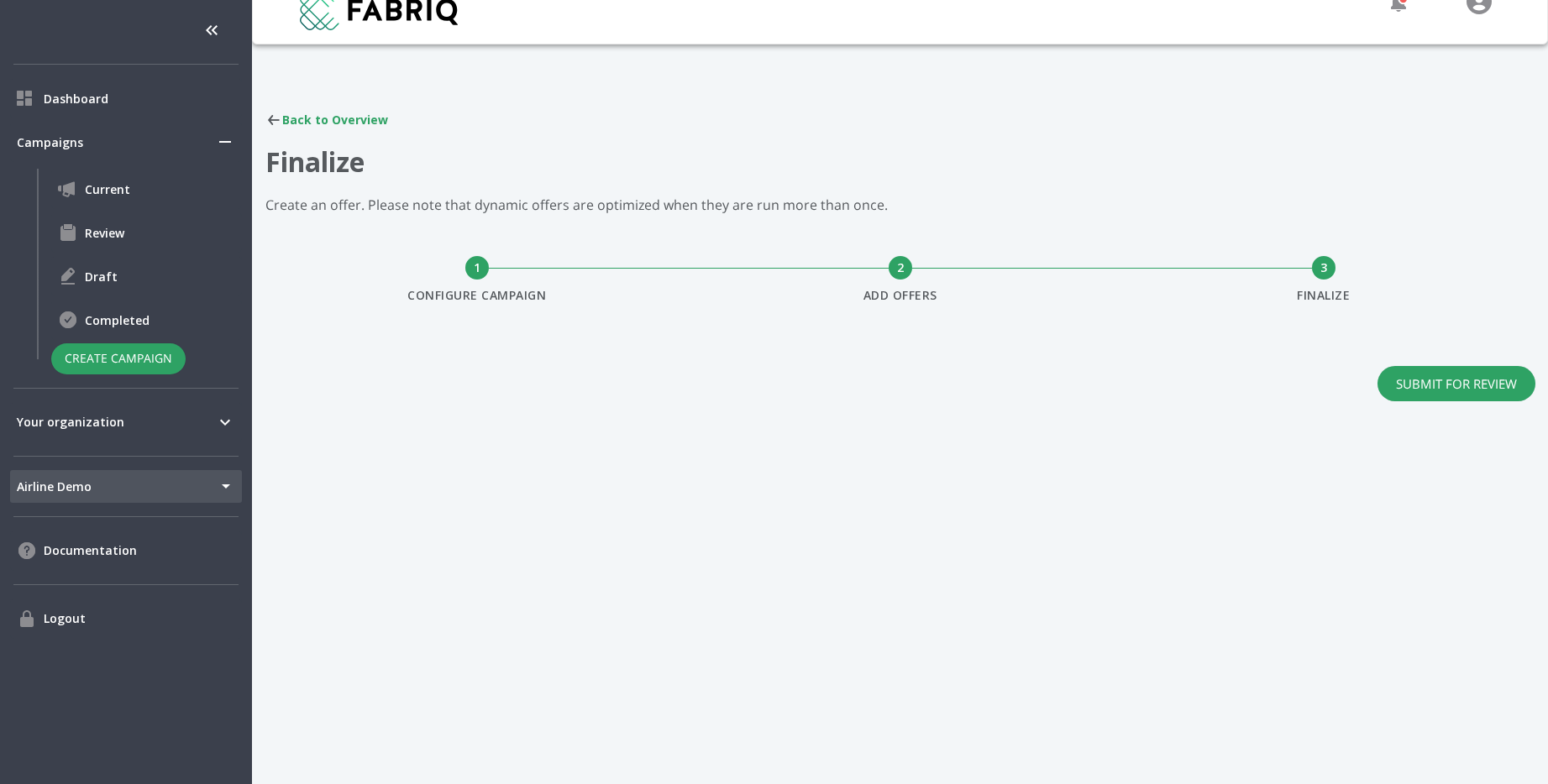
click at [1447, 406] on div "Back to Overview Finalize Create an offer. Please note that dynamic offers are …" at bounding box center [900, 267] width 1290 height 395
click at [1454, 395] on button "Submit for Review" at bounding box center [1456, 383] width 158 height 35
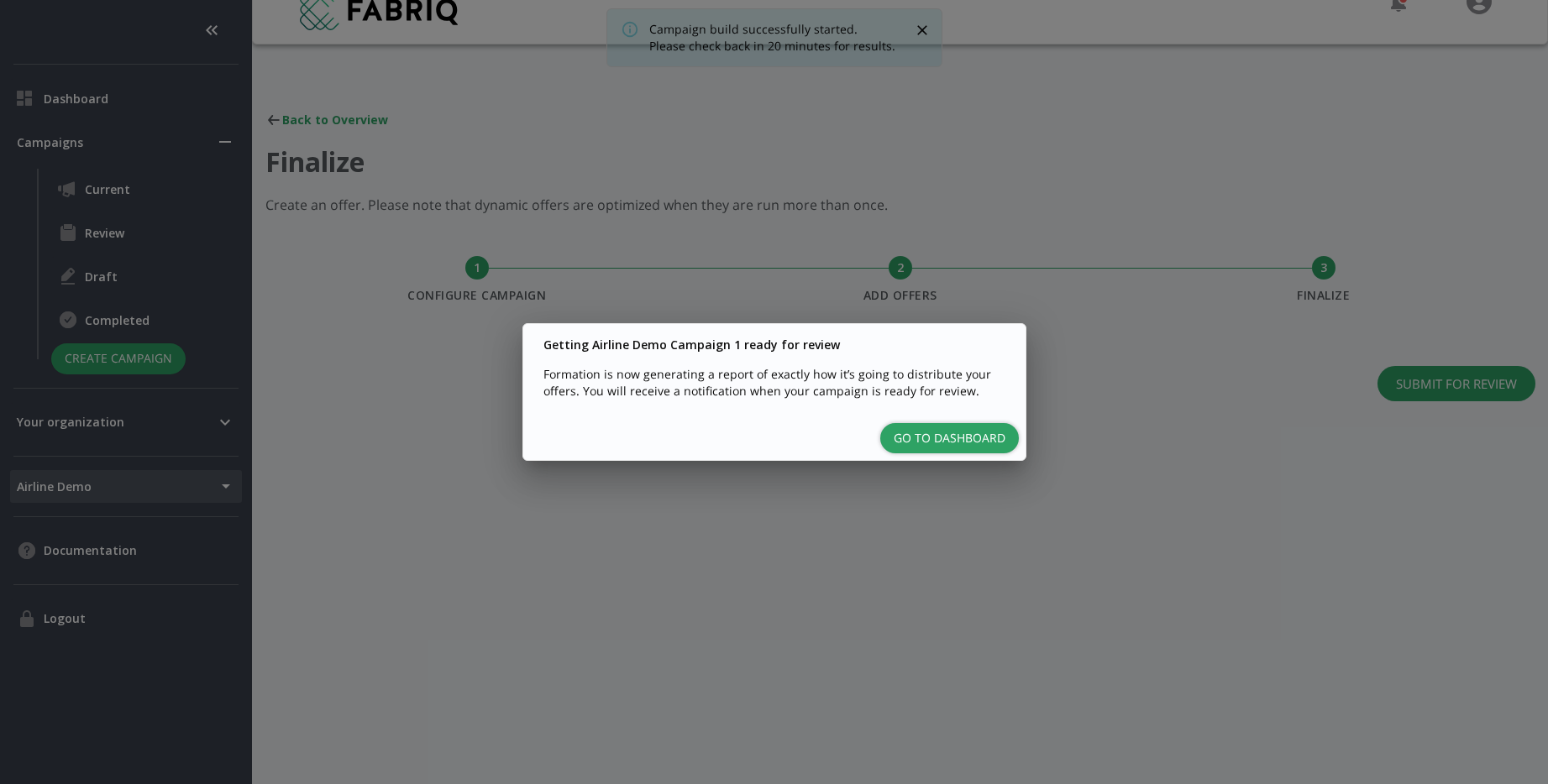
click at [972, 439] on button "Go to Dashboard" at bounding box center [949, 439] width 139 height 31
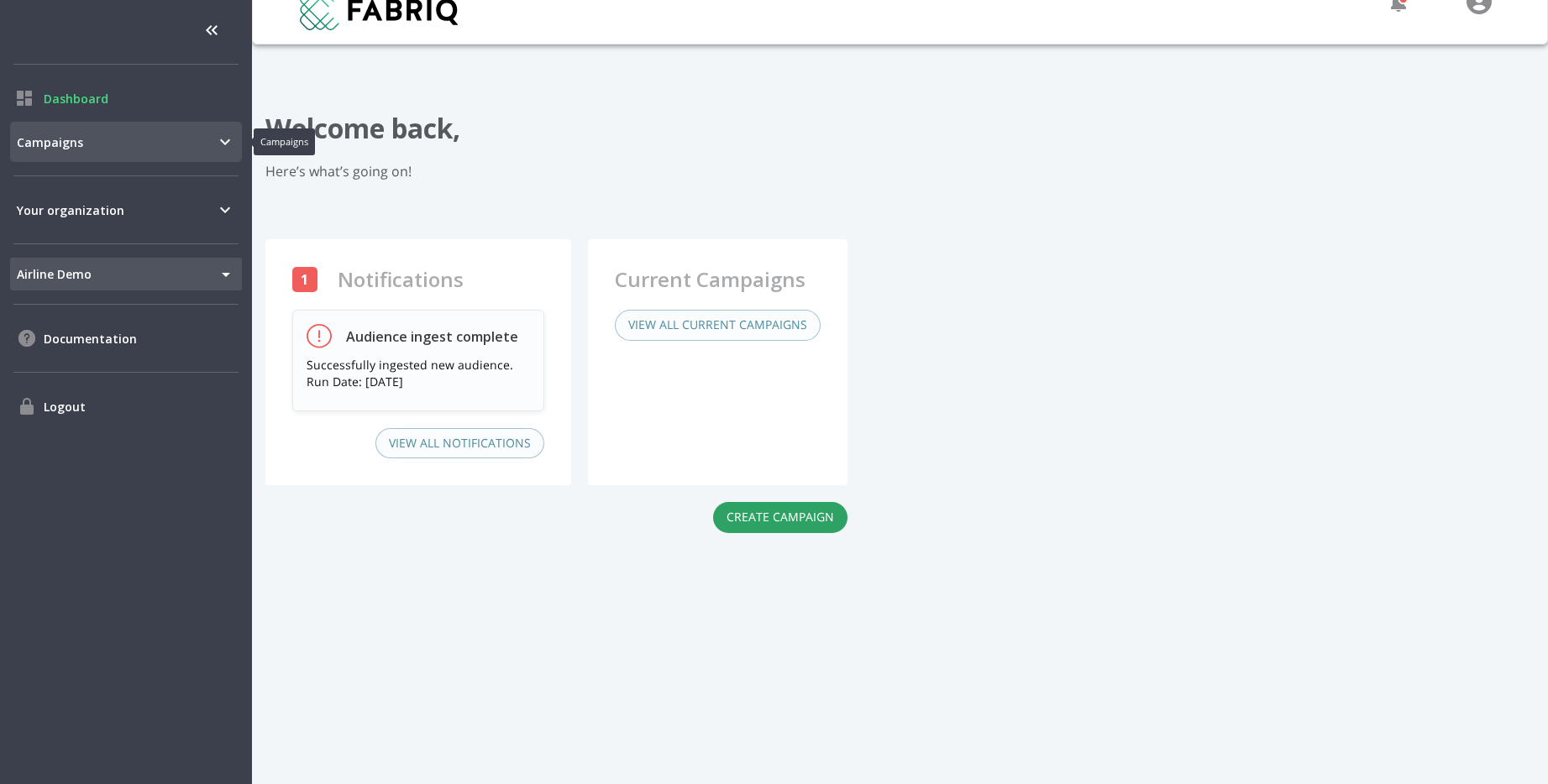
click at [138, 156] on div "Campaigns" at bounding box center [126, 141] width 232 height 40
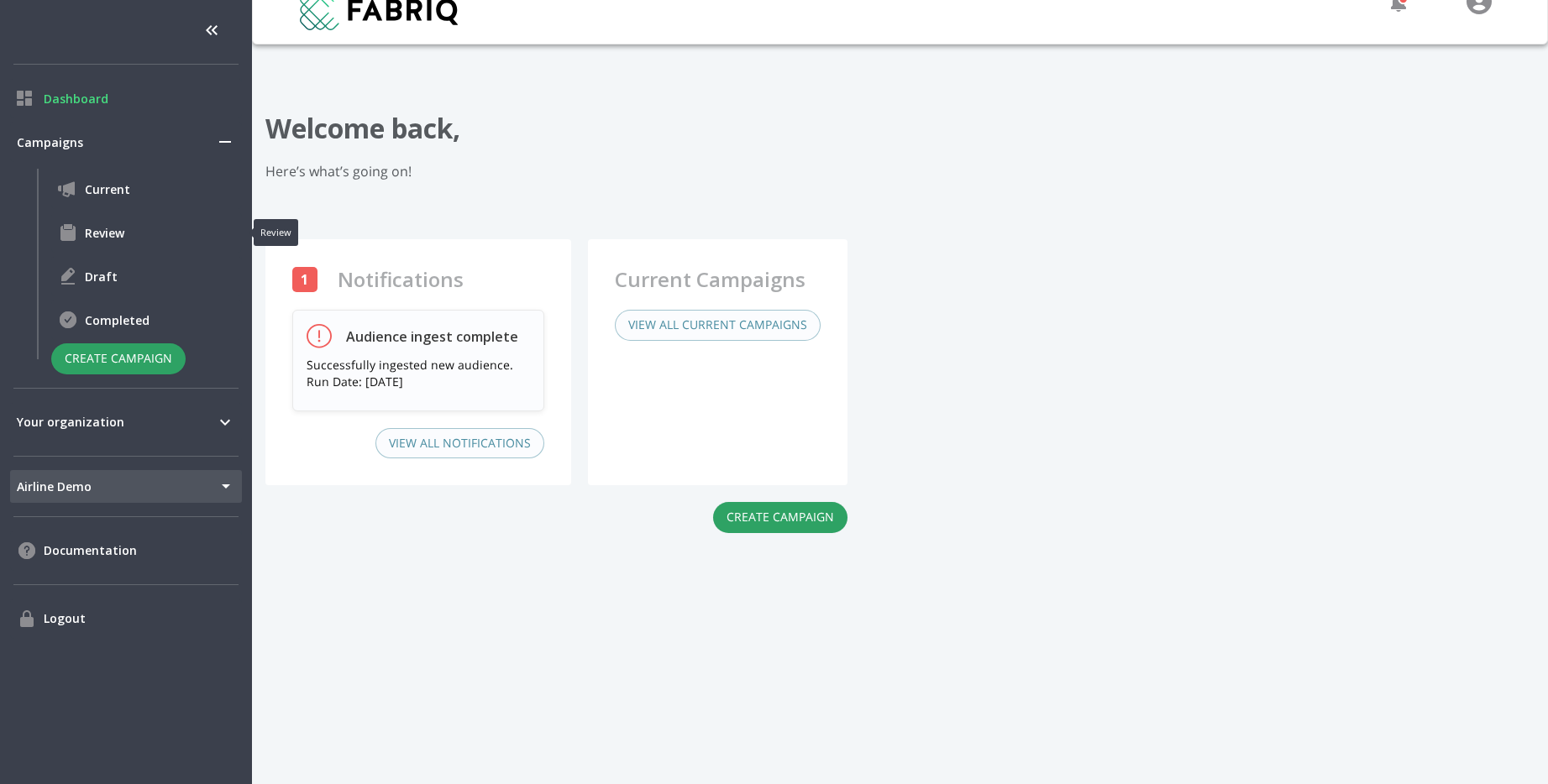
click at [97, 237] on span "Review" at bounding box center [160, 233] width 151 height 18
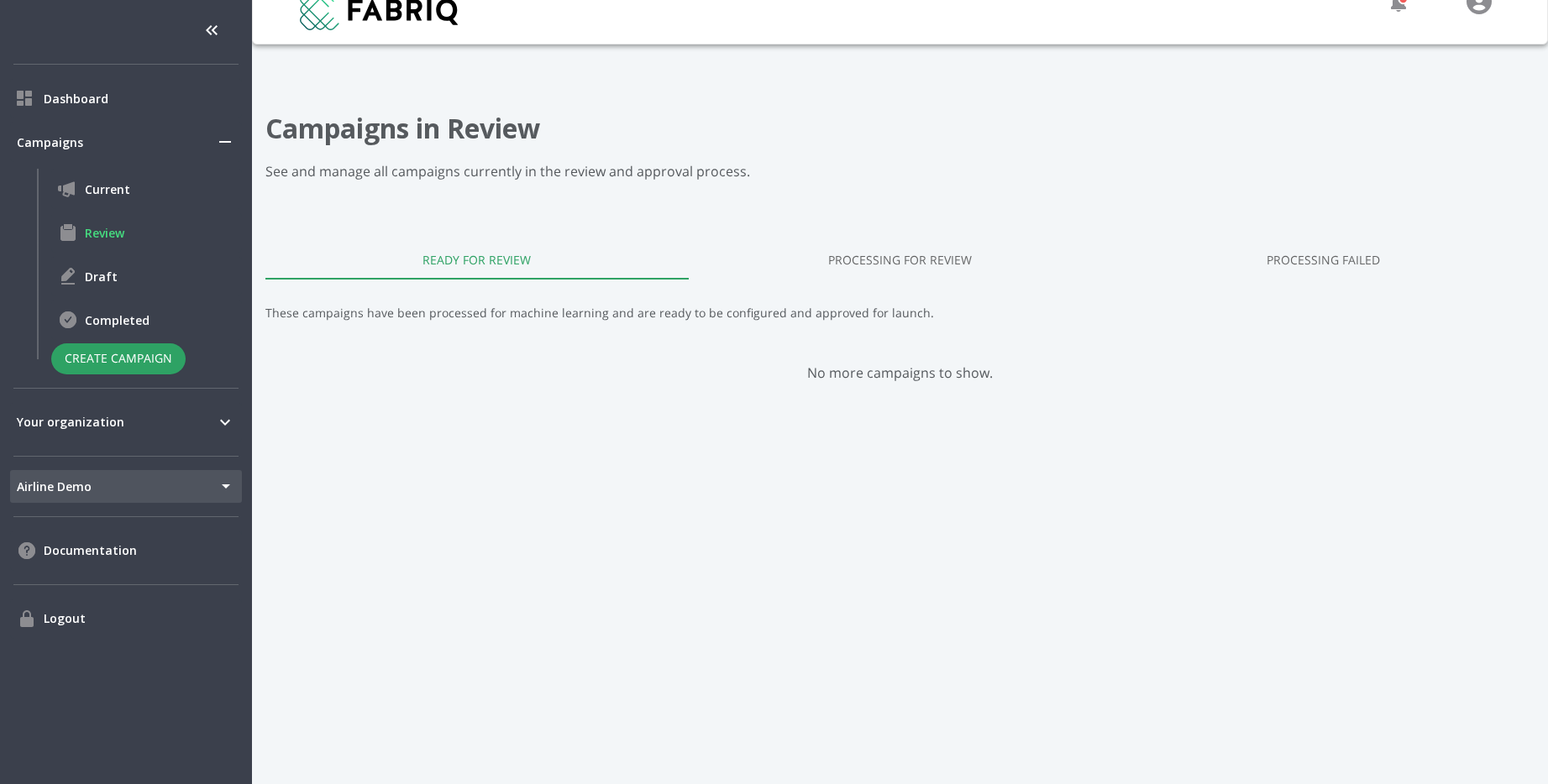
click at [947, 277] on link "Processing for Review" at bounding box center [901, 258] width 424 height 40
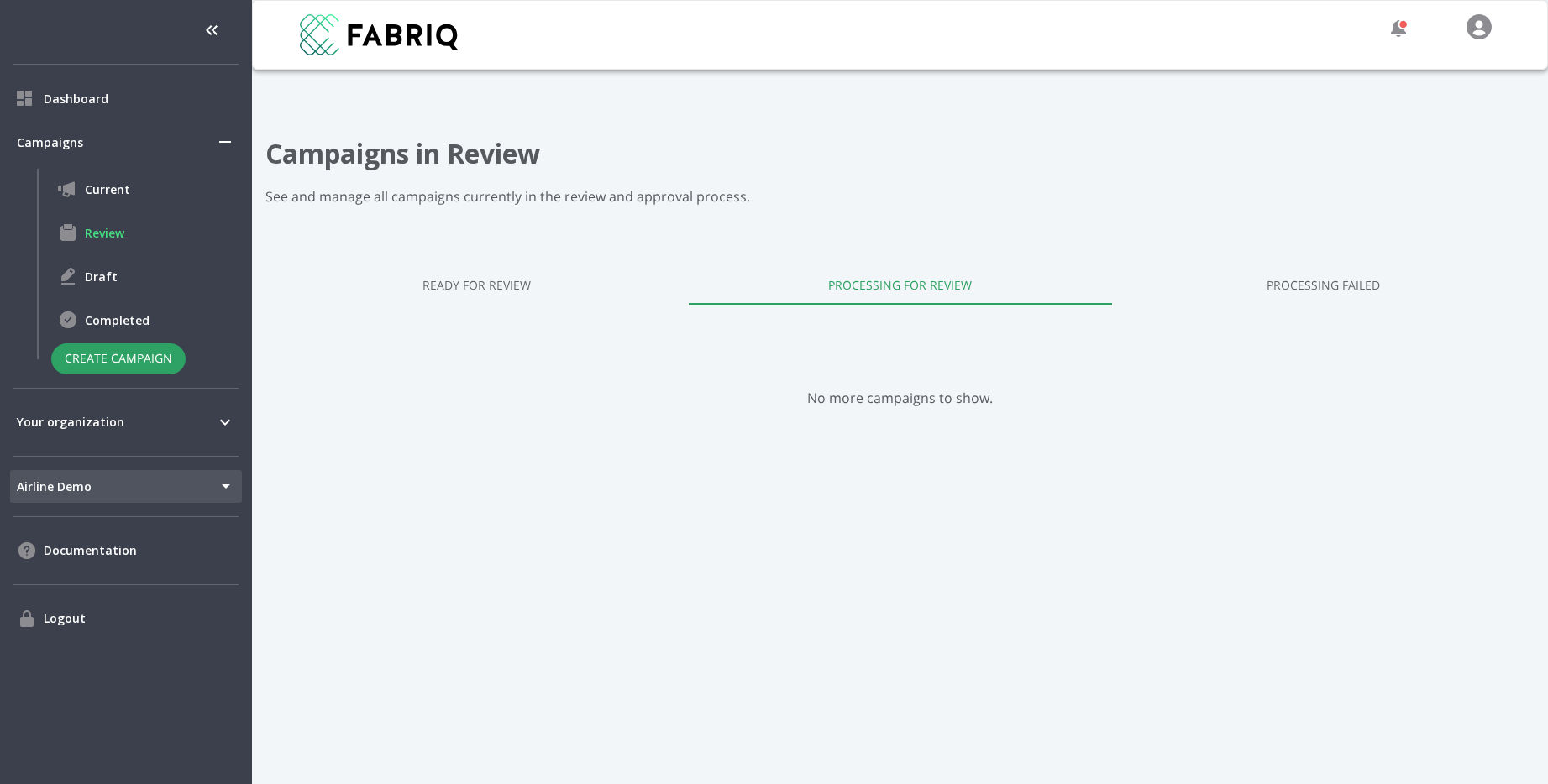
click at [485, 279] on link "Ready for Review" at bounding box center [477, 284] width 424 height 40
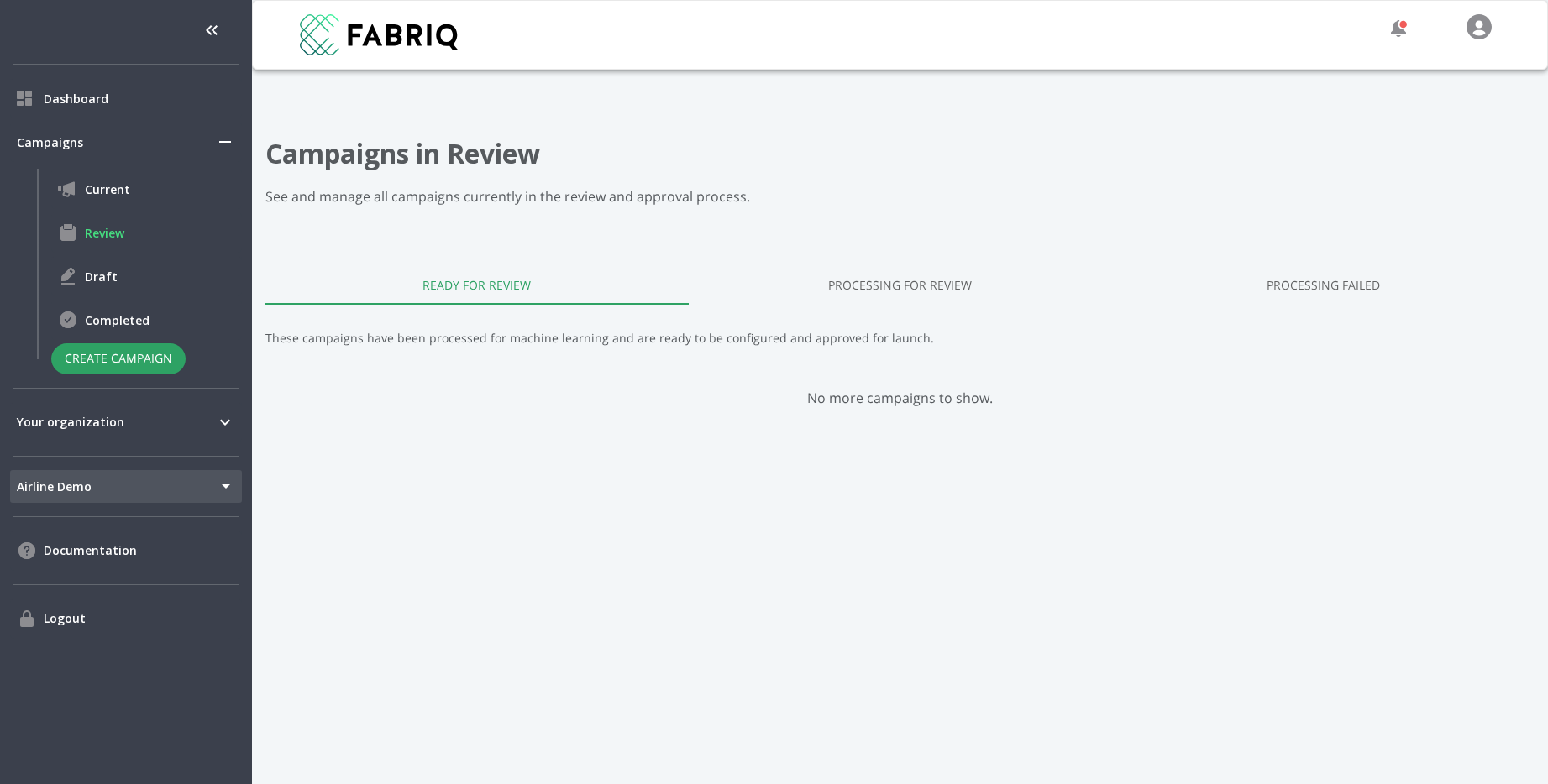
click at [1328, 275] on link "Processing Failed" at bounding box center [1323, 284] width 424 height 40
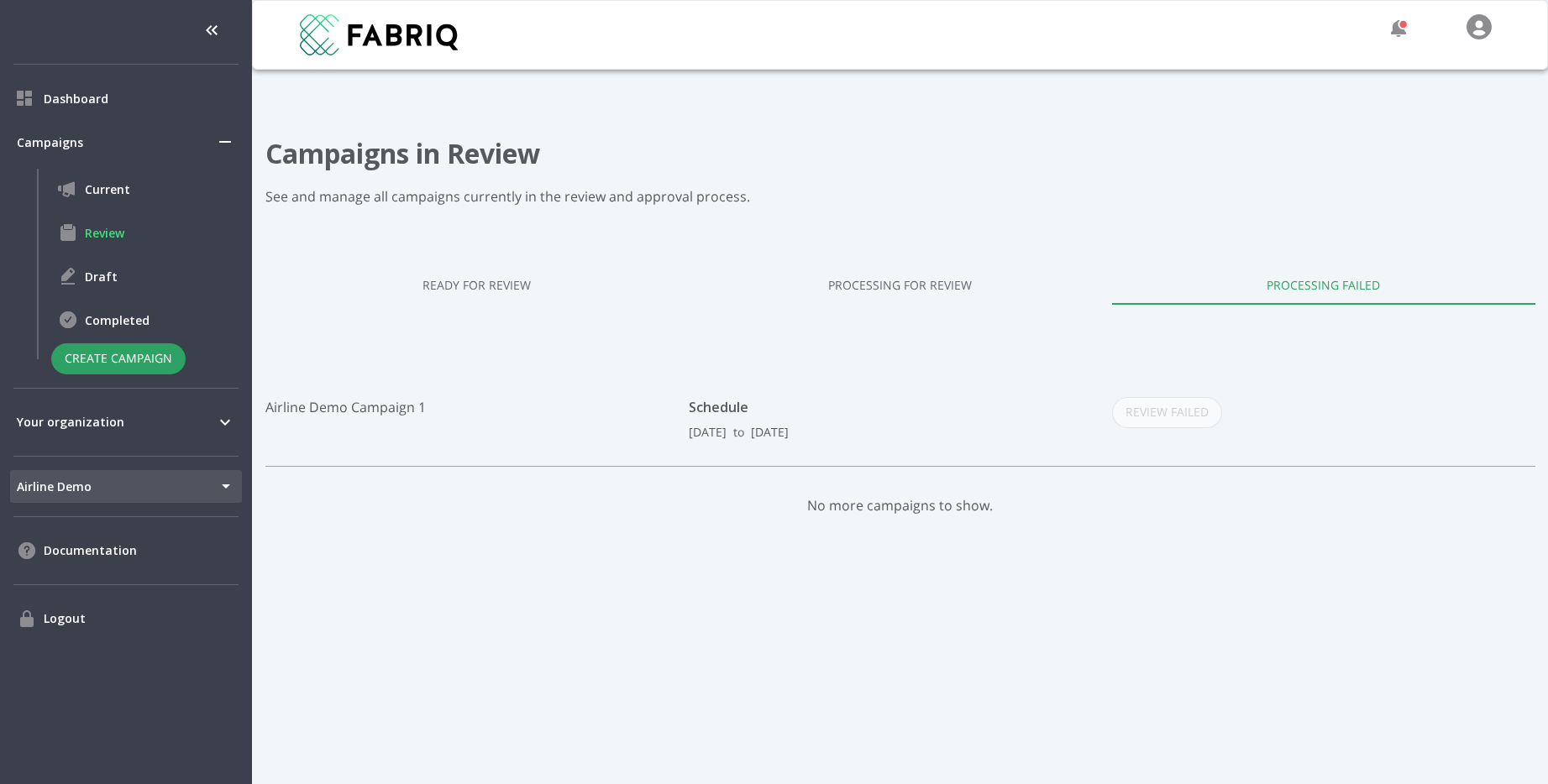
click at [387, 407] on p "Airline Demo Campaign 1" at bounding box center [477, 418] width 424 height 43
click at [97, 270] on span "Draft" at bounding box center [160, 276] width 151 height 18
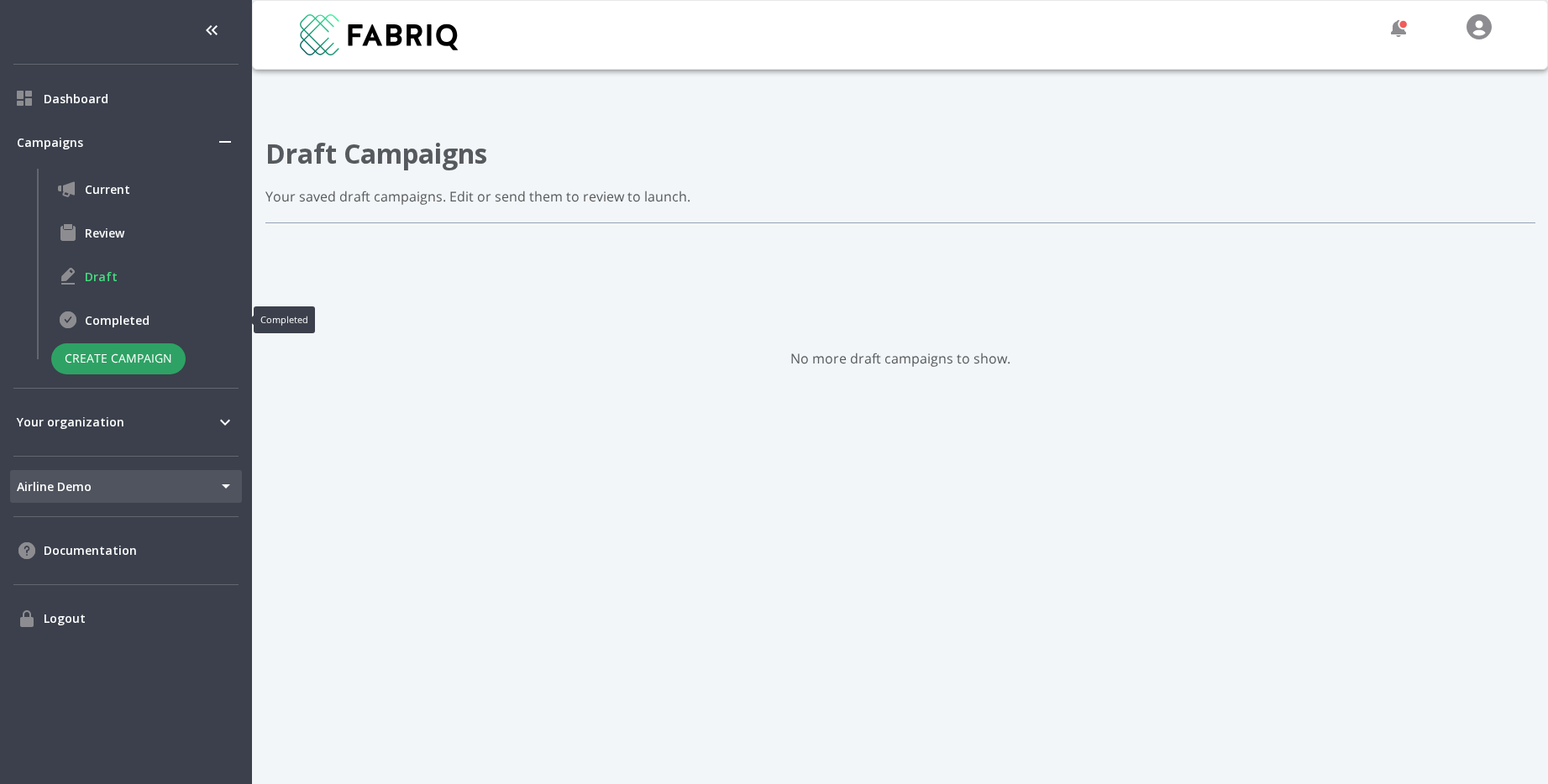
click at [104, 333] on div "Completed" at bounding box center [146, 320] width 191 height 40
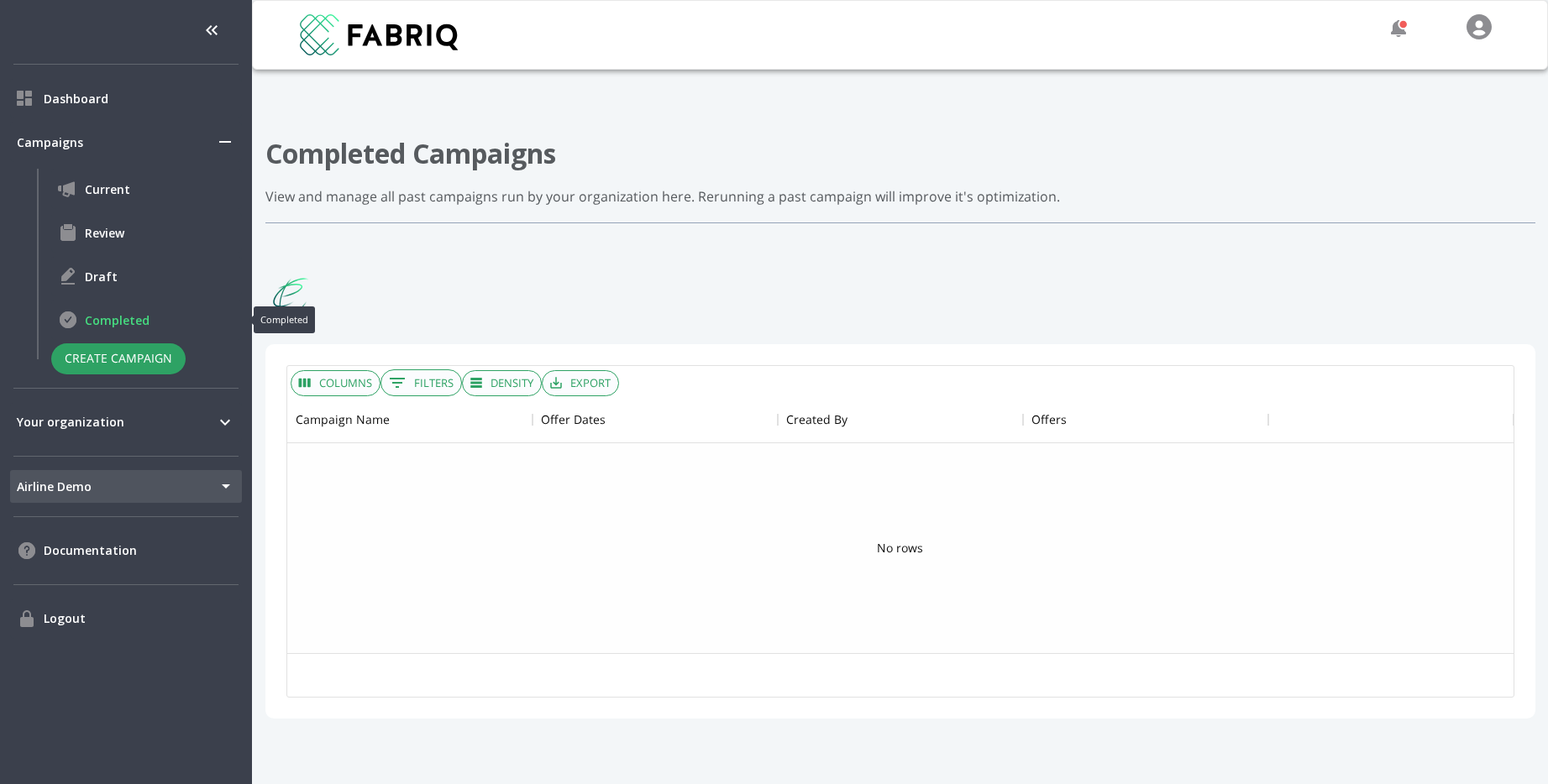
scroll to position [257, 1226]
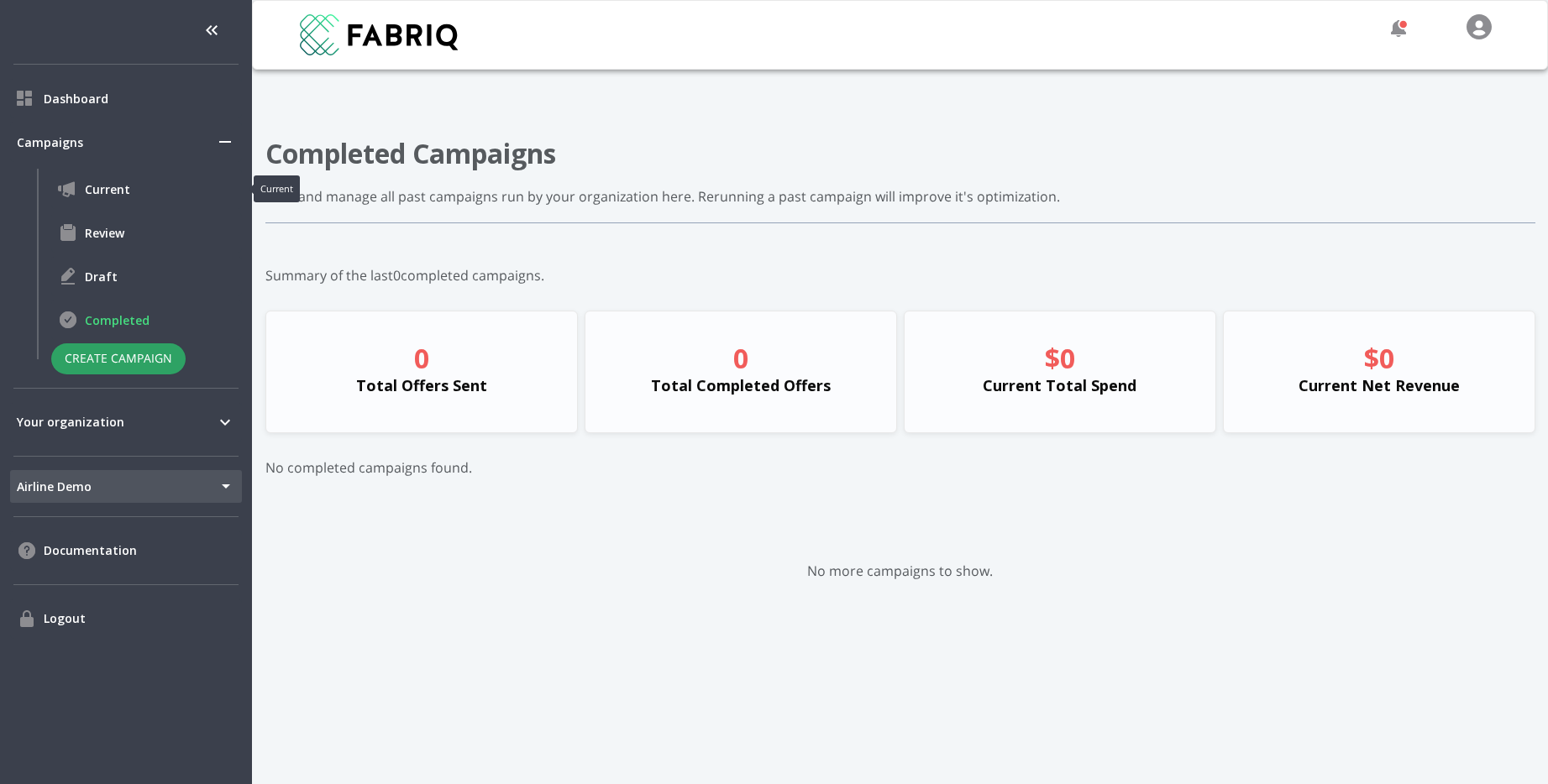
click at [113, 190] on span "Current" at bounding box center [160, 189] width 151 height 18
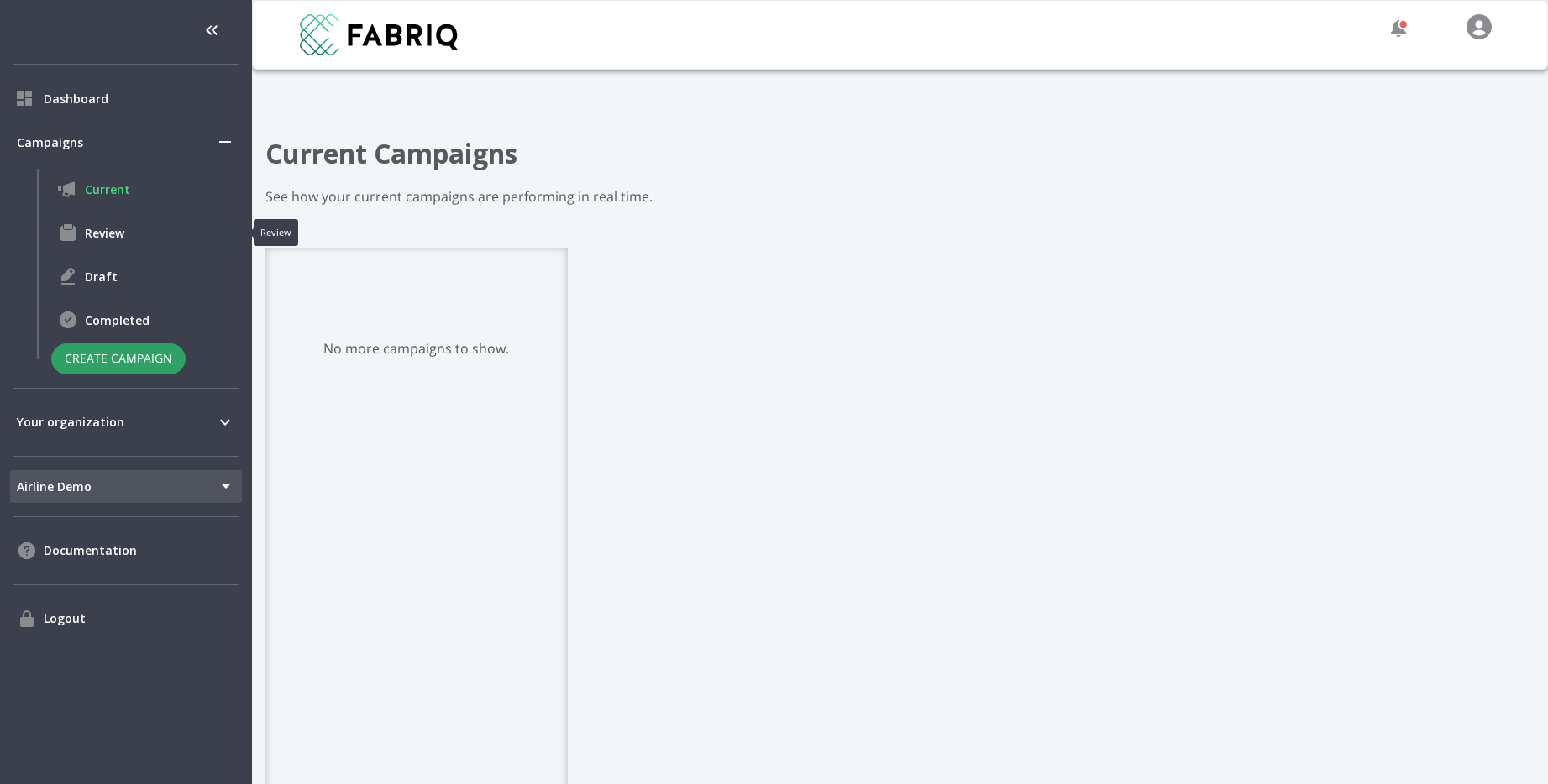
click at [113, 233] on span "Review" at bounding box center [160, 233] width 151 height 18
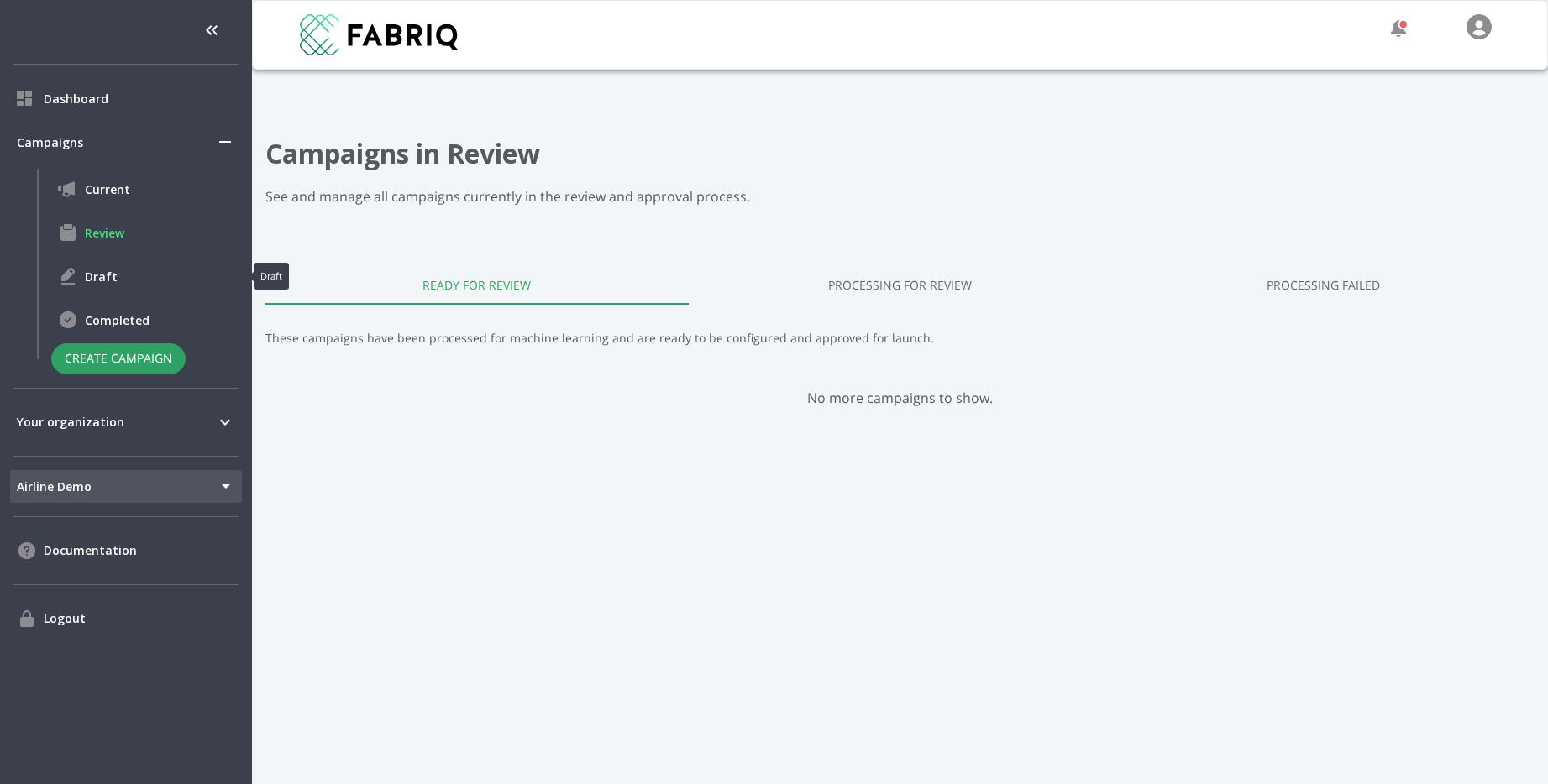
click at [104, 275] on span "Draft" at bounding box center [160, 276] width 151 height 18
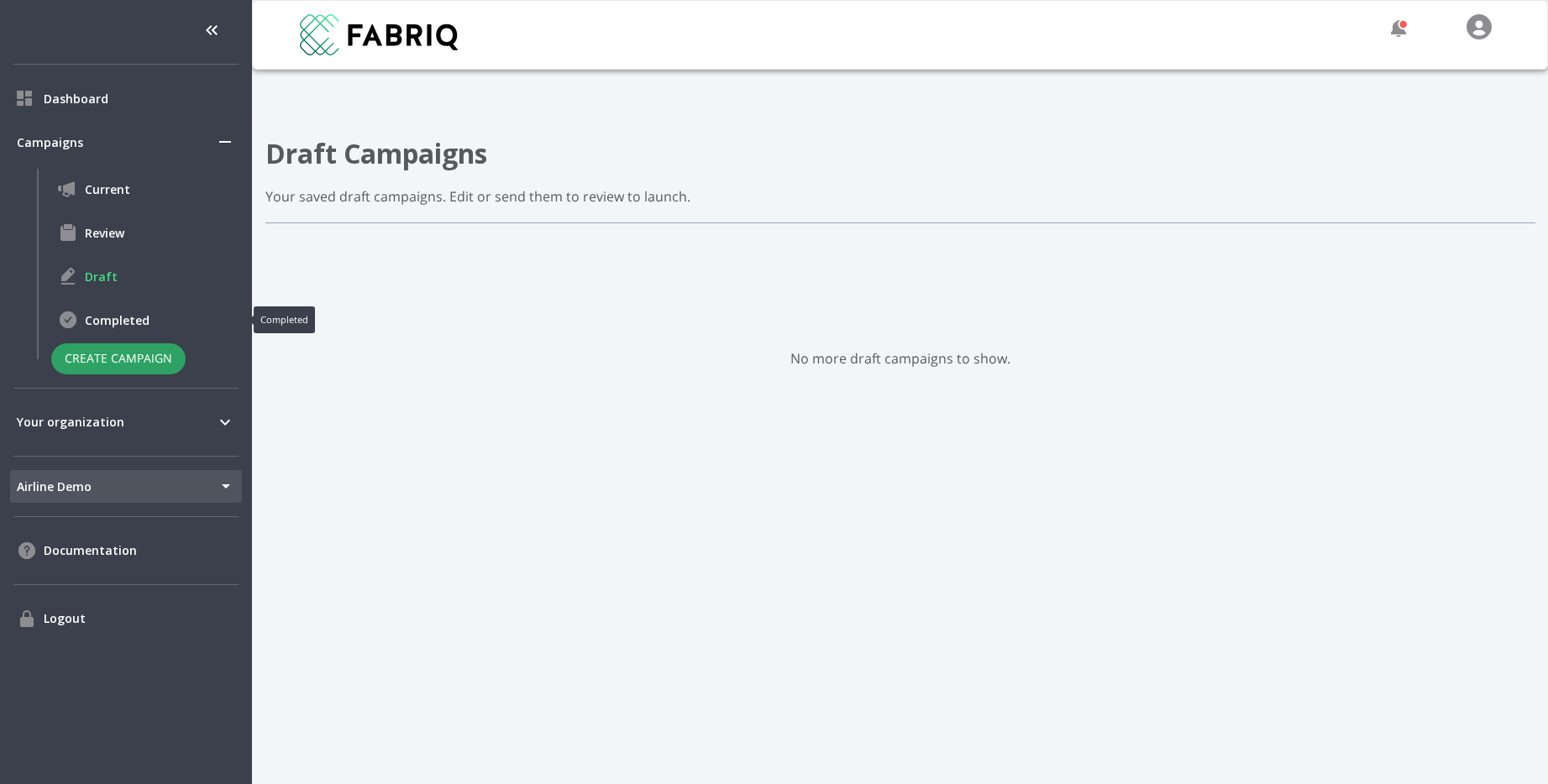
click at [120, 321] on span "Completed" at bounding box center [160, 320] width 151 height 18
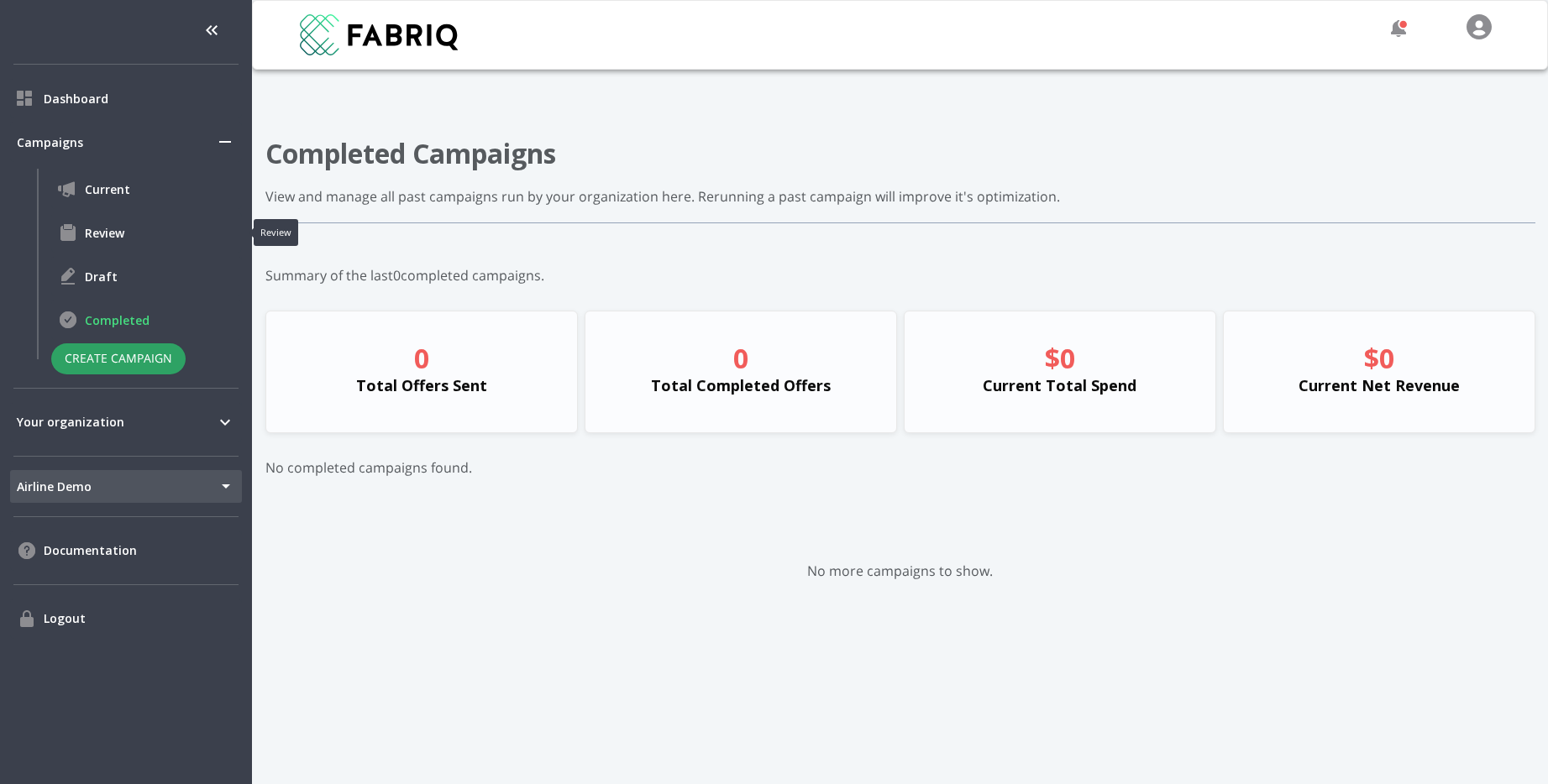
click at [111, 235] on span "Review" at bounding box center [160, 233] width 151 height 18
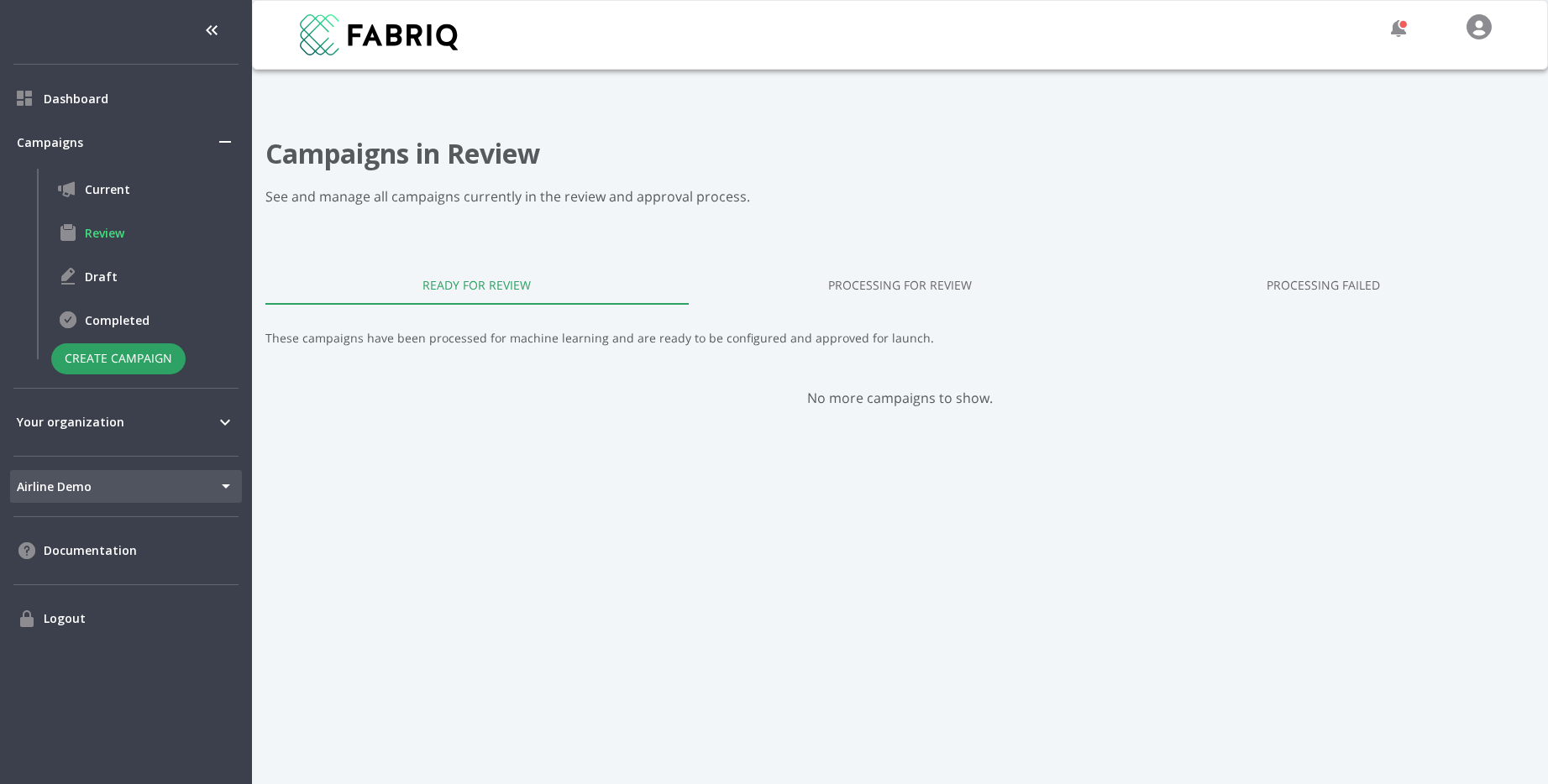
click at [1362, 293] on link "Processing Failed" at bounding box center [1323, 284] width 424 height 40
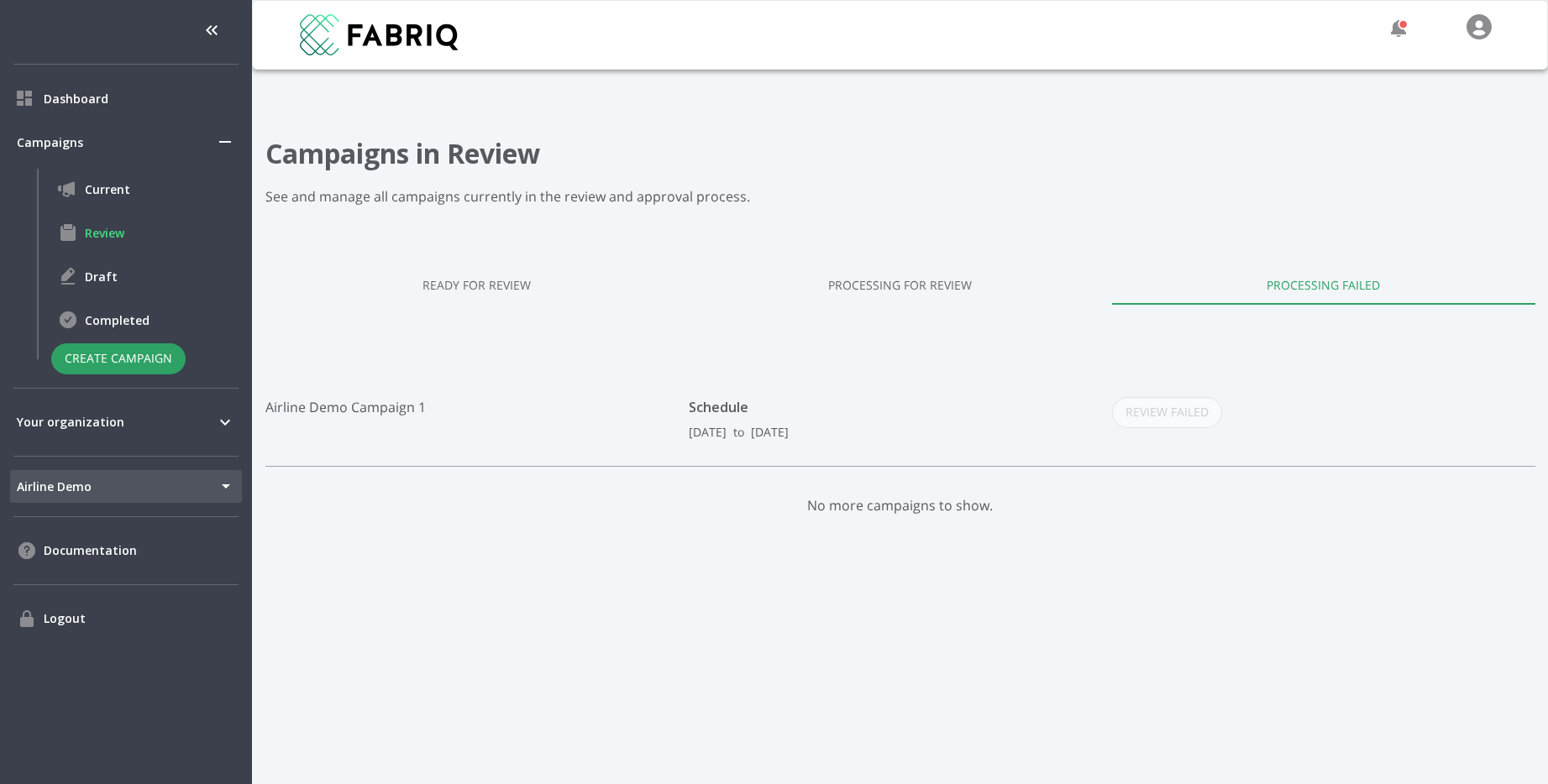
click at [357, 413] on p "Airline Demo Campaign 1" at bounding box center [477, 418] width 424 height 43
click at [1187, 412] on div "Review Failed" at bounding box center [1166, 412] width 110 height 31
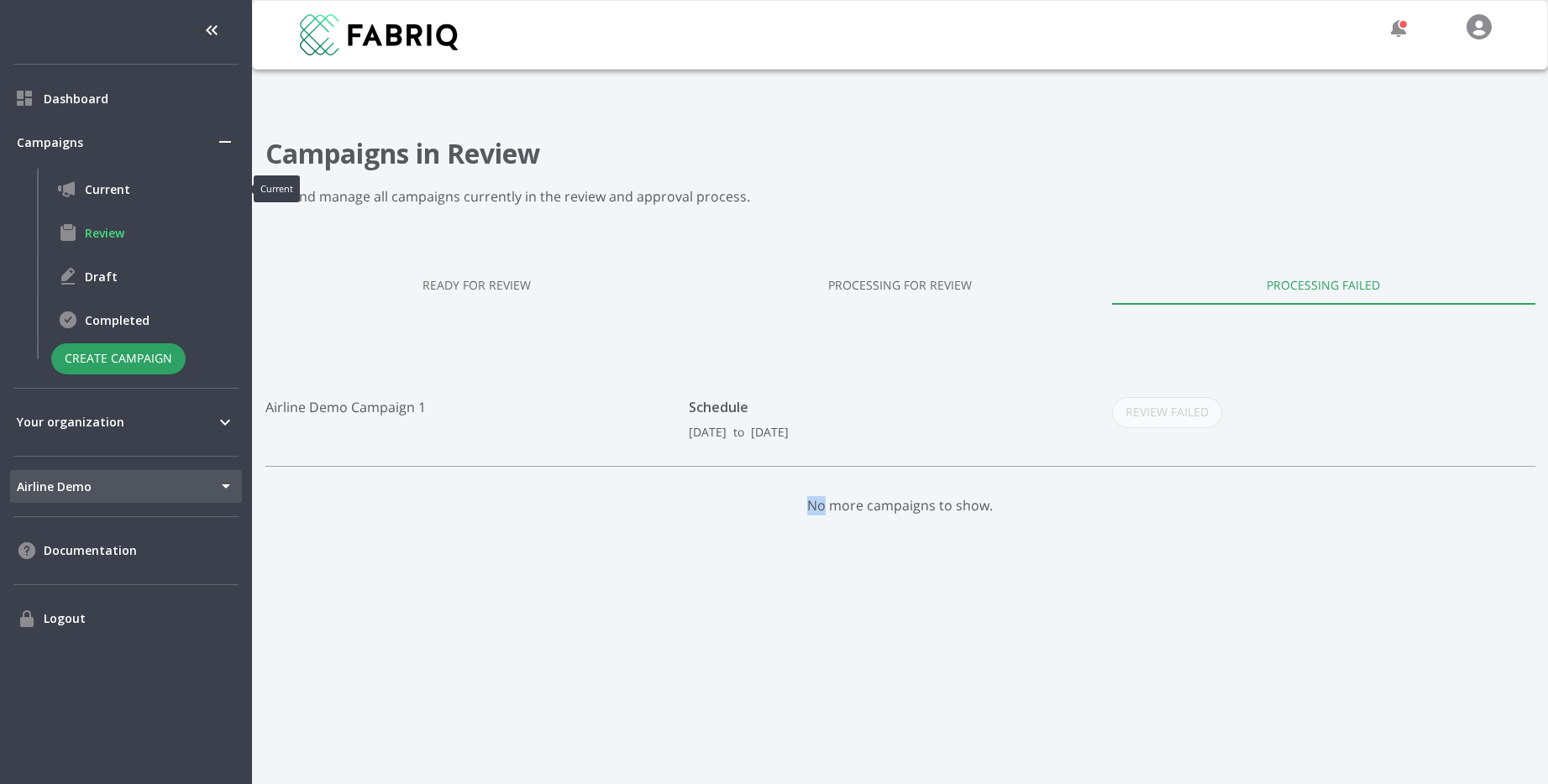
click at [126, 204] on div "Current" at bounding box center [146, 188] width 191 height 40
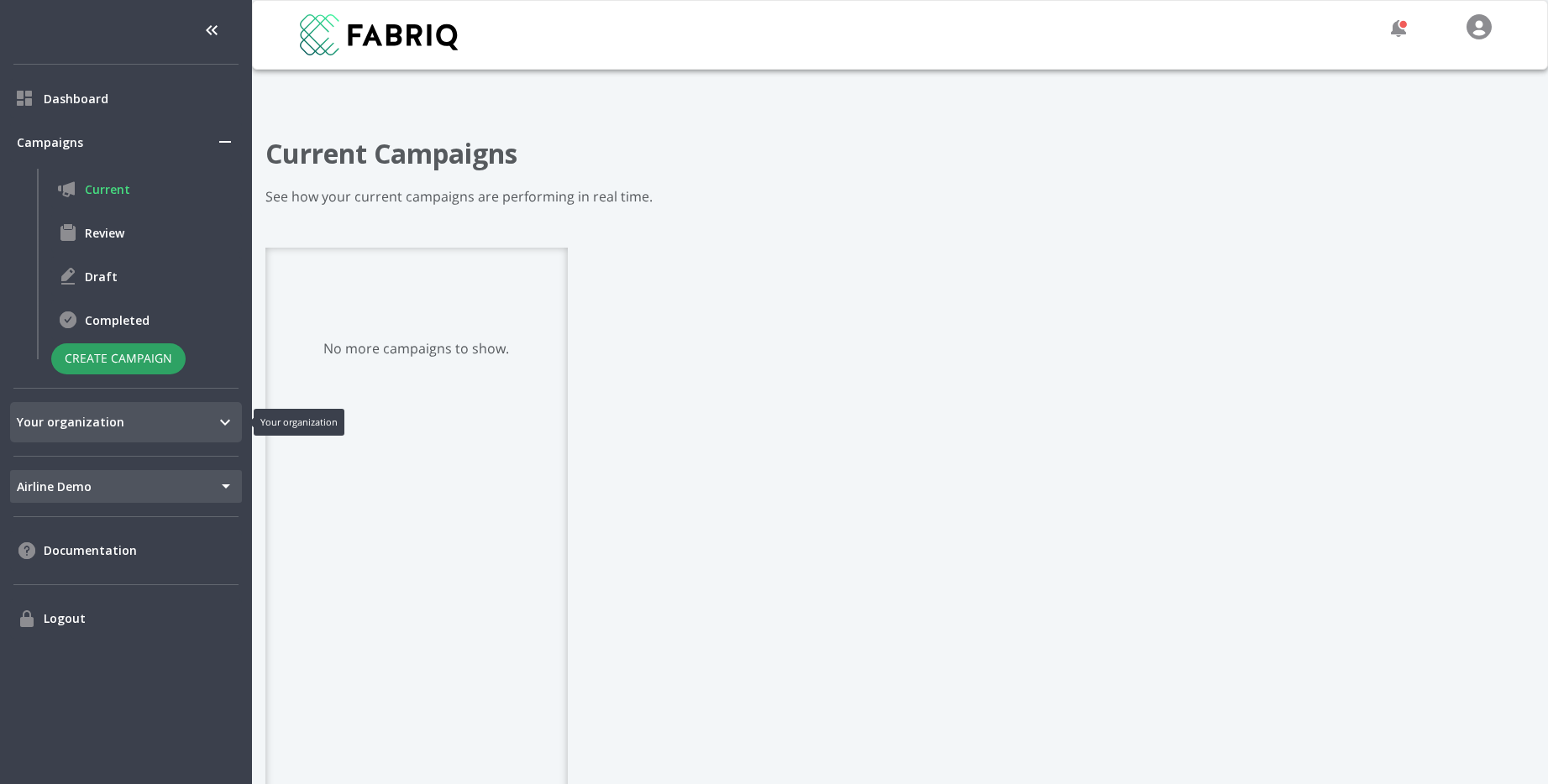
click at [172, 418] on span "Your organization" at bounding box center [116, 422] width 198 height 18
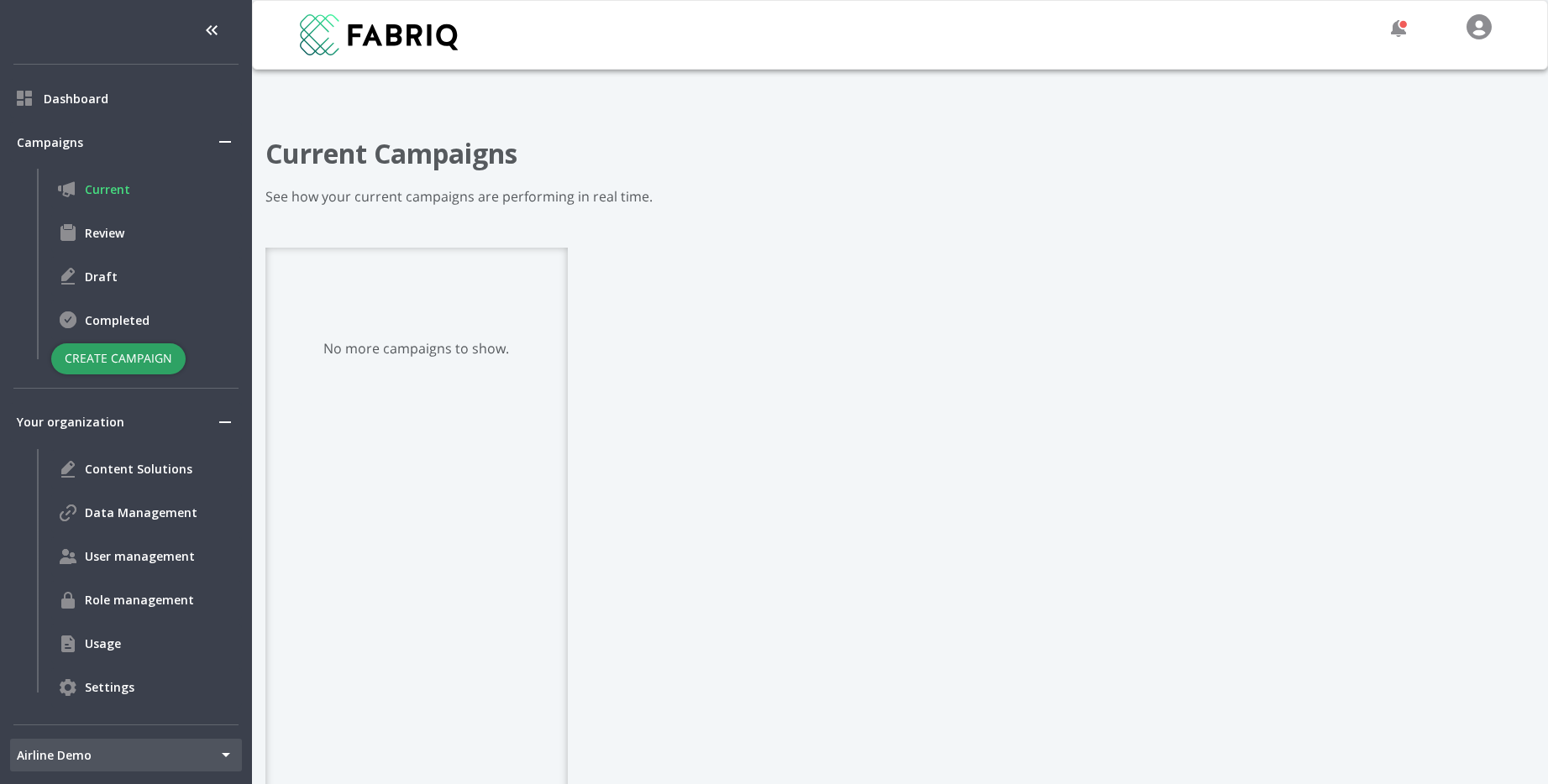
click at [154, 363] on button "Create Campaign" at bounding box center [118, 359] width 134 height 31
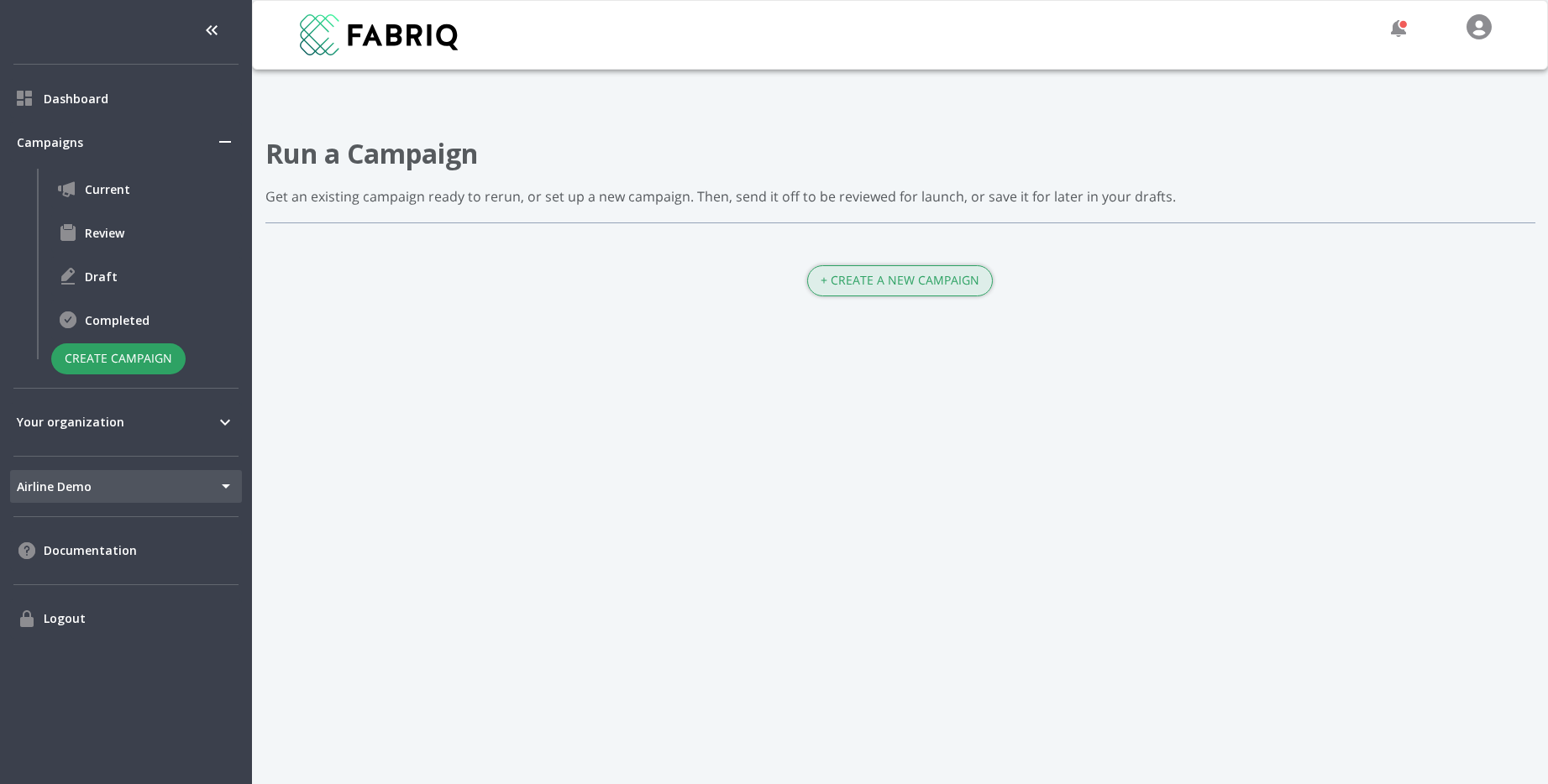
click at [925, 285] on button "+ Create a New Campaign" at bounding box center [900, 281] width 185 height 31
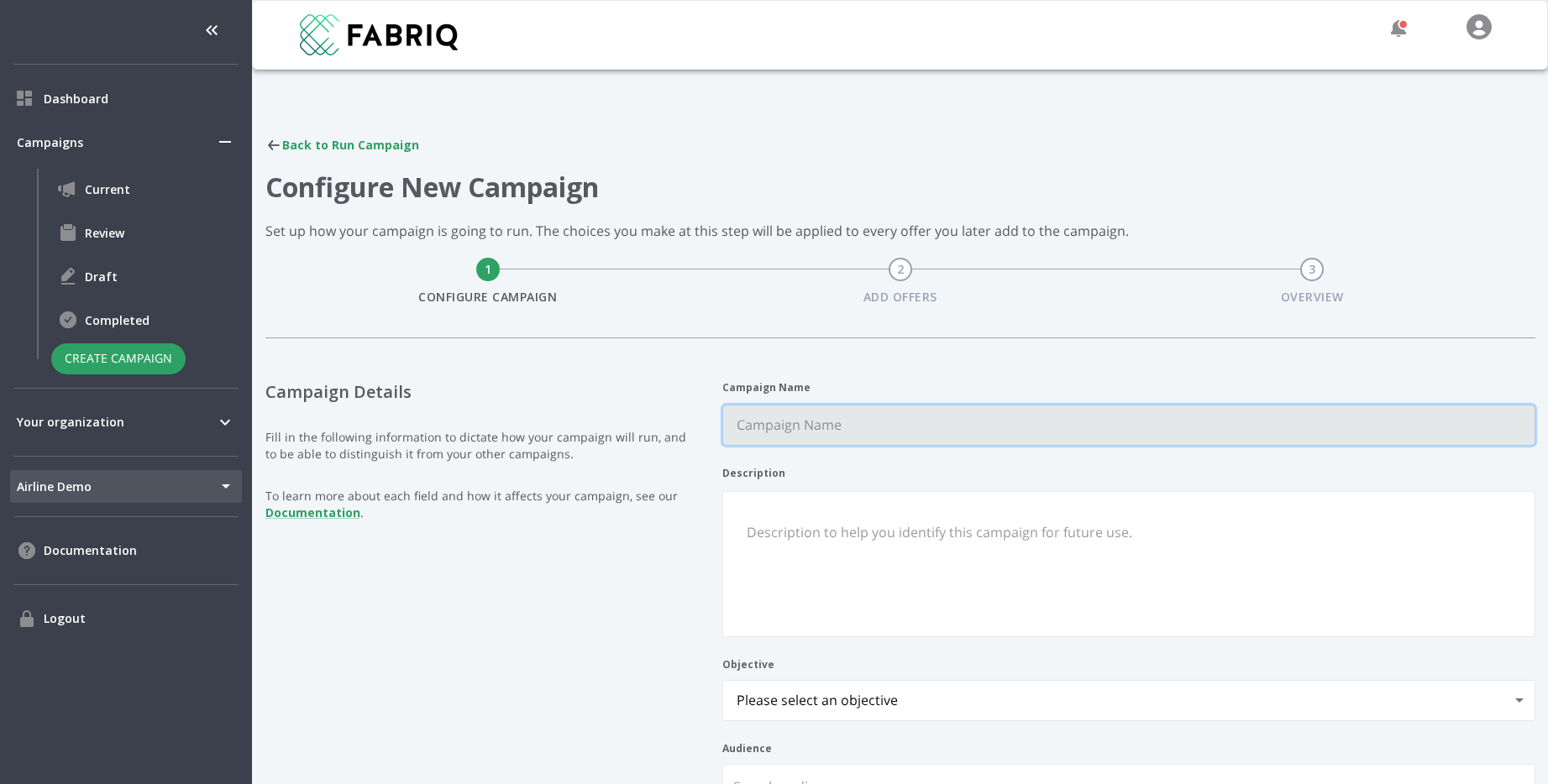
click at [852, 420] on Name "Campaign Name" at bounding box center [1129, 425] width 811 height 39
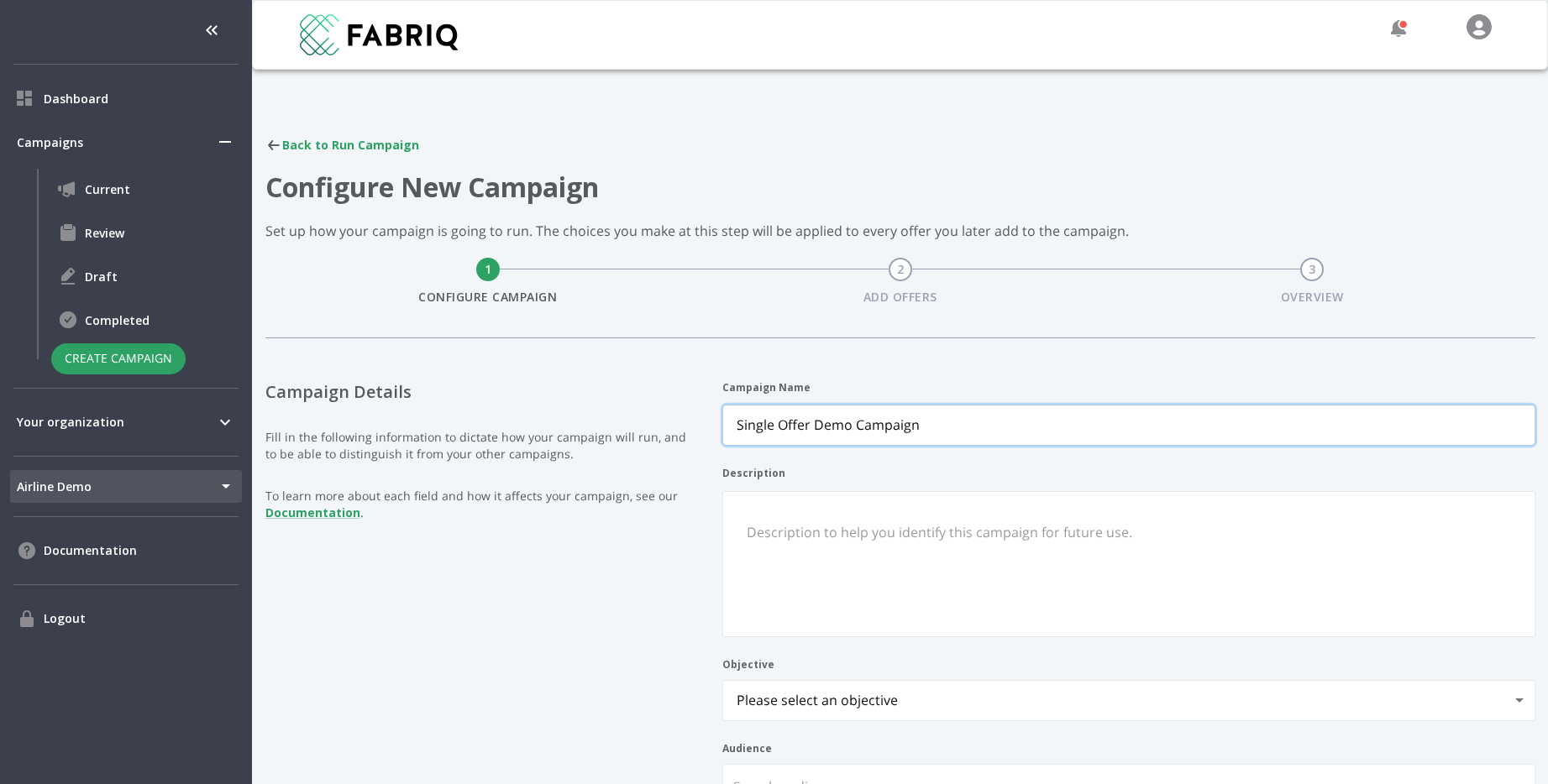
type Name "Single Offer Demo Campaign"
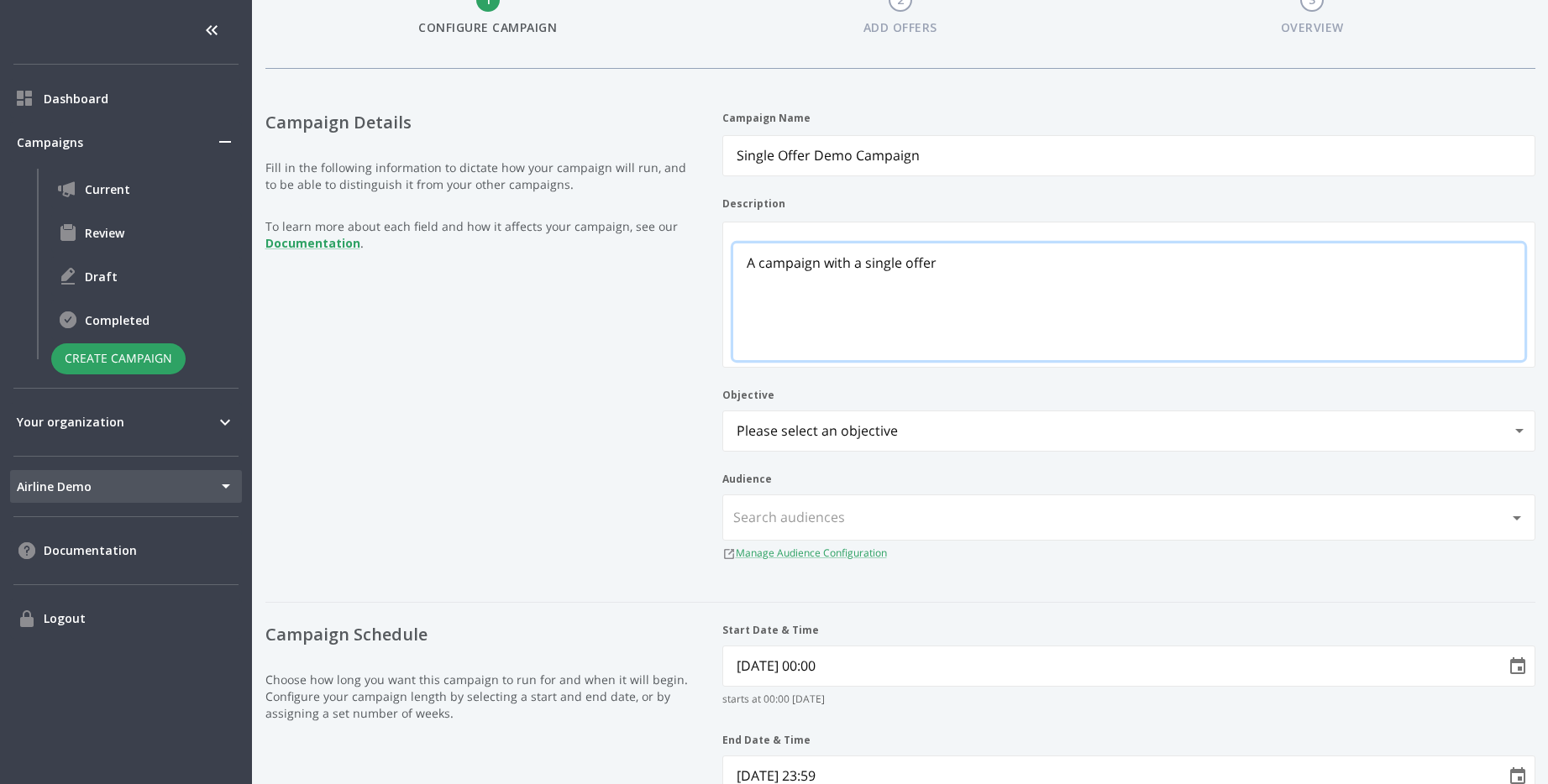
scroll to position [306, 0]
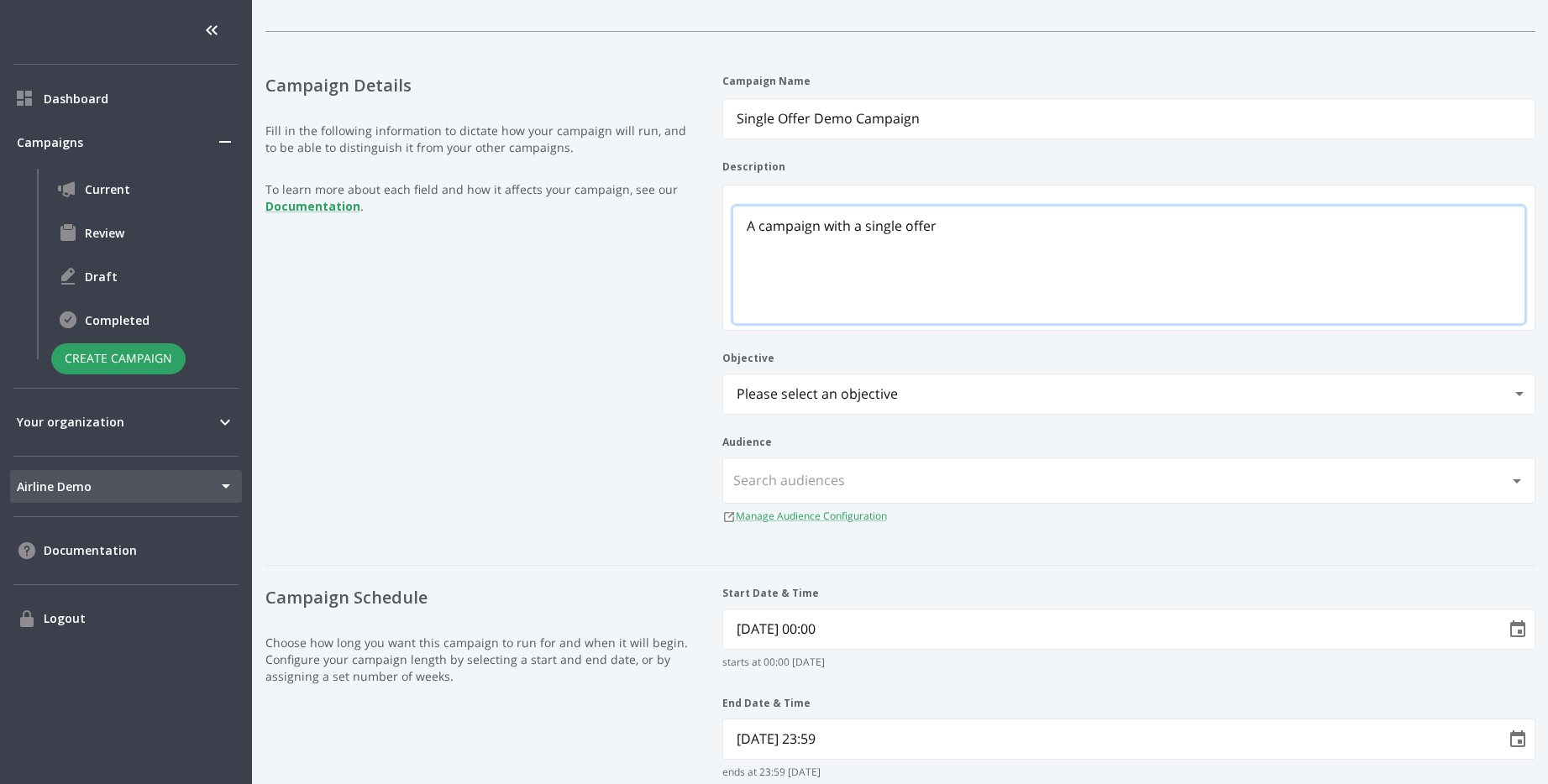
type textarea "A campaign with a single offer"
click at [1087, 383] on body "Dashboard Campaigns Current Review Draft Completed Create Campaign Your organiz…" at bounding box center [774, 392] width 1548 height 784
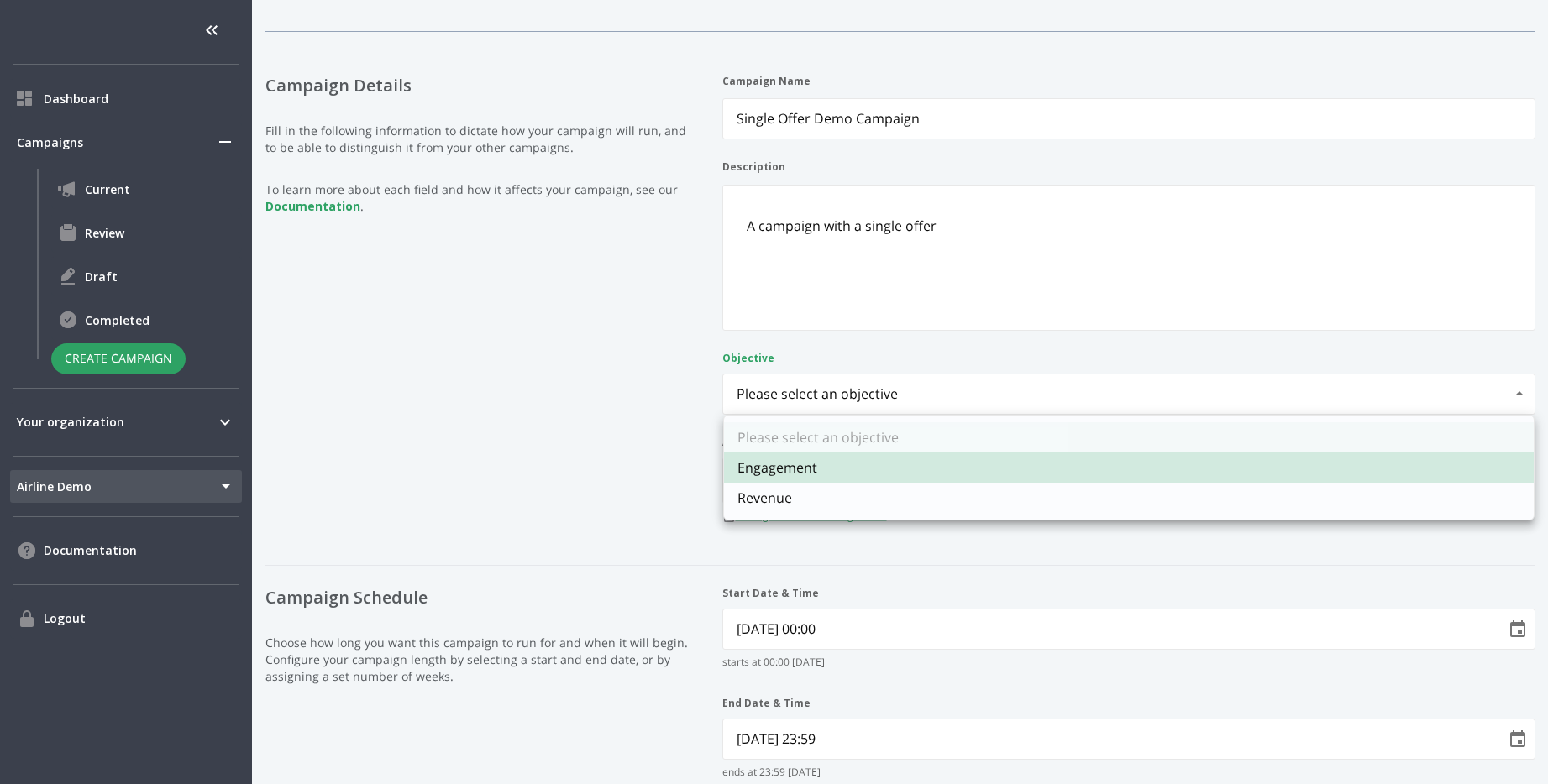
click at [987, 497] on li "Revenue" at bounding box center [1129, 498] width 810 height 31
type input "revenue"
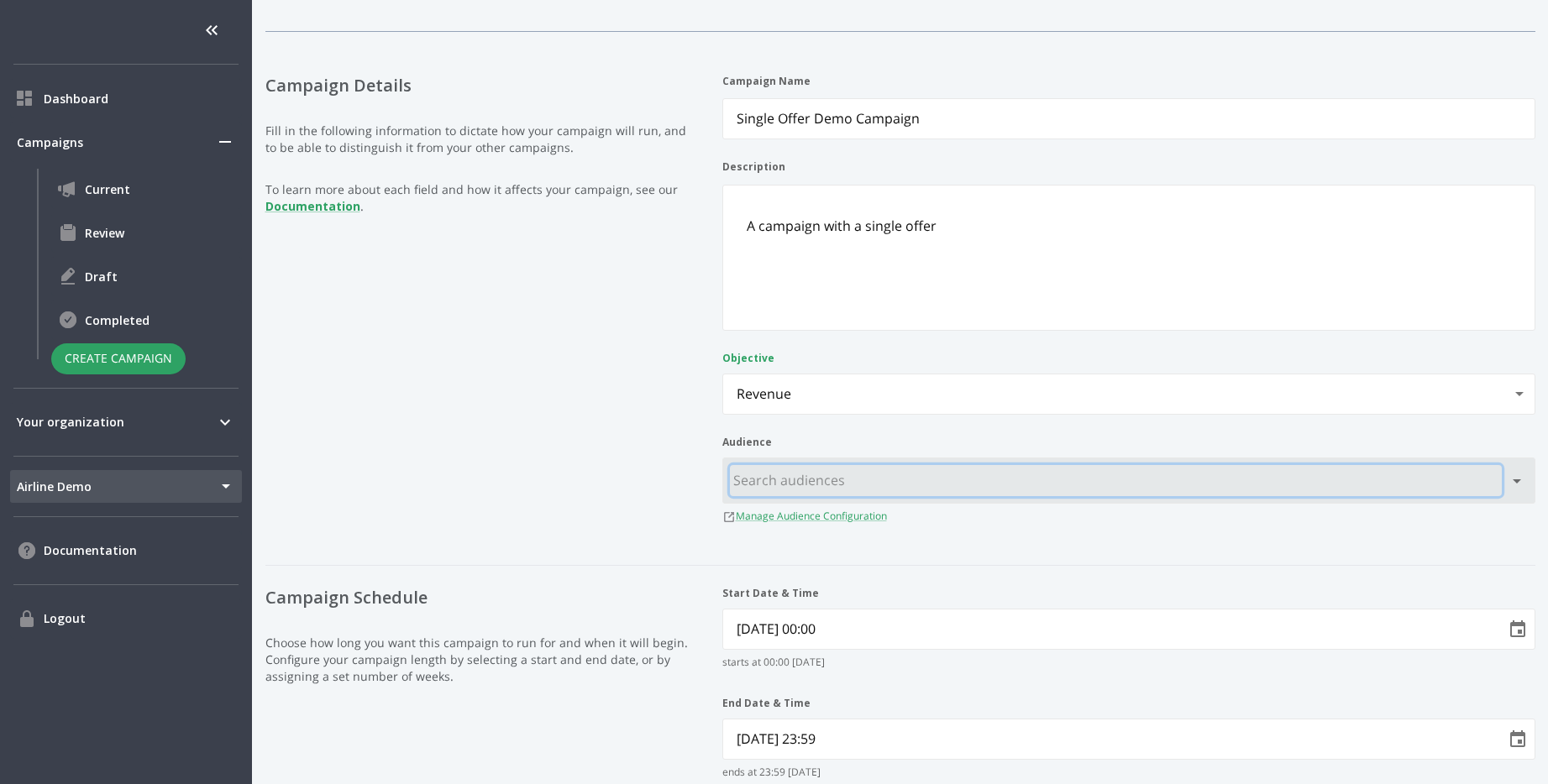
click at [954, 491] on input "text" at bounding box center [1116, 480] width 772 height 31
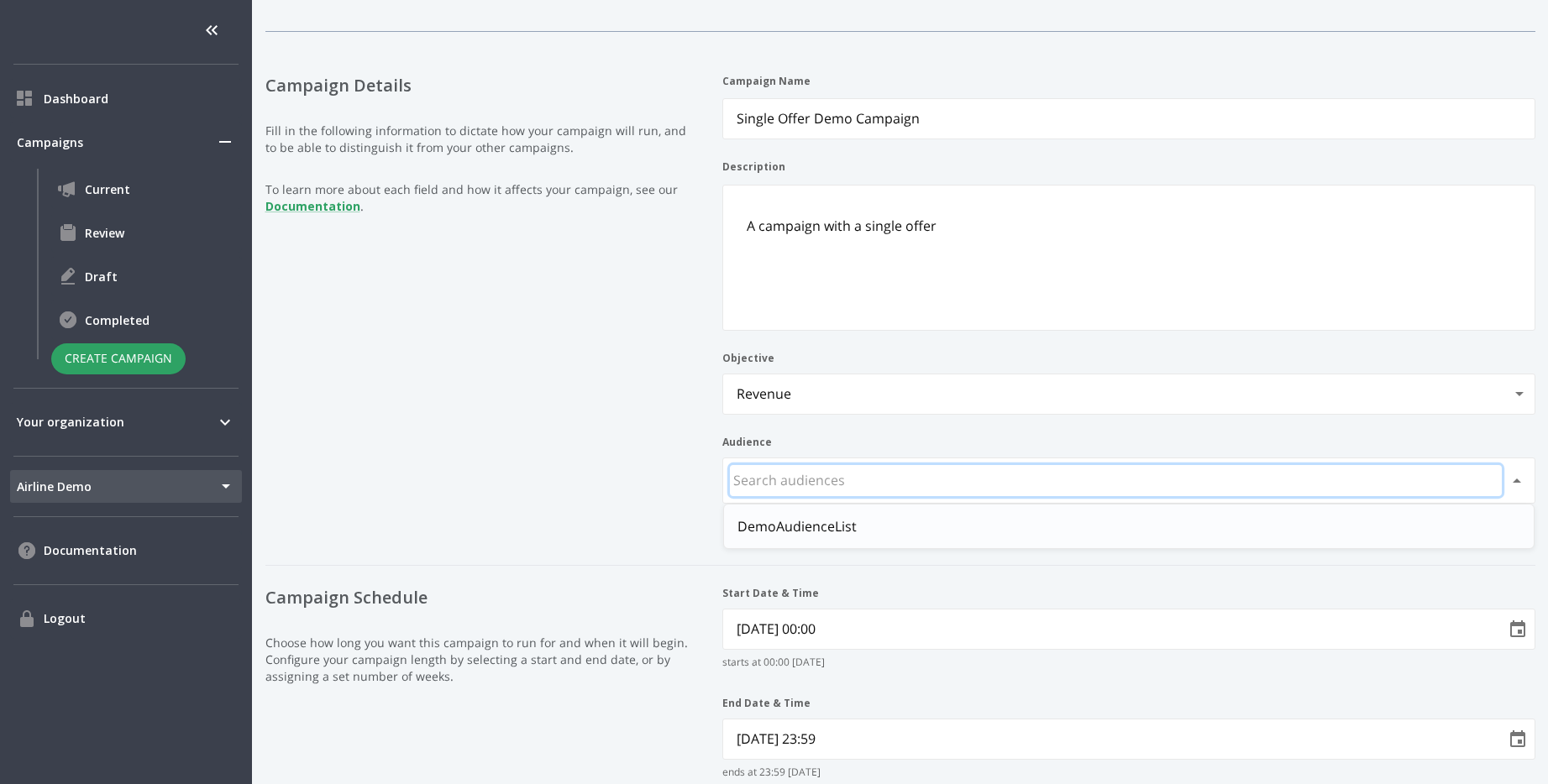
click at [855, 538] on li "DemoAudienceList" at bounding box center [1129, 526] width 810 height 31
type input "DemoAudienceList"
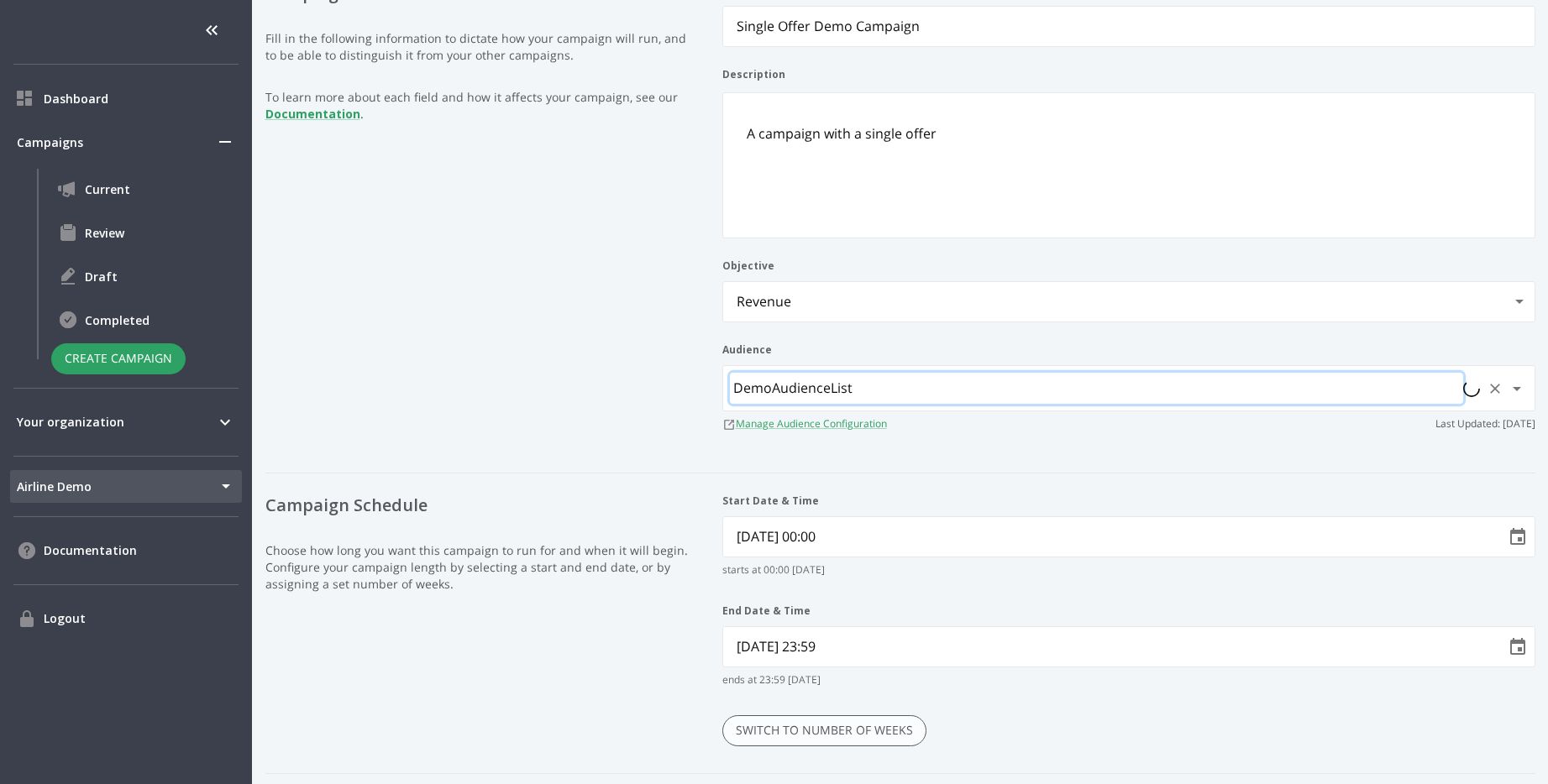
scroll to position [470, 0]
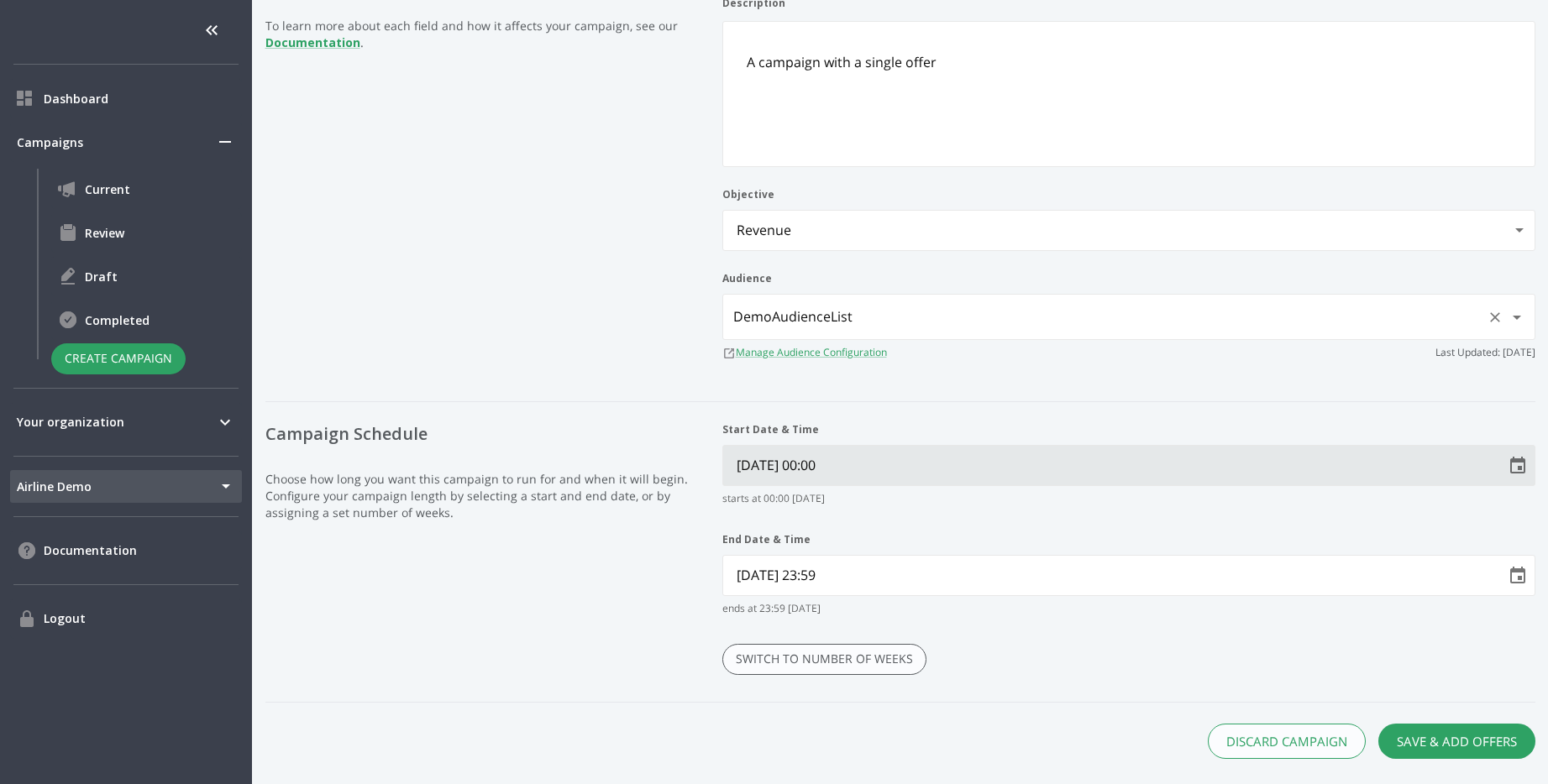
click at [1525, 476] on button "Choose date, selected date is Oct 13, 2025" at bounding box center [1517, 465] width 33 height 33
click at [1525, 475] on icon "Choose date, selected date is Oct 13, 2025" at bounding box center [1518, 466] width 20 height 20
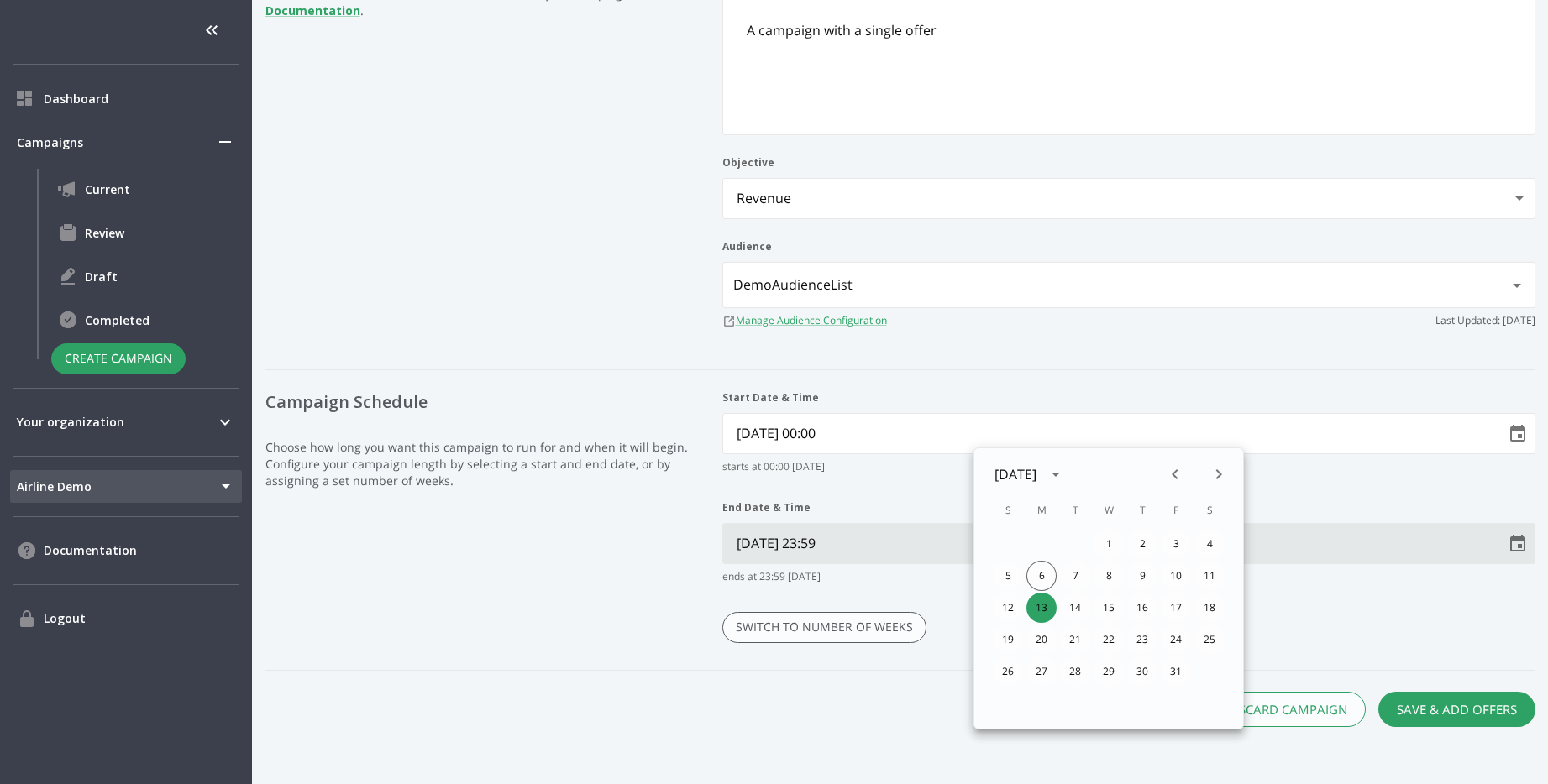
scroll to position [508, 0]
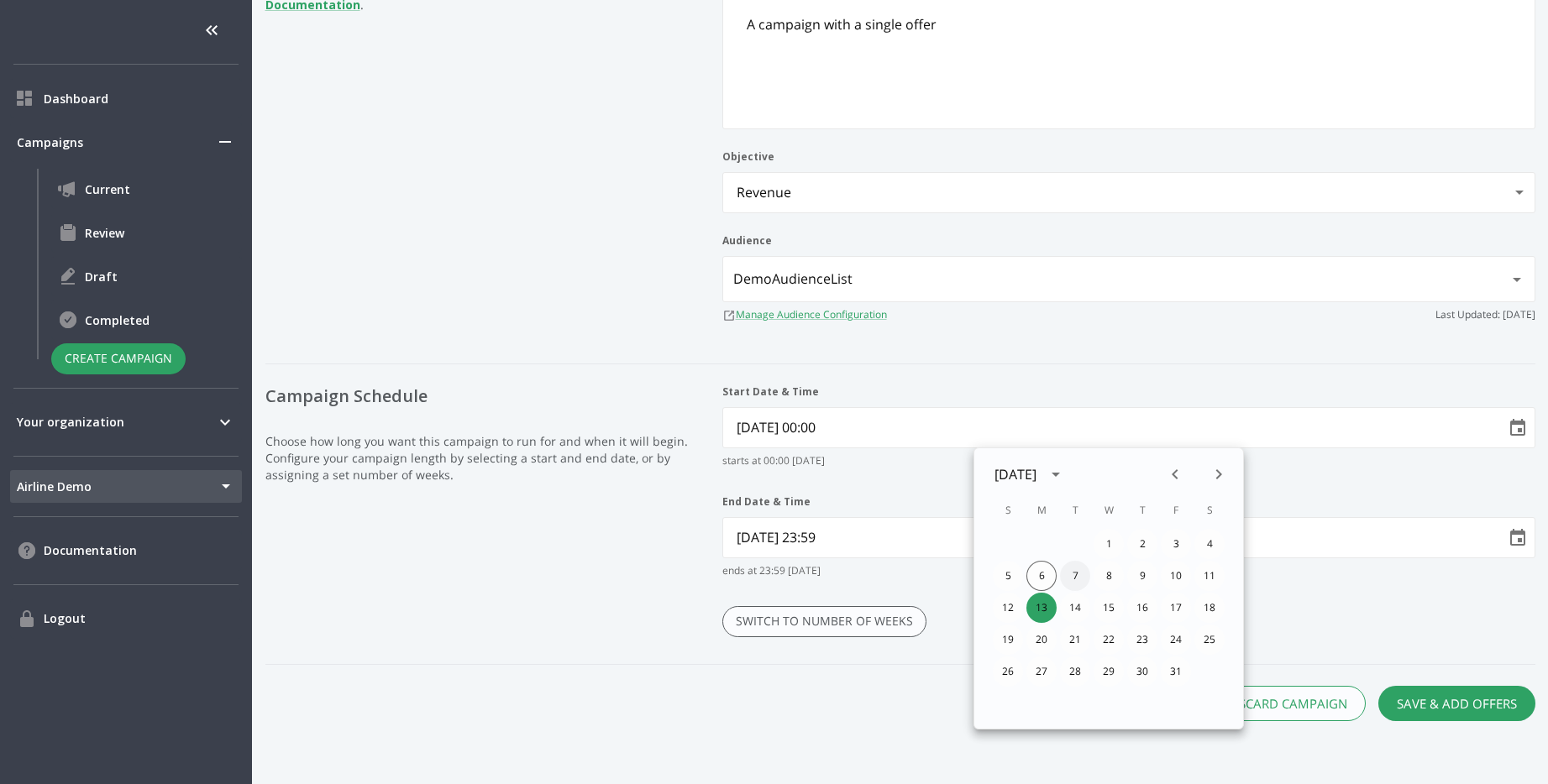
click at [1073, 575] on button "7" at bounding box center [1075, 577] width 31 height 31
type Time "10/07/2025 00:00"
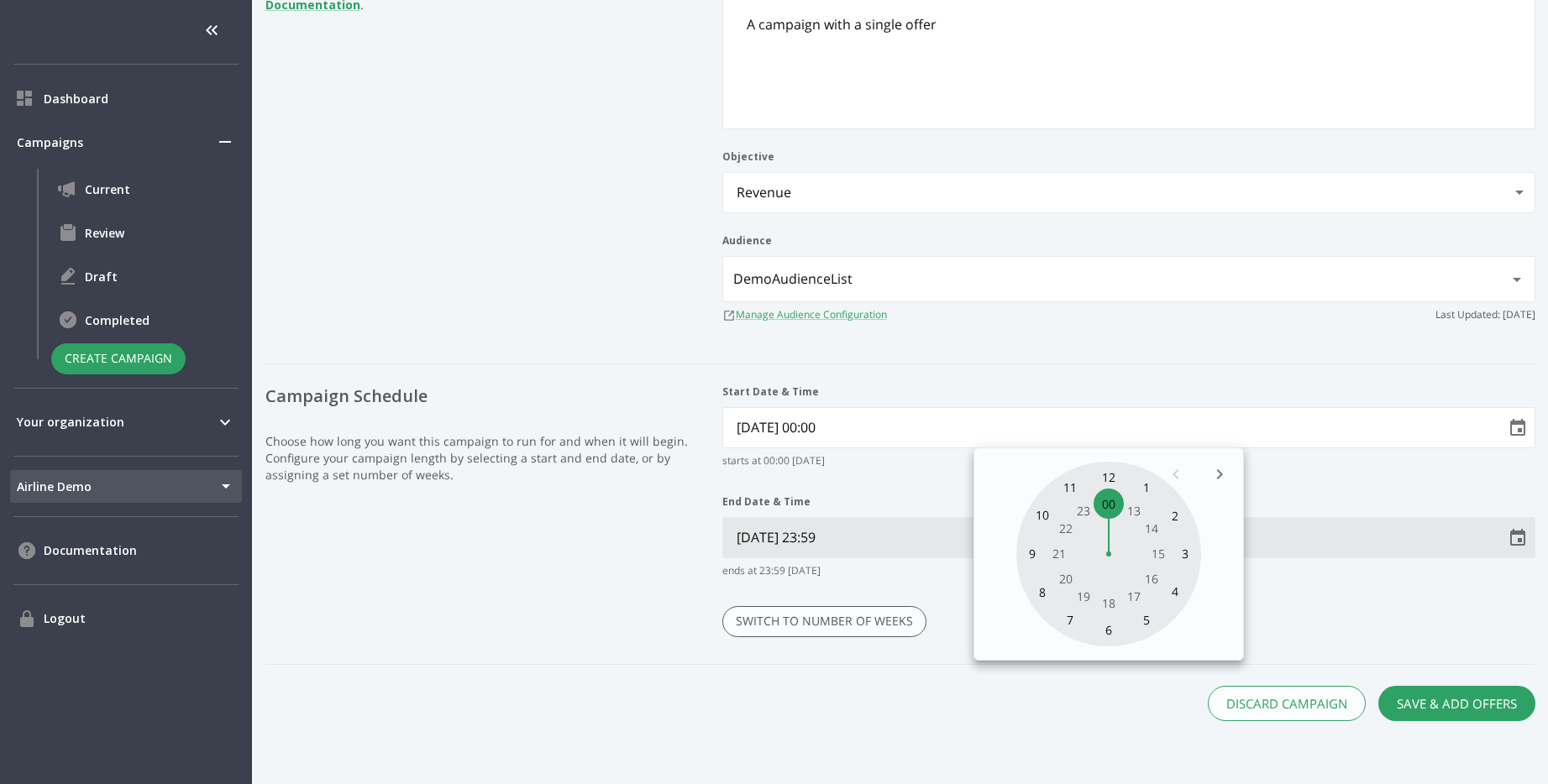
click at [856, 534] on Time "10/19/2025 23:59" at bounding box center [1108, 537] width 771 height 39
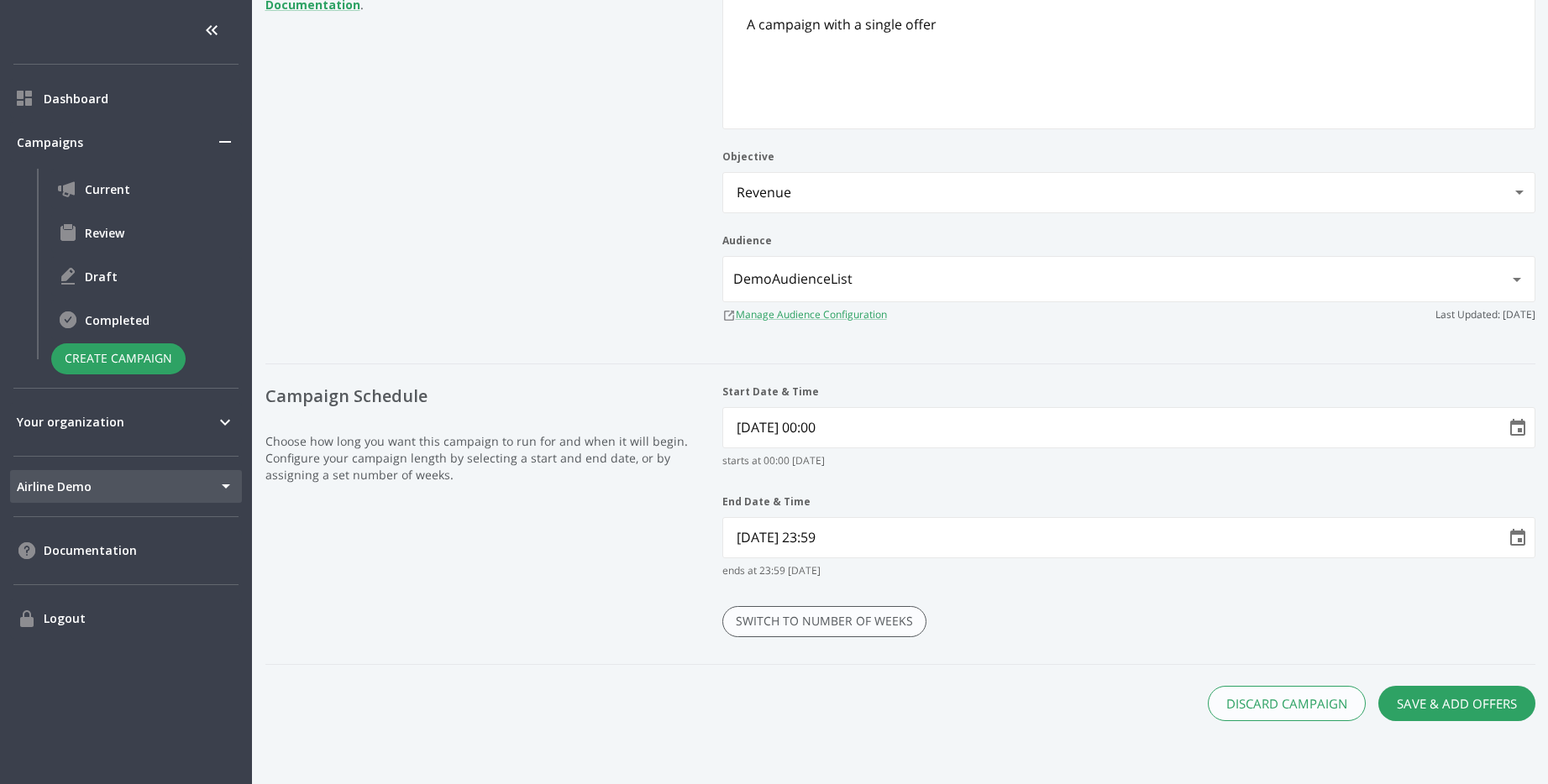
click at [1031, 560] on div "End Date & Time 10/19/2025 23:59 ends at 23:59 on 10/19/2025" at bounding box center [1129, 537] width 813 height 85
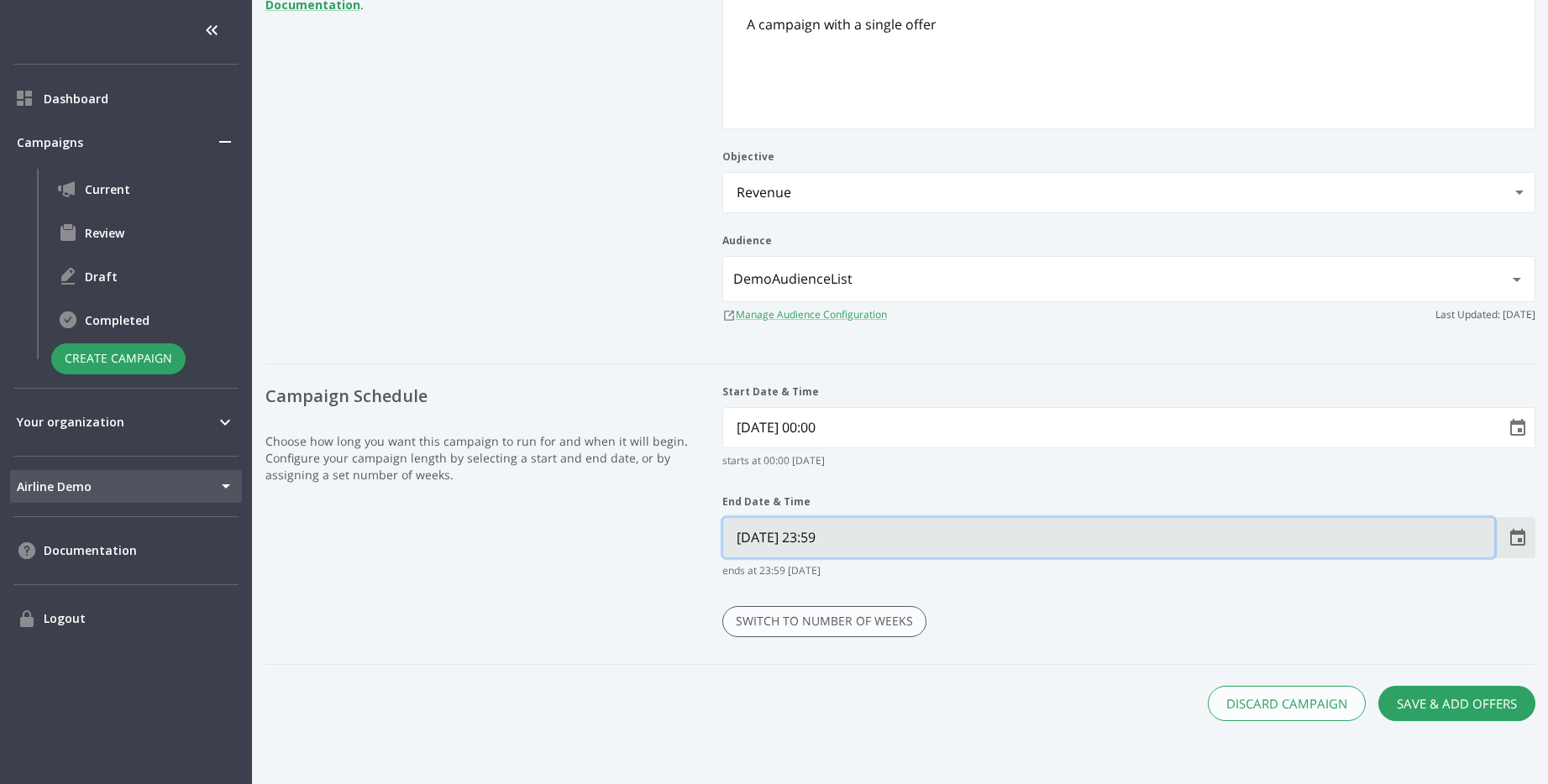
click at [1095, 545] on Time "10/19/2025 23:59" at bounding box center [1108, 537] width 771 height 39
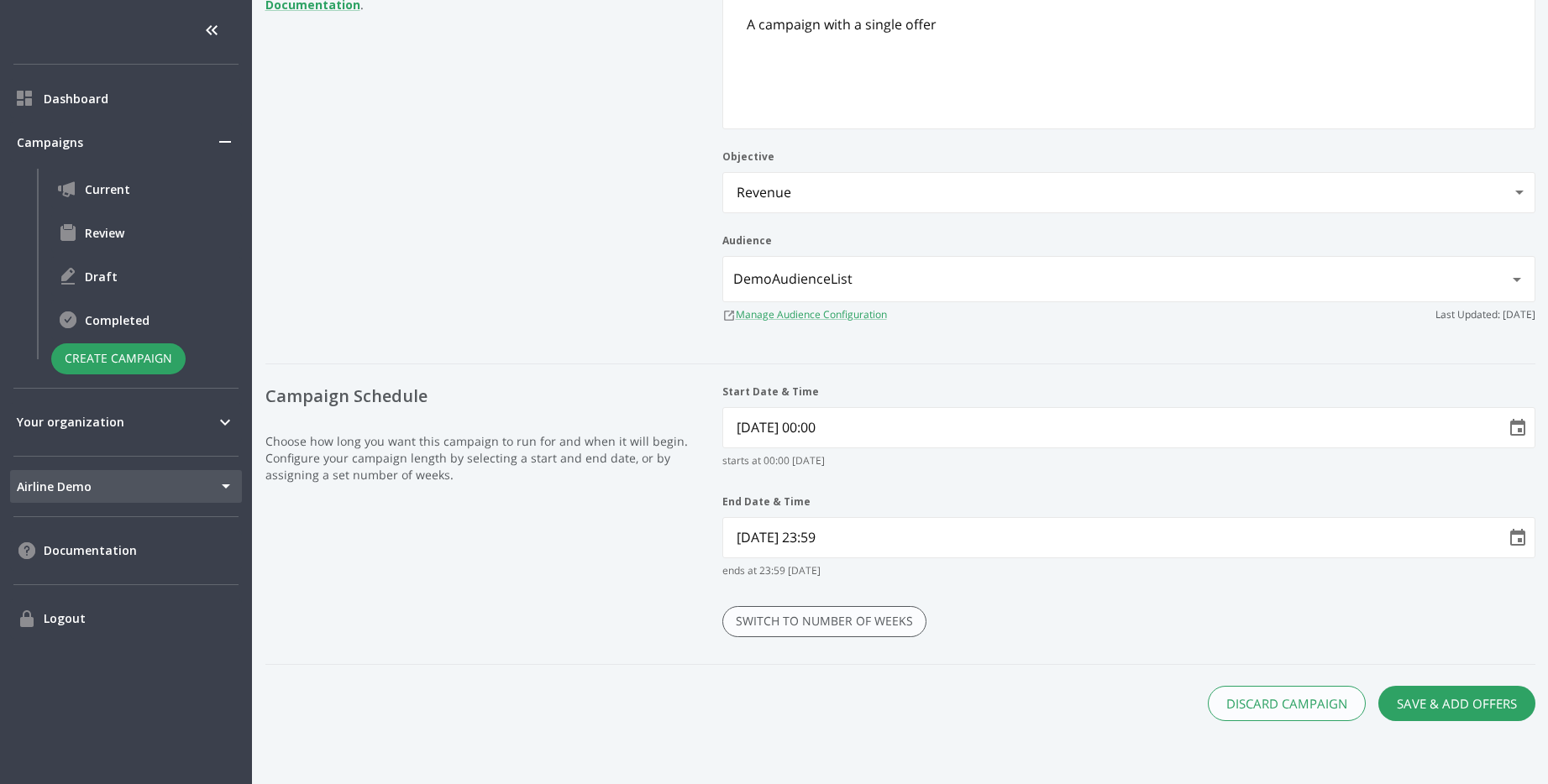
click at [1510, 546] on icon "Choose date, selected date is Oct 19, 2025" at bounding box center [1518, 538] width 20 height 20
click at [1170, 364] on button "10" at bounding box center [1176, 365] width 31 height 31
type Time "10/10/2025 23:59"
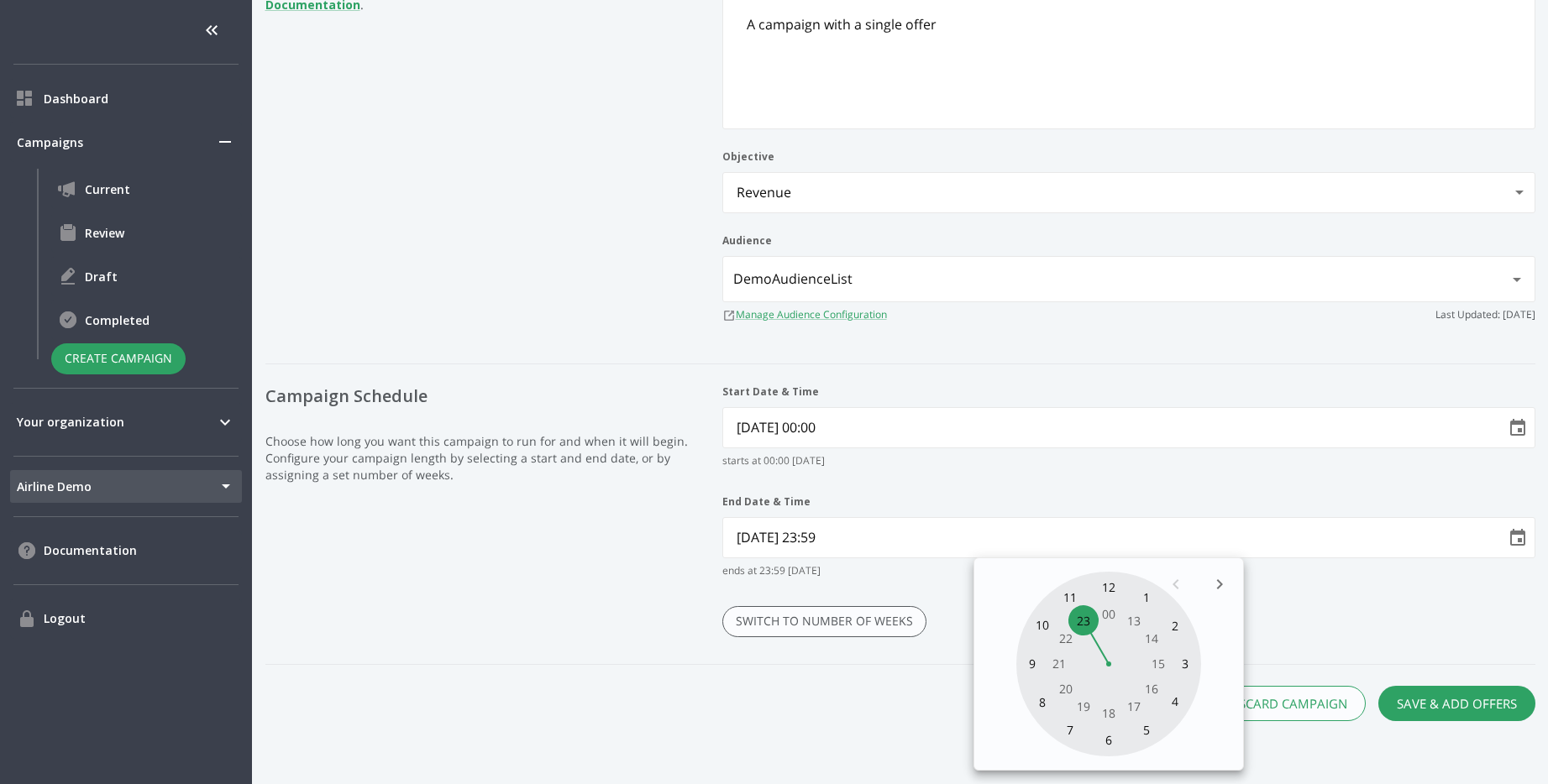
click at [1308, 594] on div "Start Date & Time 10/07/2025 00:00 starts at 00:00 on 10/07/2025 End Date & Tim…" at bounding box center [1129, 524] width 813 height 280
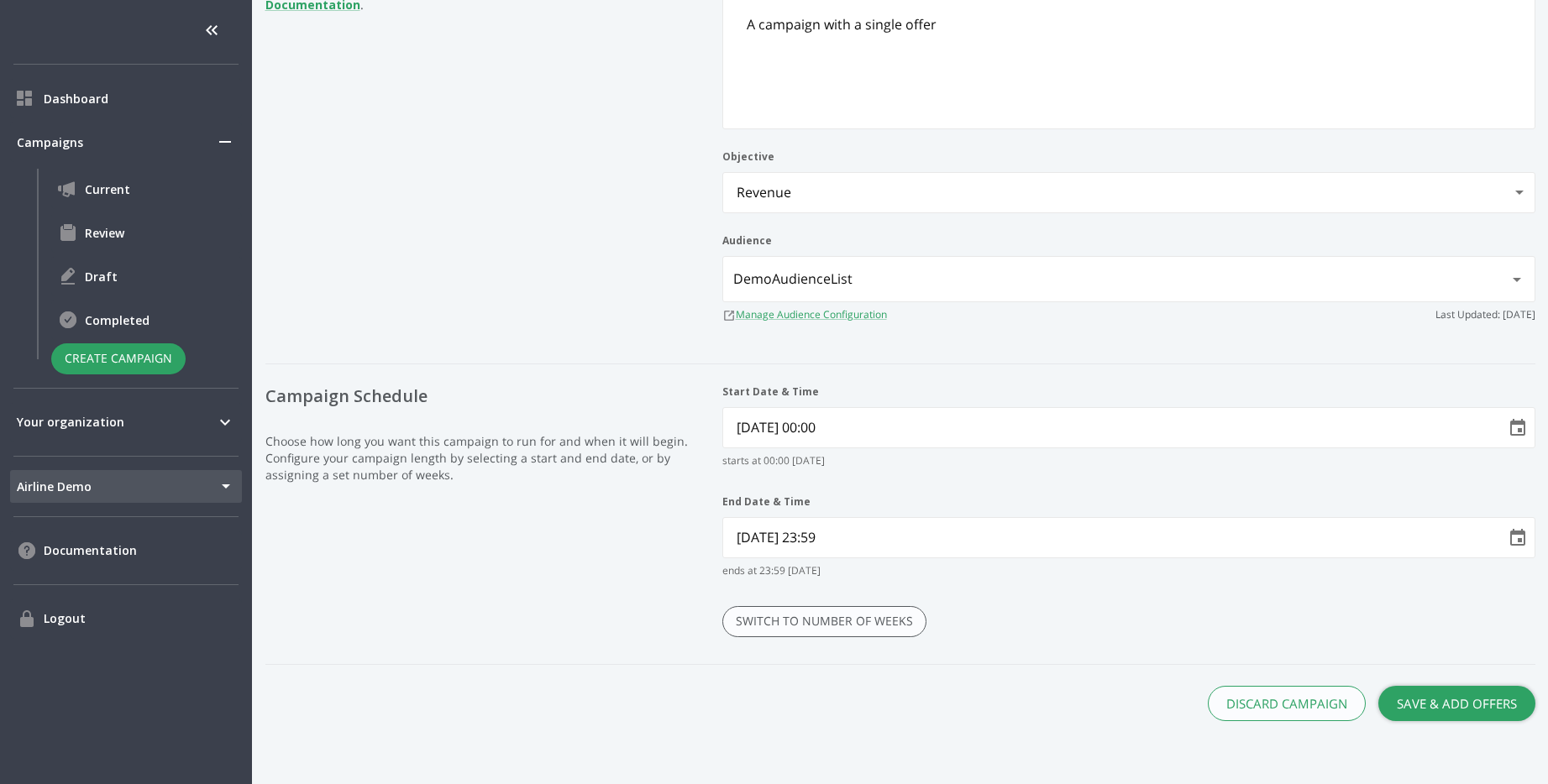
click at [1470, 715] on button "Save & Add Offers" at bounding box center [1456, 703] width 157 height 35
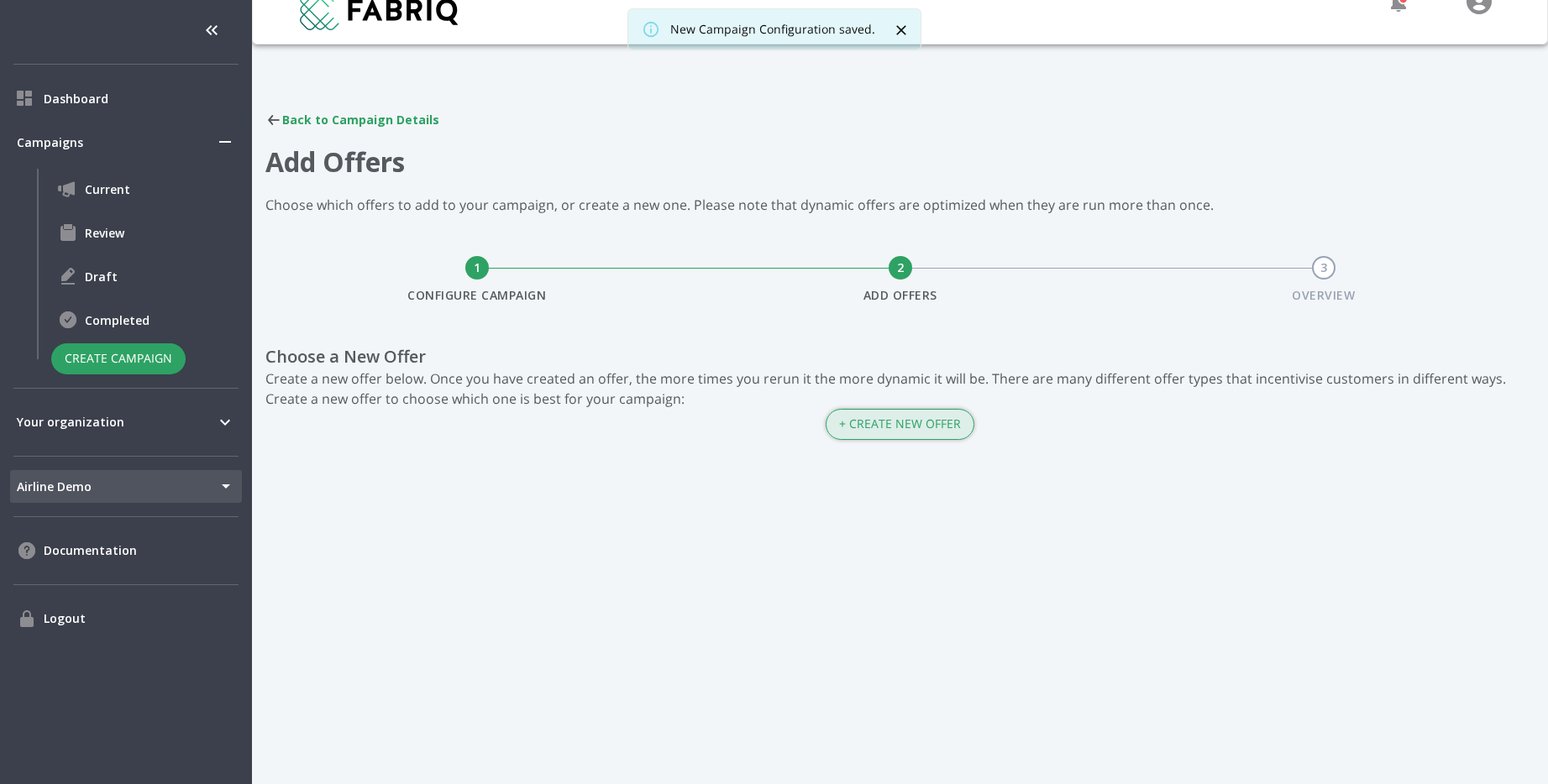
click at [903, 432] on button "+ Create New Offer" at bounding box center [900, 424] width 149 height 31
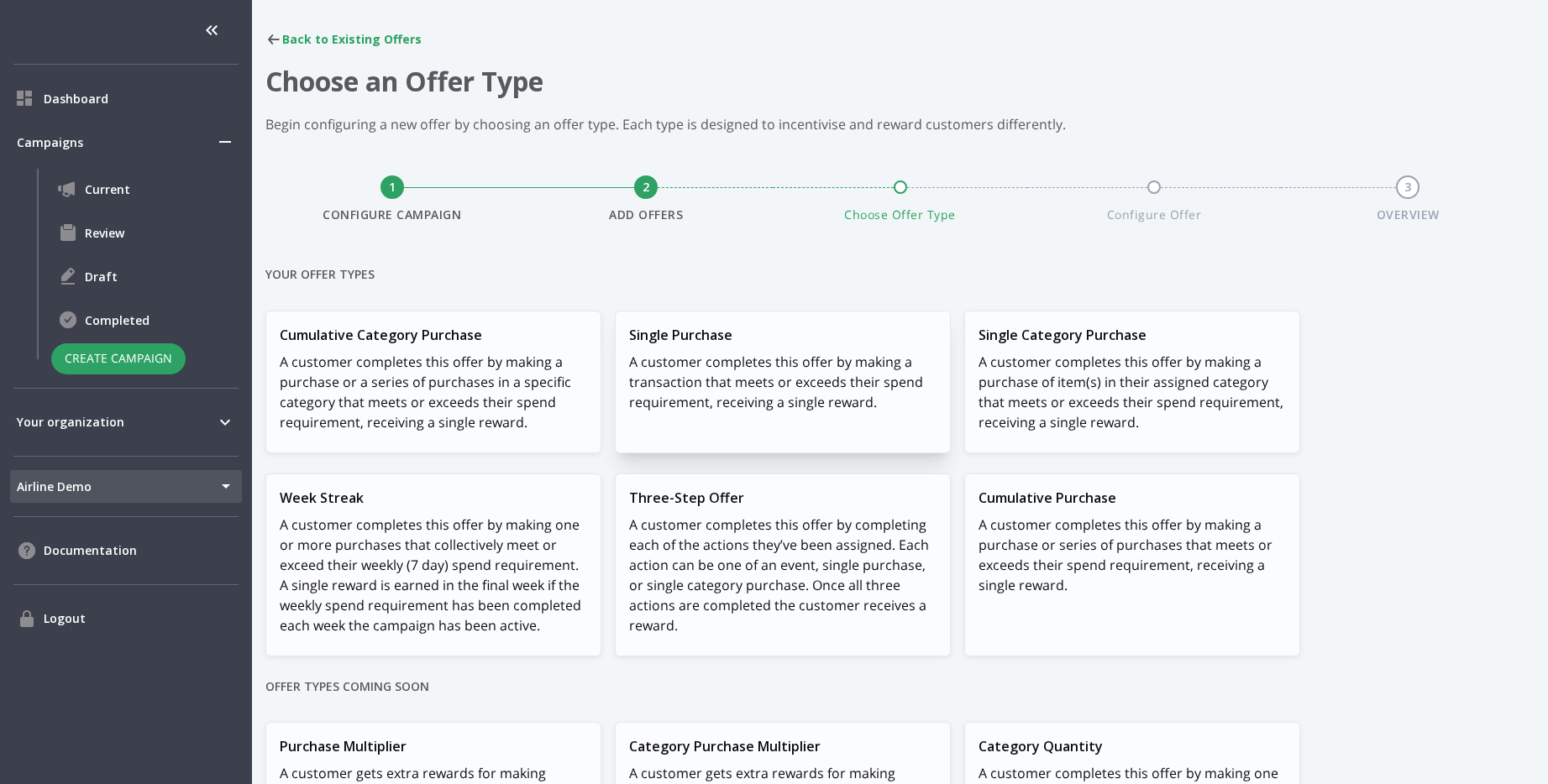
click at [782, 387] on p "A customer completes this offer by making a transaction that meets or exceeds t…" at bounding box center [783, 382] width 307 height 60
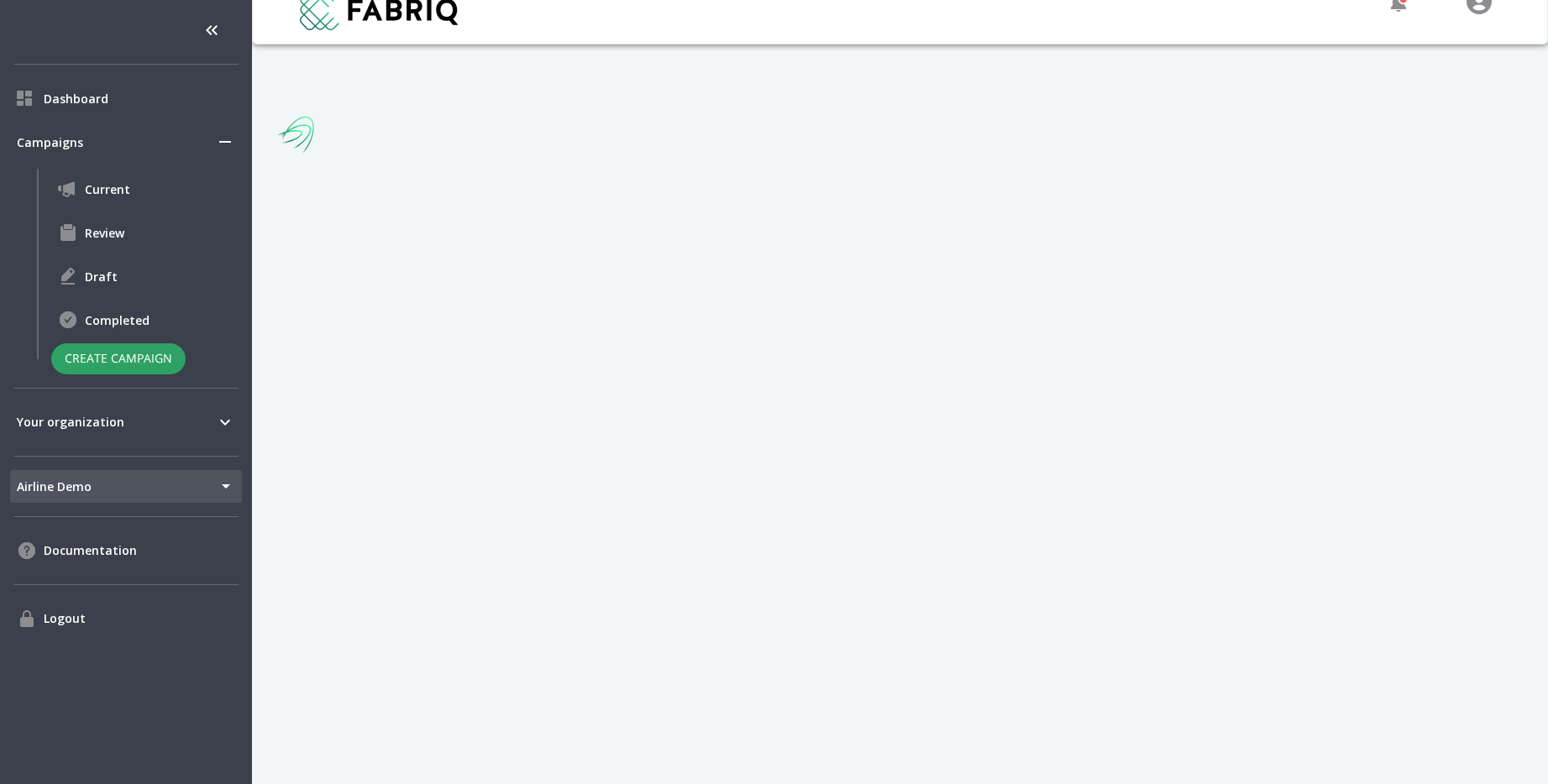
scroll to position [105, 0]
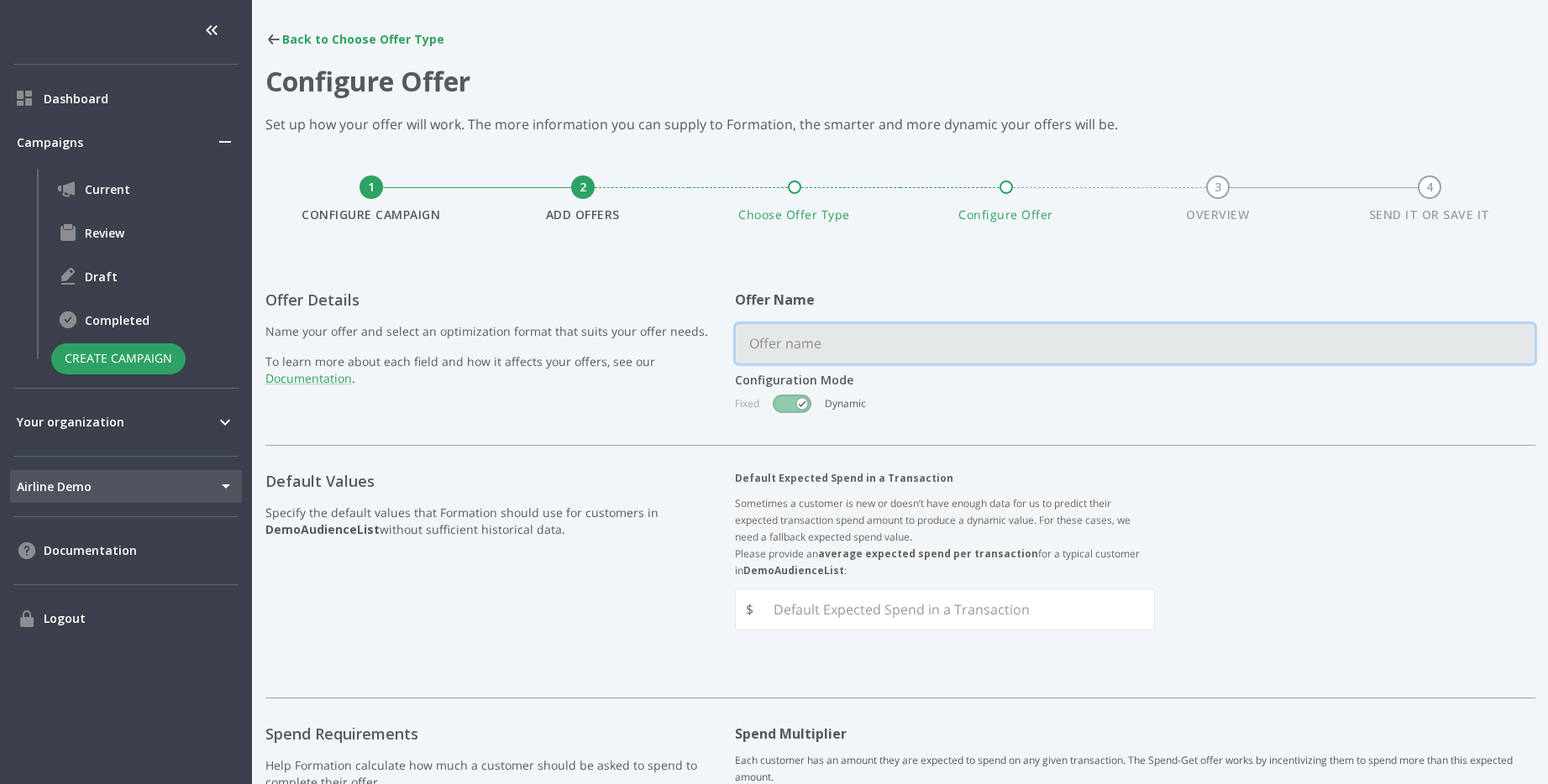
click at [997, 339] on input "text" at bounding box center [1135, 344] width 799 height 39
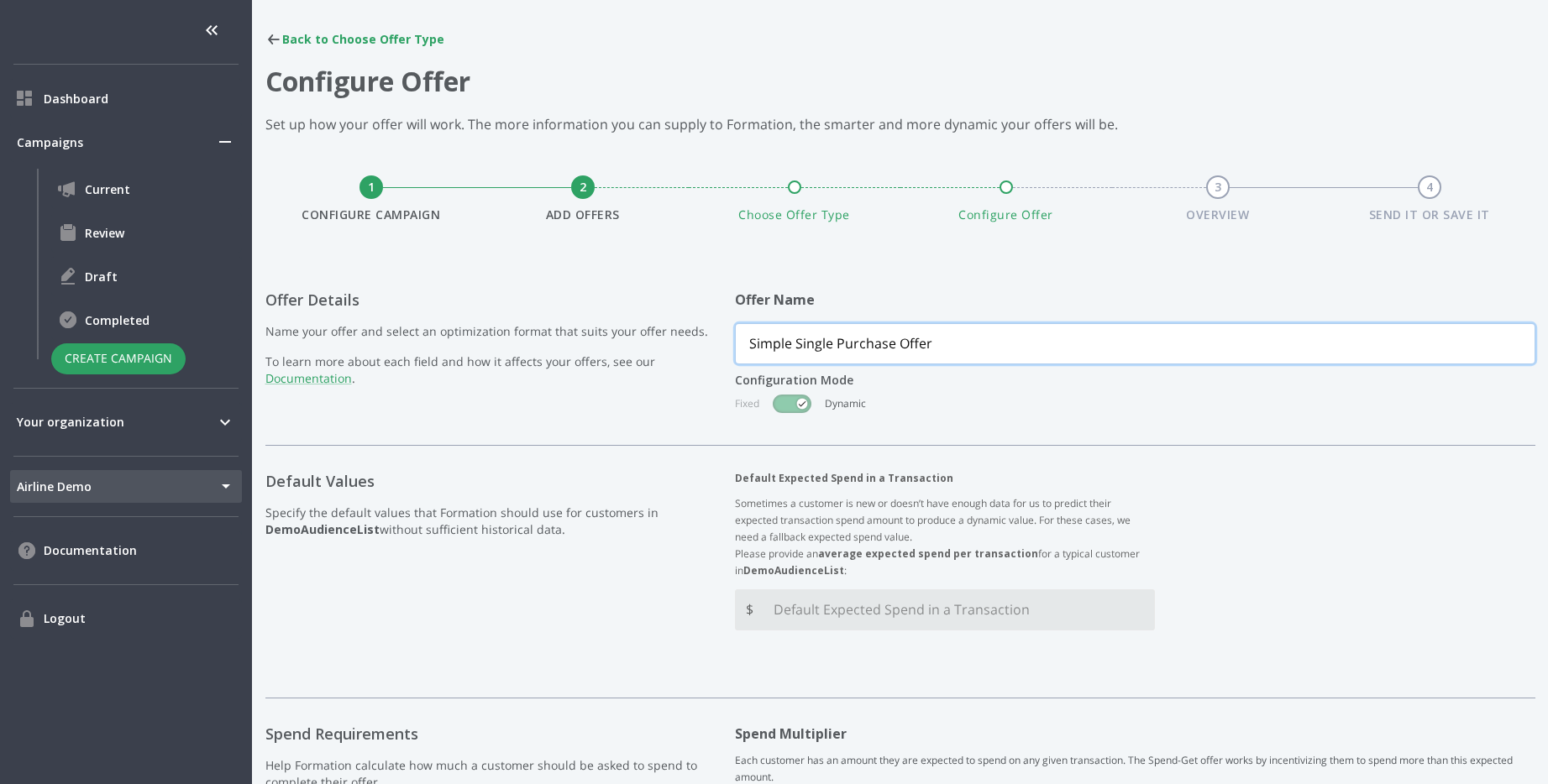
type input "Simple Single Purchase Offer"
click at [950, 626] on Transaction "Default Expected Spend in a Transaction" at bounding box center [957, 610] width 394 height 39
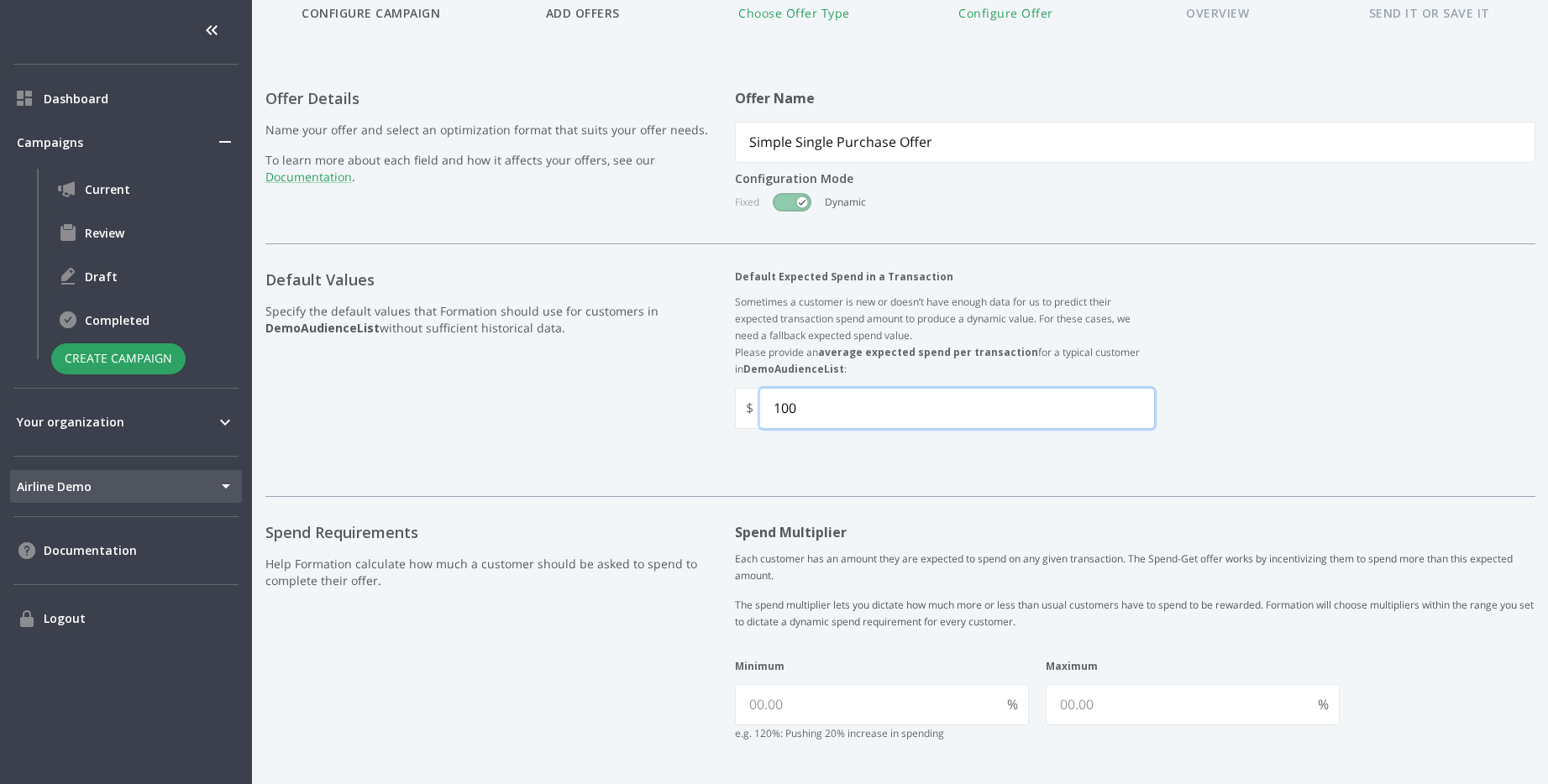
scroll to position [378, 0]
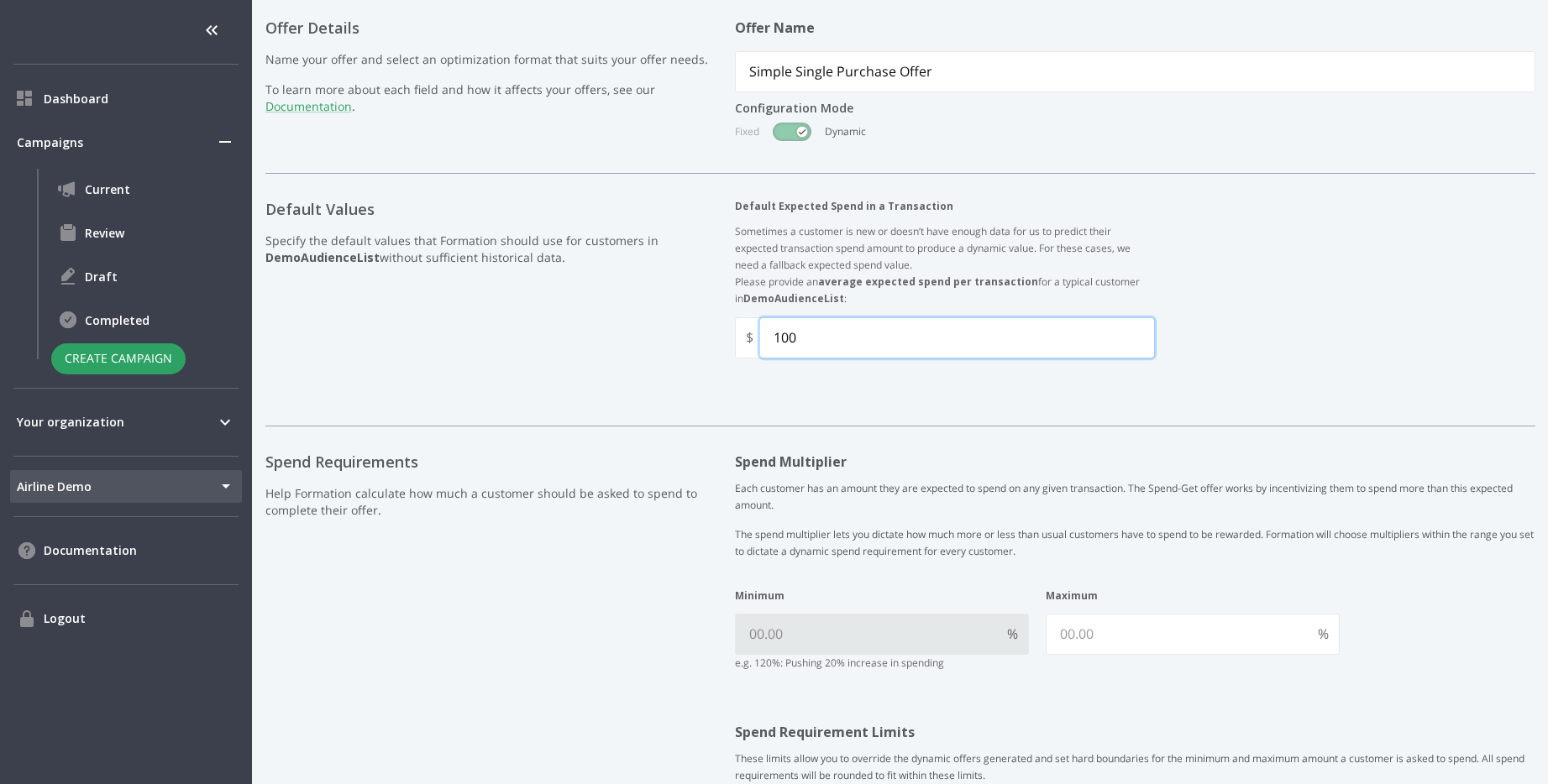
type Transaction "100"
click at [862, 646] on input "Minimum" at bounding box center [868, 634] width 265 height 39
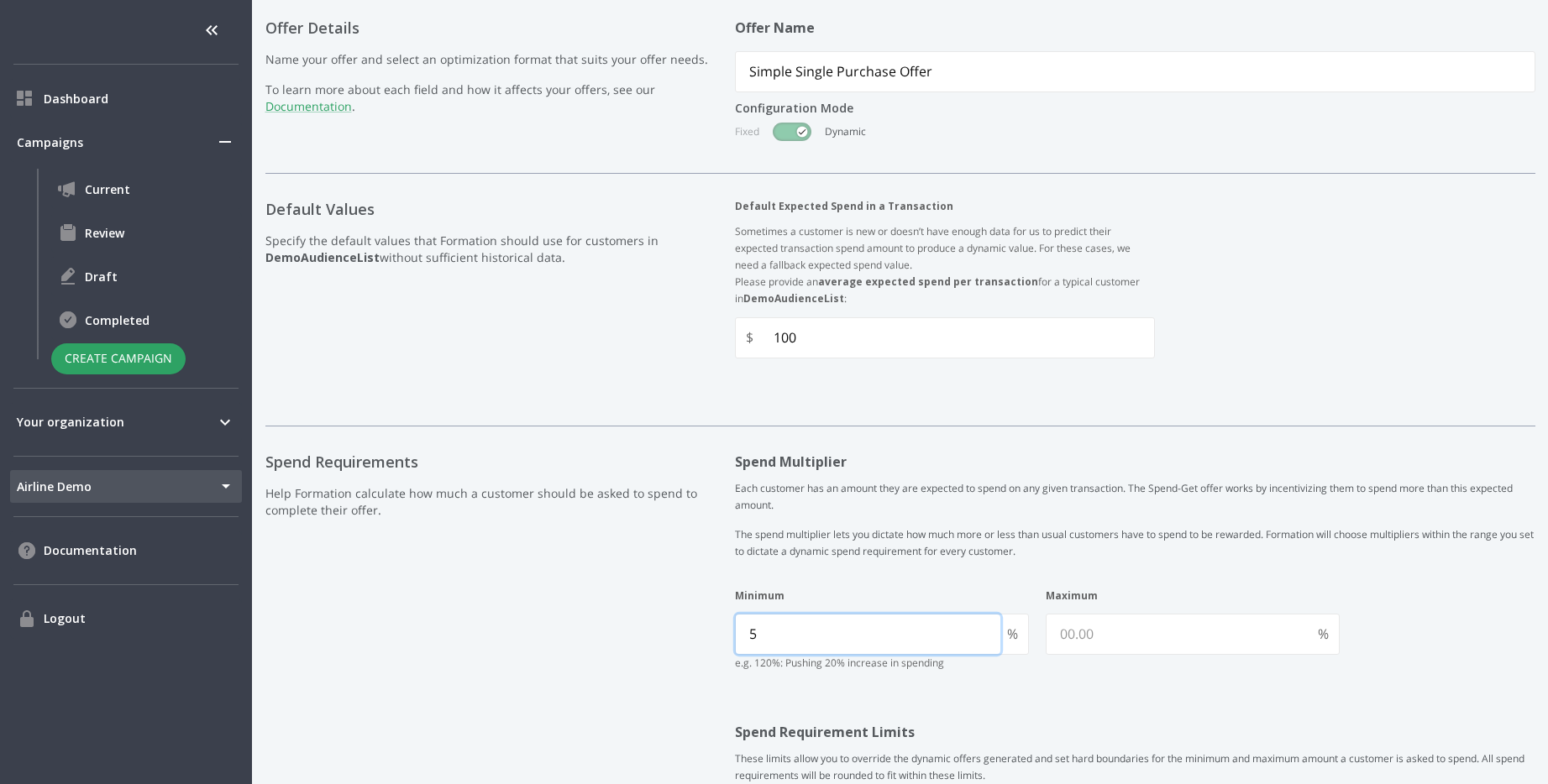
type input "5"
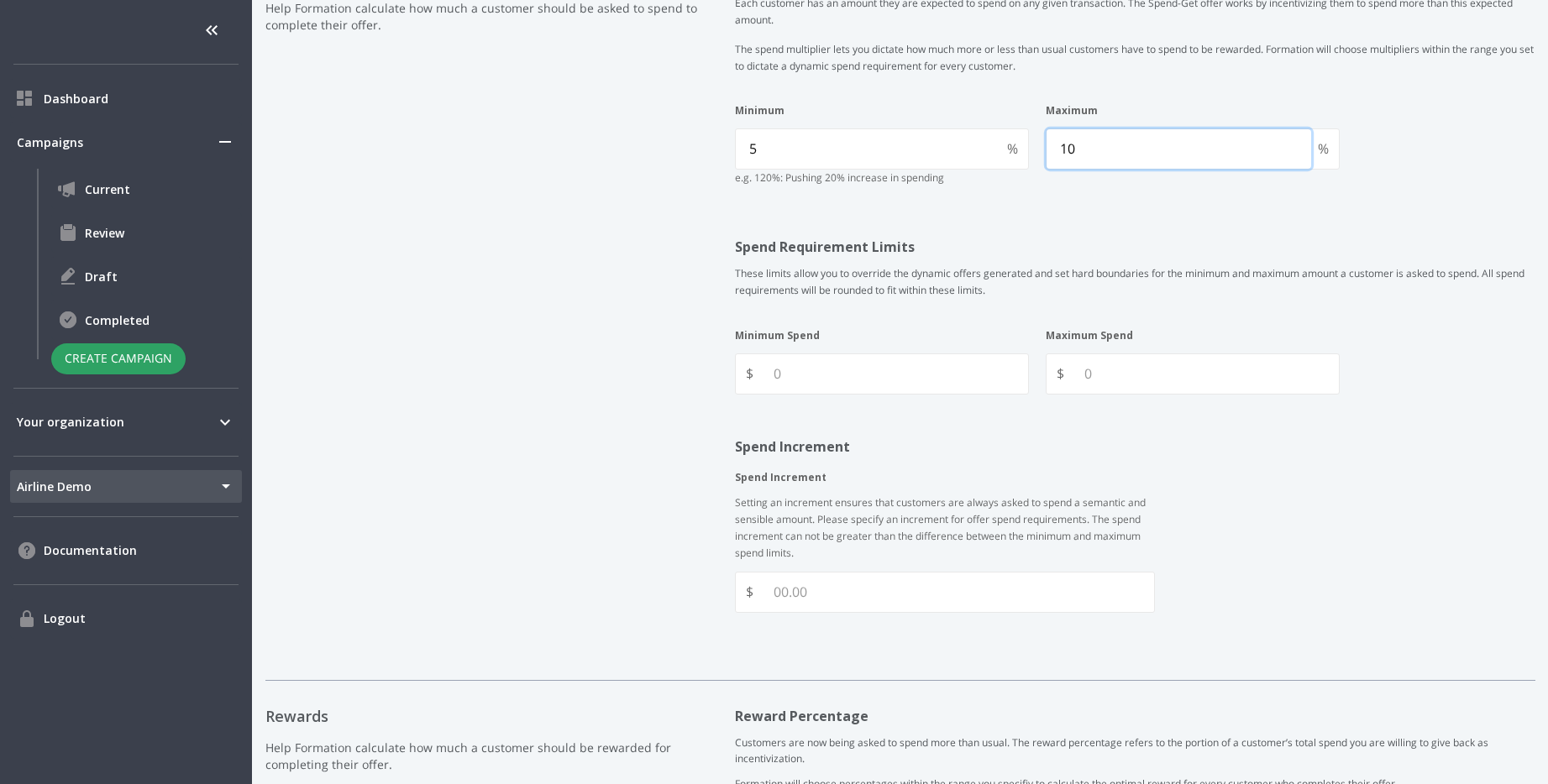
scroll to position [896, 0]
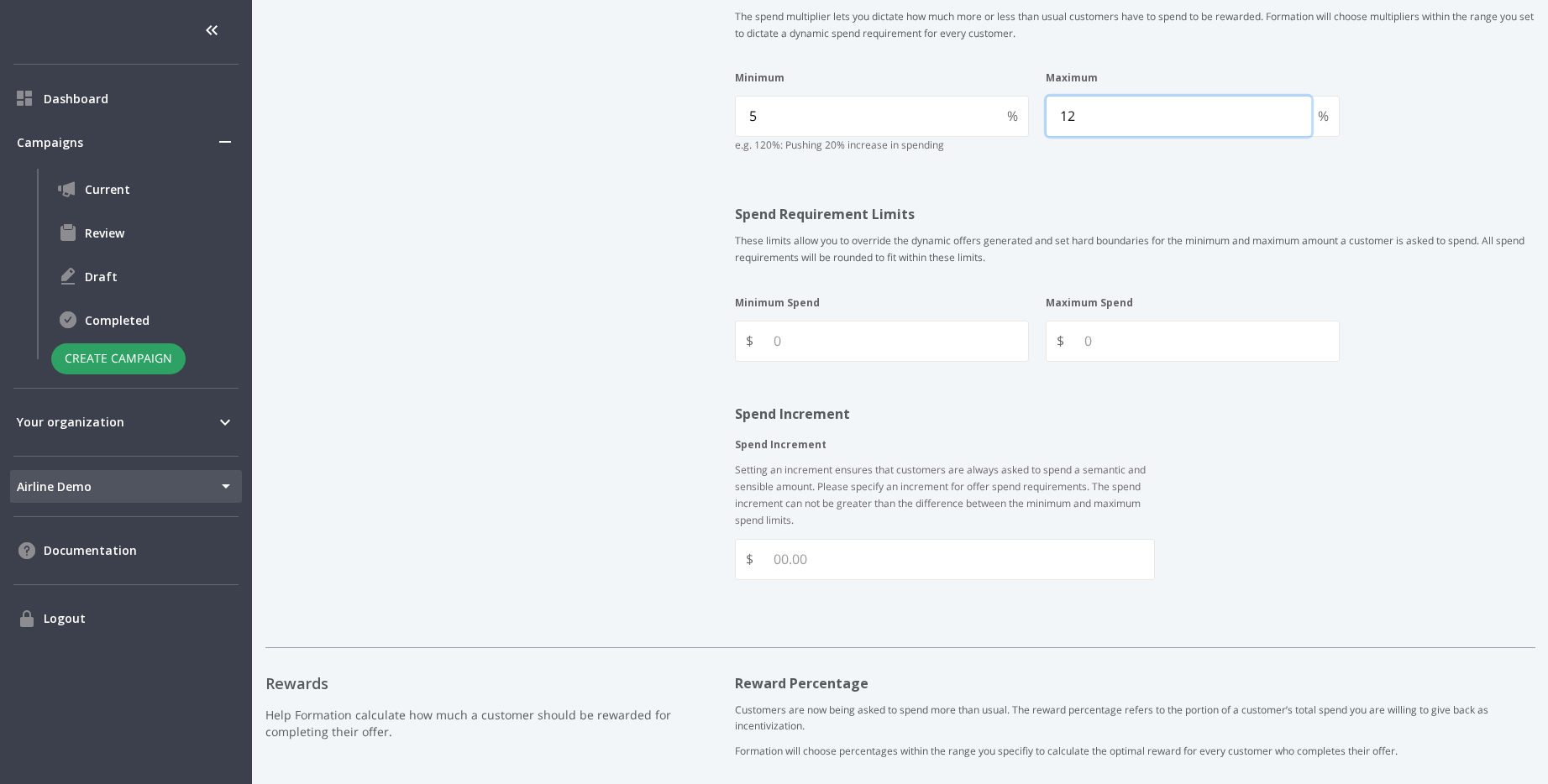
type input "1"
type input "20"
type Spend "60"
type Spend "100"
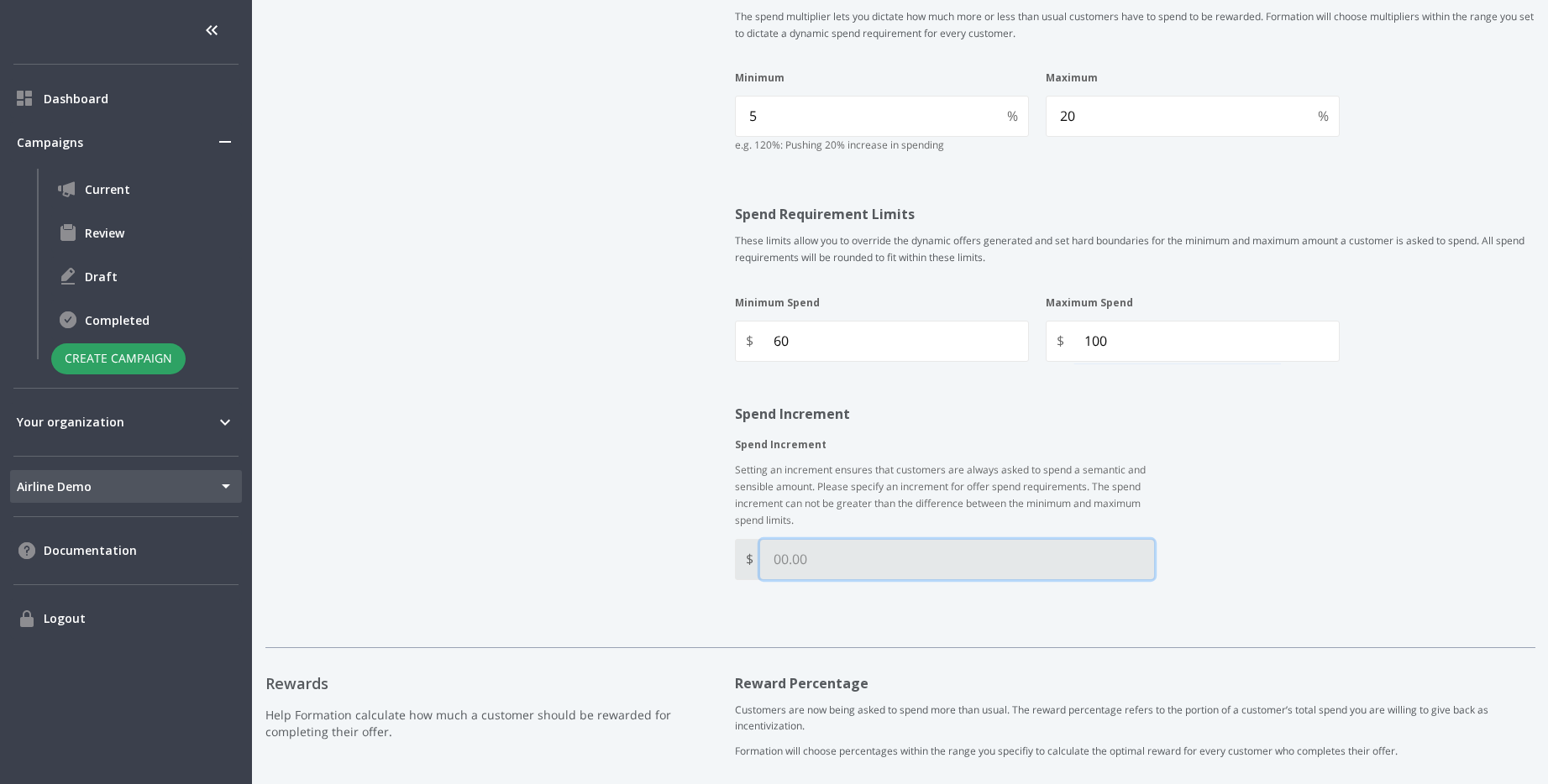
click at [1030, 556] on Increment "Spend Increment" at bounding box center [957, 560] width 394 height 39
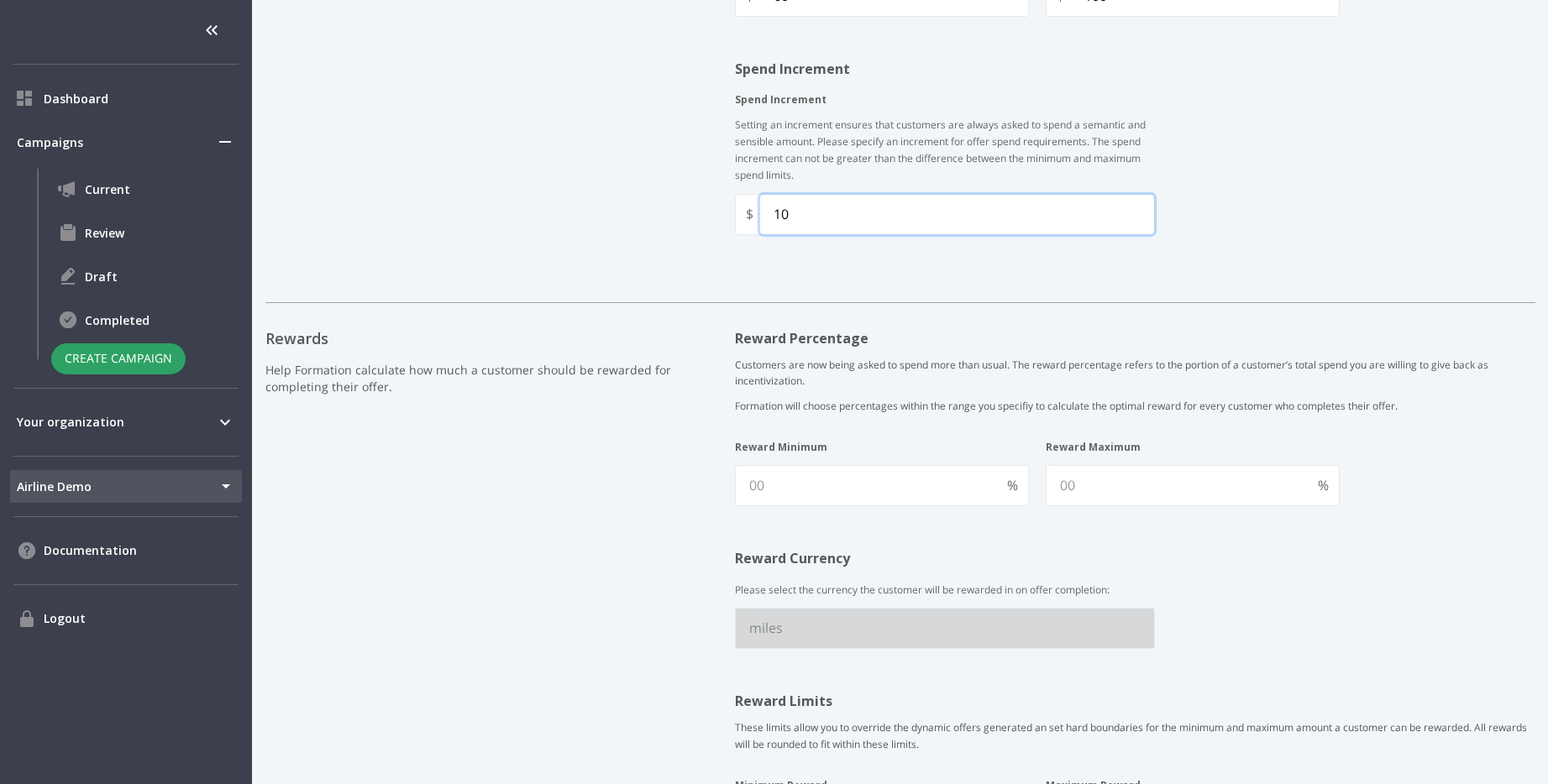
scroll to position [1333, 0]
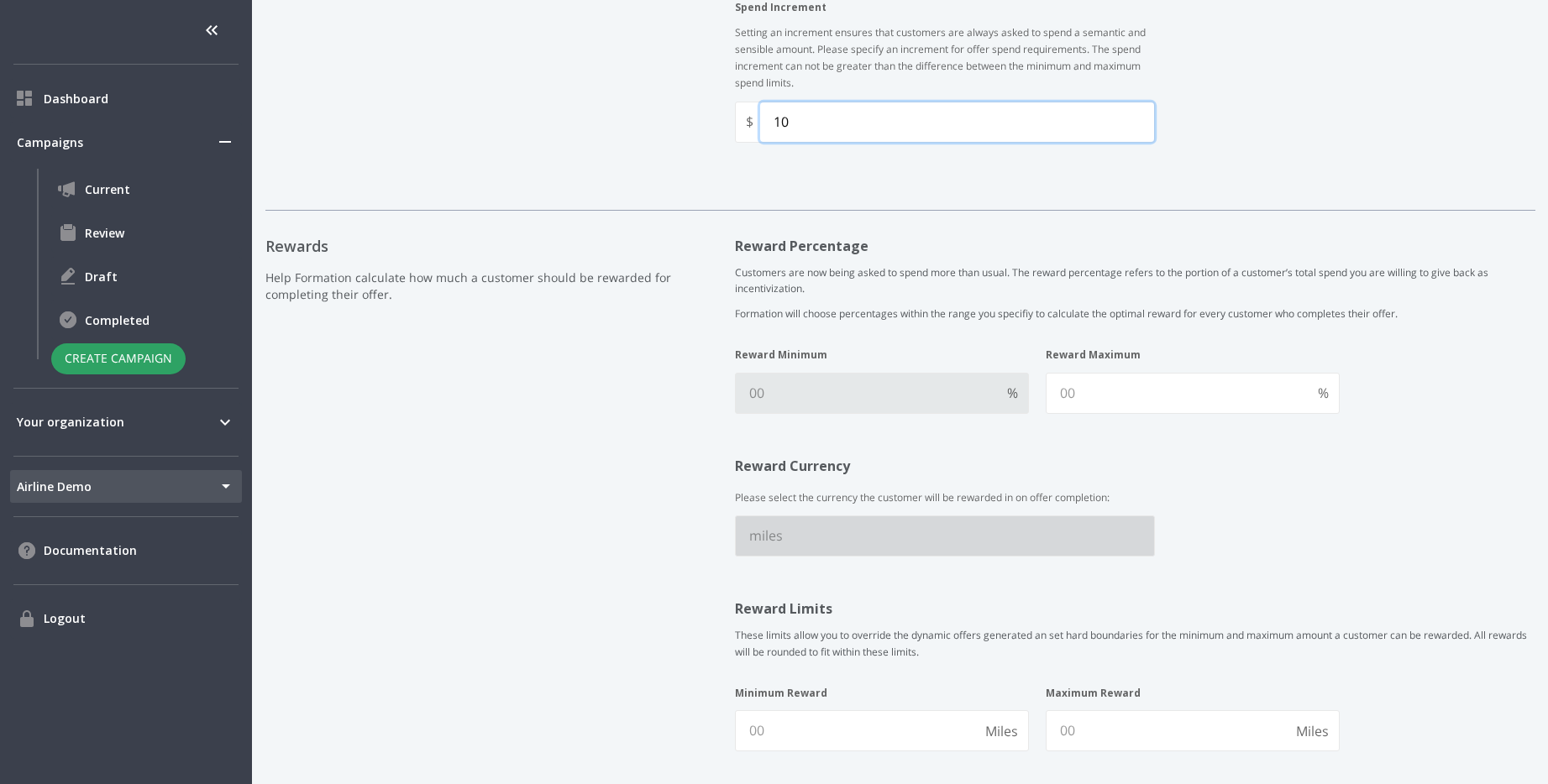
type Increment "10"
click at [951, 406] on Minimum "Reward Minimum" at bounding box center [868, 393] width 265 height 39
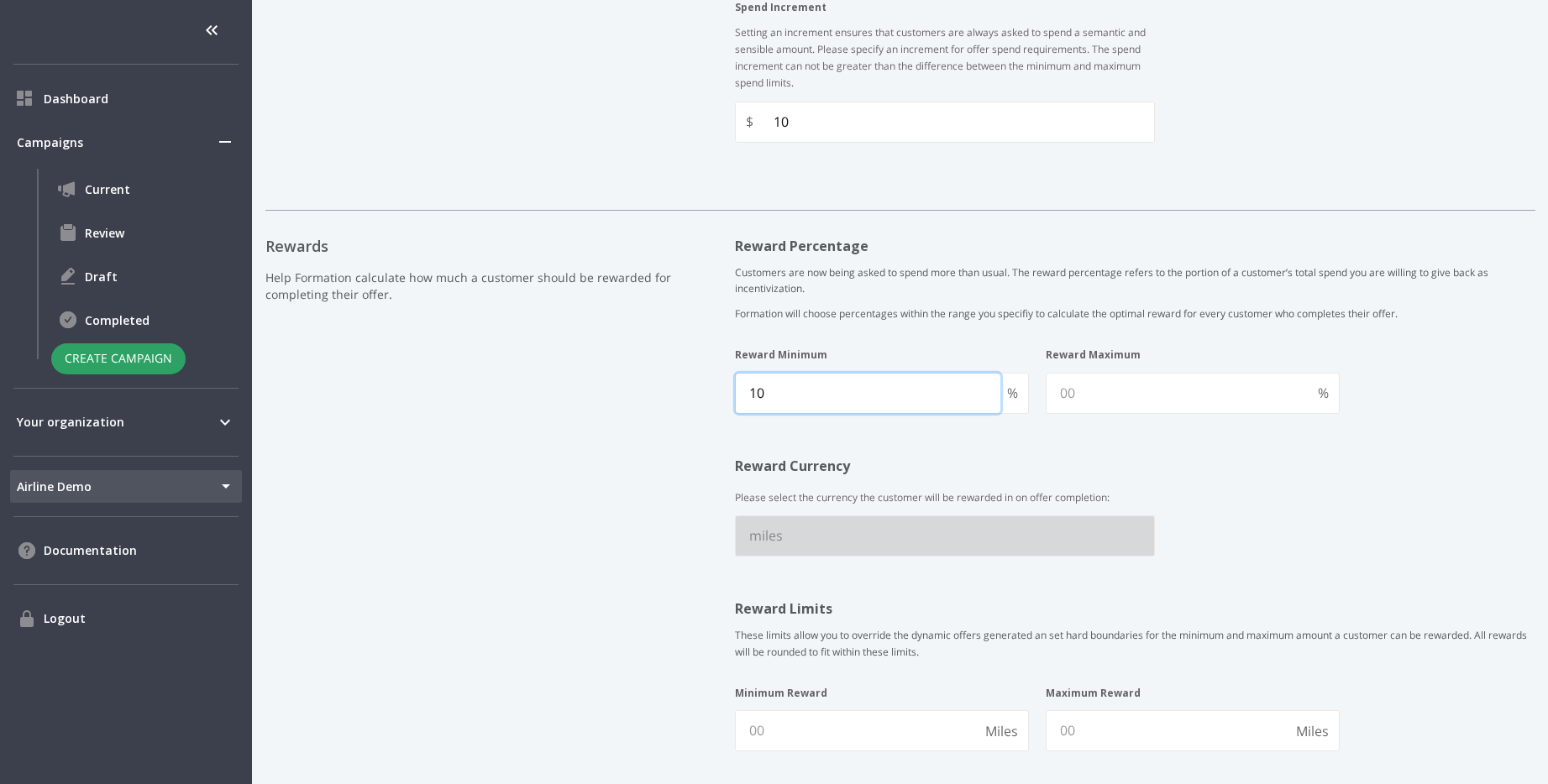
type Minimum "10"
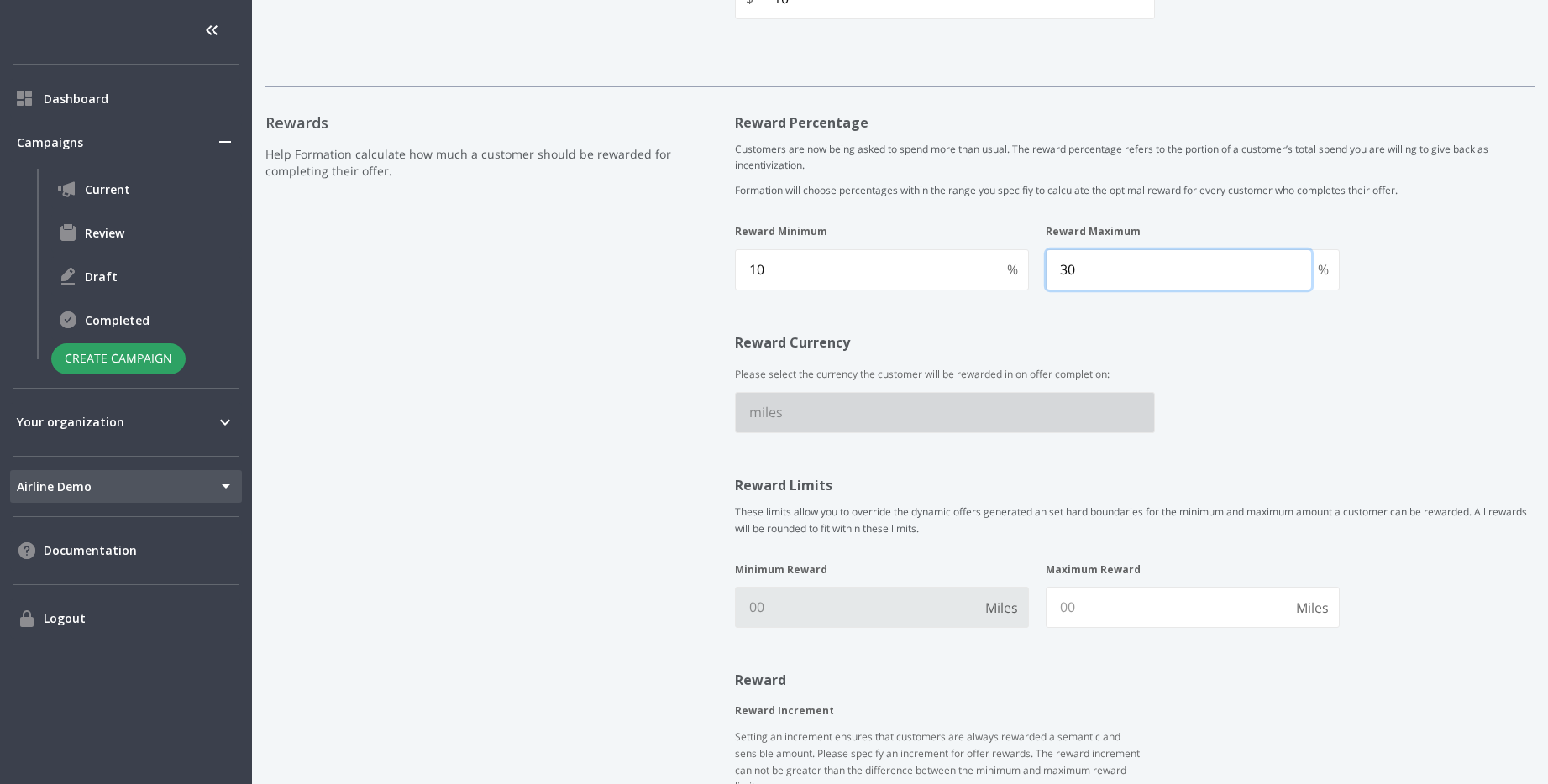
type Maximum "30"
click at [806, 609] on Reward "Minimum Reward" at bounding box center [857, 607] width 242 height 39
type Reward "10"
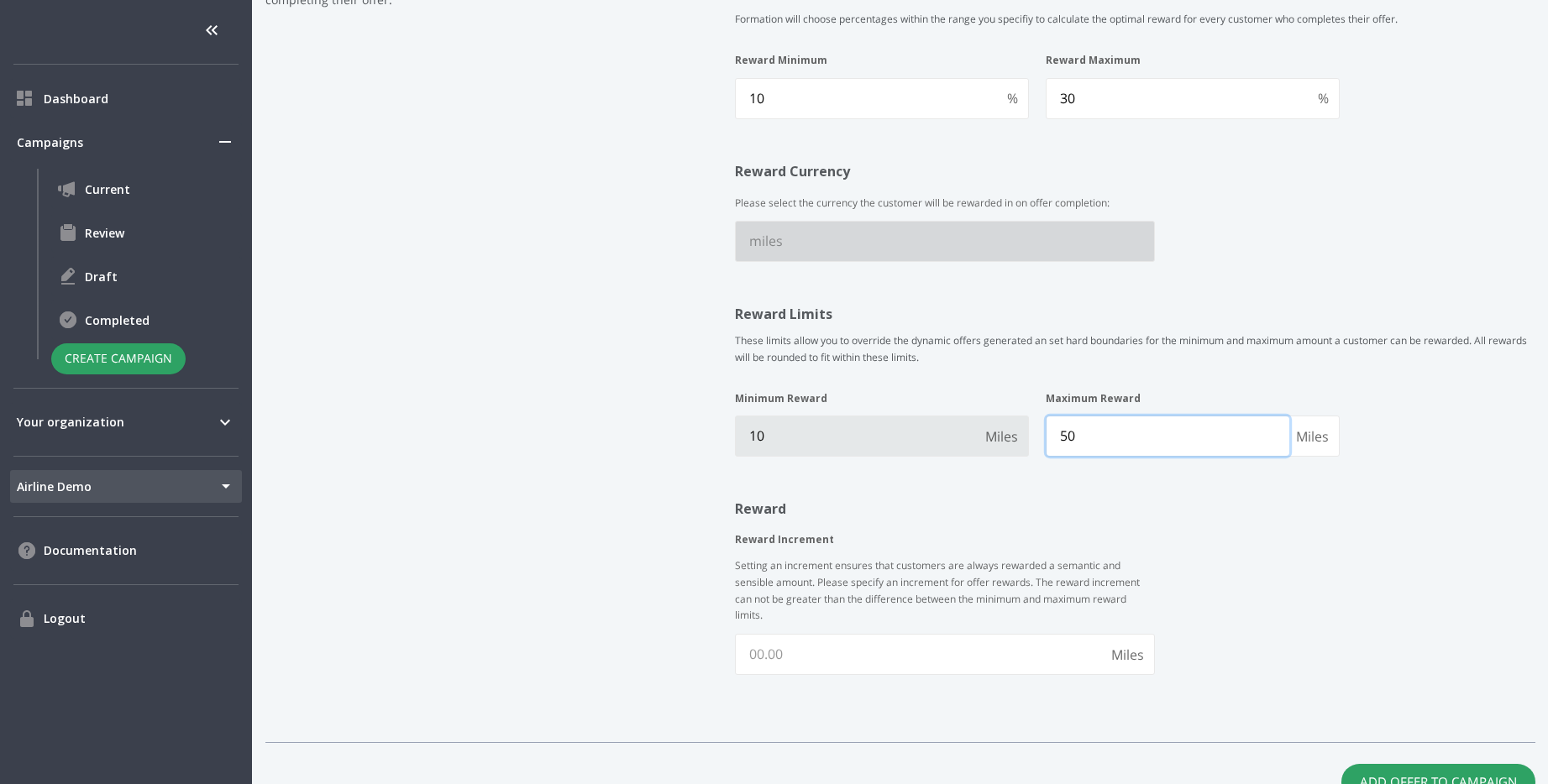
scroll to position [1707, 0]
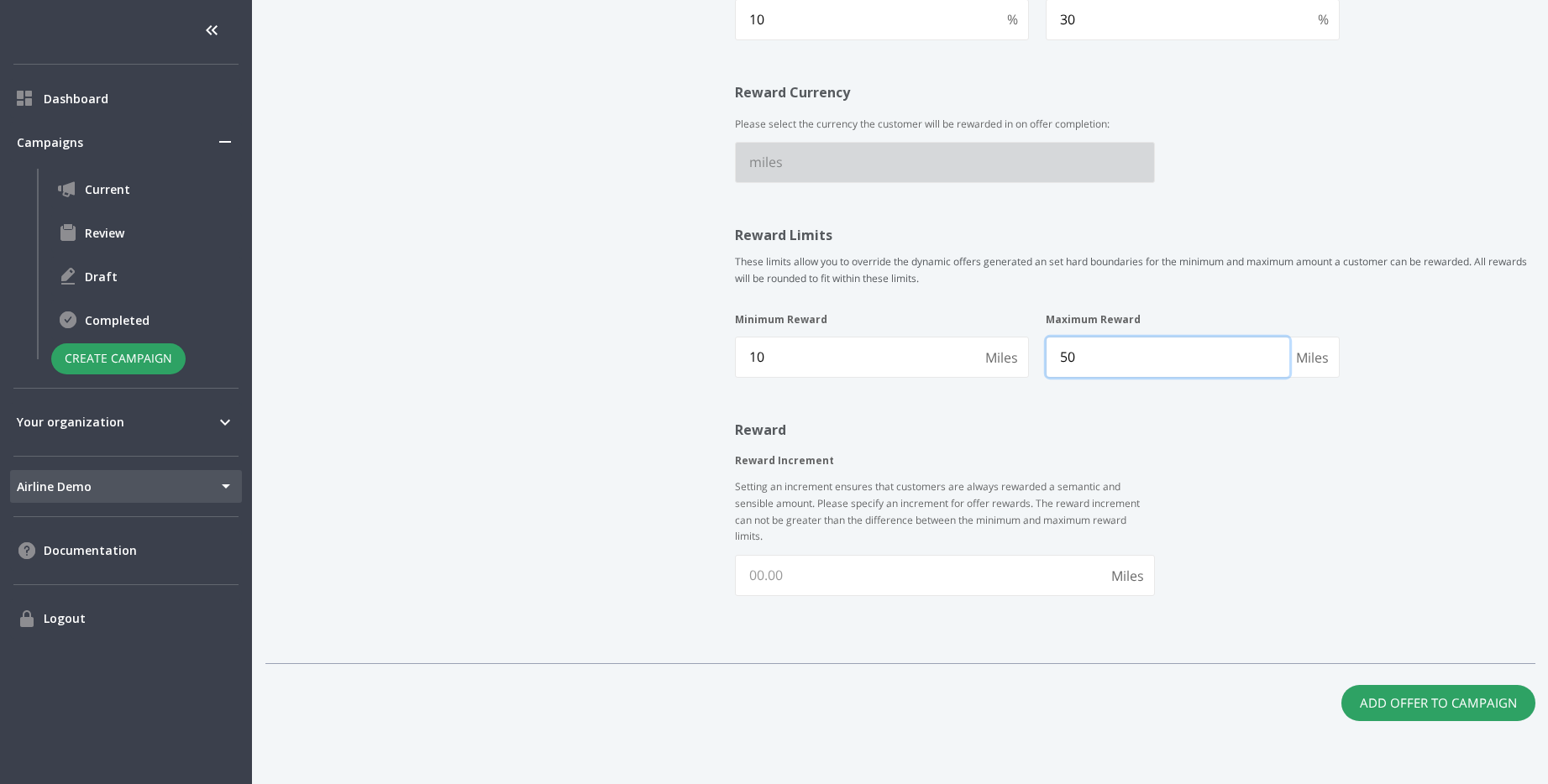
type Reward "50"
click at [768, 599] on div "Reward Percentage Customers are now being asked to spend more than usual. The r…" at bounding box center [1135, 250] width 800 height 776
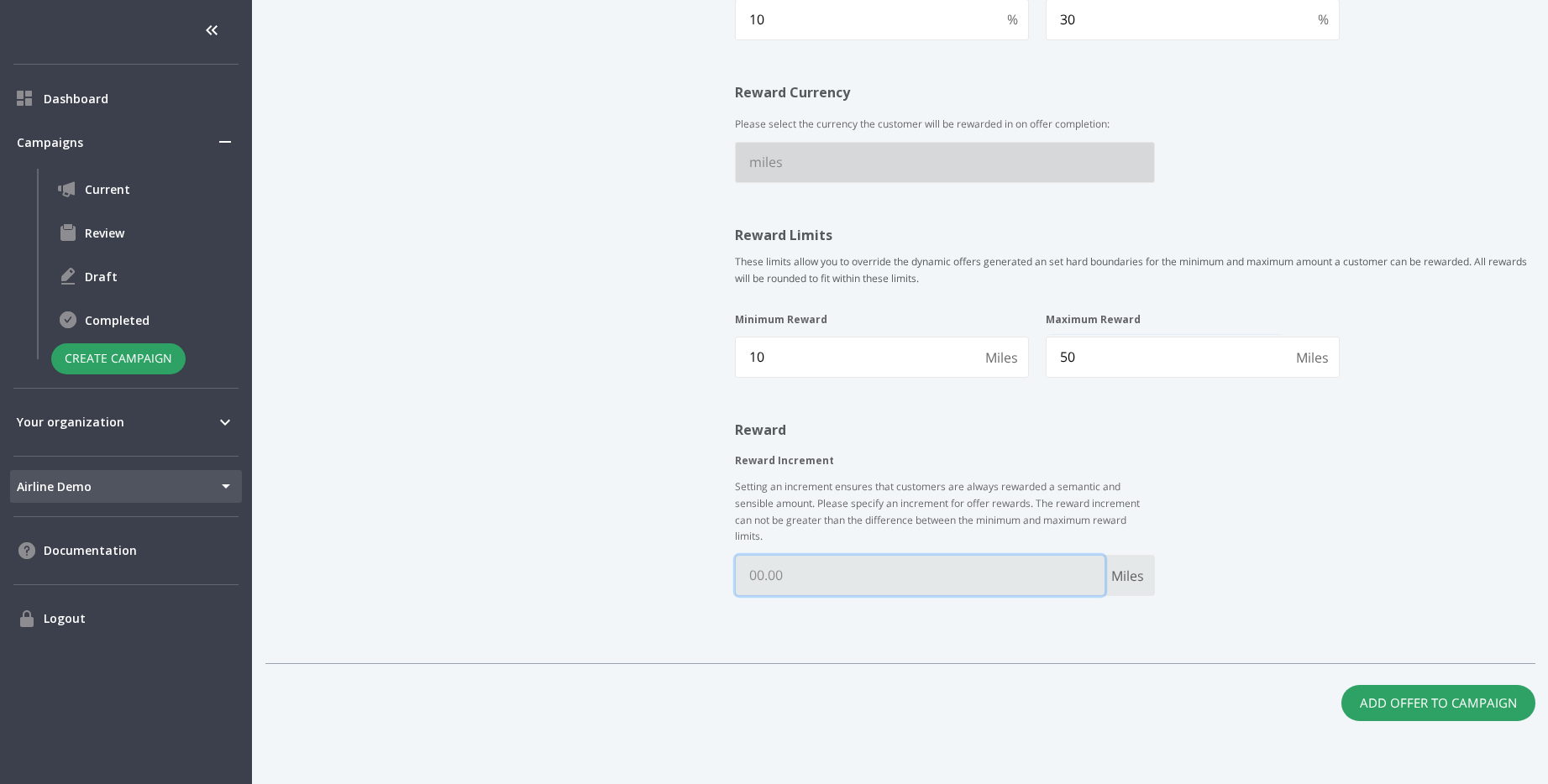
click at [777, 590] on Increment "Reward Increment" at bounding box center [920, 576] width 369 height 39
type Increment "10"
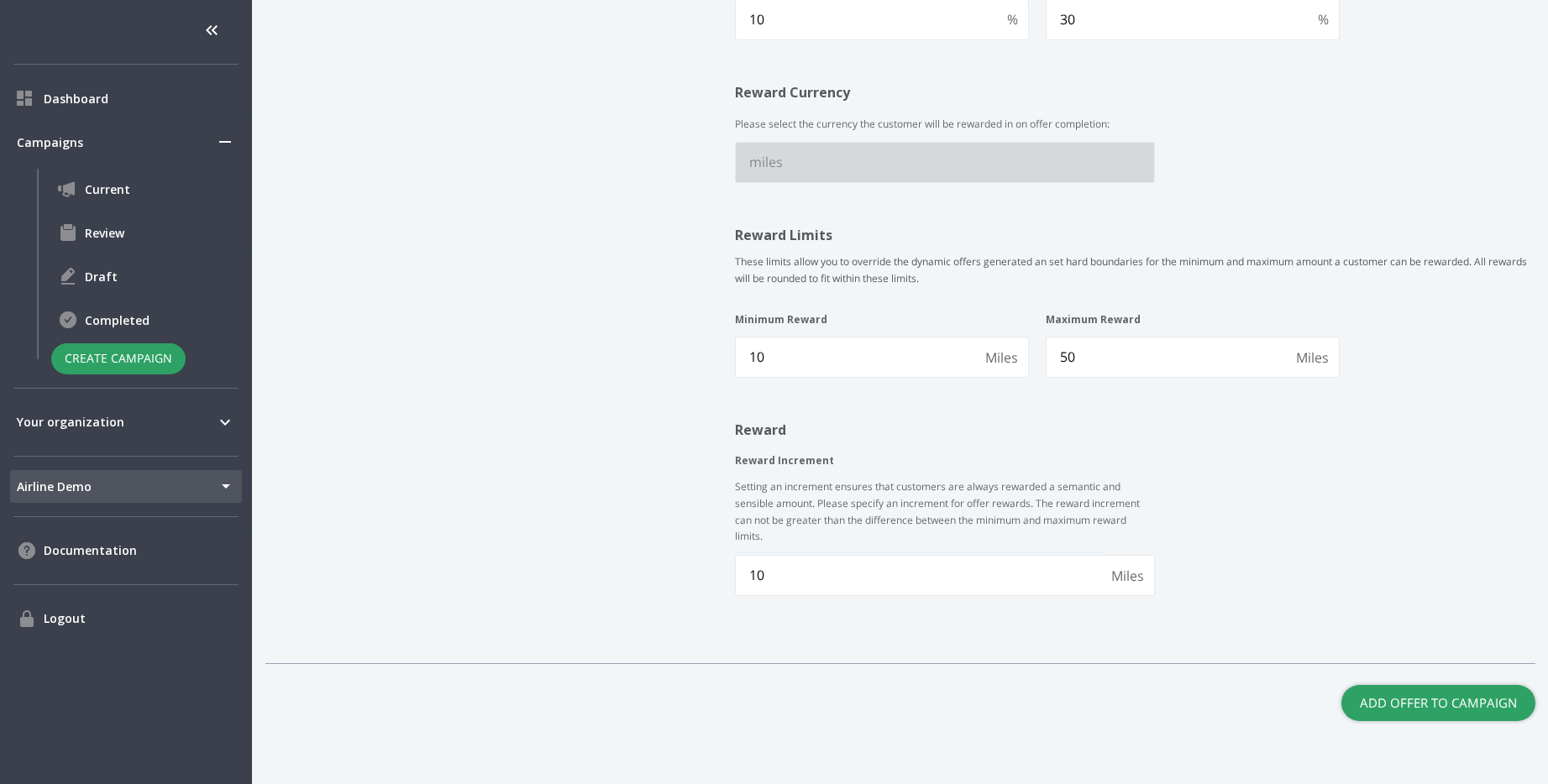
click at [1455, 702] on button "Add Offer to Campaign" at bounding box center [1438, 702] width 194 height 35
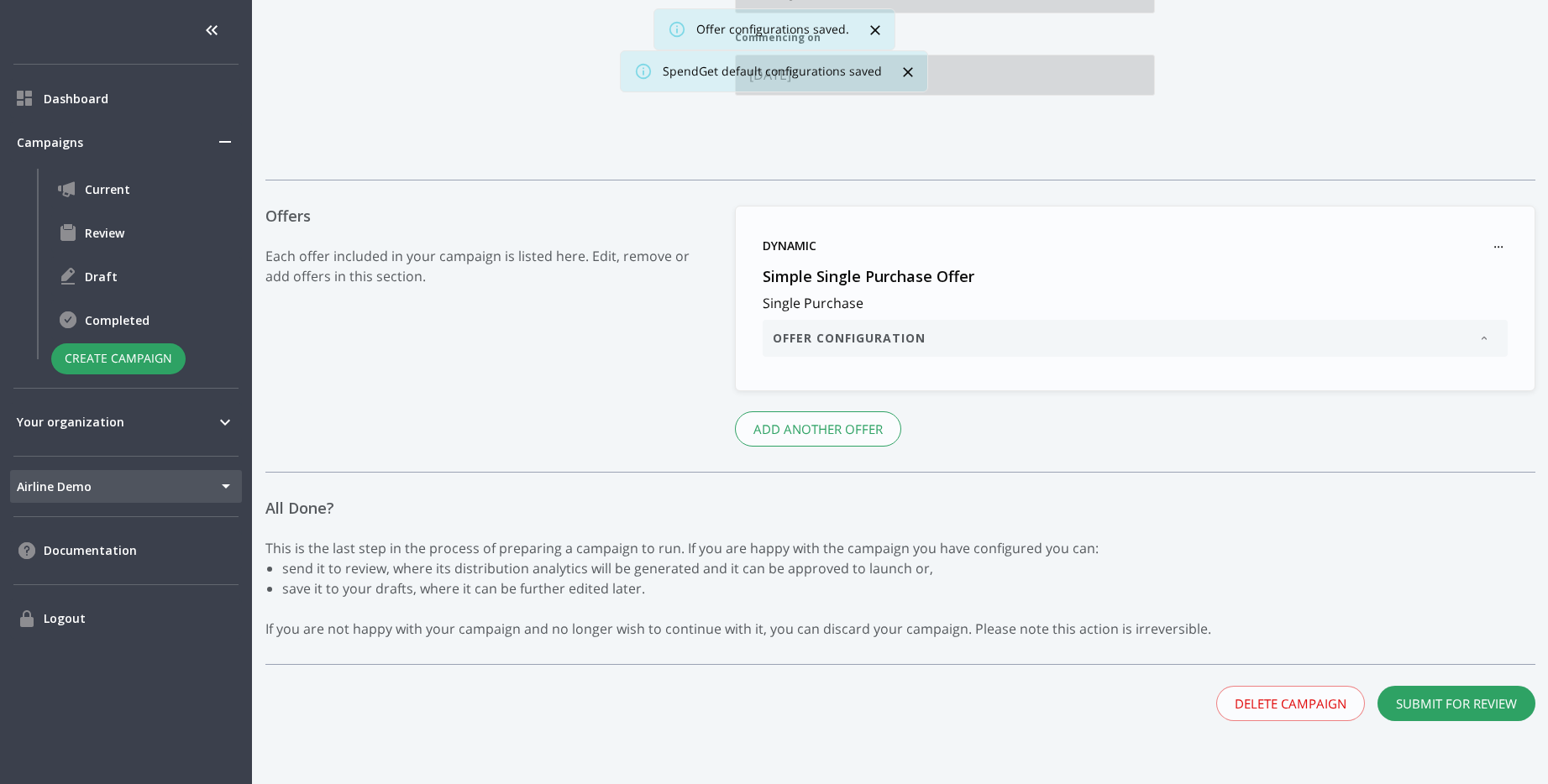
scroll to position [874, 0]
click at [1433, 703] on button "Submit for Review" at bounding box center [1456, 703] width 158 height 35
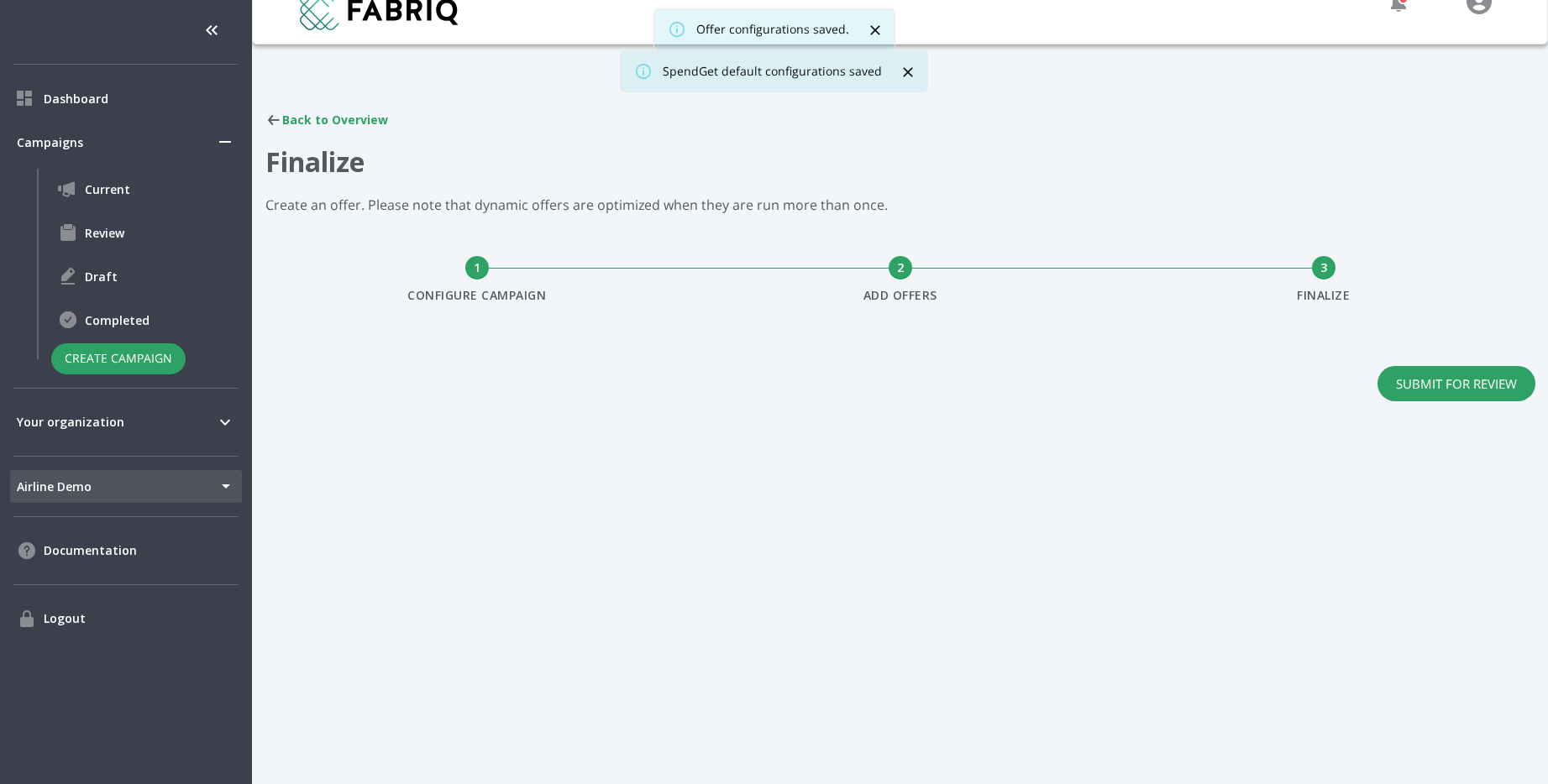
scroll to position [26, 0]
click at [1465, 399] on button "Submit for Review" at bounding box center [1456, 383] width 158 height 35
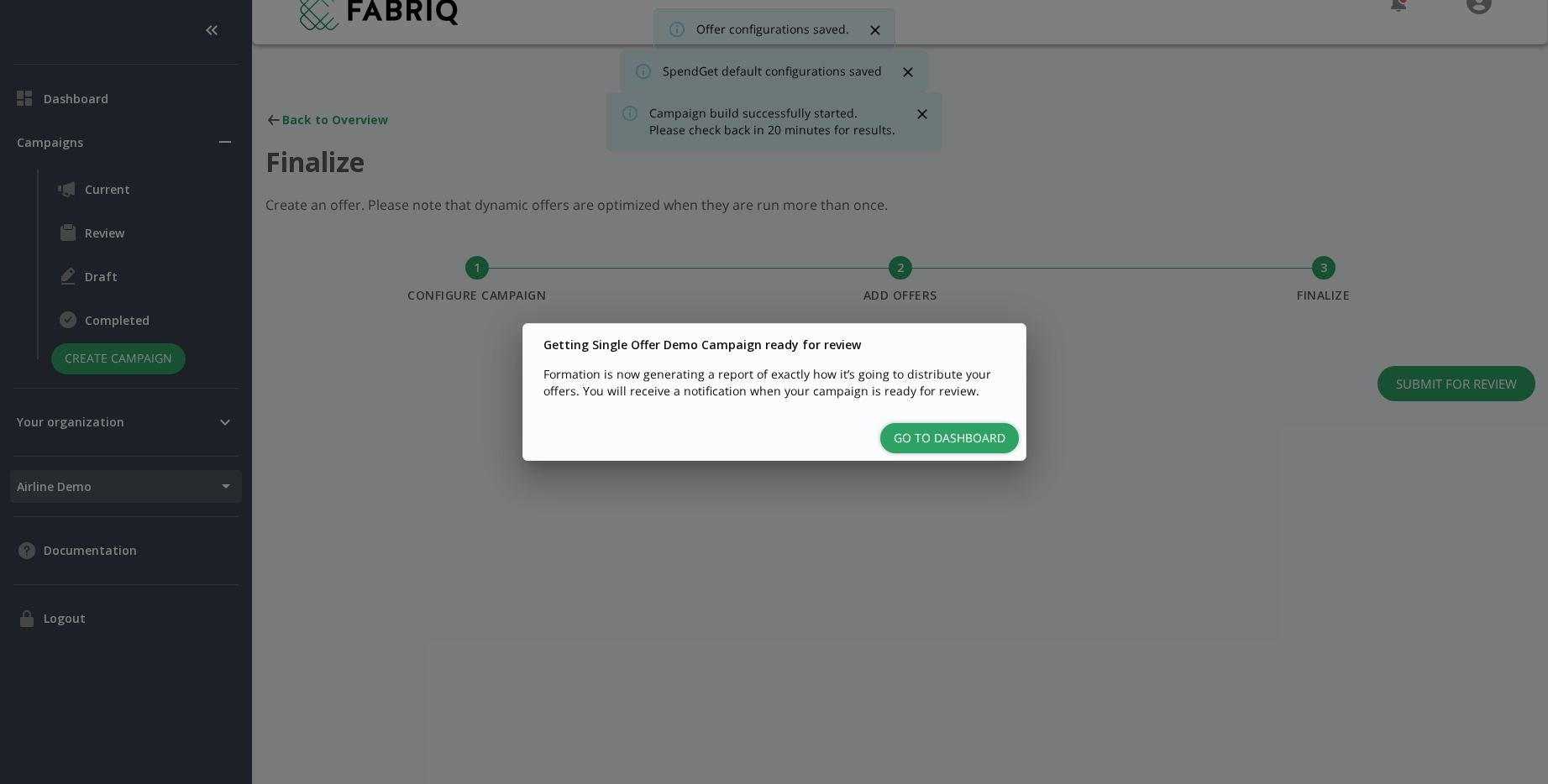
click at [977, 442] on button "Go to Dashboard" at bounding box center [949, 439] width 139 height 31
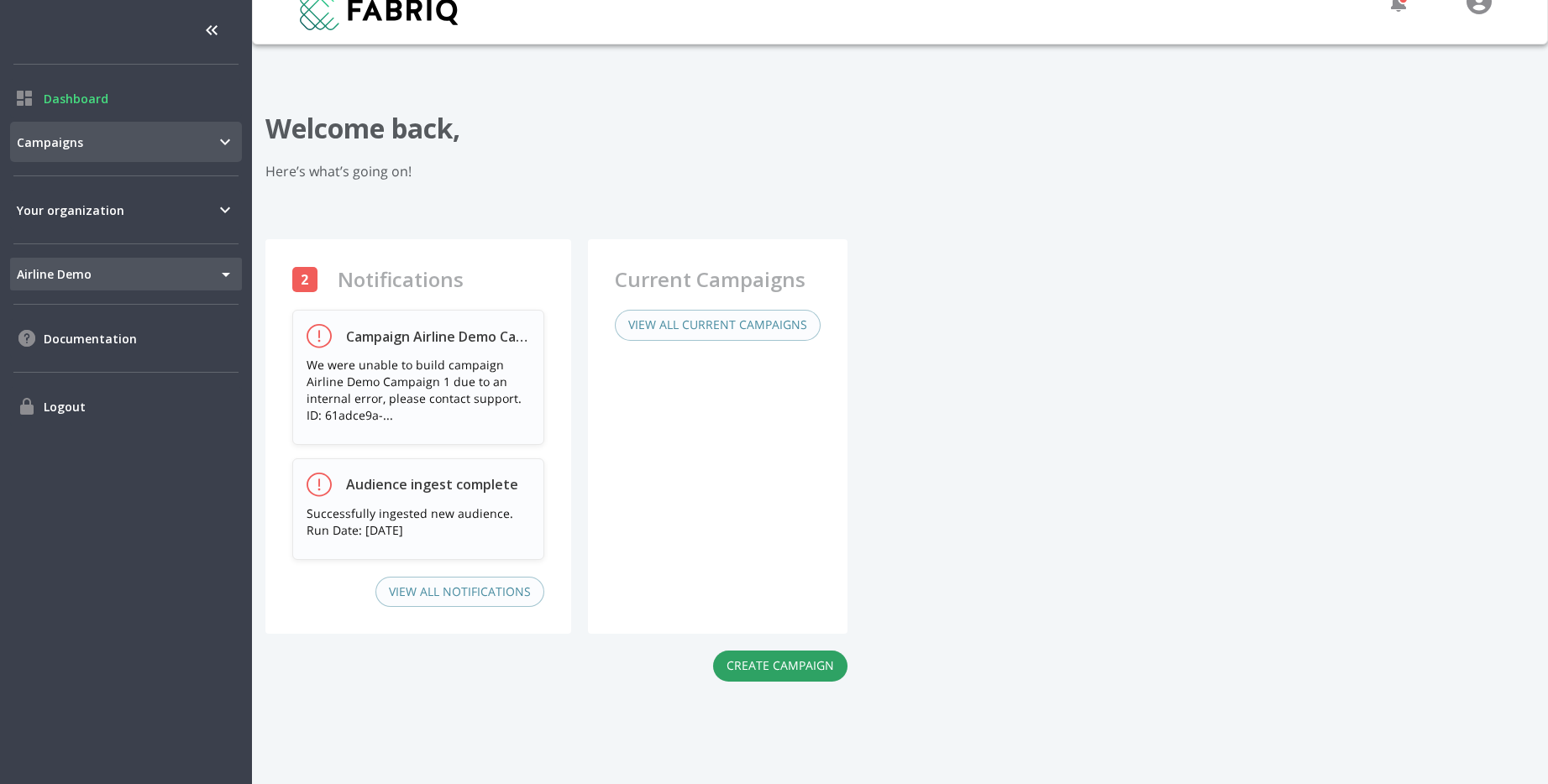
click at [191, 143] on span "Campaigns" at bounding box center [116, 142] width 198 height 18
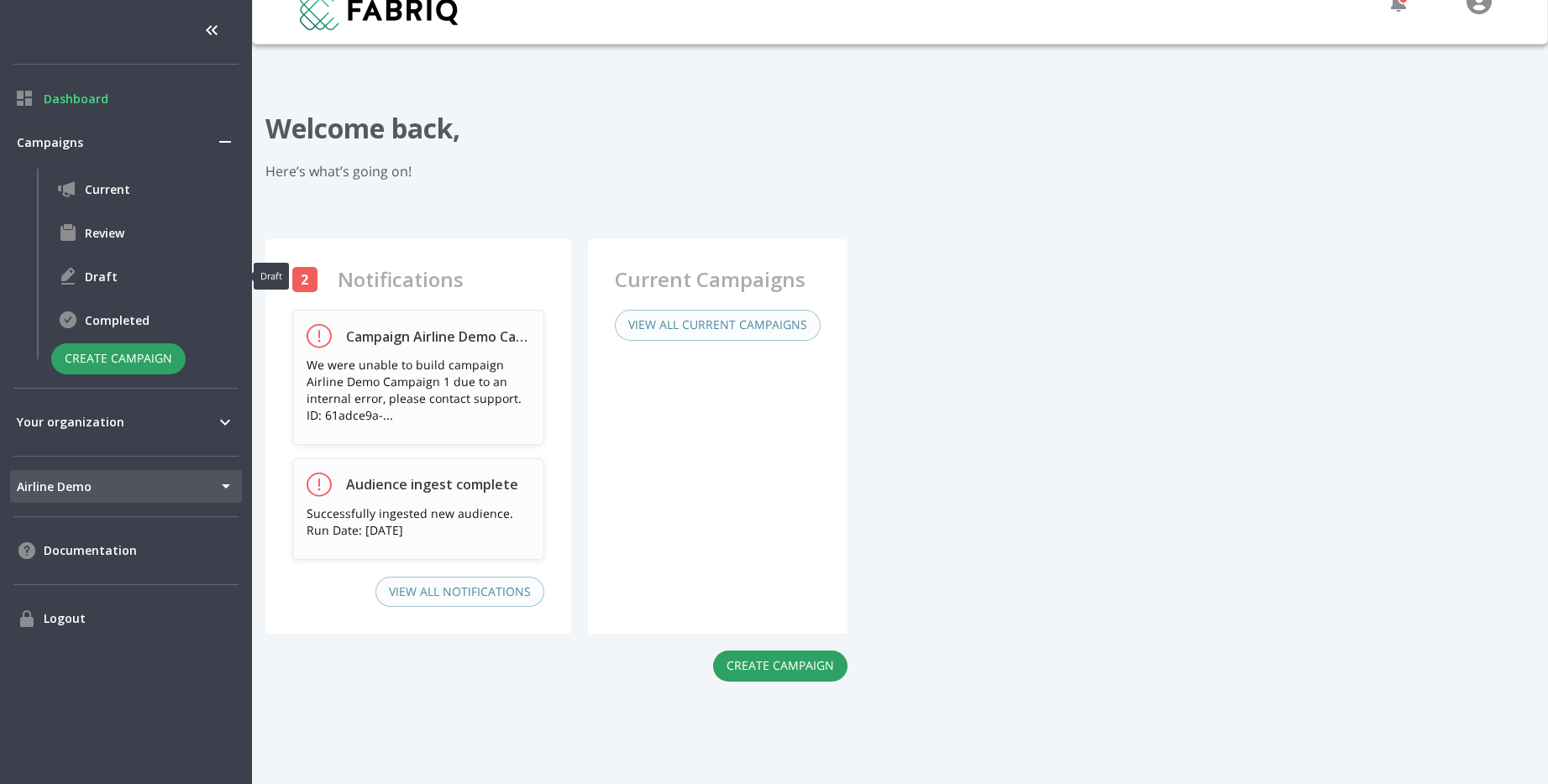
click at [101, 281] on span "Draft" at bounding box center [160, 276] width 151 height 18
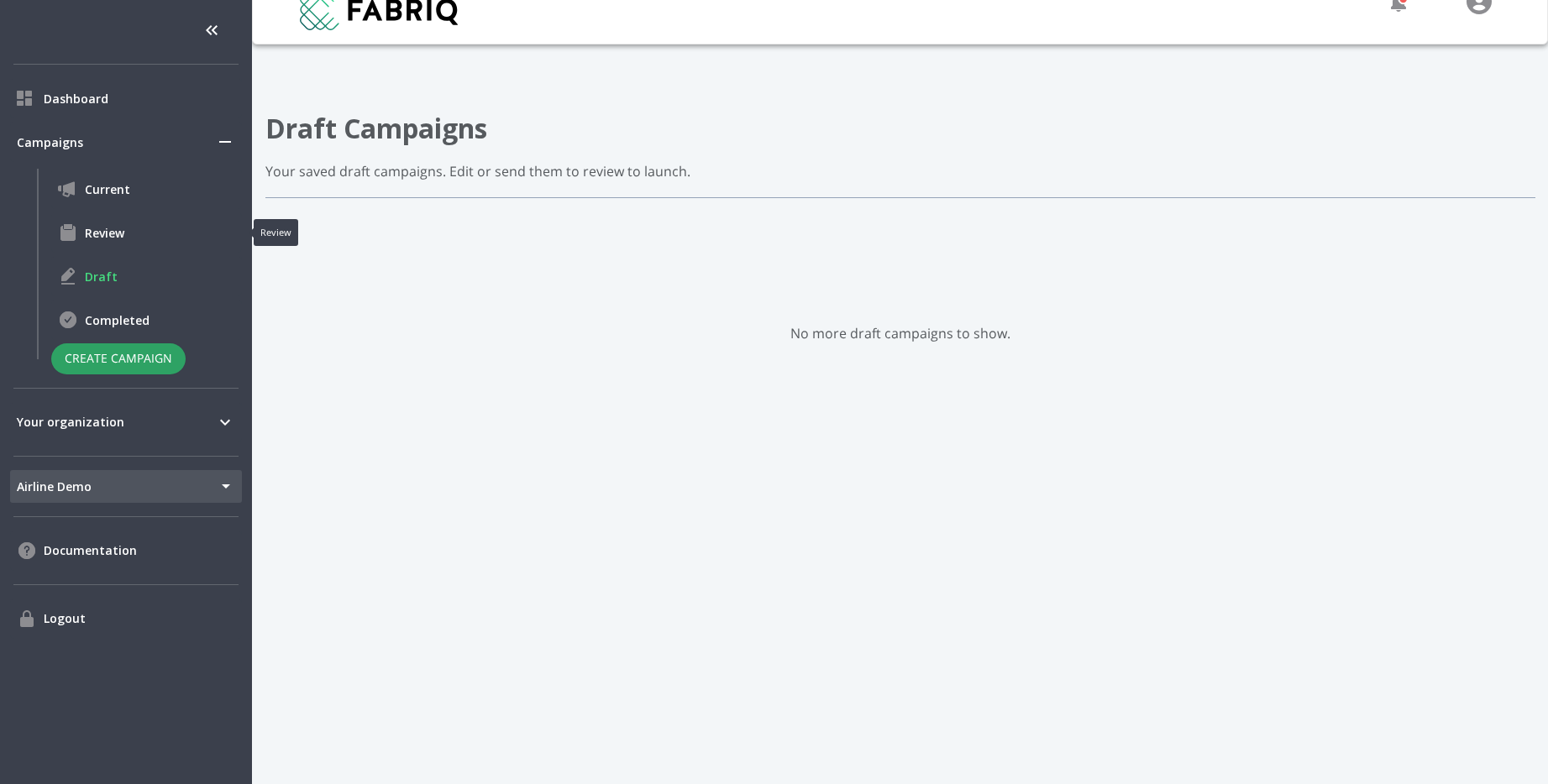
click at [103, 226] on span "Review" at bounding box center [160, 233] width 151 height 18
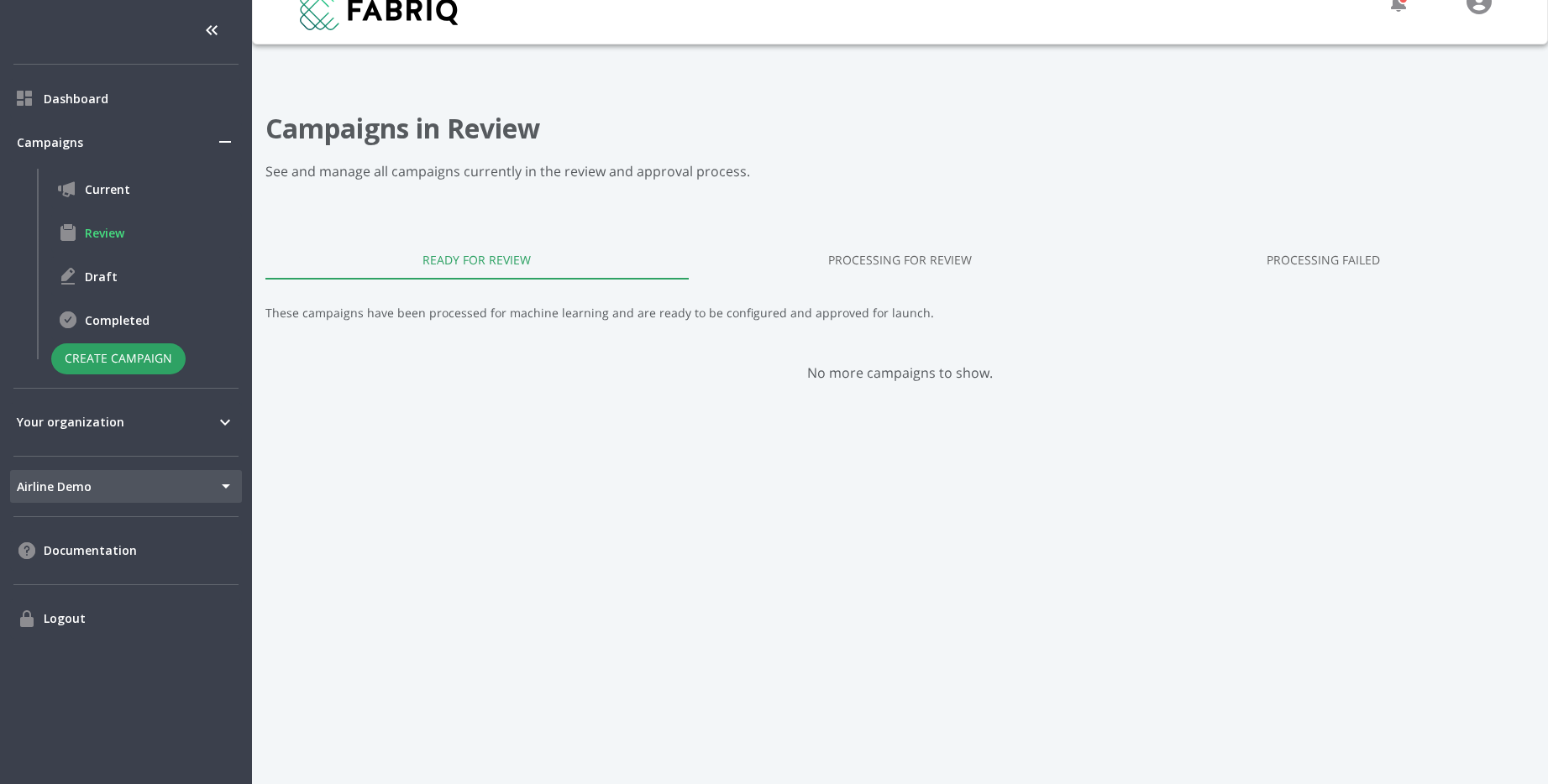
click at [878, 252] on link "Processing for Review" at bounding box center [901, 258] width 424 height 40
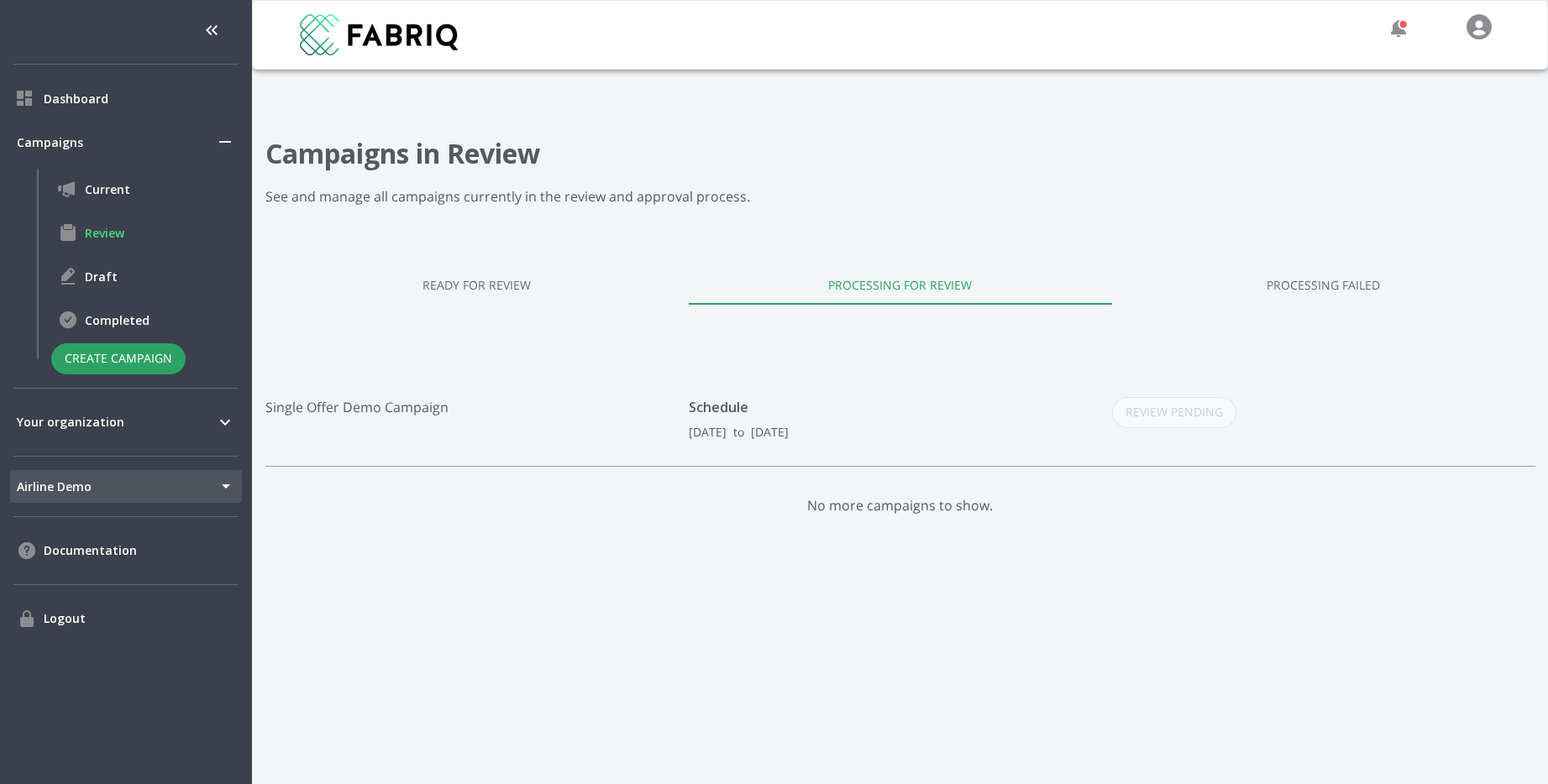
click at [504, 232] on div "Campaigns in Review See and manage all campaigns currently in the review and ap…" at bounding box center [900, 578] width 1270 height 883
click at [1283, 303] on link "Processing Failed" at bounding box center [1323, 284] width 424 height 40
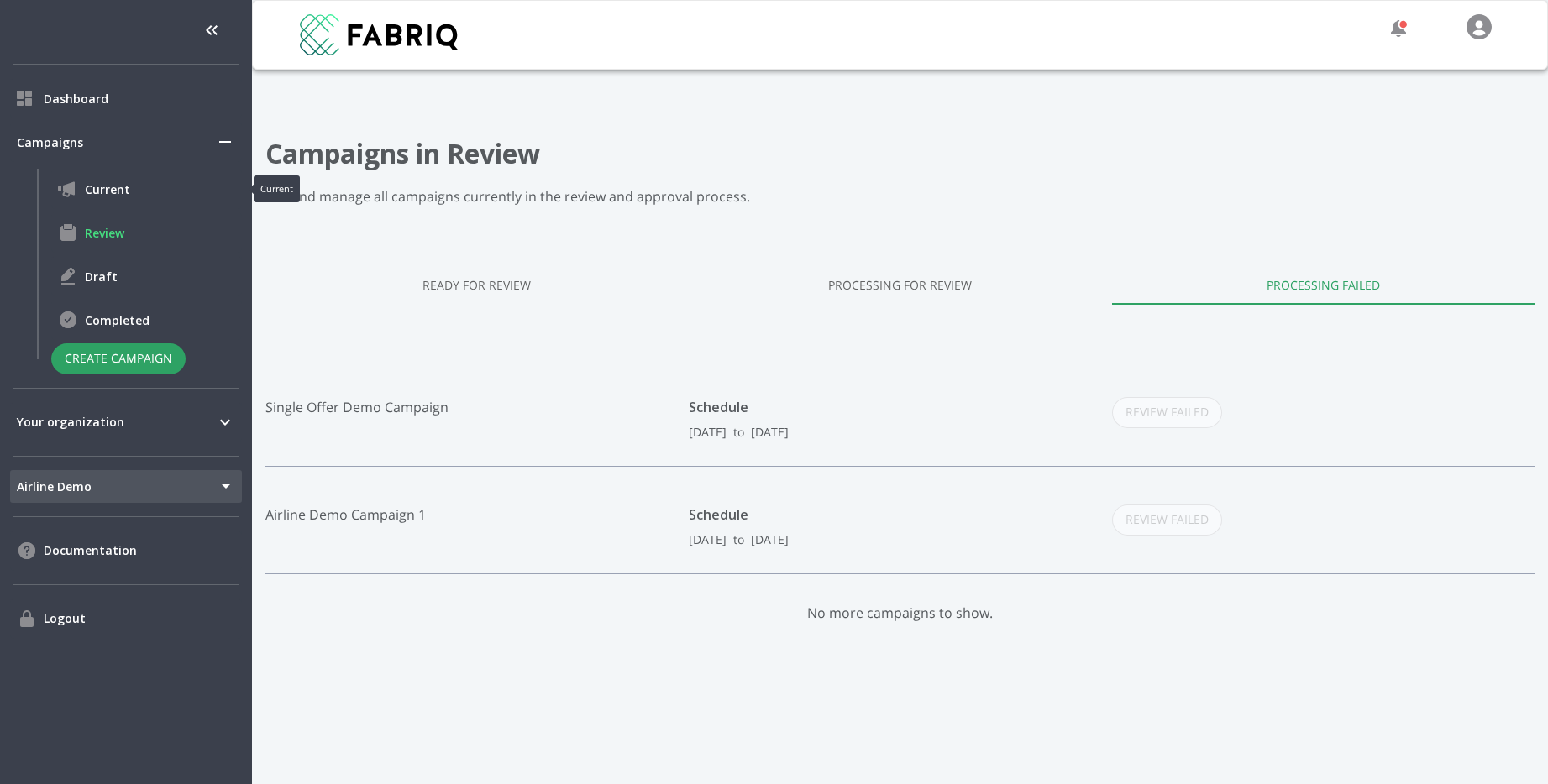
click at [104, 193] on span "Current" at bounding box center [160, 189] width 151 height 18
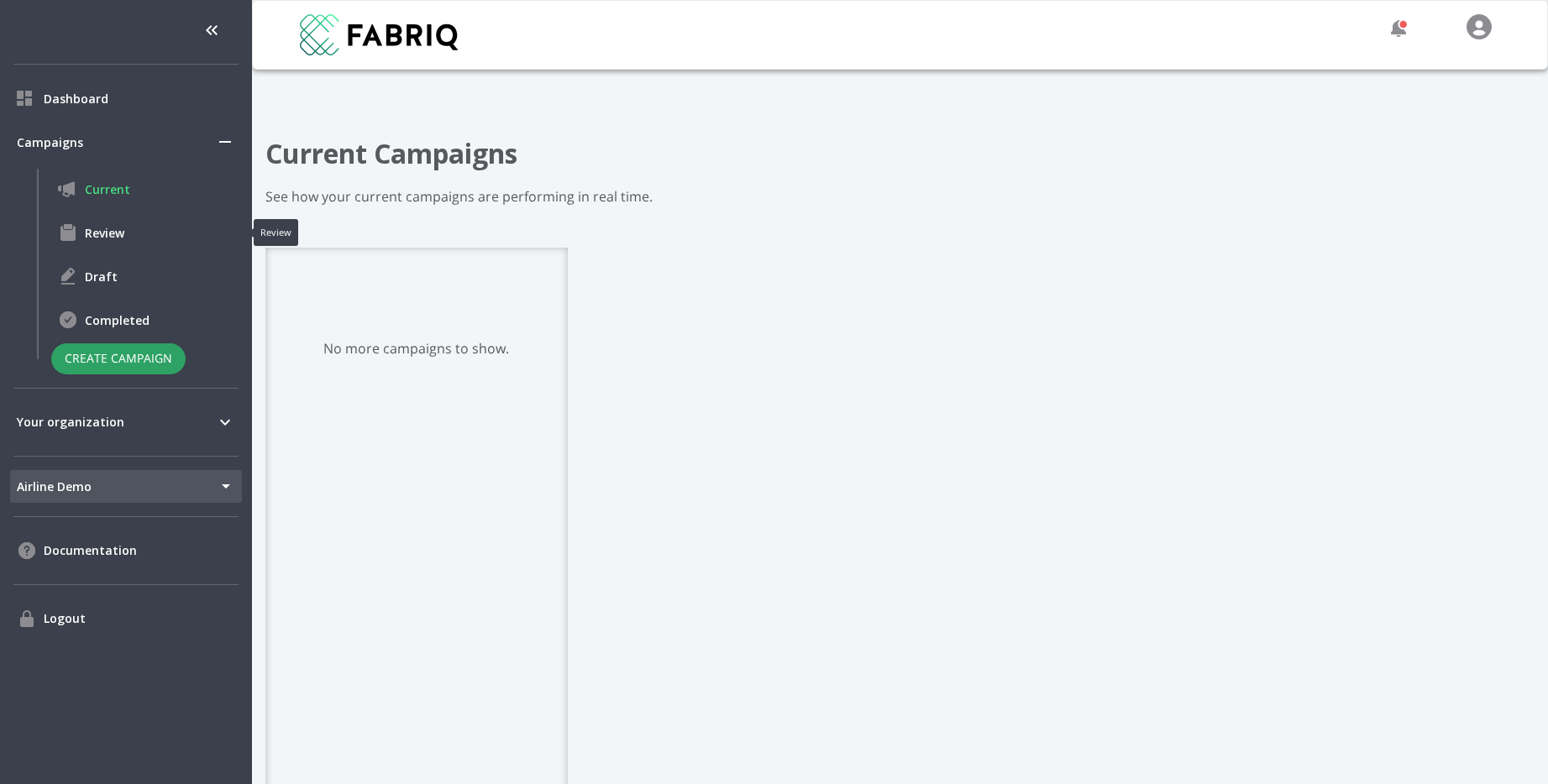
click at [110, 235] on span "Review" at bounding box center [160, 233] width 151 height 18
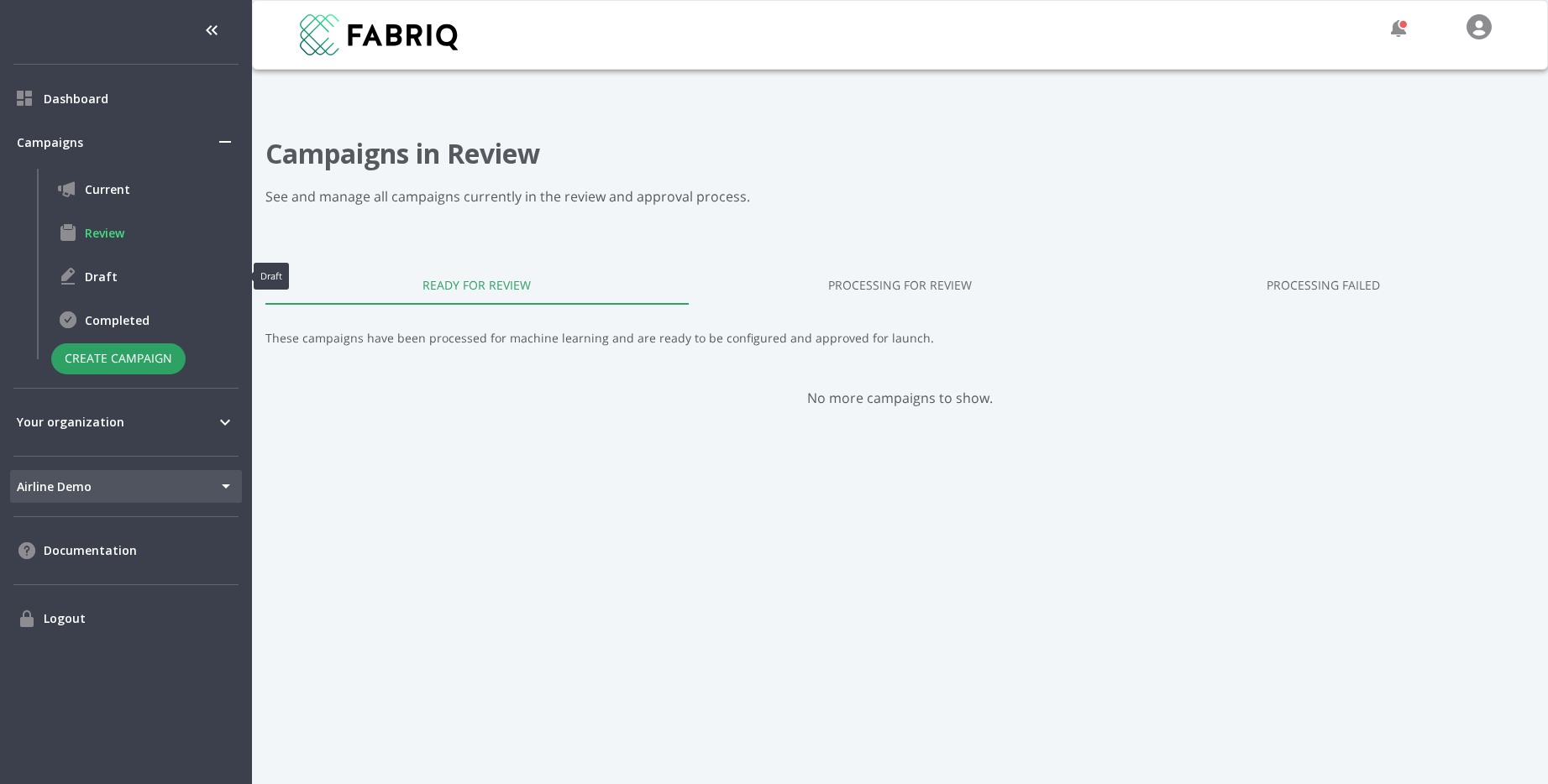
click at [100, 290] on div "Draft" at bounding box center [146, 276] width 191 height 40
